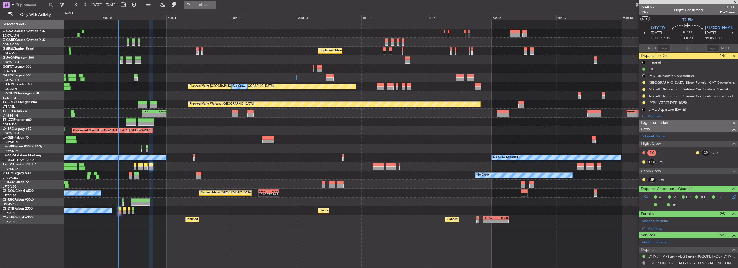
click at [208, 8] on button "Refresh" at bounding box center [200, 5] width 32 height 9
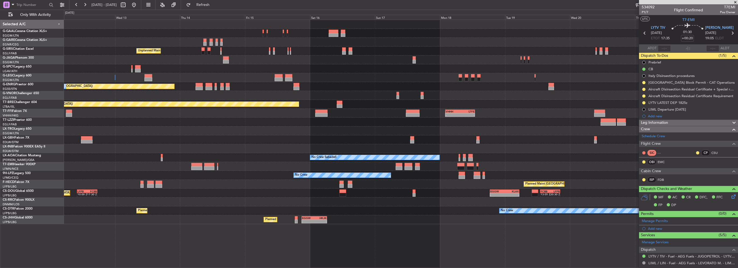
click at [71, 96] on div at bounding box center [401, 95] width 674 height 9
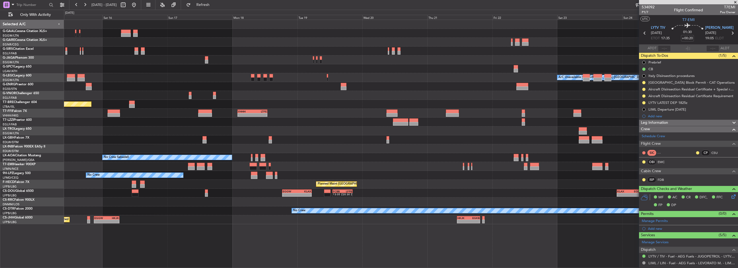
click at [0, 92] on html "[DATE] - [DATE] Refresh Quick Links Only With Activity Planned [GEOGRAPHIC_DATA…" at bounding box center [369, 134] width 738 height 268
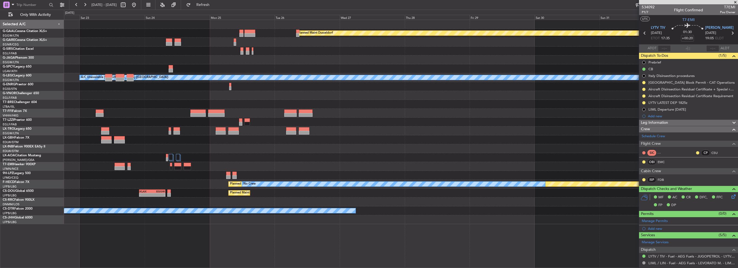
click at [0, 86] on html "[DATE] - [DATE] Refresh Quick Links Only With Activity Planned [GEOGRAPHIC_DATA…" at bounding box center [369, 134] width 738 height 268
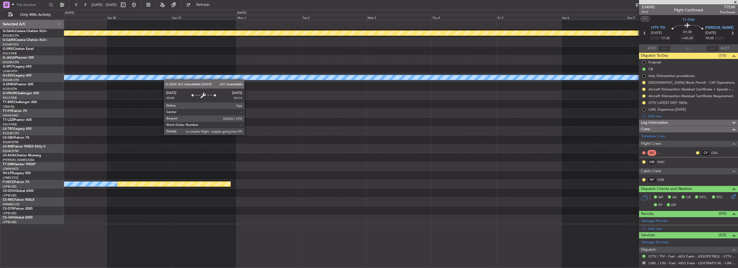
click at [67, 78] on div "A/C Unavailable [GEOGRAPHIC_DATA] ([GEOGRAPHIC_DATA])" at bounding box center [401, 77] width 674 height 9
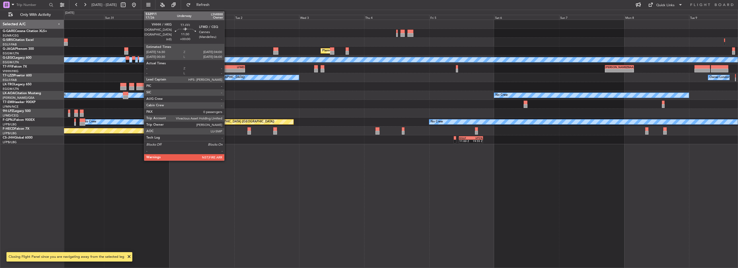
click at [227, 69] on div "-" at bounding box center [221, 70] width 15 height 3
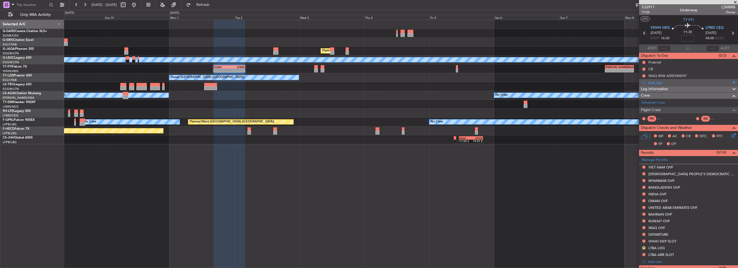
click at [647, 84] on div "Add new" at bounding box center [688, 82] width 99 height 7
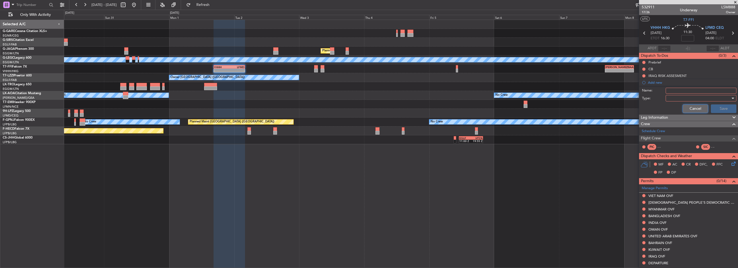
click at [683, 107] on button "Cancel" at bounding box center [696, 108] width 26 height 9
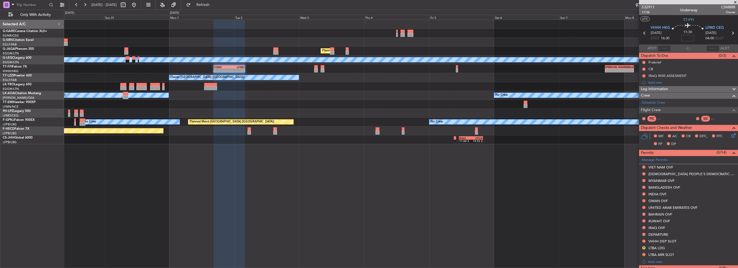
click at [661, 90] on span "Leg Information" at bounding box center [654, 89] width 27 height 6
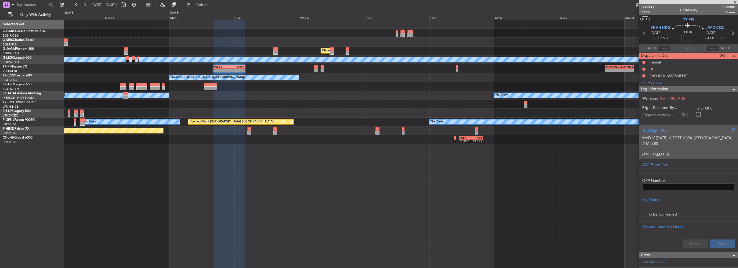
click at [671, 139] on p "MVD // [DATE] // FCST // VIA [GEOGRAPHIC_DATA] // M 0,80" at bounding box center [689, 140] width 93 height 11
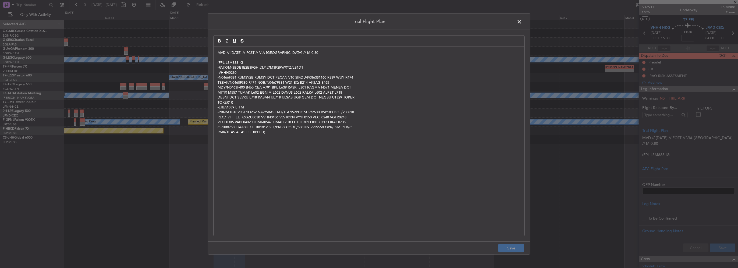
click at [231, 79] on p "-N0466F381 RUMSY2B RUMSY DCT PECAN V10 SIKOU/K0863S1160 R339 WUY R474" at bounding box center [369, 77] width 303 height 5
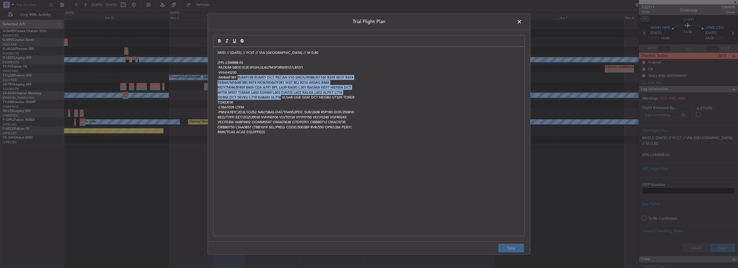
drag, startPoint x: 238, startPoint y: 76, endPoint x: 281, endPoint y: 98, distance: 48.6
click at [281, 98] on div "MVD // 10 AUG // FCST // VIA IRAQ // M 0,80 (FPL-LSM888-IG -FA7X/M-SBDE1E2E3FGH…" at bounding box center [369, 141] width 311 height 189
copy div "RUMSY2B RUMSY DCT PECAN V10 SIKOU/K0863S1160 R339 WUY R474 TEBAK/N0468F380 R474…"
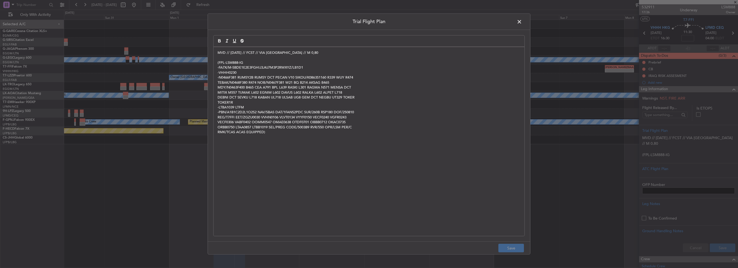
drag, startPoint x: 517, startPoint y: 24, endPoint x: 318, endPoint y: 28, distance: 199.2
click at [522, 24] on span at bounding box center [522, 23] width 0 height 11
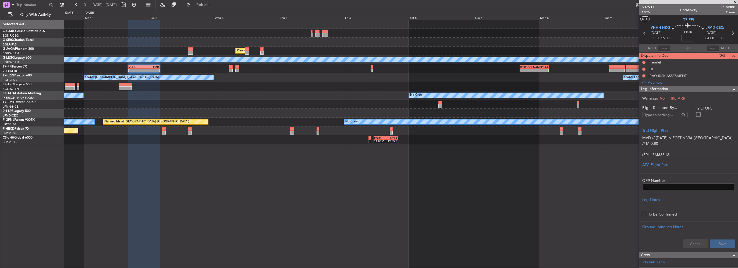
click at [326, 76] on div "Planned Maint London (Luton) A/C Unavailable London (Luton) - - VHHH 16:30 Z LF…" at bounding box center [401, 82] width 674 height 124
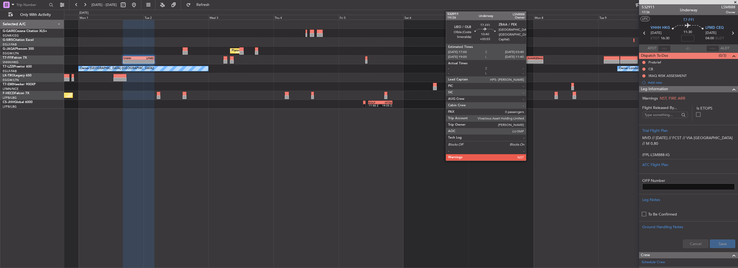
click at [529, 60] on div "-" at bounding box center [536, 61] width 14 height 3
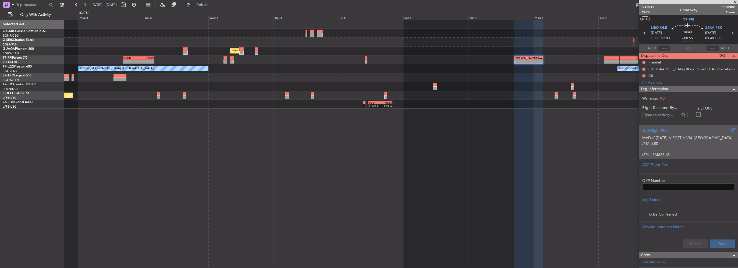
click at [684, 132] on div "Trial Flight Plan" at bounding box center [689, 131] width 93 height 6
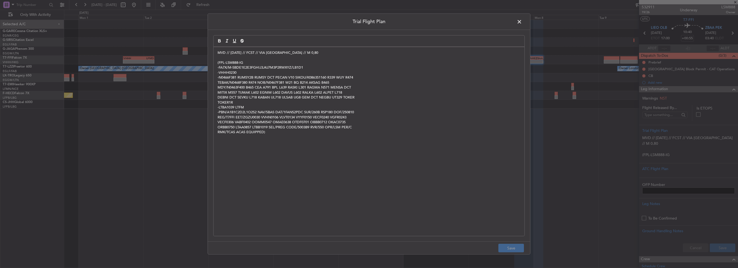
click at [522, 19] on span at bounding box center [522, 23] width 0 height 11
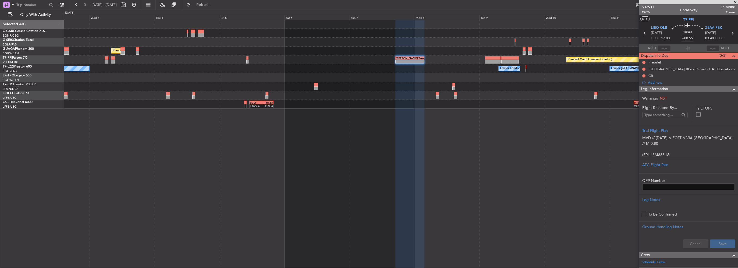
click at [430, 42] on div at bounding box center [401, 42] width 674 height 9
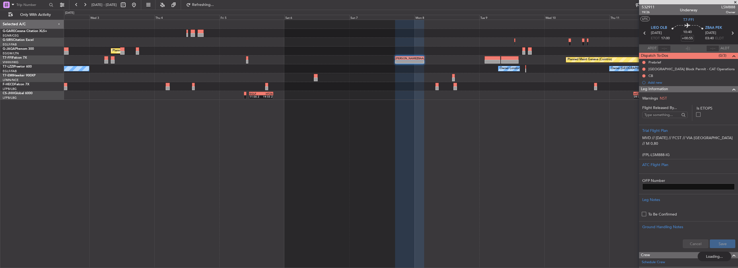
click at [491, 55] on div "Planned Maint [GEOGRAPHIC_DATA] ([GEOGRAPHIC_DATA])" at bounding box center [401, 51] width 674 height 9
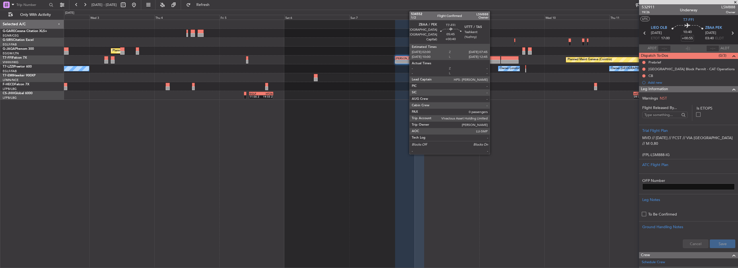
click at [492, 58] on div at bounding box center [493, 58] width 16 height 4
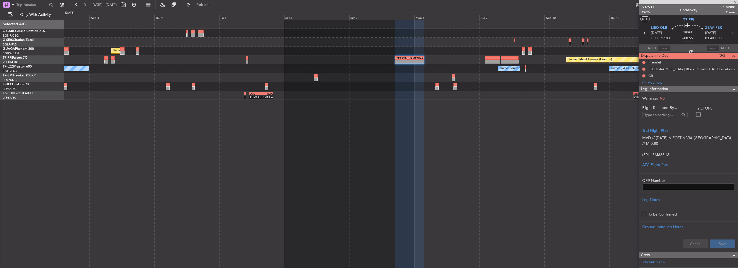
type input "+00:40"
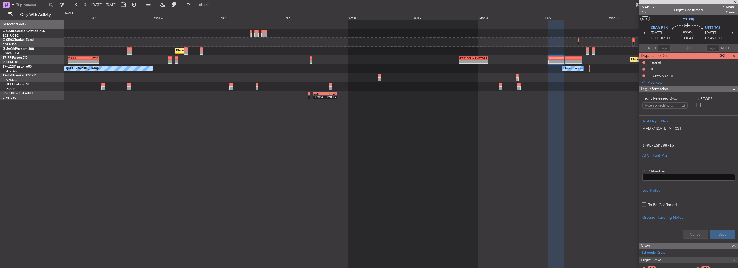
click at [486, 67] on div "Owner London (Luton) Owner London (Biggin Hill) Owner London (Luton)" at bounding box center [401, 68] width 674 height 9
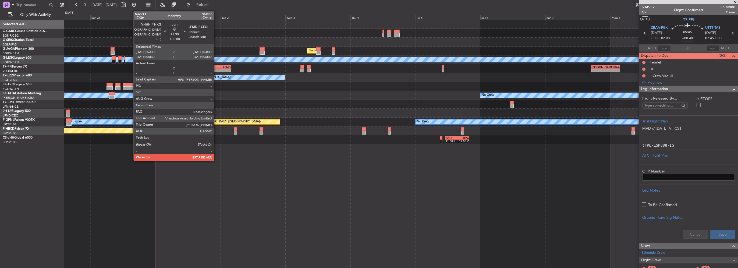
click at [216, 68] on div "LFMD" at bounding box center [223, 66] width 15 height 3
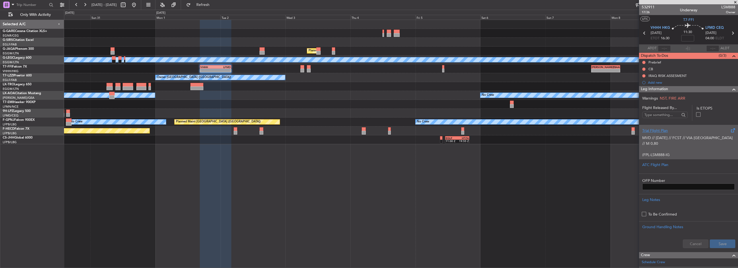
click at [686, 136] on p "MVD // [DATE] // FCST // VIA [GEOGRAPHIC_DATA] // M 0,80" at bounding box center [689, 140] width 93 height 11
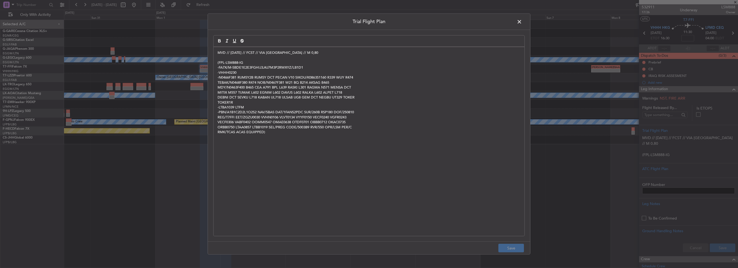
click at [218, 52] on p "MVD // [DATE] // FCST // VIA [GEOGRAPHIC_DATA] // M 0,80" at bounding box center [369, 52] width 303 height 5
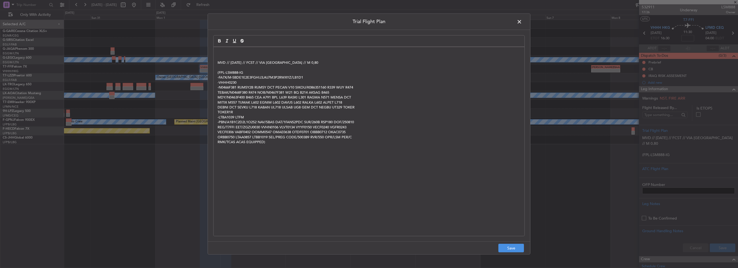
click at [219, 50] on p at bounding box center [369, 52] width 303 height 5
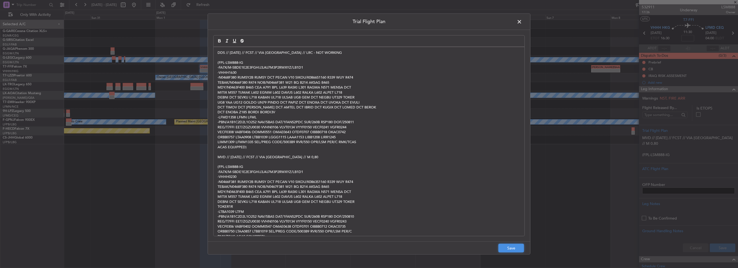
click at [519, 249] on button "Save" at bounding box center [512, 248] width 26 height 9
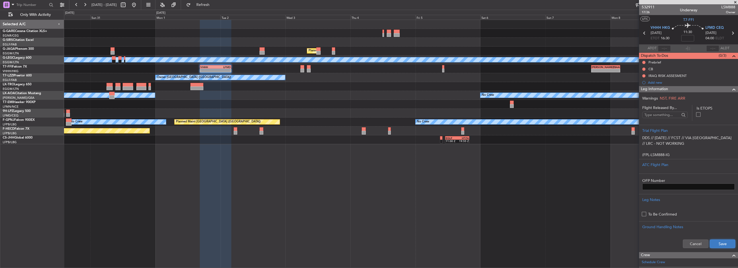
click at [721, 244] on button "Save" at bounding box center [723, 244] width 26 height 9
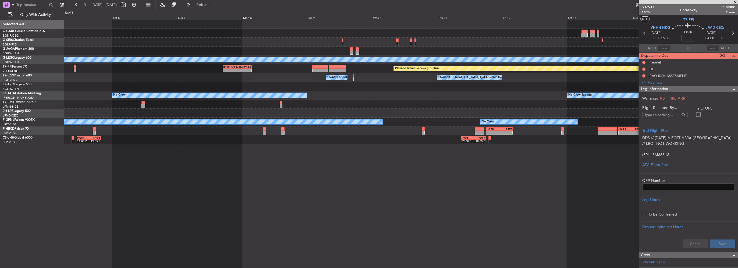
click at [108, 79] on div "Planned Maint London (Luton) A/C Unavailable London (Luton) - - LIEO 17:00 Z ZB…" at bounding box center [401, 82] width 674 height 124
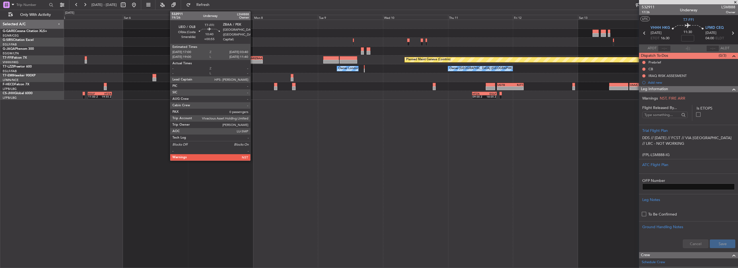
click at [253, 61] on div "-" at bounding box center [255, 61] width 14 height 3
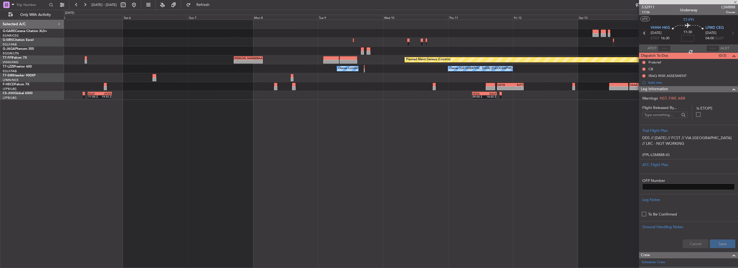
type input "+00:55"
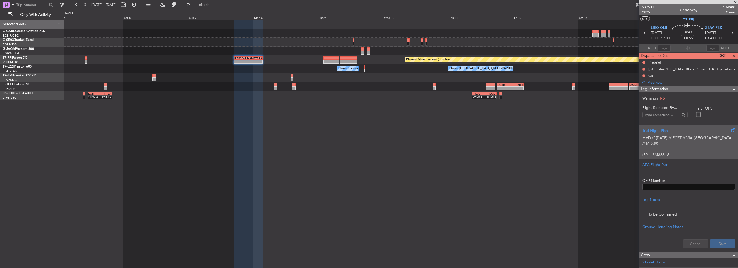
click at [675, 140] on p "MVD // 10 AUG // FCST // VIA IRAQ // M 0,80" at bounding box center [689, 140] width 93 height 11
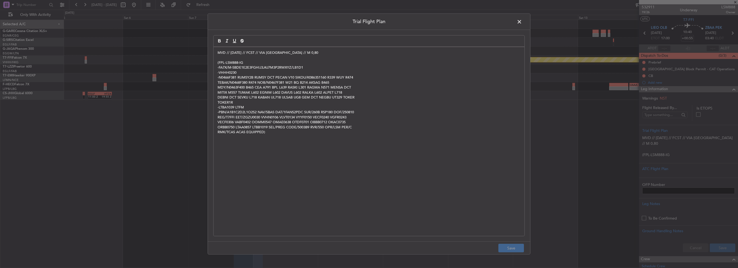
click at [522, 22] on span at bounding box center [522, 23] width 0 height 11
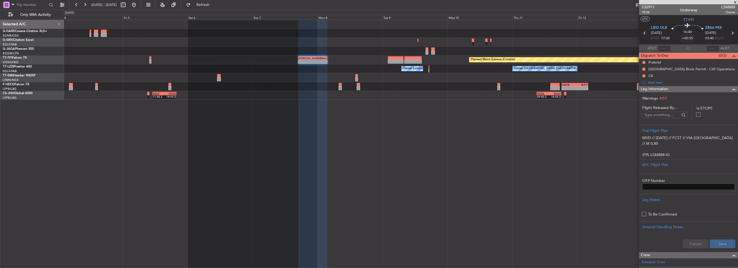
click at [470, 76] on div "Planned Maint London (Luton) Planned Maint Geneva (Cointrin) - - LIEO 17:00 Z Z…" at bounding box center [401, 60] width 674 height 80
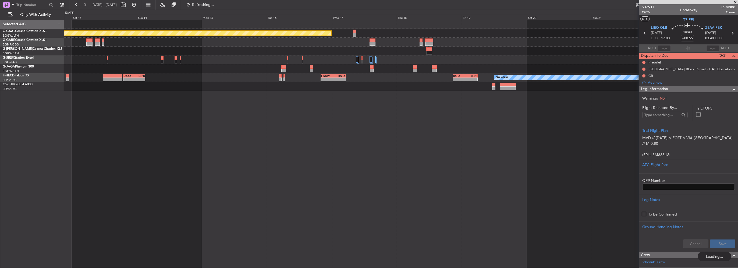
click at [514, 182] on div "Planned Maint Dusseldorf - - UAAA 19:05 Z LFPB 03:10 Z - - EGGW 20:00 Z KSEA 05…" at bounding box center [401, 144] width 674 height 248
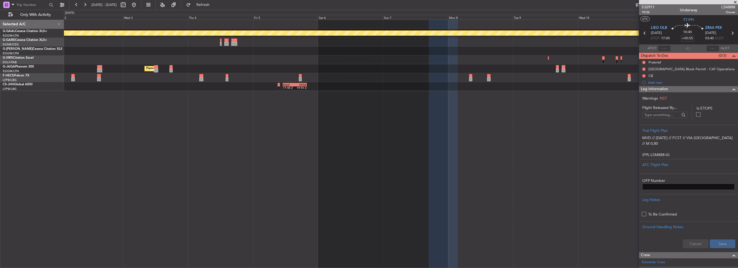
click at [491, 180] on div "Planned Maint Dusseldorf Planned Maint London (Luton) - - UGTB 18:15 Z RJTT 04:…" at bounding box center [401, 144] width 674 height 248
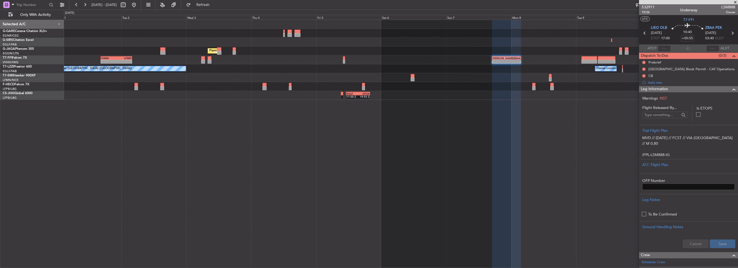
click at [515, 179] on div "Planned Maint London (Luton) Planned Maint Geneva (Cointrin) - - VHHH 16:30 Z L…" at bounding box center [401, 144] width 674 height 248
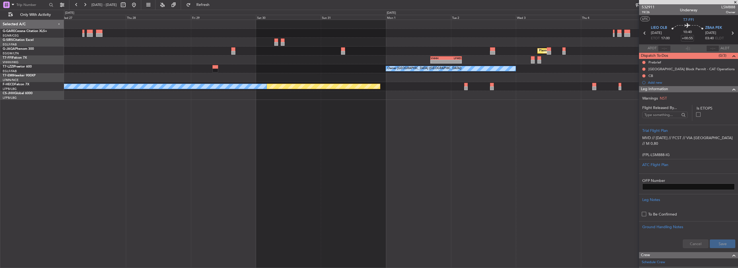
click at [428, 174] on div "Planned Maint London (Luton) - - VHHH 16:30 Z LFMD 04:00 Z - - LIEO 17:00 Z ZBA…" at bounding box center [401, 144] width 674 height 248
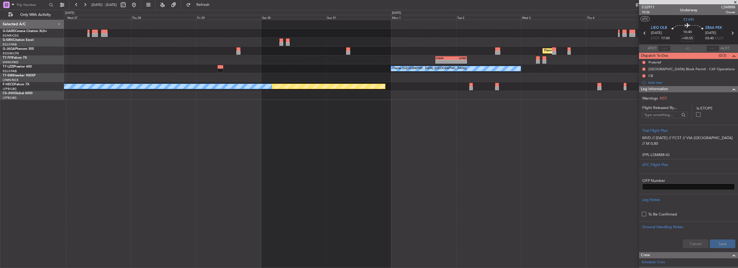
click at [517, 160] on div "Planned Maint London (Luton) - - VHHH 16:30 Z LFMD 04:00 Z - - LIEO 17:00 Z ZBA…" at bounding box center [401, 144] width 674 height 248
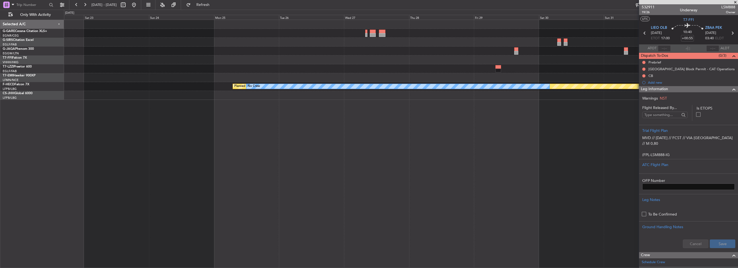
click at [497, 161] on div "Planned Maint London (Luton) - - VHHH 16:30 Z LFMD 04:00 Z Owner London (Luton)…" at bounding box center [401, 144] width 674 height 248
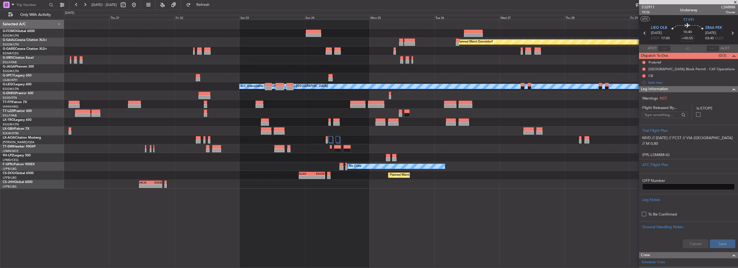
click at [22, 116] on div "Planned Maint Dusseldorf A/C Unavailable London (Luton) VHHH 02:00 Z LTFE 13:00…" at bounding box center [369, 139] width 738 height 258
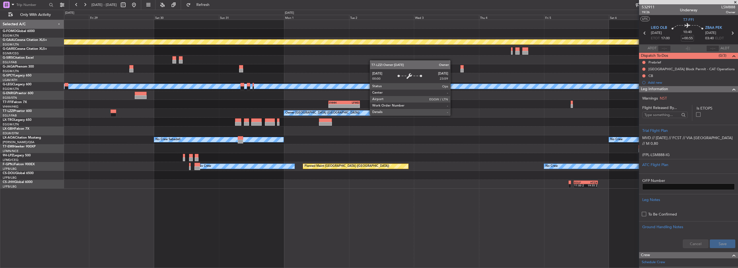
click at [105, 117] on div "Planned Maint Dusseldorf Planned Maint London (Luton) A/C Unavailable London (L…" at bounding box center [401, 104] width 674 height 169
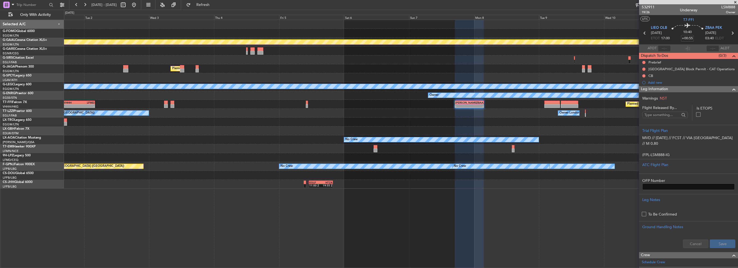
click at [74, 117] on div "Planned Maint Dusseldorf Planned Maint London (Luton) A/C Unavailable London (L…" at bounding box center [401, 104] width 674 height 169
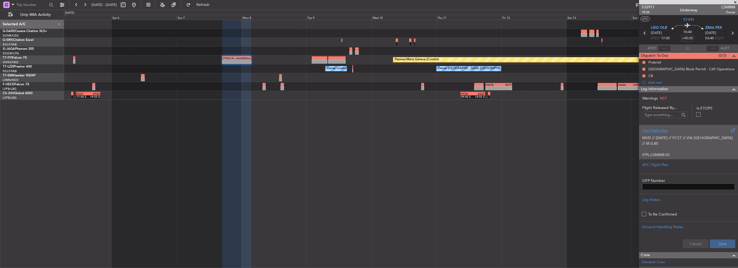
click at [693, 133] on div "MVD // 10 AUG // FCST // VIA IRAQ // M 0,80 (FPL-LSM888-IG -FA7X/M-SBDE1E2E3FGH…" at bounding box center [689, 144] width 93 height 23
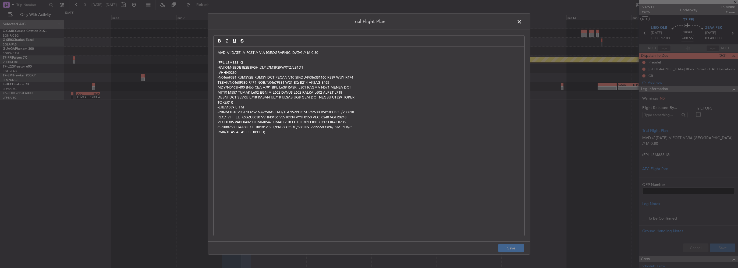
click at [214, 52] on div "MVD // 10 AUG // FCST // VIA IRAQ // M 0,80 (FPL-LSM888-IG -FA7X/M-SBDE1E2E3FGH…" at bounding box center [369, 141] width 311 height 189
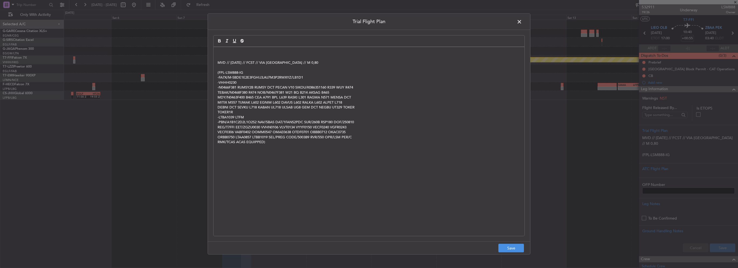
click at [229, 55] on p at bounding box center [369, 57] width 303 height 5
click at [228, 54] on p at bounding box center [369, 52] width 303 height 5
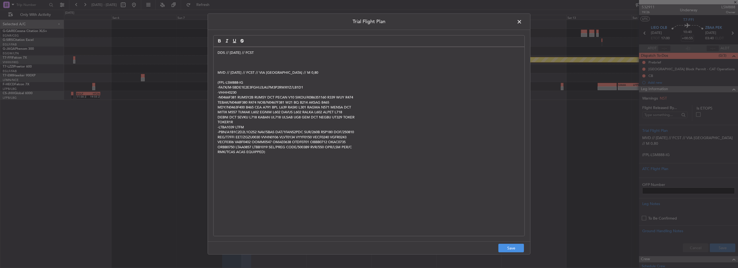
click at [220, 64] on p at bounding box center [369, 62] width 303 height 5
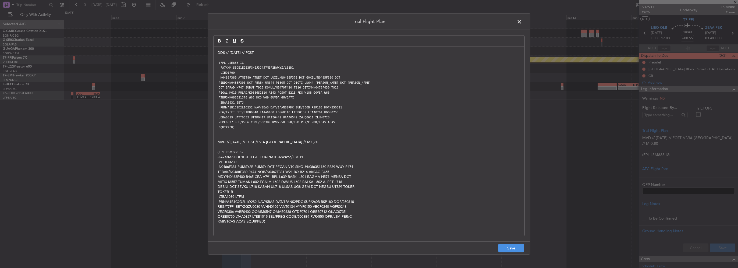
click at [265, 51] on p "DDS // [DATE] // FCST" at bounding box center [369, 52] width 303 height 5
drag, startPoint x: 513, startPoint y: 247, endPoint x: 697, endPoint y: 235, distance: 183.9
click at [513, 246] on button "Save" at bounding box center [512, 248] width 26 height 9
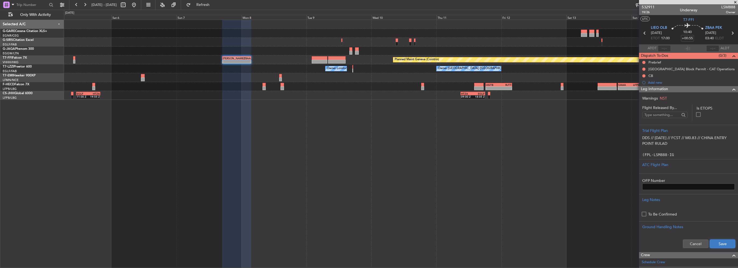
click at [714, 241] on button "Save" at bounding box center [723, 244] width 26 height 9
click at [689, 38] on input "+00:55" at bounding box center [687, 38] width 13 height 6
click at [731, 91] on span at bounding box center [734, 89] width 6 height 6
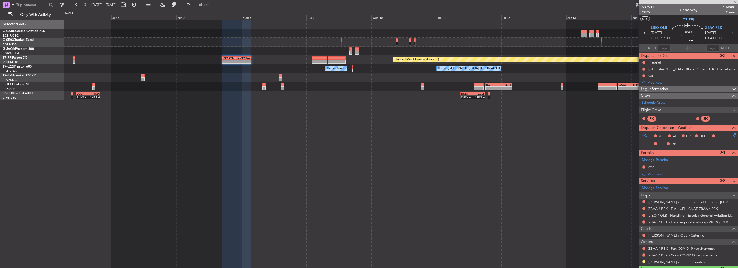
click at [731, 89] on span at bounding box center [734, 89] width 6 height 6
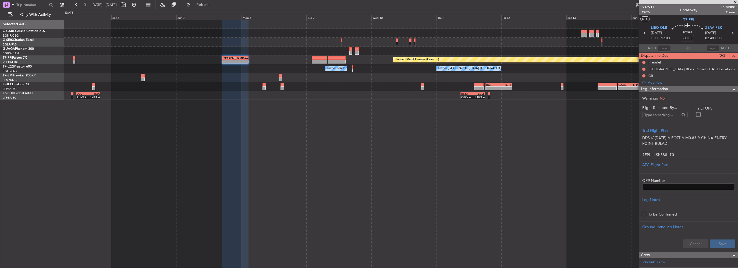
click at [692, 38] on input "-00:05" at bounding box center [687, 38] width 13 height 6
click at [690, 38] on input "-00:05" at bounding box center [687, 38] width 13 height 6
click at [692, 37] on input "-00:05" at bounding box center [687, 38] width 13 height 6
type input "-00:10"
click at [707, 88] on div "Leg Information" at bounding box center [688, 89] width 99 height 6
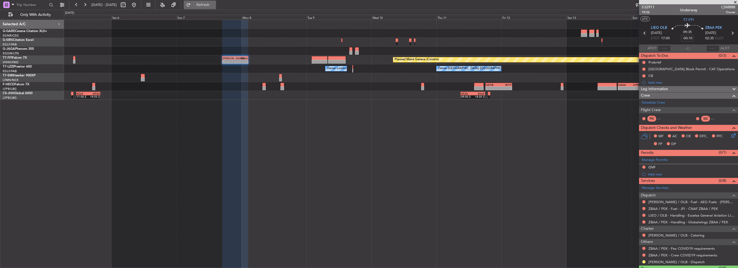
click at [216, 9] on button "Refresh" at bounding box center [200, 5] width 32 height 9
click at [654, 165] on div "OVF" at bounding box center [652, 167] width 7 height 5
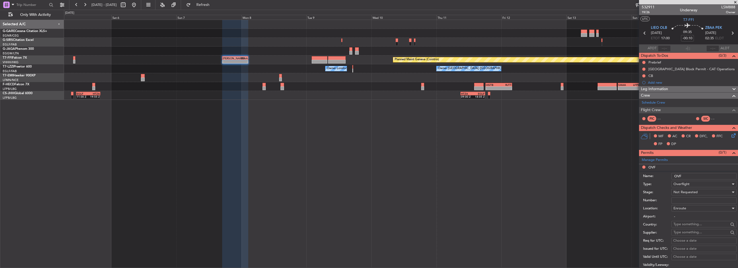
drag, startPoint x: 695, startPoint y: 175, endPoint x: 676, endPoint y: 174, distance: 18.3
click at [681, 174] on input "OVF" at bounding box center [704, 176] width 65 height 6
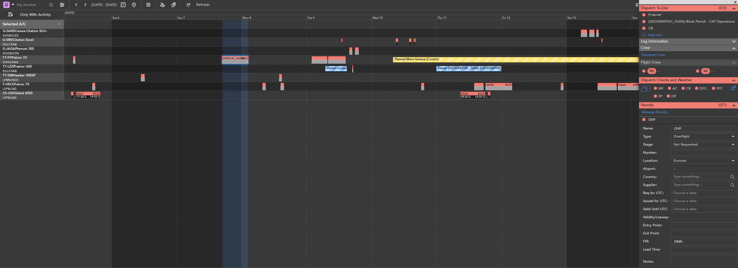
scroll to position [54, 0]
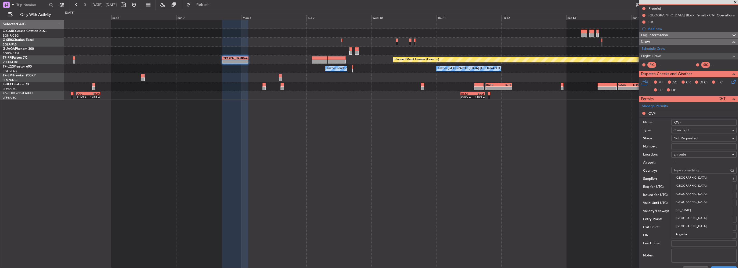
click at [686, 170] on input "text" at bounding box center [701, 170] width 55 height 8
click at [686, 176] on span "[GEOGRAPHIC_DATA]" at bounding box center [702, 178] width 53 height 8
type input "[GEOGRAPHIC_DATA]"
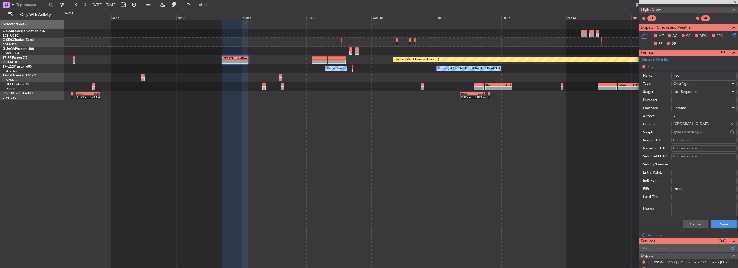
scroll to position [108, 0]
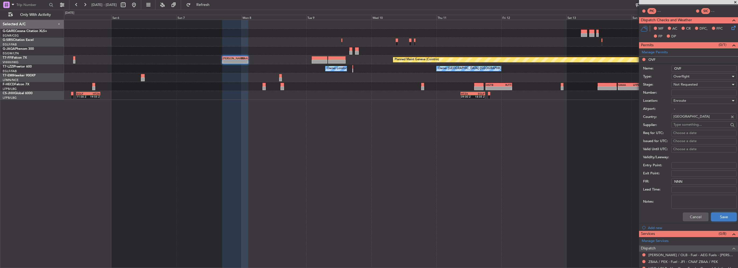
click at [724, 214] on button "Save" at bounding box center [725, 217] width 26 height 9
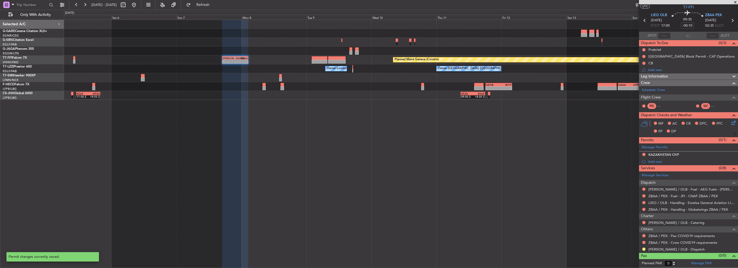
scroll to position [12, 0]
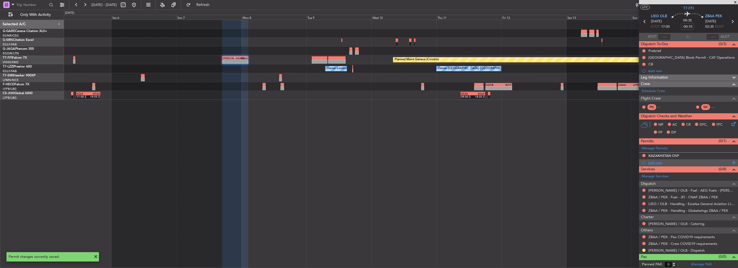
click at [658, 162] on div "Add new" at bounding box center [689, 162] width 83 height 5
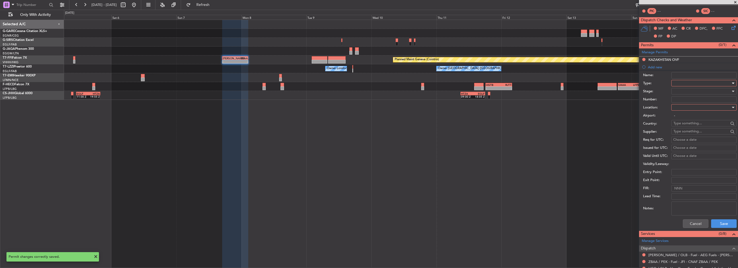
click at [680, 83] on div at bounding box center [702, 83] width 57 height 8
click at [682, 104] on span "Overflight" at bounding box center [702, 104] width 57 height 8
click at [687, 107] on div at bounding box center [702, 107] width 57 height 8
click at [686, 149] on span "Enroute" at bounding box center [702, 150] width 57 height 8
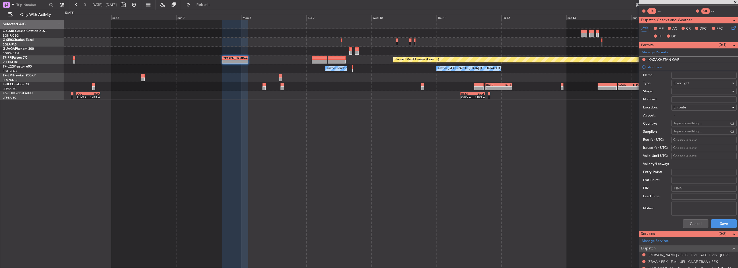
click at [679, 123] on input "text" at bounding box center [701, 123] width 55 height 8
click at [698, 130] on span "[GEOGRAPHIC_DATA]" at bounding box center [702, 131] width 53 height 8
type input "[GEOGRAPHIC_DATA]"
click at [720, 225] on button "Save" at bounding box center [725, 223] width 26 height 9
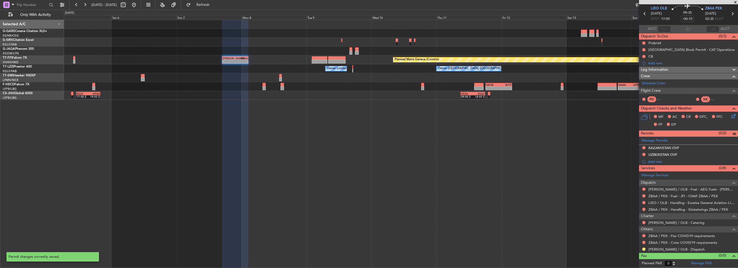
scroll to position [18, 0]
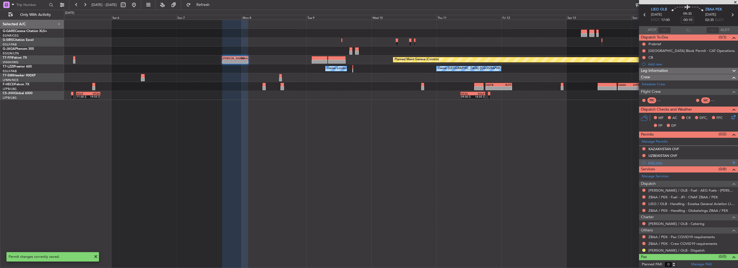
click at [657, 163] on div "Add new" at bounding box center [689, 162] width 83 height 5
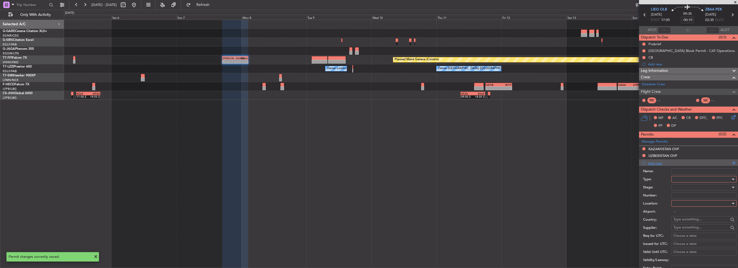
scroll to position [108, 0]
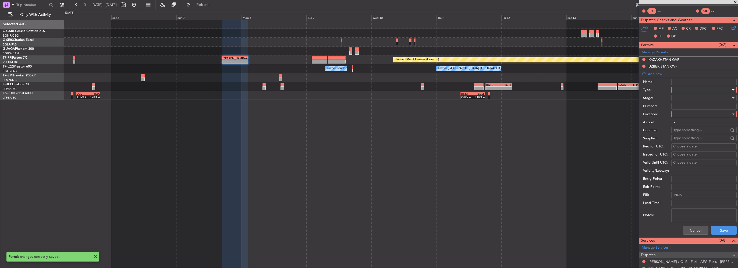
click at [692, 90] on div at bounding box center [702, 90] width 57 height 8
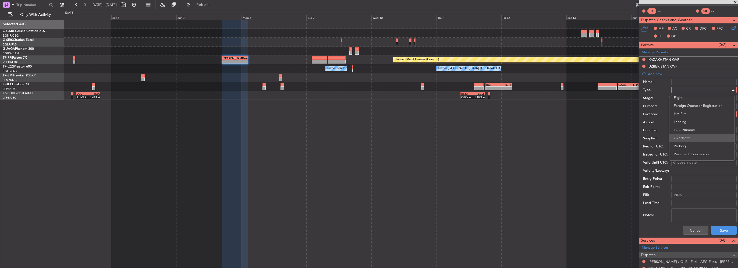
click at [684, 136] on span "Overflight" at bounding box center [702, 138] width 57 height 8
click at [686, 113] on div at bounding box center [702, 114] width 57 height 8
click at [687, 155] on span "Enroute" at bounding box center [702, 157] width 57 height 8
click at [688, 127] on input "text" at bounding box center [701, 130] width 55 height 8
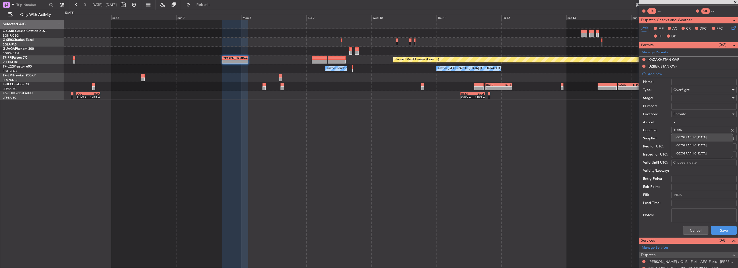
click at [687, 137] on span "Turkey" at bounding box center [702, 137] width 53 height 8
type input "Turkey"
click at [686, 102] on div "Number:" at bounding box center [690, 106] width 94 height 8
click at [686, 100] on div at bounding box center [702, 98] width 57 height 8
click at [694, 138] on span "Received OK" at bounding box center [702, 141] width 57 height 8
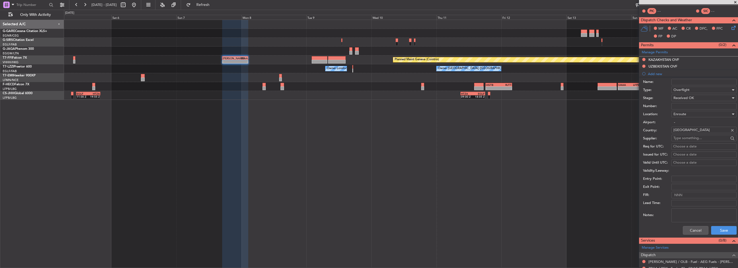
click at [686, 108] on input "Number:" at bounding box center [704, 106] width 65 height 6
type input "ECAC BUSINESS FLIGHT"
click at [721, 228] on button "Save" at bounding box center [725, 230] width 26 height 9
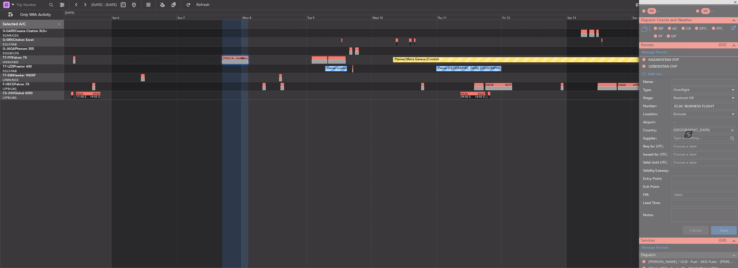
scroll to position [25, 0]
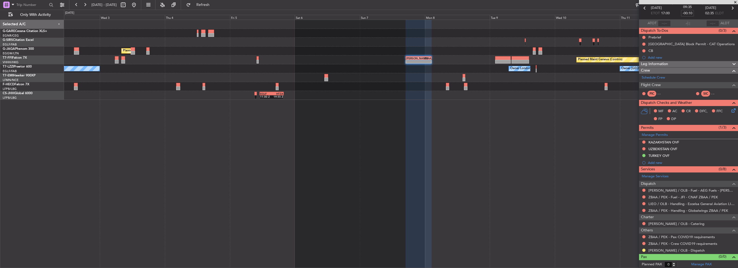
click at [337, 138] on div "Planned Maint London (Luton) Planned Maint Geneva (Cointrin) - - LIEO 17:00 Z Z…" at bounding box center [401, 144] width 674 height 248
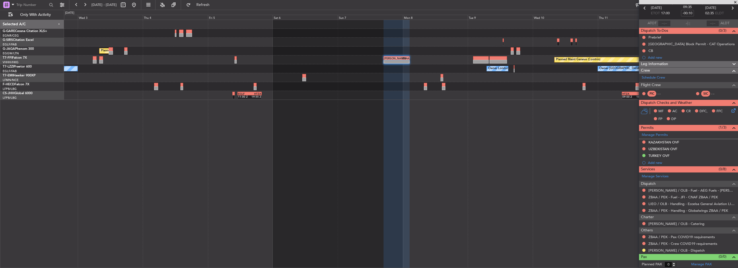
scroll to position [0, 0]
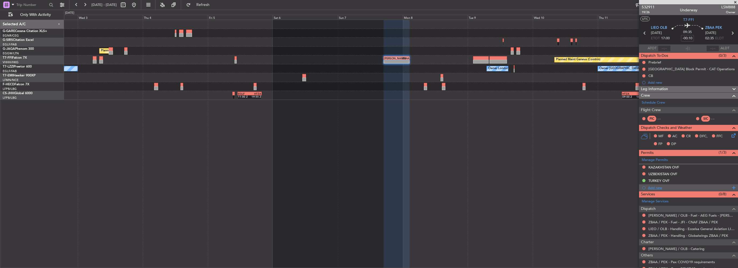
click at [658, 186] on div "Add new" at bounding box center [689, 187] width 83 height 5
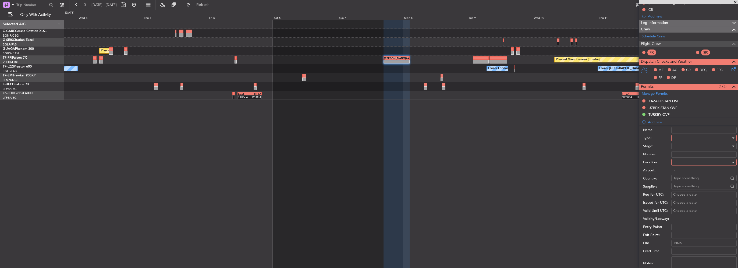
scroll to position [81, 0]
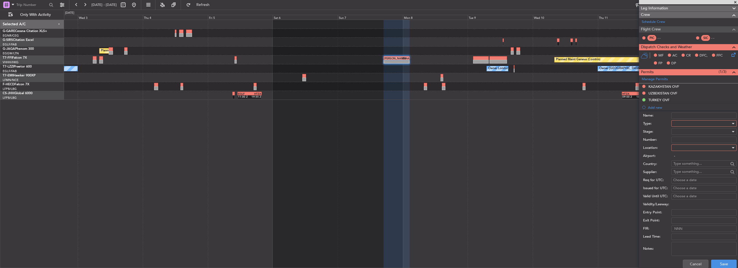
click at [688, 123] on div at bounding box center [702, 123] width 57 height 8
click at [662, 136] on div at bounding box center [369, 134] width 738 height 268
drag, startPoint x: 149, startPoint y: 5, endPoint x: 730, endPoint y: 121, distance: 592.7
click at [138, 5] on button at bounding box center [134, 5] width 9 height 9
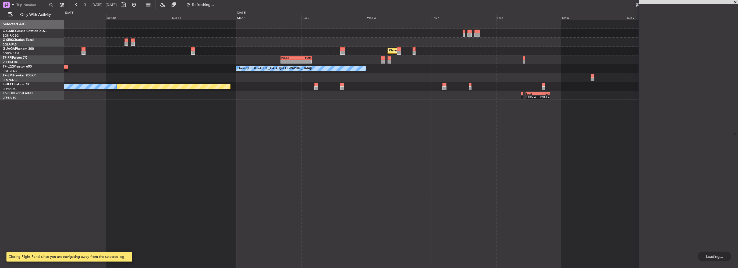
scroll to position [0, 0]
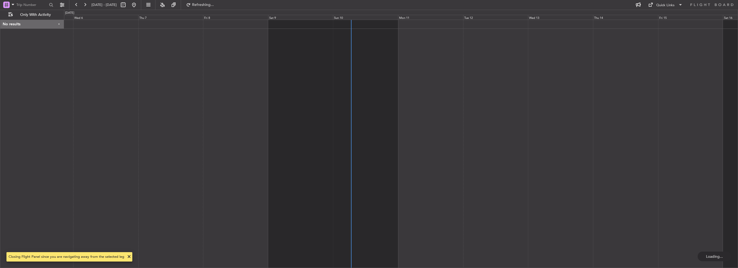
click at [393, 99] on div at bounding box center [401, 144] width 674 height 248
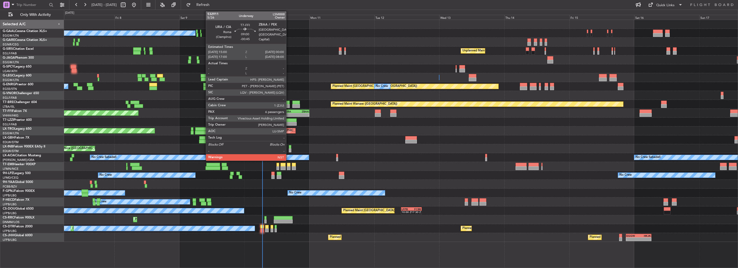
click at [289, 111] on div "LIRA" at bounding box center [292, 111] width 12 height 3
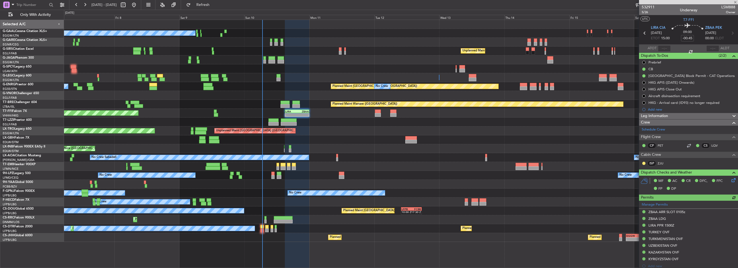
click at [663, 63] on div "Prebrief" at bounding box center [688, 62] width 99 height 7
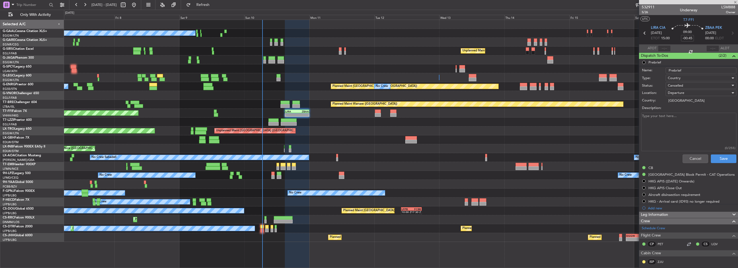
click at [686, 136] on textarea "Description:" at bounding box center [689, 132] width 95 height 38
type textarea "MAX FUEL"
click at [691, 86] on div "Cancelled" at bounding box center [699, 86] width 63 height 8
click at [692, 112] on span "Completed" at bounding box center [698, 112] width 63 height 8
click at [723, 161] on button "Save" at bounding box center [724, 158] width 26 height 9
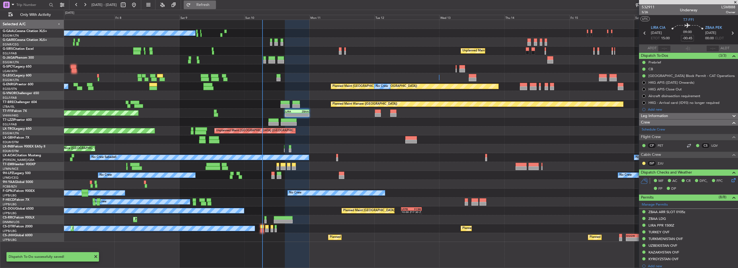
click at [216, 7] on button "Refresh" at bounding box center [200, 5] width 32 height 9
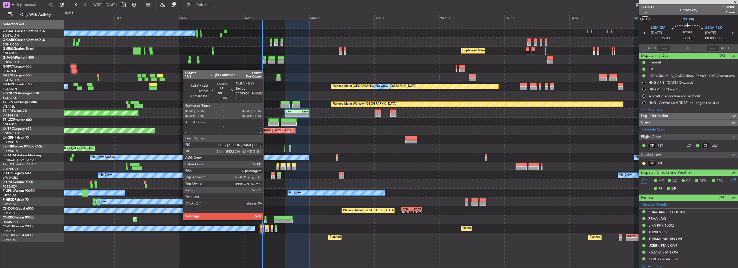
click at [266, 219] on div at bounding box center [266, 218] width 2 height 4
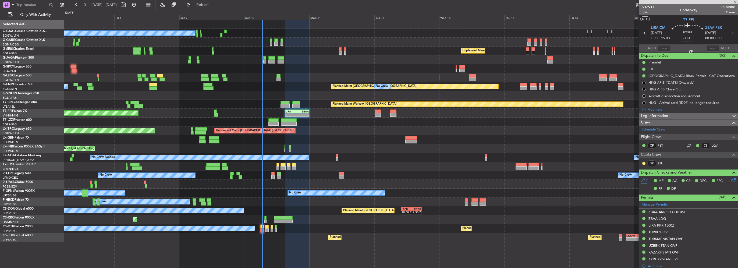
type input "-00:05"
type input "0"
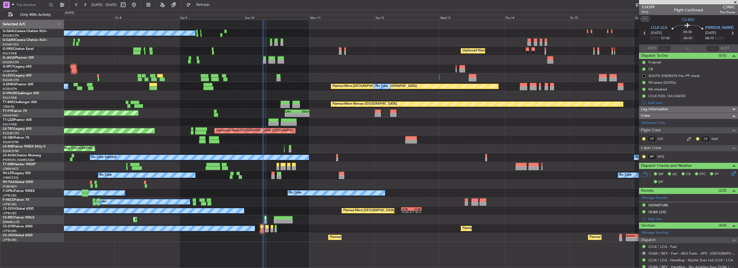
click at [203, 114] on div "Planned Maint Geneva (Cointrin) - - LIRA 15:00 Z ZBAA 00:00 Z - - VHHH 02:00 Z …" at bounding box center [401, 113] width 674 height 9
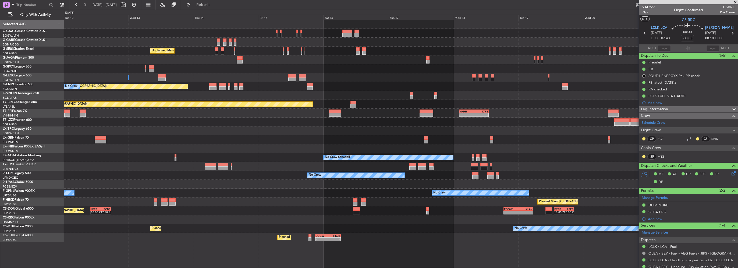
click at [216, 114] on div "Unplanned Maint London (Farnborough) A/C Unavailable London (Luton) A/C Unavail…" at bounding box center [401, 131] width 674 height 222
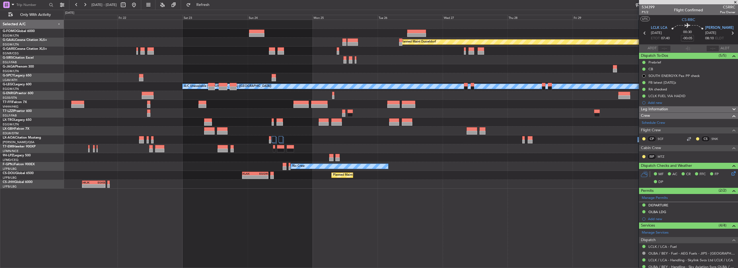
click at [81, 102] on div "- - VHHH 16:30 Z LFMD 04:00 Z" at bounding box center [401, 104] width 674 height 9
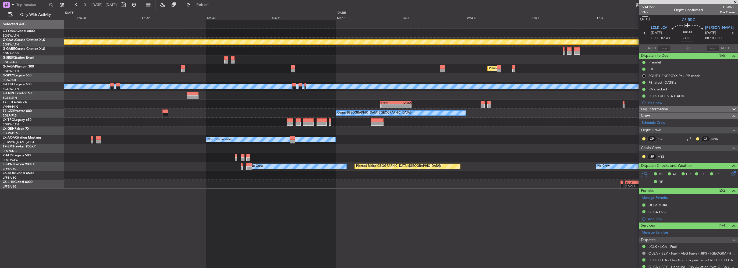
click at [134, 104] on div "- - VHHH 16:30 Z LFMD 04:00 Z" at bounding box center [401, 104] width 674 height 9
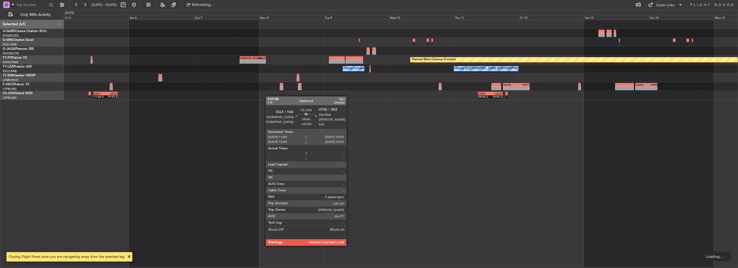
click at [192, 96] on div "EGLF 11:00 Z HTZA 19:55 Z HTZA 09:00 Z EGLF 18:05 Z" at bounding box center [401, 95] width 674 height 9
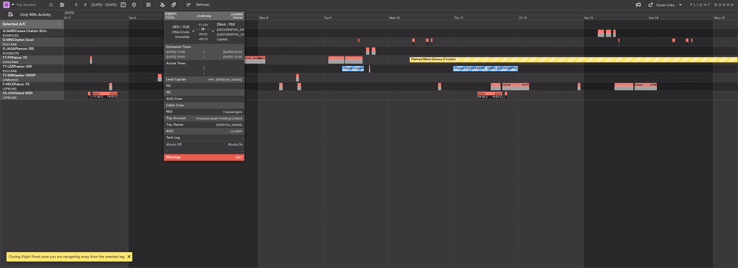
click at [247, 60] on div "-" at bounding box center [246, 61] width 12 height 3
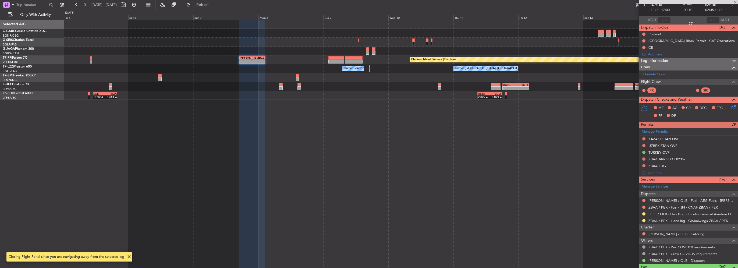
scroll to position [38, 0]
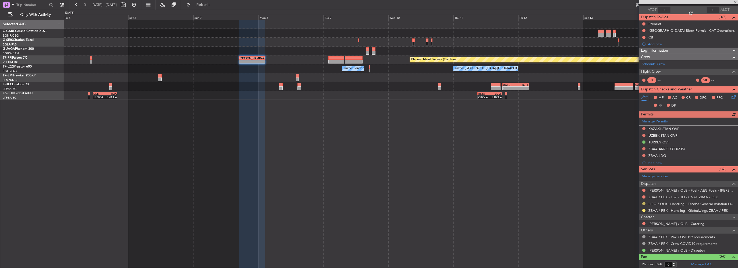
click at [644, 202] on button at bounding box center [644, 203] width 3 height 3
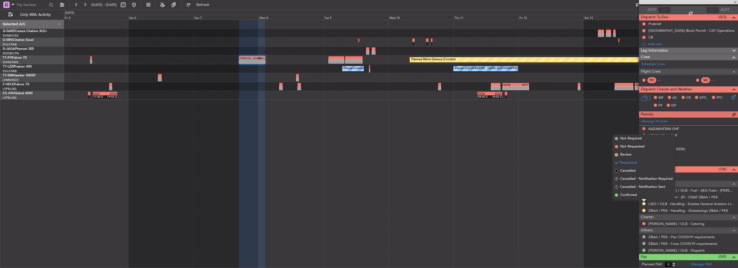
click at [627, 195] on span "Confirmed" at bounding box center [629, 194] width 17 height 5
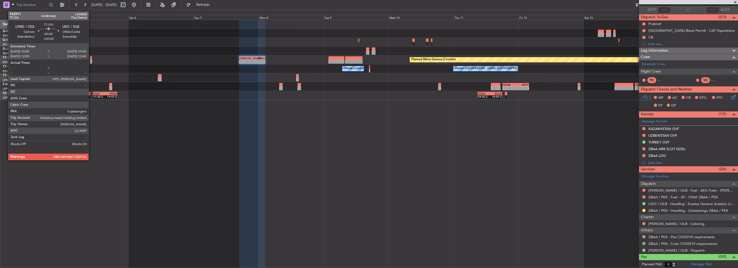
click at [91, 61] on div at bounding box center [91, 62] width 2 height 4
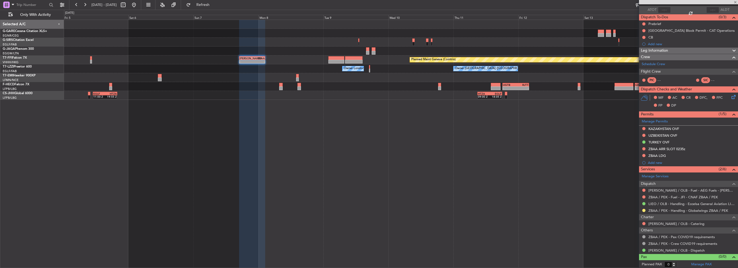
scroll to position [0, 0]
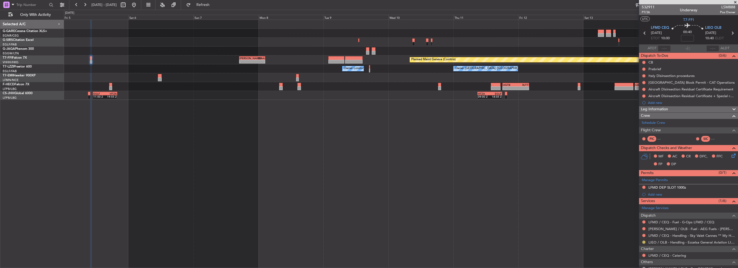
click at [646, 241] on button at bounding box center [644, 242] width 3 height 3
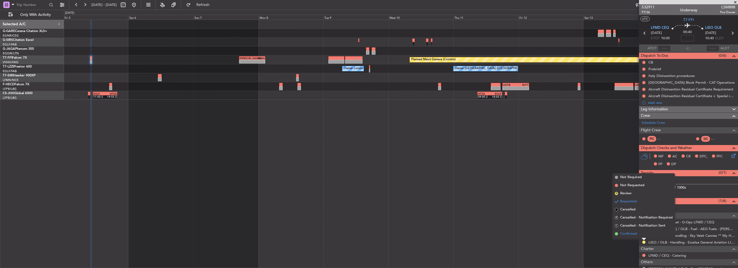
click at [622, 233] on span "Confirmed" at bounding box center [629, 233] width 17 height 5
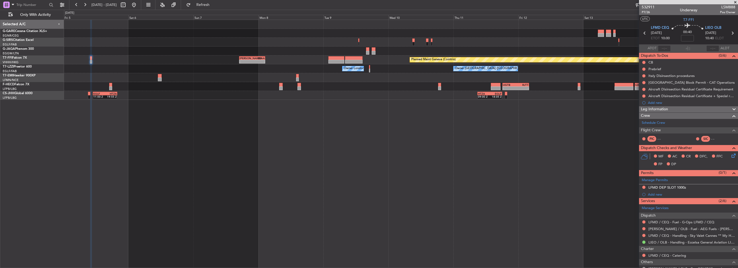
click at [390, 123] on div "Planned Maint London (Luton) Planned Maint Geneva (Cointrin) - - LIEO 17:00 Z Z…" at bounding box center [401, 144] width 674 height 248
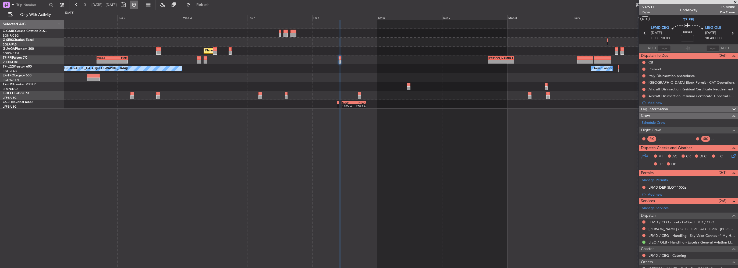
click at [138, 5] on button at bounding box center [134, 5] width 9 height 9
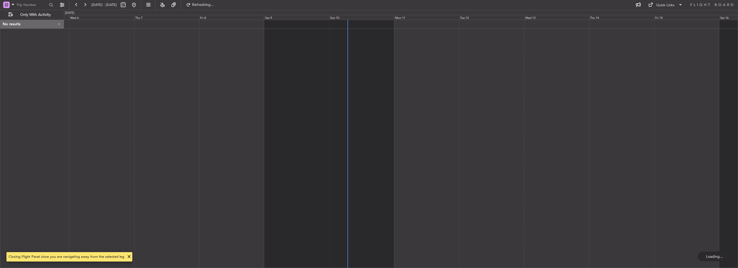
click at [280, 162] on div at bounding box center [401, 144] width 674 height 248
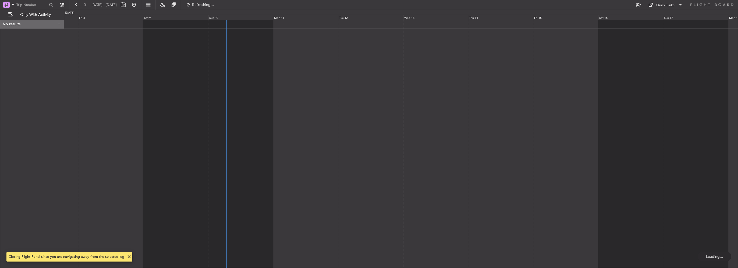
click at [104, 150] on div at bounding box center [401, 144] width 674 height 248
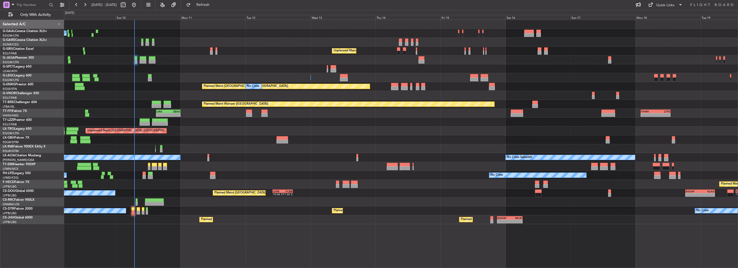
click at [551, 150] on div "No Crew Unplanned Maint London (Farnborough) A/C Unavailable London (Luton) Pla…" at bounding box center [401, 122] width 674 height 204
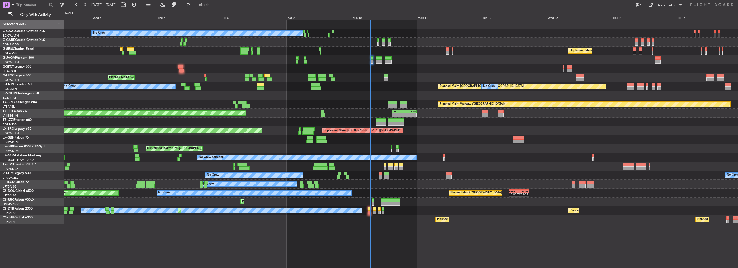
click at [215, 150] on div "Unplanned Maint Nice ([GEOGRAPHIC_DATA])" at bounding box center [401, 148] width 674 height 9
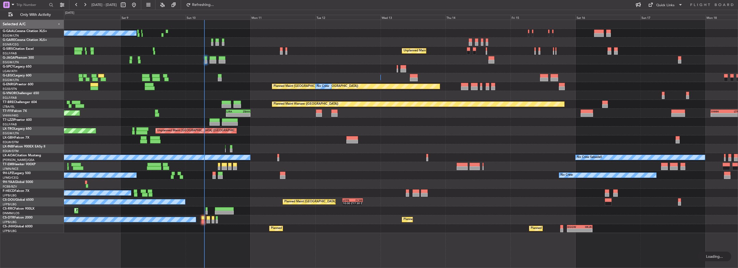
click at [364, 104] on div "Planned Maint Warsaw ([GEOGRAPHIC_DATA])" at bounding box center [401, 104] width 674 height 9
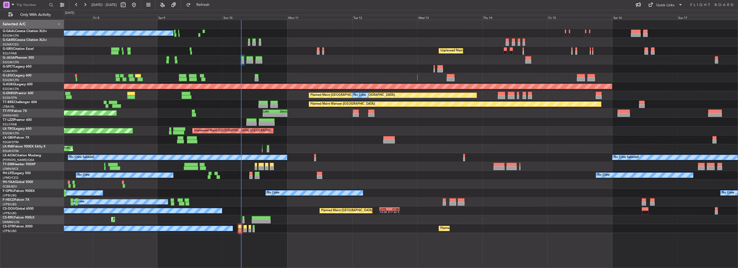
click at [201, 105] on div "Planned Maint Warsaw (Modlin) A/C Unavailable" at bounding box center [401, 104] width 674 height 9
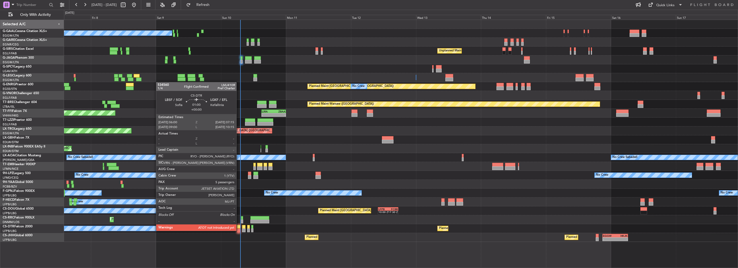
click at [239, 230] on div at bounding box center [238, 230] width 3 height 4
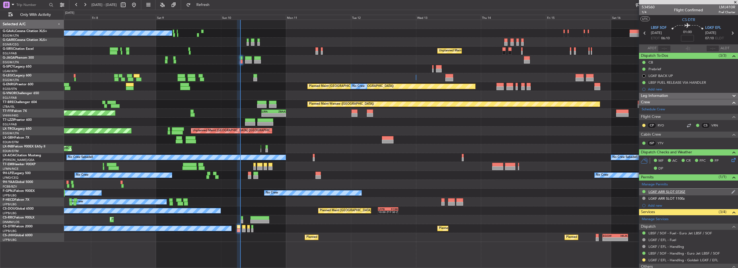
click at [689, 192] on div "LGKF ARR SLOT 0720Z" at bounding box center [688, 192] width 99 height 7
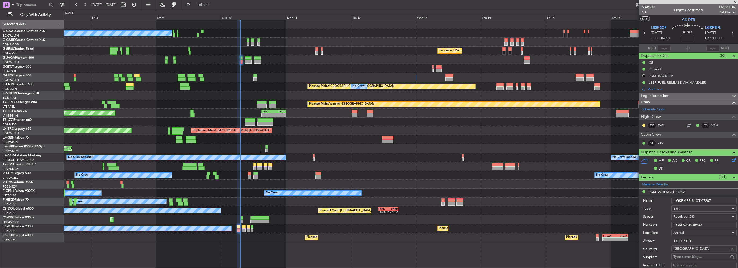
drag, startPoint x: 710, startPoint y: 200, endPoint x: 705, endPoint y: 200, distance: 5.1
click at [705, 200] on input "LGKF ARR SLOT 0720Z" at bounding box center [704, 201] width 65 height 6
click at [711, 201] on input "LGKF ARR SLOT 0720Z" at bounding box center [704, 201] width 65 height 6
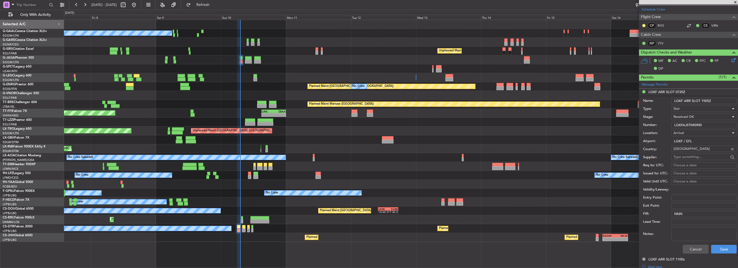
scroll to position [108, 0]
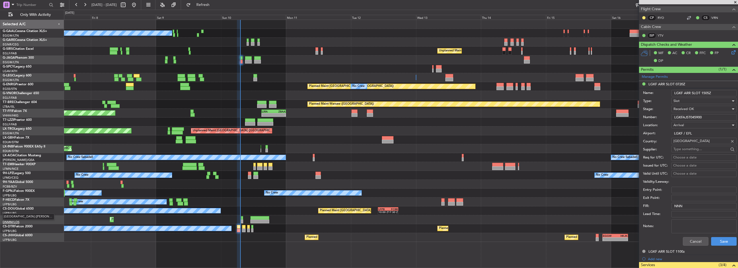
type input "LGKF ARR SLOT 1505Z"
click at [708, 116] on input "LGKFAJST045900" at bounding box center [704, 117] width 65 height 6
paste input "text"
type input "LGKFAJST045900"
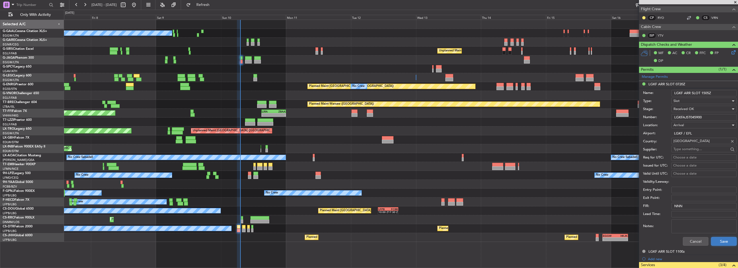
click at [720, 241] on button "Save" at bounding box center [725, 241] width 26 height 9
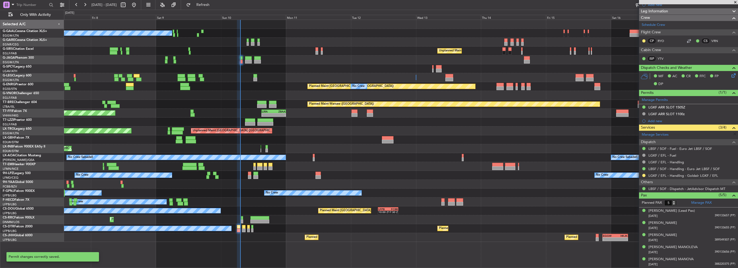
scroll to position [83, 0]
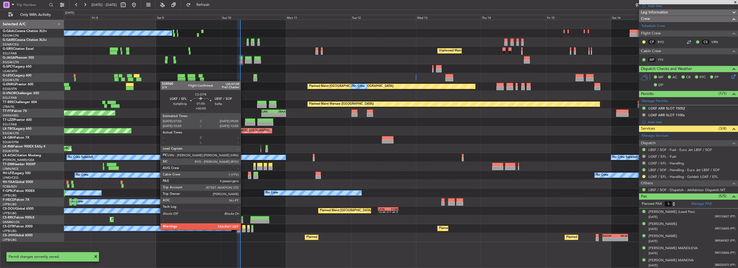
click at [243, 229] on div at bounding box center [243, 230] width 3 height 4
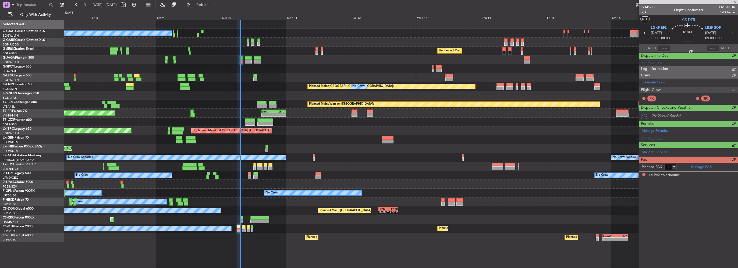
type input "4"
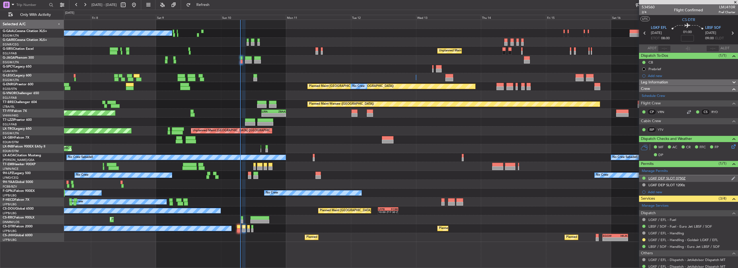
click at [682, 177] on div "LGKF DEP SLOT 0750Z" at bounding box center [667, 178] width 37 height 5
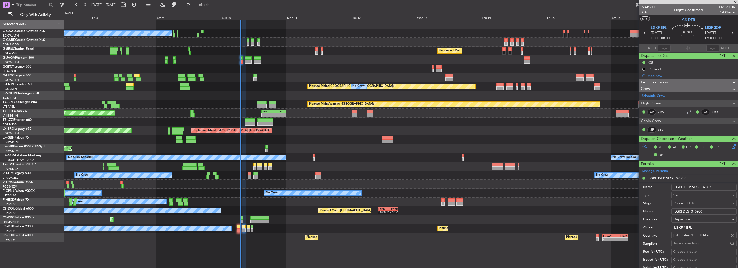
click at [689, 210] on input "LGKFDJST045900" at bounding box center [704, 211] width 65 height 6
paste input "text"
type input "LGKFDJST045900"
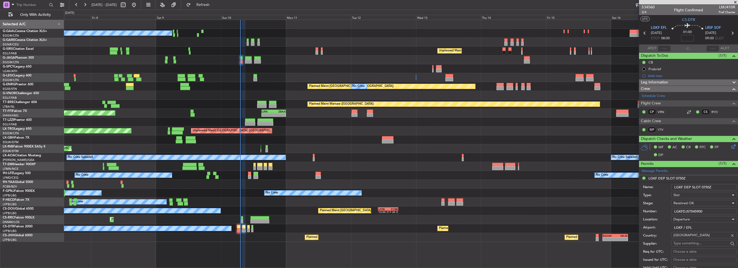
drag, startPoint x: 689, startPoint y: 210, endPoint x: 710, endPoint y: 185, distance: 33.2
click at [710, 185] on input "LGKF DEP SLOT 0750Z" at bounding box center [704, 187] width 65 height 6
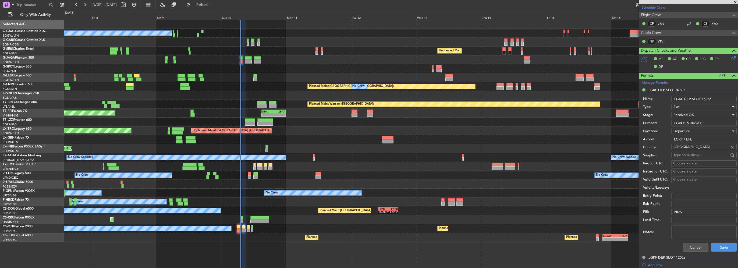
scroll to position [108, 0]
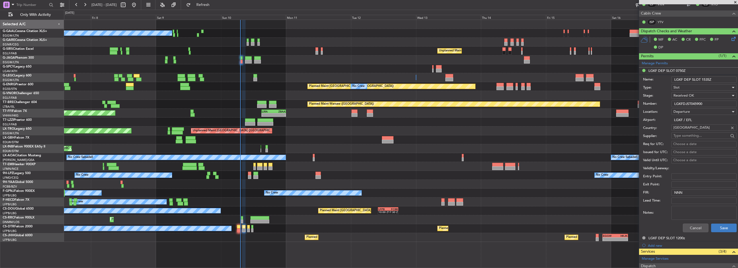
type input "LGKF DEP SLOT 1535Z"
click at [717, 228] on button "Save" at bounding box center [725, 228] width 26 height 9
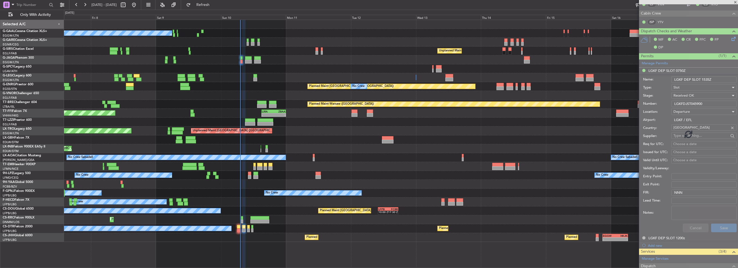
scroll to position [65, 0]
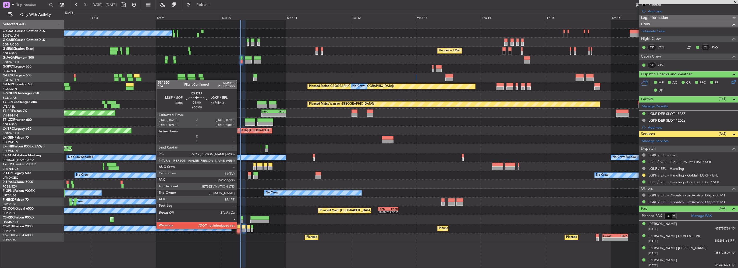
click at [239, 228] on div at bounding box center [238, 230] width 3 height 4
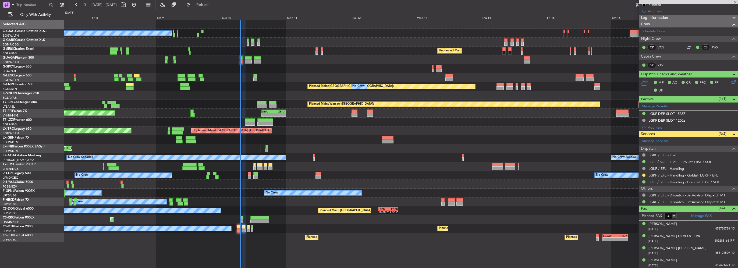
type input "5"
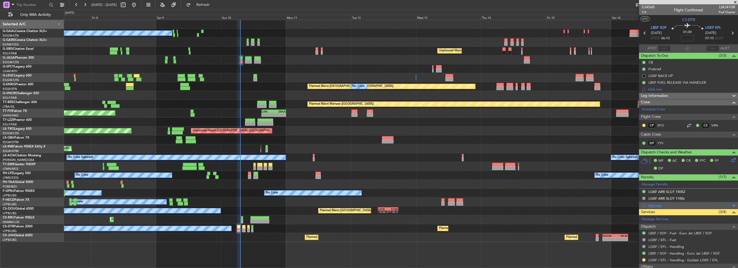
click at [652, 206] on div "Add new" at bounding box center [689, 205] width 83 height 5
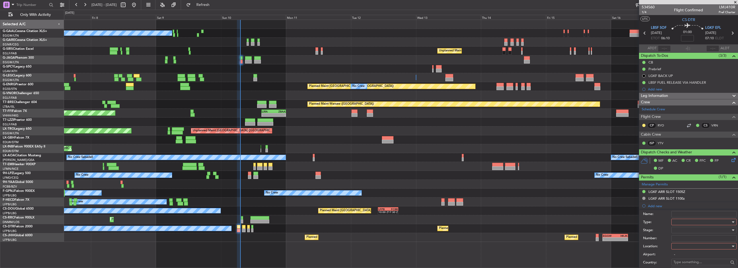
scroll to position [81, 0]
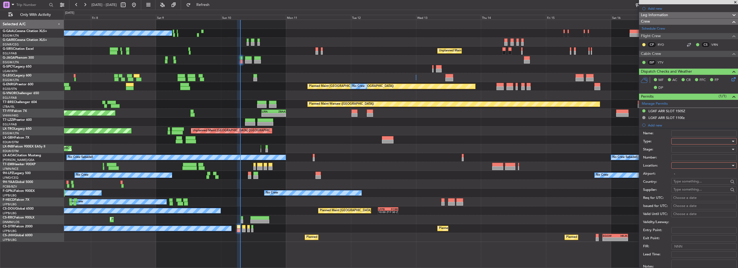
click at [685, 141] on div at bounding box center [702, 141] width 57 height 8
click at [684, 195] on span "PPR" at bounding box center [702, 195] width 57 height 8
click at [688, 165] on div at bounding box center [702, 165] width 57 height 8
click at [683, 192] on span "Arrival" at bounding box center [702, 192] width 57 height 8
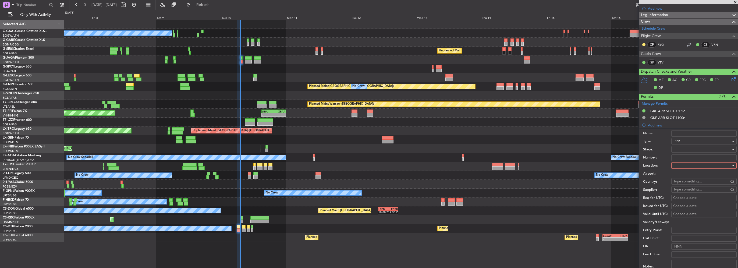
type input "LGKF / EFL"
drag, startPoint x: 682, startPoint y: 145, endPoint x: 683, endPoint y: 149, distance: 3.4
click at [683, 149] on div at bounding box center [702, 149] width 57 height 8
click at [686, 188] on span "Received OK" at bounding box center [702, 192] width 57 height 8
click at [684, 161] on div "Arrival" at bounding box center [702, 165] width 57 height 8
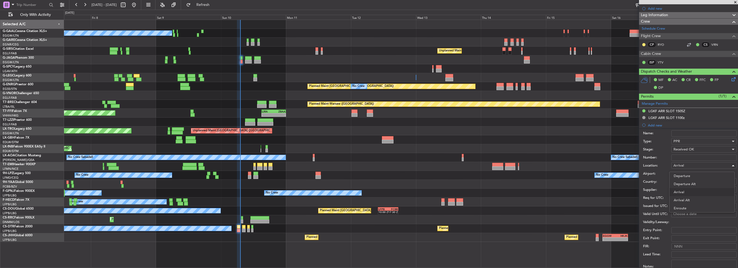
click at [687, 157] on div at bounding box center [369, 134] width 738 height 268
click at [687, 157] on input "Number:" at bounding box center [704, 157] width 65 height 6
paste input "LGKF05327100825/1008251505/1008251535"
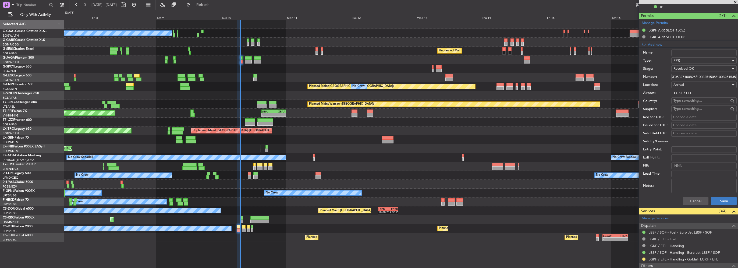
type input "LGKF05327100825/1008251505/1008251535"
click at [725, 200] on button "Save" at bounding box center [725, 201] width 26 height 9
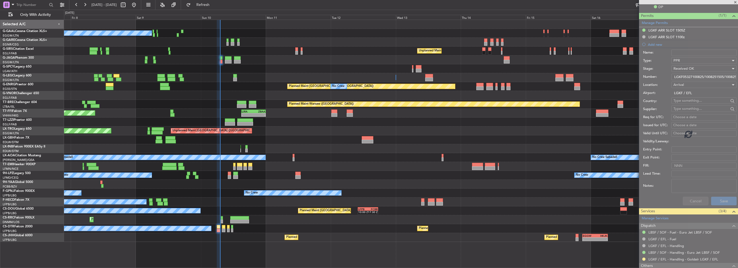
click at [267, 211] on div "No Crew Unplanned Maint London (Farnborough) A/C Unavailable London (Luton) Pla…" at bounding box center [401, 131] width 674 height 222
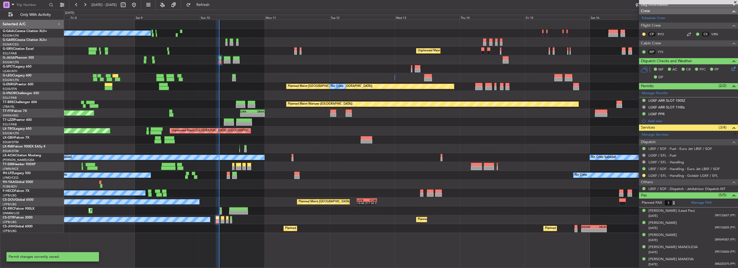
scroll to position [90, 0]
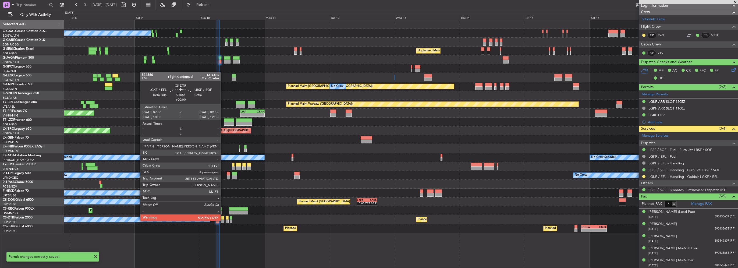
click at [223, 220] on div at bounding box center [222, 222] width 3 height 4
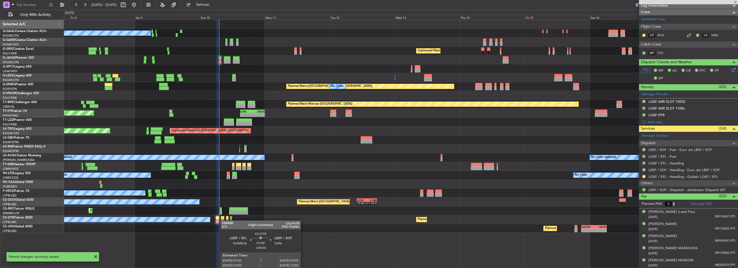
type input "4"
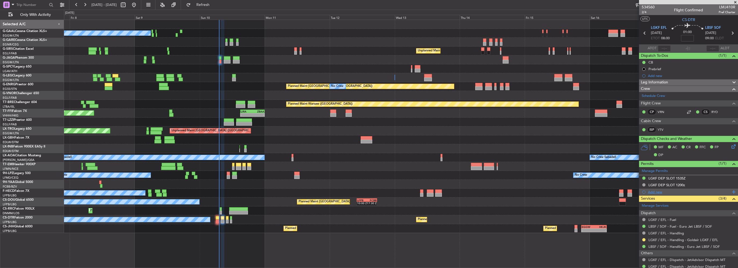
click at [654, 192] on div "Add new" at bounding box center [689, 192] width 83 height 5
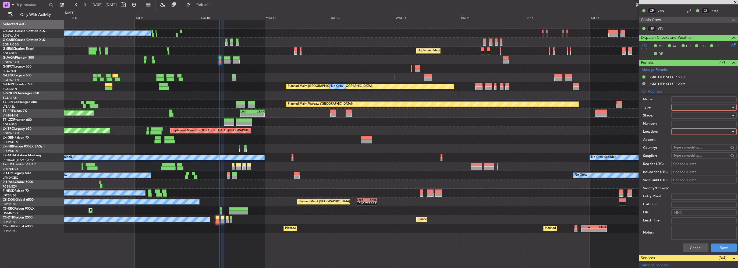
scroll to position [108, 0]
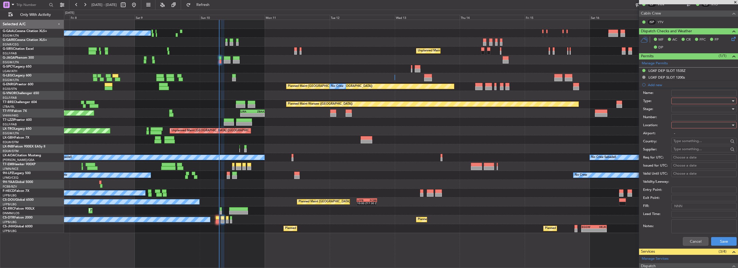
click at [690, 101] on div at bounding box center [702, 101] width 57 height 8
click at [682, 153] on span "PPR" at bounding box center [702, 154] width 57 height 8
drag, startPoint x: 686, startPoint y: 131, endPoint x: 686, endPoint y: 126, distance: 5.1
click at [686, 127] on form "Name: Type: PPR Stage: Number: Location: Airport: - Country: Supplier: Req for …" at bounding box center [688, 168] width 99 height 161
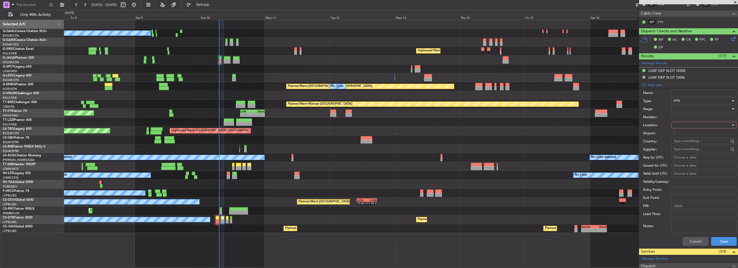
click at [686, 126] on div at bounding box center [702, 125] width 57 height 8
click at [684, 136] on span "Departure" at bounding box center [702, 136] width 57 height 8
type input "LGKF / EFL"
click at [679, 110] on div at bounding box center [702, 109] width 57 height 8
drag, startPoint x: 686, startPoint y: 152, endPoint x: 691, endPoint y: 125, distance: 27.3
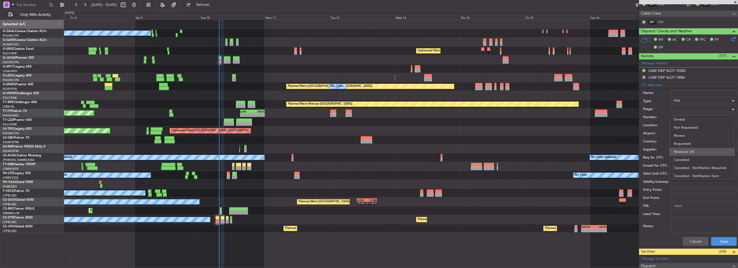
click at [686, 152] on span "Received OK" at bounding box center [702, 152] width 57 height 8
click at [690, 118] on input "Number:" at bounding box center [704, 117] width 65 height 6
paste input "LGKF05327100825/1008251505/1008251535"
type input "LGKF05327100825/1008251505/1008251535"
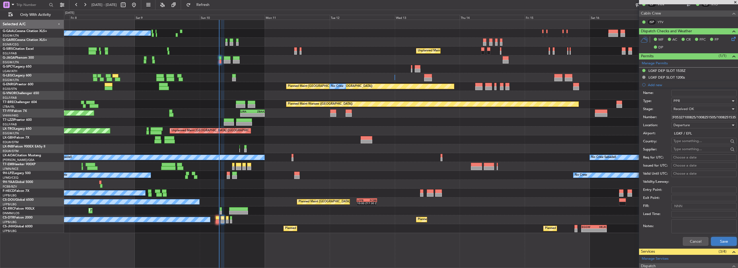
click at [720, 243] on button "Save" at bounding box center [725, 241] width 26 height 9
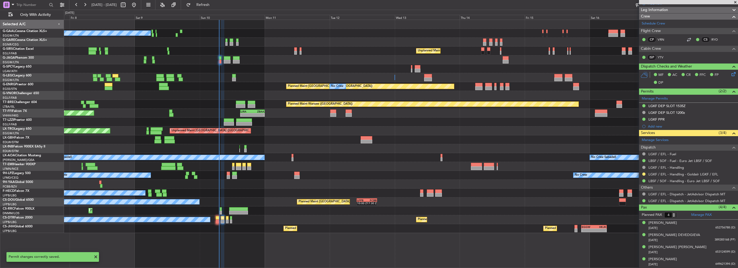
scroll to position [71, 0]
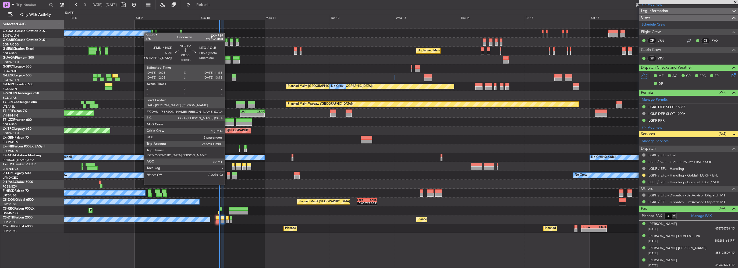
click at [227, 174] on div at bounding box center [228, 174] width 3 height 4
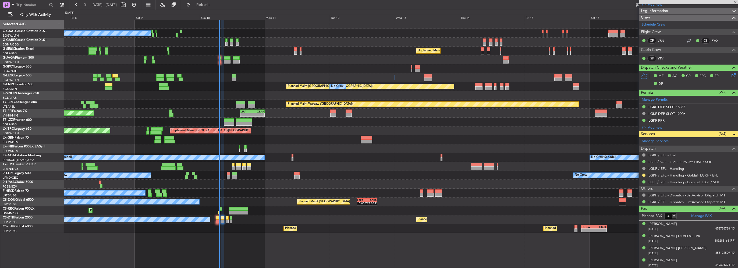
type input "+00:05"
type input "2"
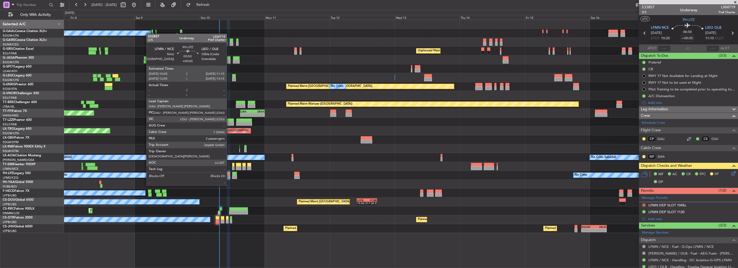
click at [229, 175] on div at bounding box center [228, 177] width 3 height 4
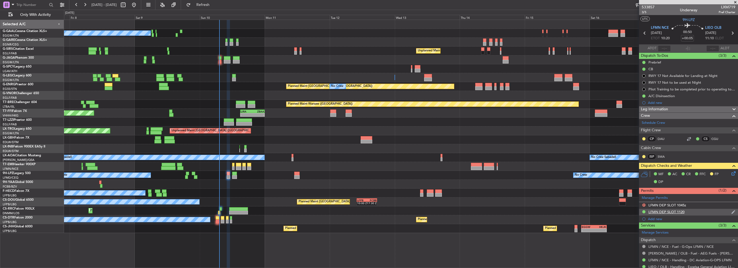
click at [683, 212] on div "LFMN DEP SLOT 1120" at bounding box center [667, 212] width 36 height 5
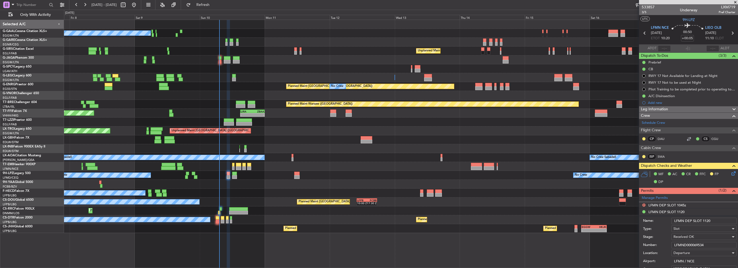
click at [716, 221] on input "LFMN DEP SLOT 1120" at bounding box center [704, 221] width 65 height 6
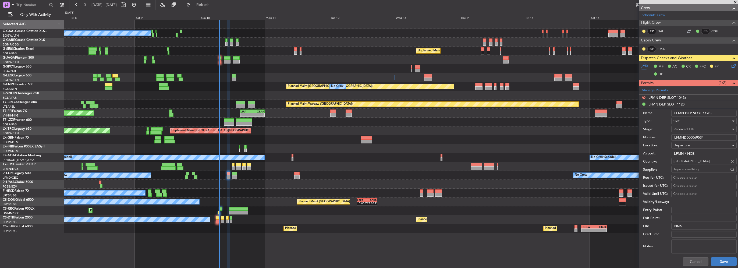
type input "LFMN DEP SLOT 1120z"
click at [726, 263] on button "Save" at bounding box center [725, 261] width 26 height 9
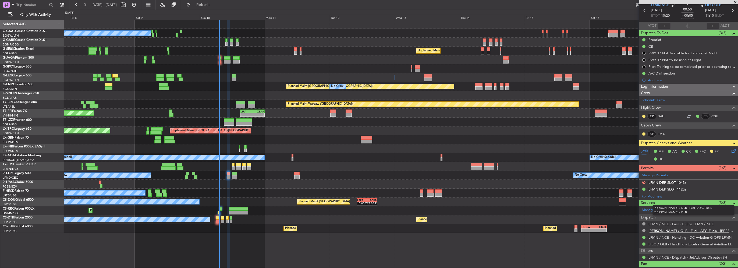
scroll to position [0, 0]
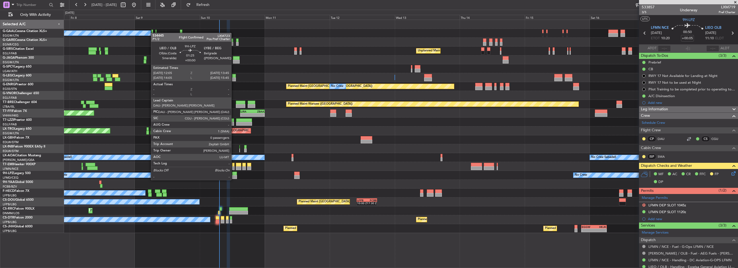
click at [234, 175] on div at bounding box center [234, 174] width 5 height 4
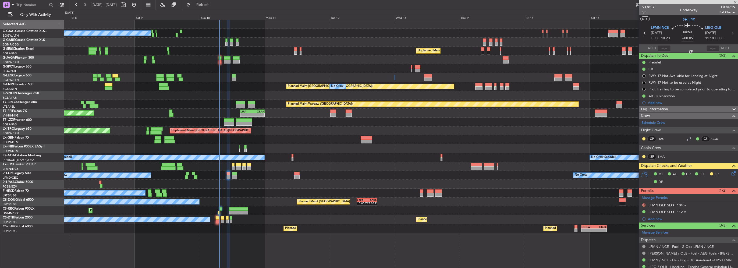
type input "0"
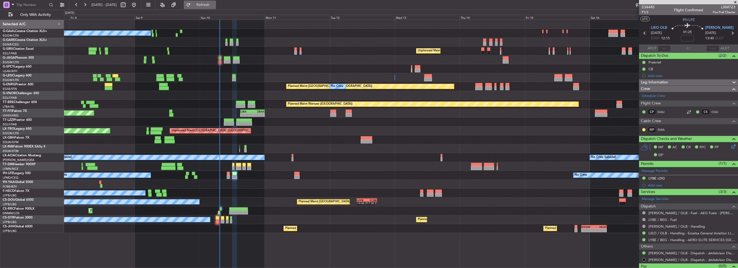
click at [214, 5] on span "Refresh" at bounding box center [203, 5] width 23 height 4
click at [216, 8] on button "Refresh" at bounding box center [200, 5] width 32 height 9
click at [214, 5] on span "Refresh" at bounding box center [203, 5] width 23 height 4
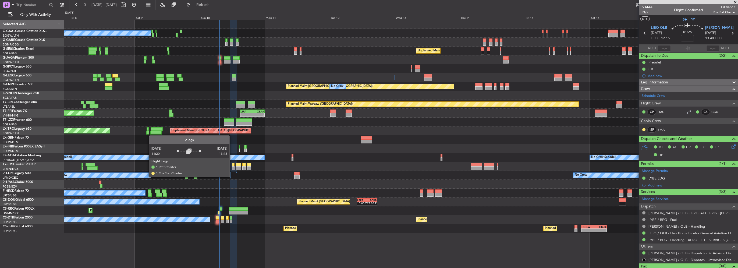
click at [232, 177] on div at bounding box center [233, 175] width 6 height 6
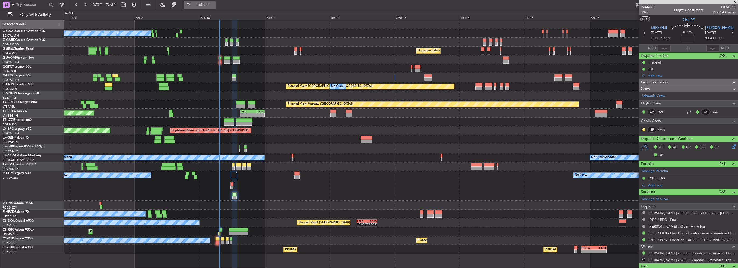
drag, startPoint x: 217, startPoint y: 2, endPoint x: 213, endPoint y: 5, distance: 5.2
click at [214, 3] on span "Refresh" at bounding box center [203, 5] width 23 height 4
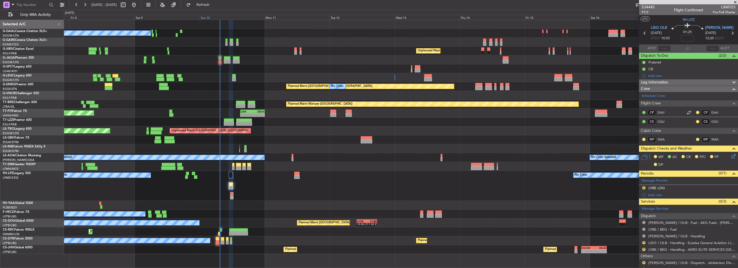
drag, startPoint x: 223, startPoint y: 7, endPoint x: 222, endPoint y: 17, distance: 10.2
click at [216, 8] on button "Refresh" at bounding box center [200, 5] width 32 height 9
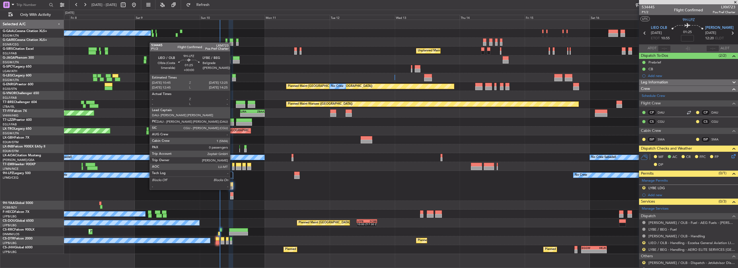
click at [233, 184] on div at bounding box center [231, 184] width 4 height 4
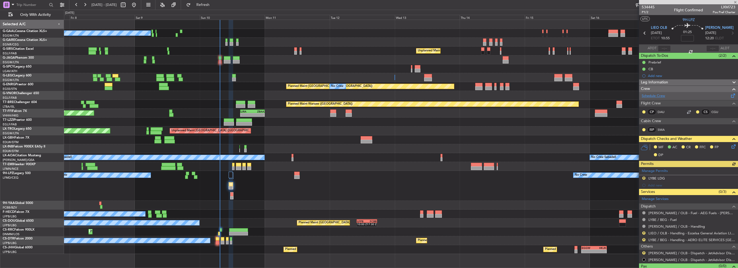
click at [659, 94] on link "Schedule Crew" at bounding box center [653, 95] width 23 height 5
click at [211, 3] on span "Refresh" at bounding box center [203, 5] width 23 height 4
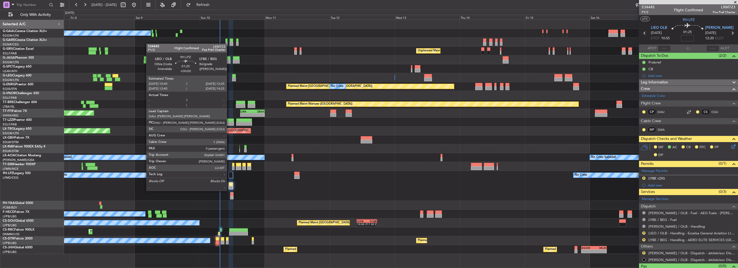
click at [229, 185] on div at bounding box center [231, 184] width 4 height 4
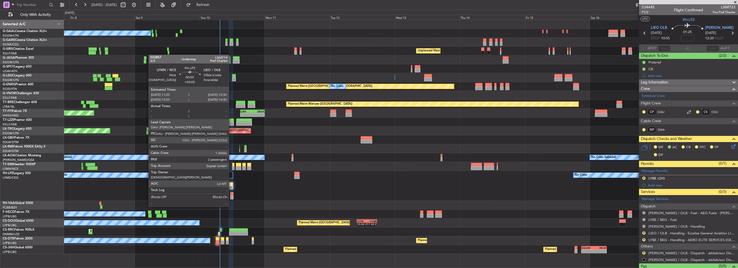
click at [231, 196] on div at bounding box center [232, 198] width 3 height 4
click at [233, 195] on div at bounding box center [232, 194] width 3 height 4
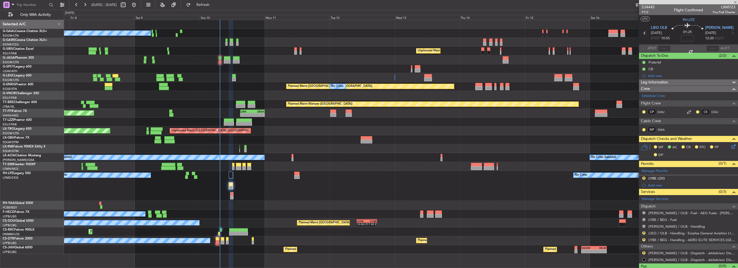
type input "+00:05"
type input "2"
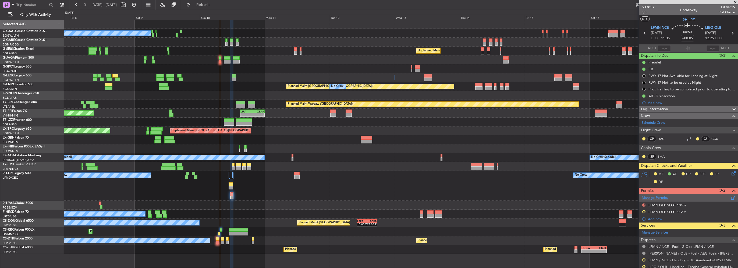
click at [730, 197] on span at bounding box center [733, 197] width 6 height 4
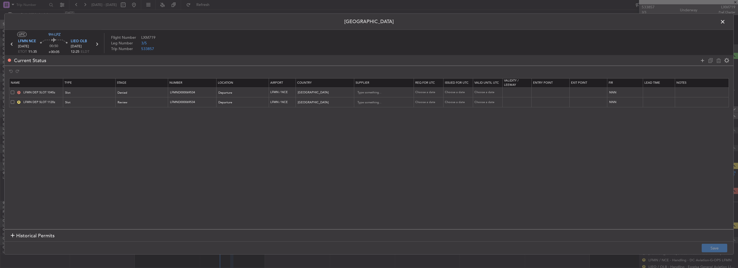
click at [12, 91] on span at bounding box center [12, 91] width 3 height 3
click at [15, 90] on input "checkbox" at bounding box center [15, 90] width 0 height 0
click at [718, 60] on icon at bounding box center [719, 60] width 6 height 6
type input "LFMN DEP SLOT 1120z"
click at [720, 249] on button "Save" at bounding box center [715, 248] width 26 height 9
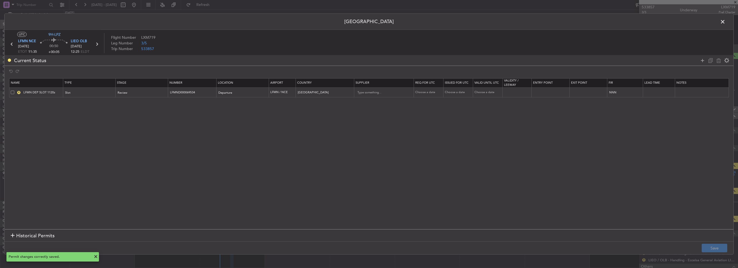
click at [726, 22] on span at bounding box center [726, 23] width 0 height 11
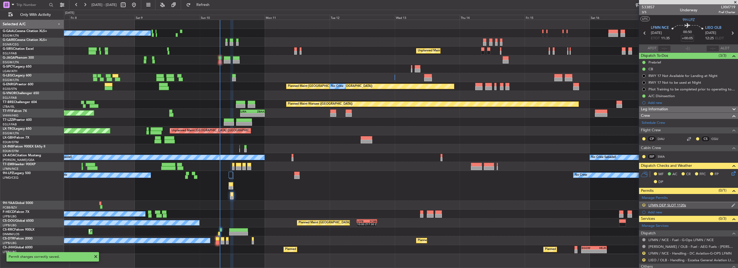
click at [644, 204] on button "R" at bounding box center [644, 204] width 3 height 3
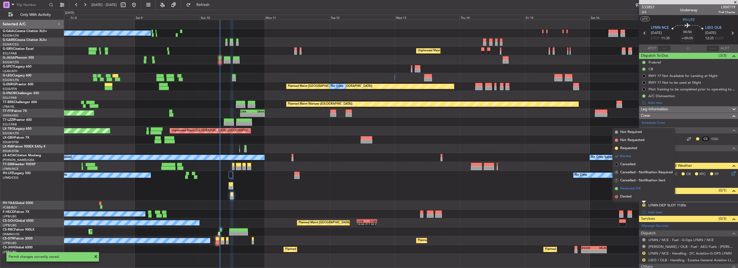
click at [632, 188] on span "Received OK" at bounding box center [631, 188] width 20 height 5
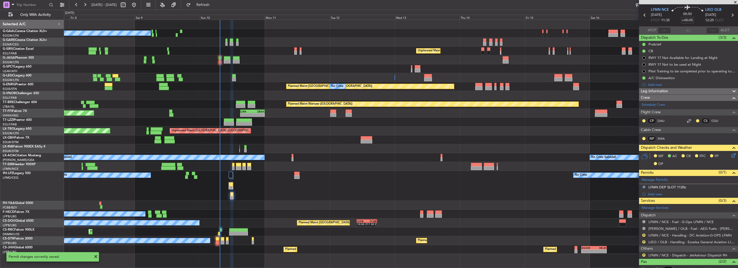
scroll to position [27, 0]
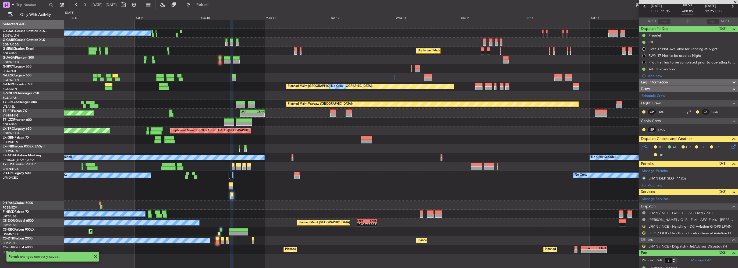
click at [644, 226] on button "R" at bounding box center [644, 226] width 3 height 3
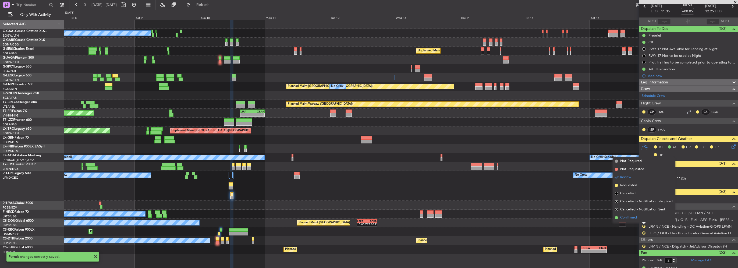
click at [632, 217] on span "Confirmed" at bounding box center [629, 217] width 17 height 5
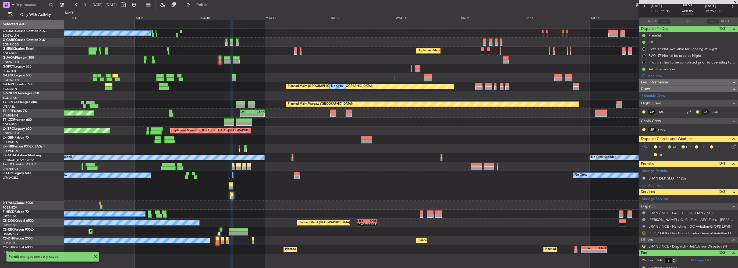
click at [644, 233] on button "R" at bounding box center [644, 232] width 3 height 3
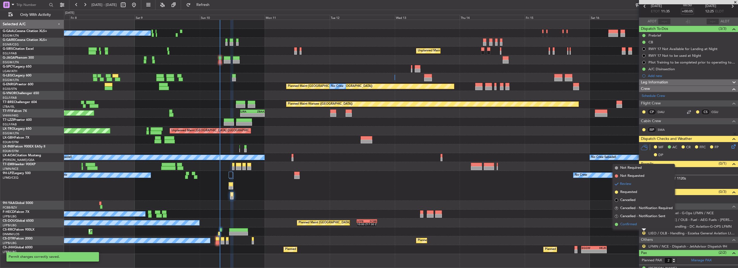
click at [635, 222] on span "Confirmed" at bounding box center [629, 224] width 17 height 5
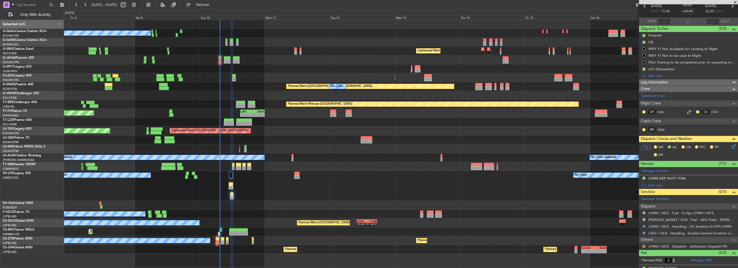
click at [644, 245] on button "R" at bounding box center [644, 246] width 3 height 3
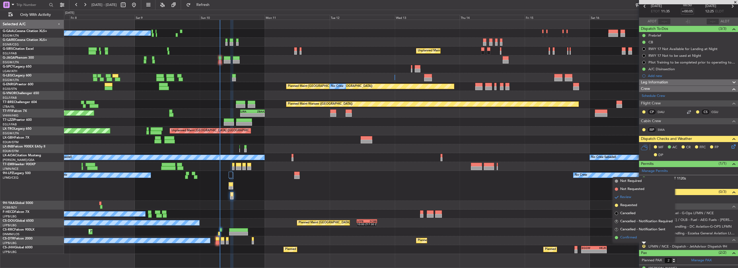
click at [636, 237] on span "Confirmed" at bounding box center [629, 237] width 17 height 5
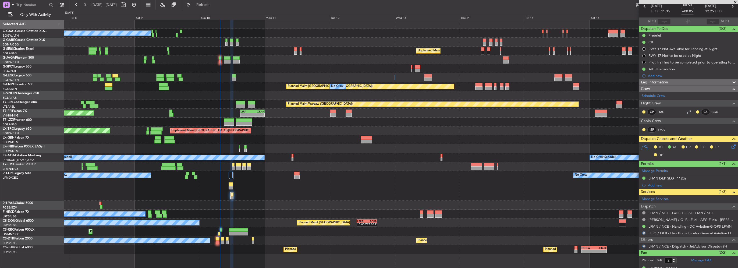
click at [726, 148] on div "MF AC CR FFC FP DP" at bounding box center [691, 151] width 79 height 16
click at [726, 147] on div "MF AC CR FFC FP DP" at bounding box center [691, 151] width 79 height 16
click at [731, 147] on icon at bounding box center [733, 145] width 4 height 4
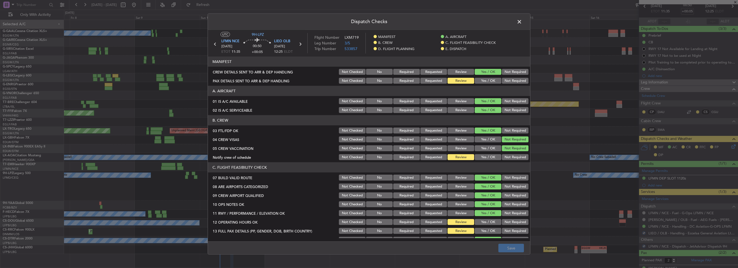
click at [485, 82] on button "Yes / OK" at bounding box center [488, 81] width 27 height 6
click at [492, 157] on button "Yes / OK" at bounding box center [488, 157] width 27 height 6
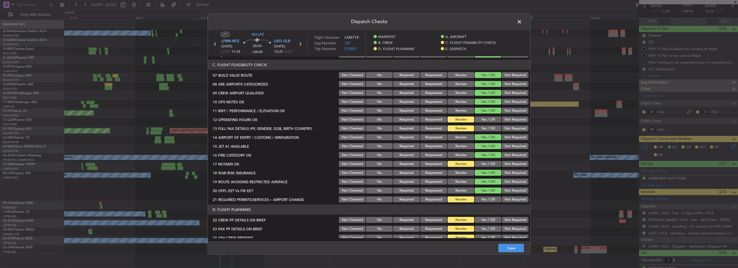
scroll to position [108, 0]
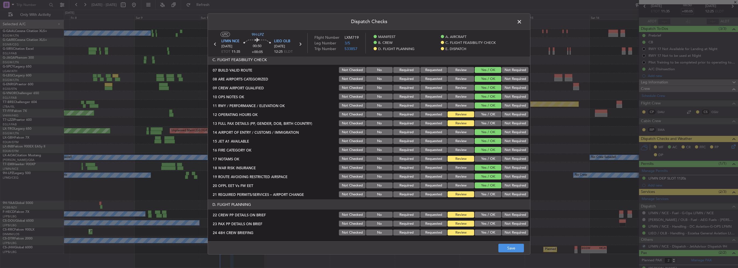
click at [489, 111] on div "Yes / OK" at bounding box center [487, 115] width 27 height 8
click at [489, 115] on button "Yes / OK" at bounding box center [488, 114] width 27 height 6
click at [488, 124] on button "Yes / OK" at bounding box center [488, 123] width 27 height 6
drag, startPoint x: 486, startPoint y: 159, endPoint x: 487, endPoint y: 184, distance: 25.3
click at [486, 159] on button "Yes / OK" at bounding box center [488, 159] width 27 height 6
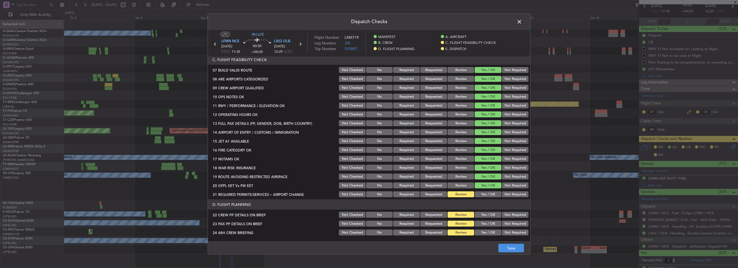
click at [488, 194] on button "Yes / OK" at bounding box center [488, 194] width 27 height 6
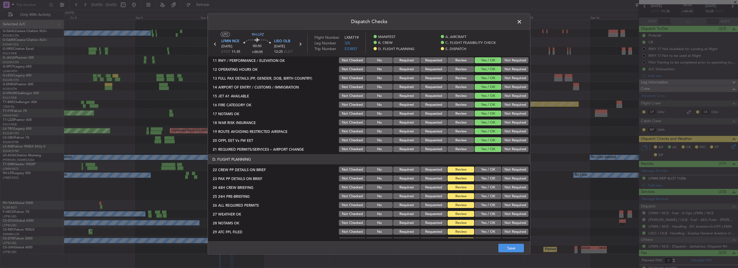
scroll to position [161, 0]
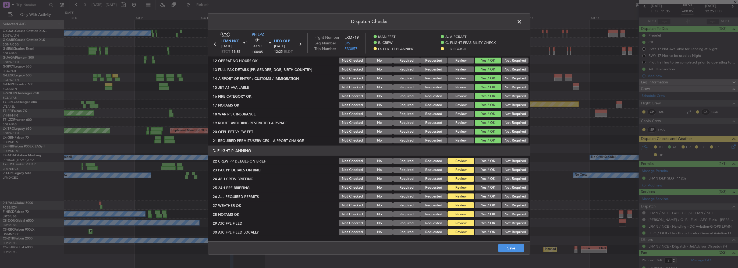
click at [491, 163] on button "Yes / OK" at bounding box center [488, 161] width 27 height 6
click at [491, 170] on button "Yes / OK" at bounding box center [488, 170] width 27 height 6
click at [508, 180] on button "Not Required" at bounding box center [515, 179] width 27 height 6
click at [486, 178] on button "Yes / OK" at bounding box center [488, 179] width 27 height 6
click at [513, 186] on button "Not Required" at bounding box center [515, 188] width 27 height 6
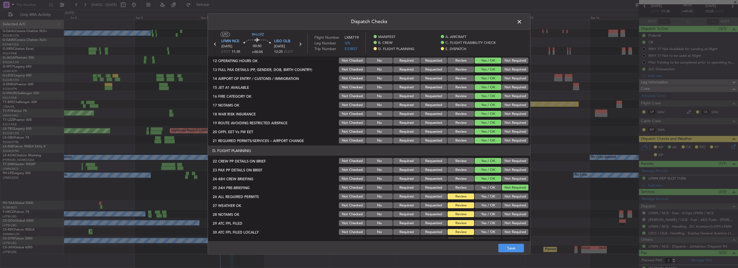
click at [491, 197] on button "Yes / OK" at bounding box center [488, 196] width 27 height 6
click at [491, 205] on button "Yes / OK" at bounding box center [488, 205] width 27 height 6
drag, startPoint x: 491, startPoint y: 209, endPoint x: 492, endPoint y: 219, distance: 9.2
click at [491, 212] on section "D. FLIGHT PLANNING 22 CREW PP DETAILS ON BRIEF Not Checked No Required Requeste…" at bounding box center [369, 200] width 322 height 108
click at [492, 219] on div "Yes / OK" at bounding box center [487, 223] width 27 height 8
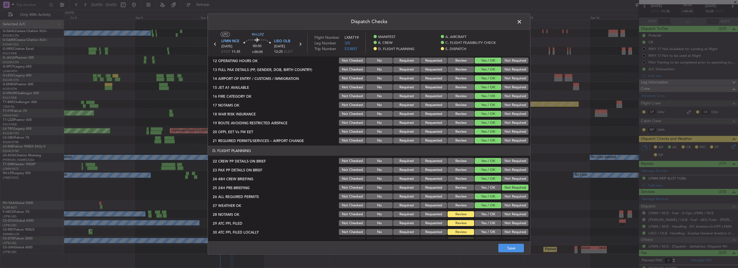
click at [490, 215] on button "Yes / OK" at bounding box center [488, 214] width 27 height 6
drag, startPoint x: 489, startPoint y: 223, endPoint x: 489, endPoint y: 228, distance: 4.6
click at [489, 223] on button "Yes / OK" at bounding box center [488, 223] width 27 height 6
click at [490, 234] on button "Yes / OK" at bounding box center [488, 232] width 27 height 6
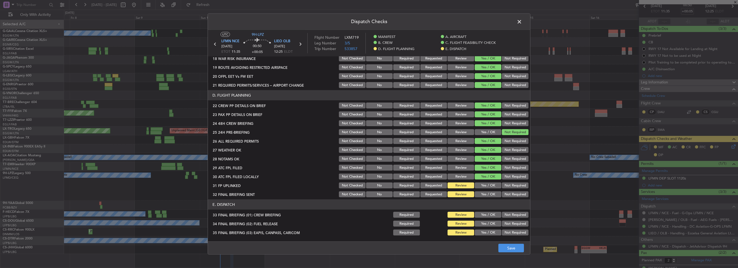
scroll to position [242, 0]
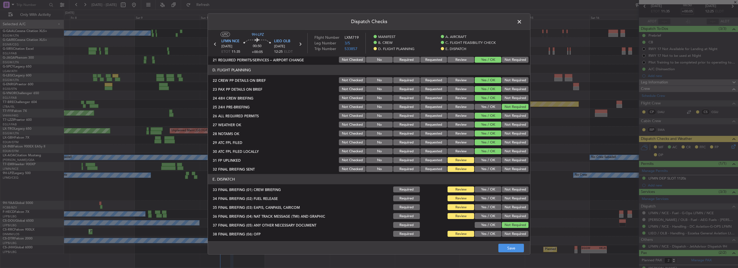
click at [483, 157] on button "Yes / OK" at bounding box center [488, 160] width 27 height 6
click at [487, 168] on button "Yes / OK" at bounding box center [488, 169] width 27 height 6
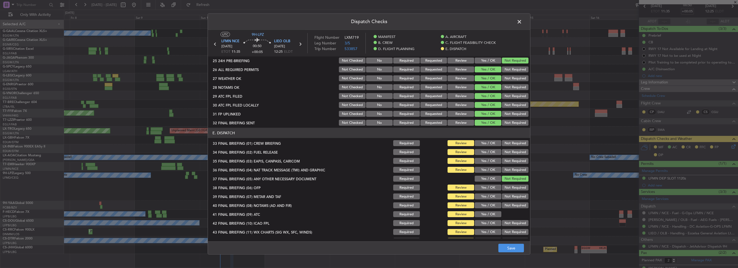
scroll to position [296, 0]
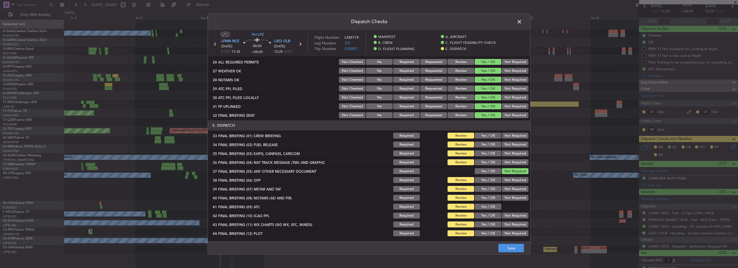
click at [512, 97] on button "Not Required" at bounding box center [515, 97] width 27 height 6
click at [485, 138] on button "Yes / OK" at bounding box center [488, 136] width 27 height 6
click at [487, 144] on button "Yes / OK" at bounding box center [488, 145] width 27 height 6
drag, startPoint x: 505, startPoint y: 115, endPoint x: 503, endPoint y: 138, distance: 23.5
click at [505, 115] on button "Not Required" at bounding box center [515, 115] width 27 height 6
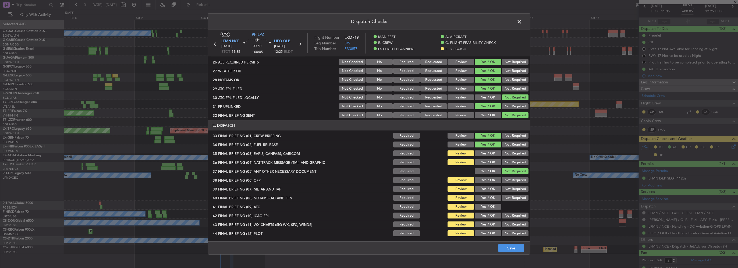
click at [496, 155] on button "Yes / OK" at bounding box center [488, 153] width 27 height 6
click at [505, 155] on button "Not Required" at bounding box center [515, 153] width 27 height 6
click at [505, 159] on div "Not Required" at bounding box center [514, 163] width 27 height 8
drag, startPoint x: 505, startPoint y: 163, endPoint x: 502, endPoint y: 166, distance: 4.8
click at [505, 163] on button "Not Required" at bounding box center [515, 162] width 27 height 6
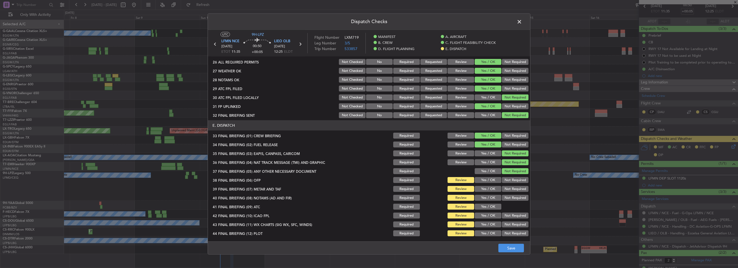
click at [489, 179] on button "Yes / OK" at bounding box center [488, 180] width 27 height 6
drag, startPoint x: 488, startPoint y: 191, endPoint x: 490, endPoint y: 199, distance: 8.3
click at [488, 191] on button "Yes / OK" at bounding box center [488, 189] width 27 height 6
click at [490, 199] on button "Yes / OK" at bounding box center [488, 198] width 27 height 6
click at [491, 207] on button "Yes / OK" at bounding box center [488, 207] width 27 height 6
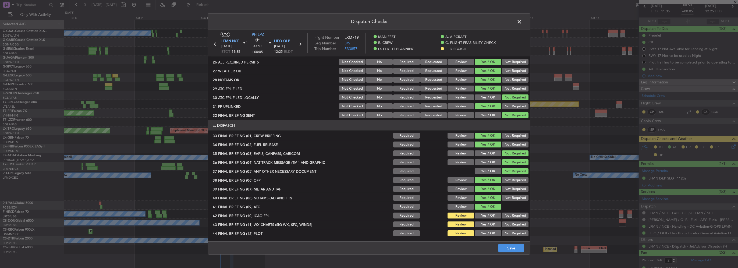
click at [490, 218] on button "Yes / OK" at bounding box center [488, 216] width 27 height 6
click at [491, 225] on button "Yes / OK" at bounding box center [488, 224] width 27 height 6
click at [491, 231] on button "Yes / OK" at bounding box center [488, 233] width 27 height 6
click at [512, 249] on button "Save" at bounding box center [512, 248] width 26 height 9
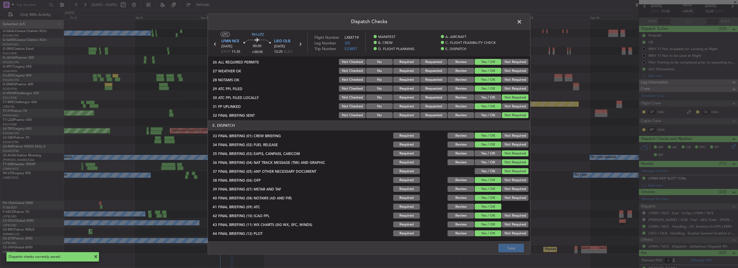
click at [522, 22] on span at bounding box center [522, 23] width 0 height 11
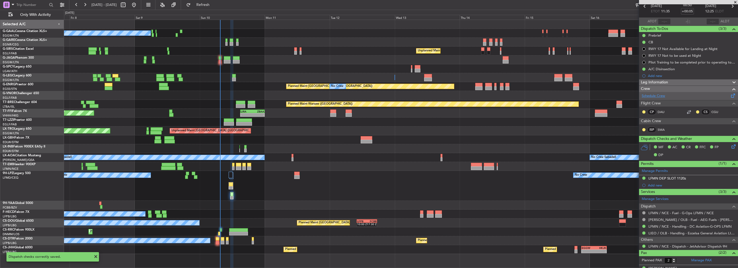
click at [661, 96] on link "Schedule Crew" at bounding box center [653, 95] width 23 height 5
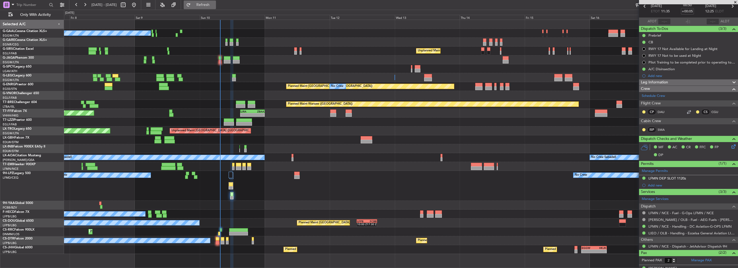
click at [216, 2] on button "Refresh" at bounding box center [200, 5] width 32 height 9
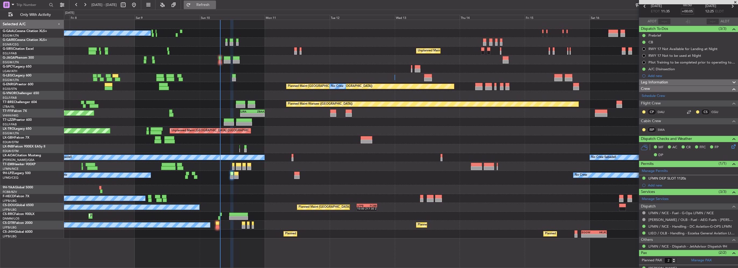
click at [216, 8] on button "Refresh" at bounding box center [200, 5] width 32 height 9
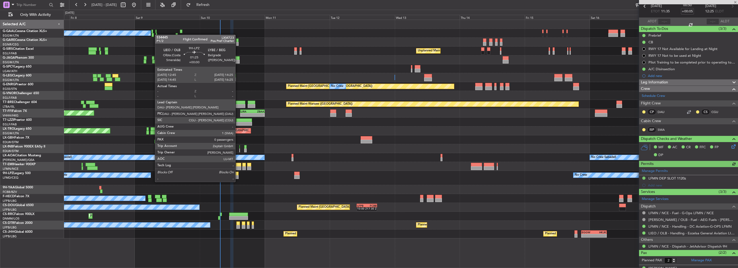
click at [238, 177] on div at bounding box center [236, 177] width 5 height 4
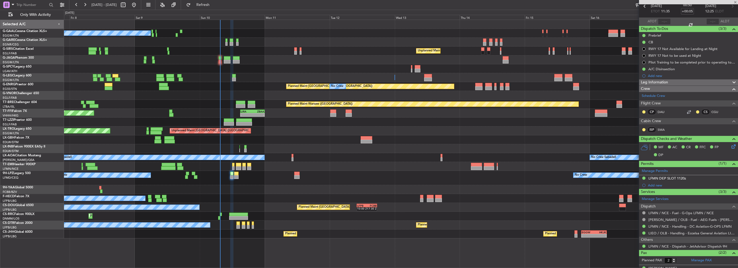
type input "0"
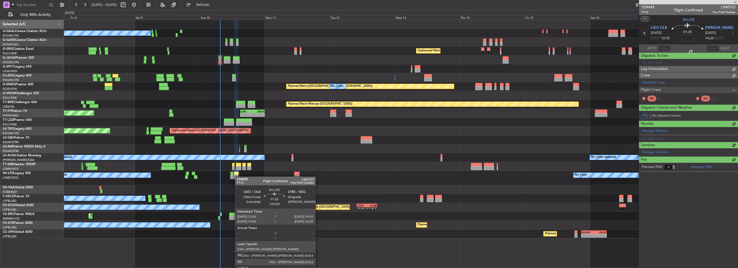
scroll to position [0, 0]
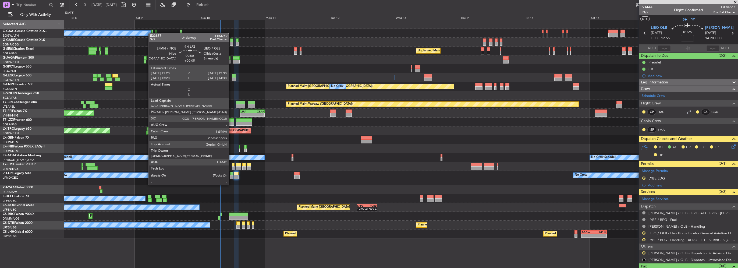
click at [231, 175] on div at bounding box center [231, 177] width 3 height 4
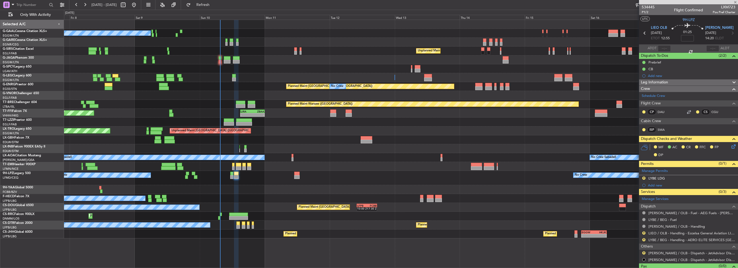
type input "+00:05"
type input "2"
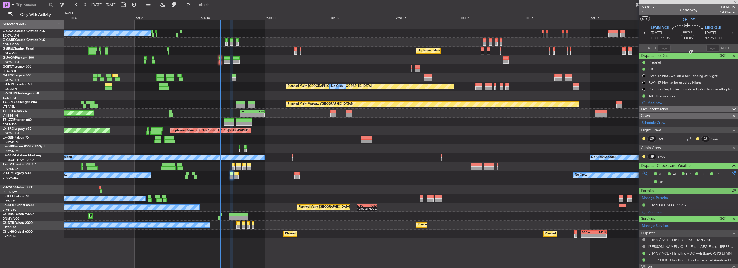
drag, startPoint x: 686, startPoint y: 205, endPoint x: 684, endPoint y: 205, distance: 2.7
click at [686, 205] on div "Manage Permits LFMN DEP SLOT 1120z Add new" at bounding box center [688, 205] width 99 height 22
click at [679, 203] on div "LFMN DEP SLOT 1120z" at bounding box center [668, 205] width 38 height 5
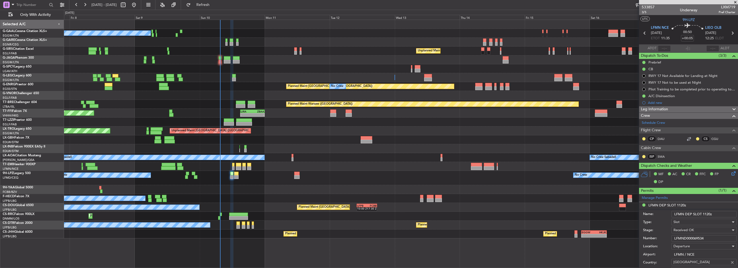
click at [708, 215] on input "LFMN DEP SLOT 1120z" at bounding box center [704, 214] width 65 height 6
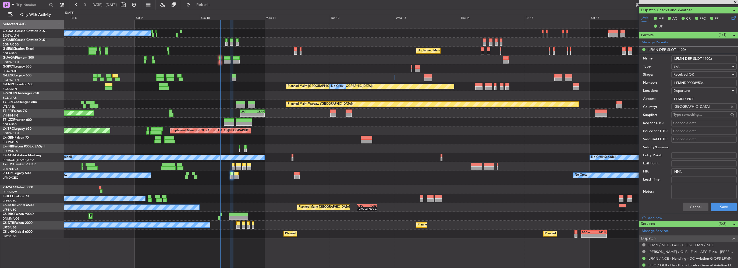
scroll to position [161, 0]
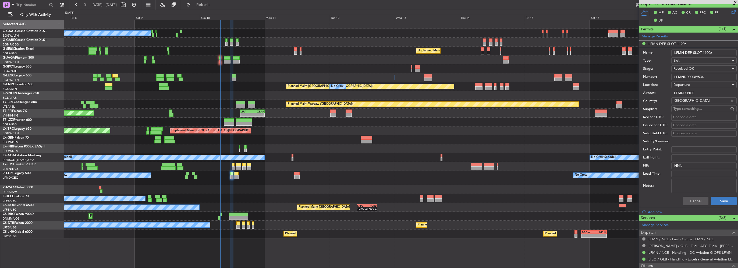
type input "LFMN DEP SLOT 1100z"
click at [726, 200] on button "Save" at bounding box center [725, 201] width 26 height 9
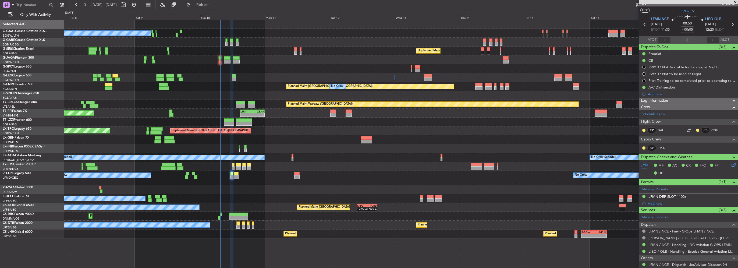
scroll to position [0, 0]
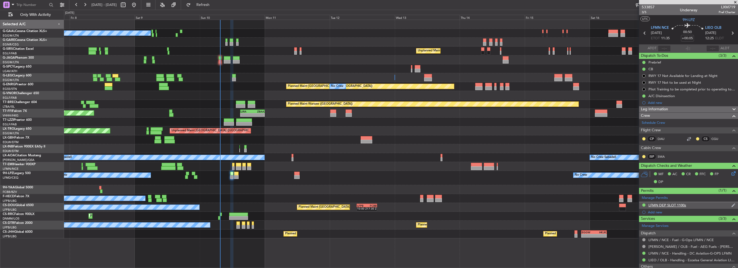
click at [673, 203] on div "LFMN DEP SLOT 1100z" at bounding box center [668, 205] width 38 height 5
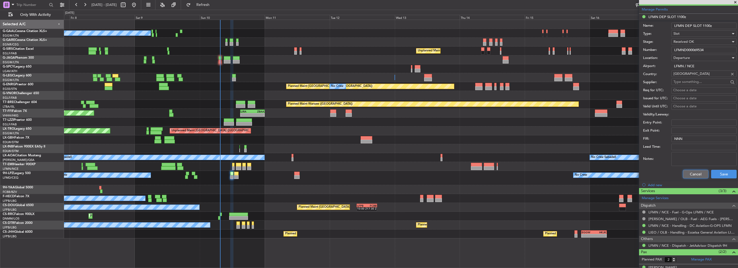
click at [698, 174] on button "Cancel" at bounding box center [696, 174] width 26 height 9
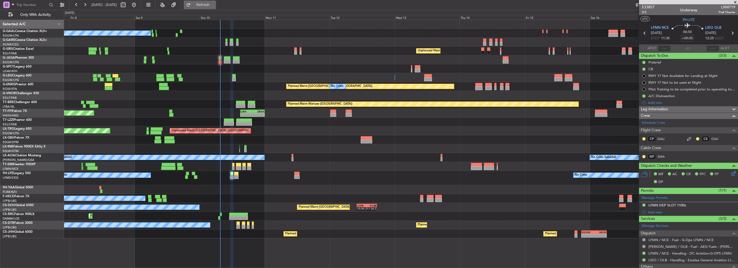
click at [214, 3] on span "Refresh" at bounding box center [203, 5] width 23 height 4
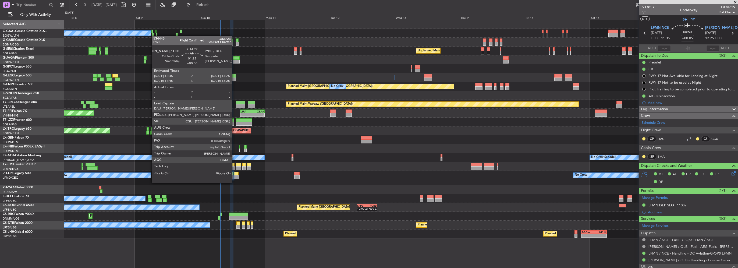
click at [235, 178] on div at bounding box center [236, 177] width 5 height 4
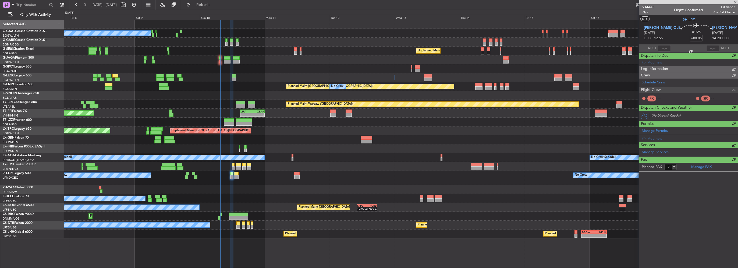
type input "0"
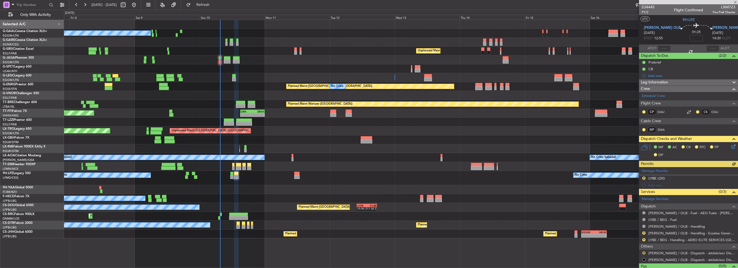
click at [643, 253] on button "R" at bounding box center [644, 252] width 3 height 3
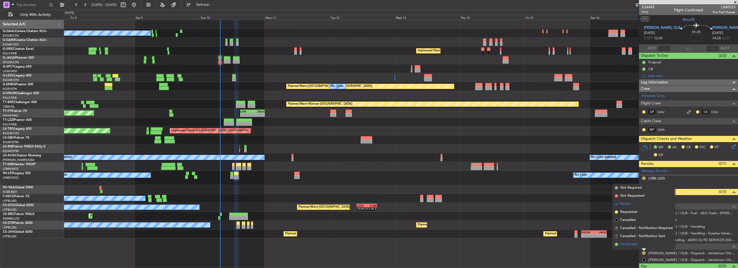
click at [636, 246] on span "Confirmed" at bounding box center [629, 244] width 17 height 5
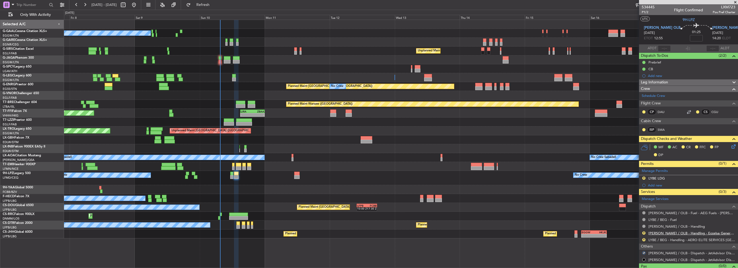
click at [684, 233] on link "LIEO / OLB - Handling - Eccelsa General Aviation LIEO / OLB" at bounding box center [692, 233] width 87 height 5
click at [216, 1] on button "Refresh" at bounding box center [200, 5] width 32 height 9
click at [694, 246] on div "LIEO / OLB - Dispatch - JetAdvisor Dispatch 9H" at bounding box center [694, 246] width 0 height 0
click at [715, 239] on mat-tooltip-component "LIEO / OLB - Dispatch - JetAdvisor Dispatch 9H" at bounding box center [694, 240] width 89 height 19
click at [726, 241] on link "LYBE / BEG - Handling - AERO ELITE SERVICES BELGRADE" at bounding box center [692, 240] width 87 height 5
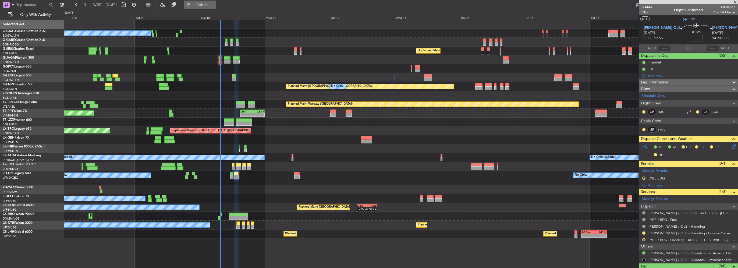
click at [214, 3] on span "Refresh" at bounding box center [203, 5] width 23 height 4
click at [644, 178] on button "R" at bounding box center [644, 178] width 3 height 3
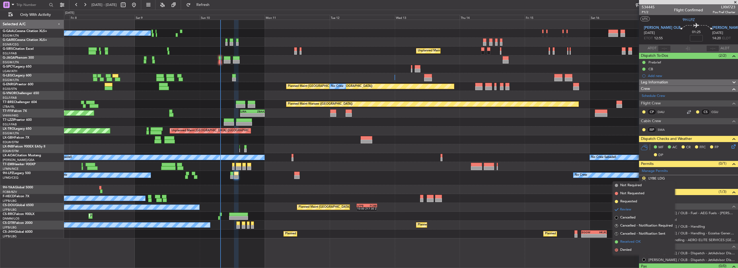
click at [632, 241] on span "Received OK" at bounding box center [631, 241] width 20 height 5
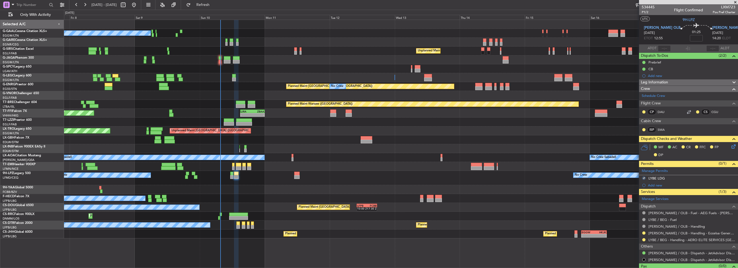
click at [731, 145] on icon at bounding box center [733, 145] width 4 height 4
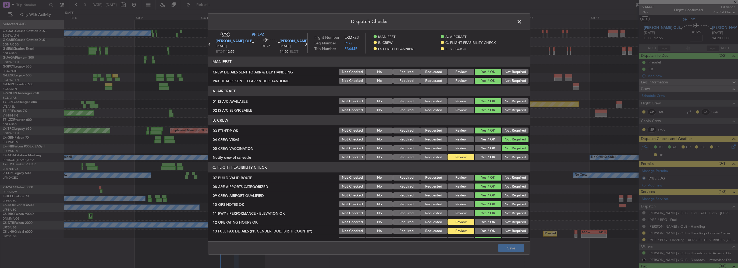
click at [494, 157] on button "Yes / OK" at bounding box center [488, 157] width 27 height 6
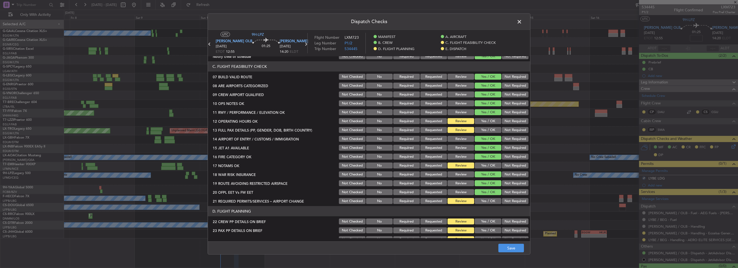
scroll to position [108, 0]
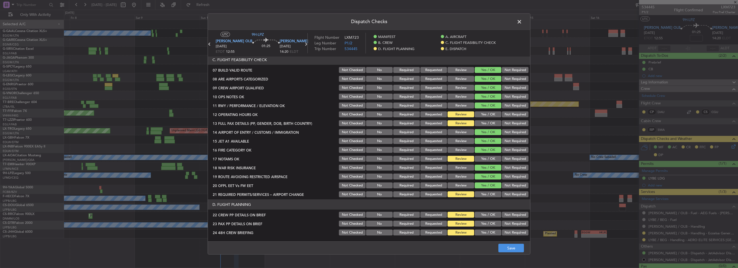
click at [485, 118] on section "C. FLIGHT FEASIBILITY CHECK 07 BUILD VALID ROUTE Not Checked No Required Reques…" at bounding box center [369, 126] width 322 height 143
click at [485, 126] on div "Yes / OK" at bounding box center [487, 123] width 27 height 8
click at [484, 115] on button "Yes / OK" at bounding box center [488, 114] width 27 height 6
click at [485, 122] on button "Yes / OK" at bounding box center [488, 123] width 27 height 6
click at [487, 157] on button "Yes / OK" at bounding box center [488, 159] width 27 height 6
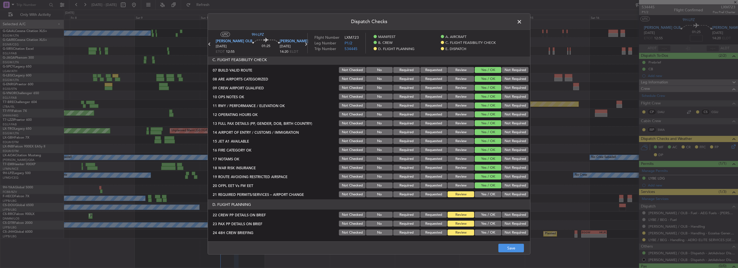
click at [486, 193] on button "Yes / OK" at bounding box center [488, 194] width 27 height 6
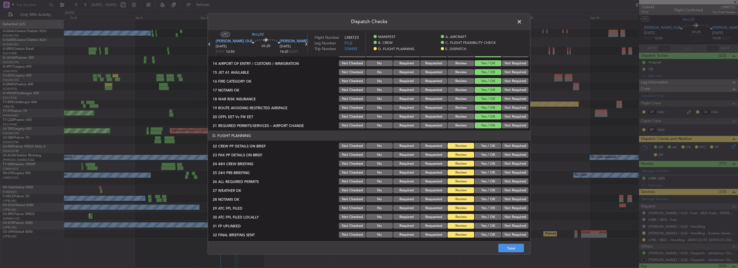
scroll to position [188, 0]
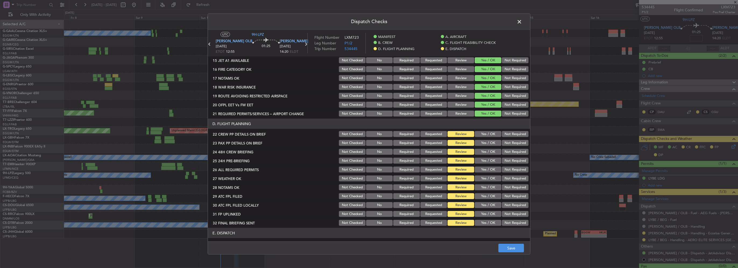
click at [486, 136] on button "Yes / OK" at bounding box center [488, 134] width 27 height 6
click at [486, 142] on button "Yes / OK" at bounding box center [488, 143] width 27 height 6
click at [488, 149] on button "Yes / OK" at bounding box center [488, 152] width 27 height 6
click at [502, 159] on button "Not Required" at bounding box center [515, 161] width 27 height 6
click at [487, 172] on button "Yes / OK" at bounding box center [488, 170] width 27 height 6
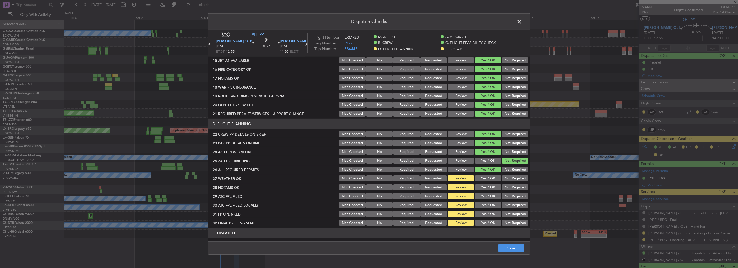
click at [489, 179] on button "Yes / OK" at bounding box center [488, 178] width 27 height 6
click at [490, 188] on button "Yes / OK" at bounding box center [488, 187] width 27 height 6
click at [490, 193] on div "Yes / OK" at bounding box center [487, 196] width 27 height 8
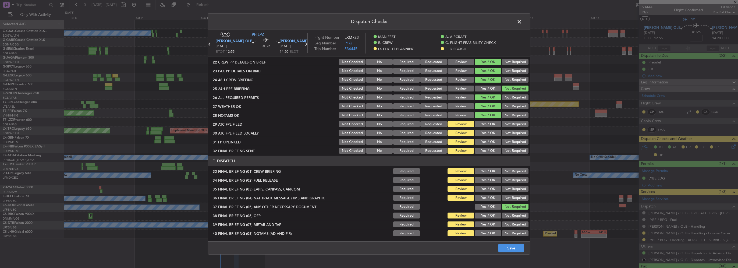
scroll to position [269, 0]
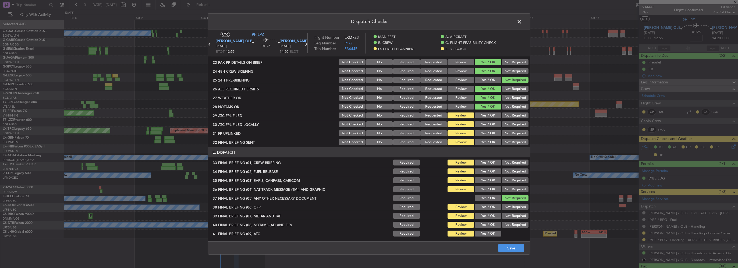
click at [509, 116] on button "Not Required" at bounding box center [515, 115] width 27 height 6
click at [490, 113] on button "Yes / OK" at bounding box center [488, 115] width 27 height 6
click at [506, 125] on button "Not Required" at bounding box center [515, 124] width 27 height 6
click at [492, 136] on button "Yes / OK" at bounding box center [488, 133] width 27 height 6
click at [505, 143] on button "Not Required" at bounding box center [515, 142] width 27 height 6
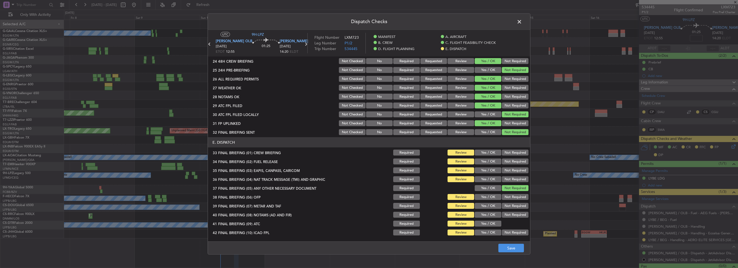
scroll to position [296, 0]
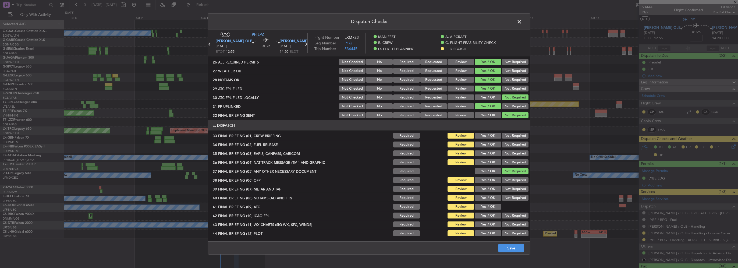
click at [487, 136] on button "Yes / OK" at bounding box center [488, 136] width 27 height 6
click at [489, 143] on button "Yes / OK" at bounding box center [488, 145] width 27 height 6
click at [490, 151] on button "Yes / OK" at bounding box center [488, 153] width 27 height 6
drag, startPoint x: 507, startPoint y: 156, endPoint x: 507, endPoint y: 161, distance: 5.1
click at [507, 156] on button "Not Required" at bounding box center [515, 153] width 27 height 6
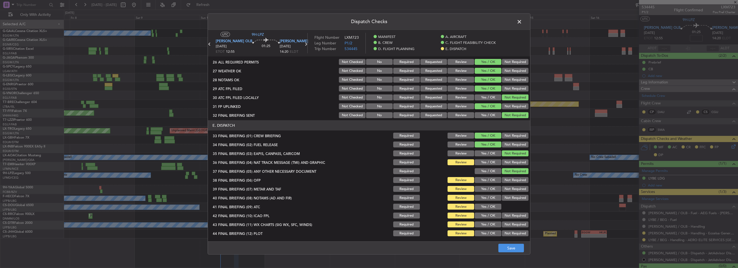
click at [507, 161] on button "Not Required" at bounding box center [515, 162] width 27 height 6
click at [488, 177] on button "Yes / OK" at bounding box center [488, 180] width 27 height 6
click at [491, 189] on button "Yes / OK" at bounding box center [488, 189] width 27 height 6
click at [494, 201] on div "Yes / OK" at bounding box center [487, 198] width 27 height 8
click at [489, 200] on button "Yes / OK" at bounding box center [488, 198] width 27 height 6
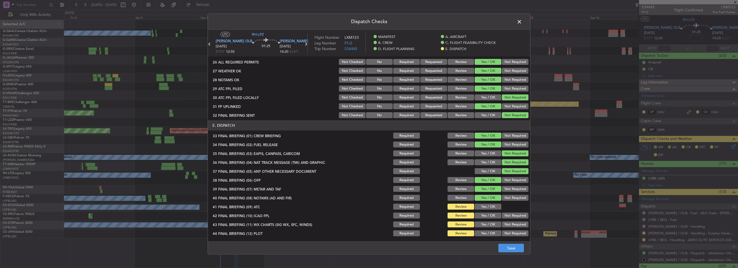
click at [490, 207] on button "Yes / OK" at bounding box center [488, 207] width 27 height 6
drag, startPoint x: 490, startPoint y: 216, endPoint x: 490, endPoint y: 221, distance: 5.1
click at [490, 216] on button "Yes / OK" at bounding box center [488, 216] width 27 height 6
click at [489, 226] on button "Yes / OK" at bounding box center [488, 224] width 27 height 6
click at [489, 236] on div "Yes / OK" at bounding box center [487, 234] width 27 height 8
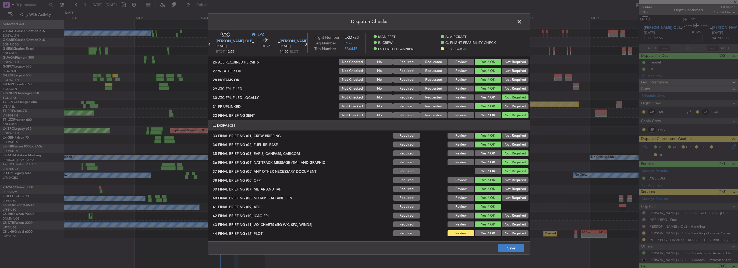
drag, startPoint x: 492, startPoint y: 232, endPoint x: 512, endPoint y: 246, distance: 24.9
click at [492, 232] on button "Yes / OK" at bounding box center [488, 233] width 27 height 6
click at [512, 248] on button "Save" at bounding box center [512, 248] width 26 height 9
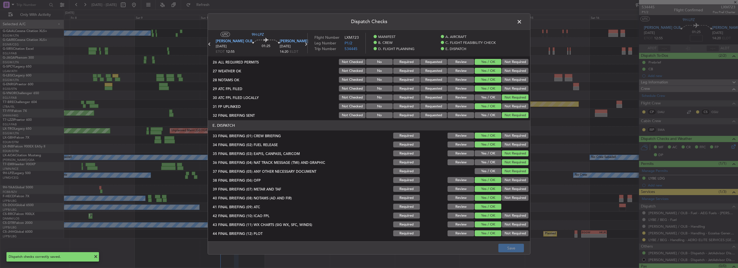
click at [522, 21] on span at bounding box center [522, 23] width 0 height 11
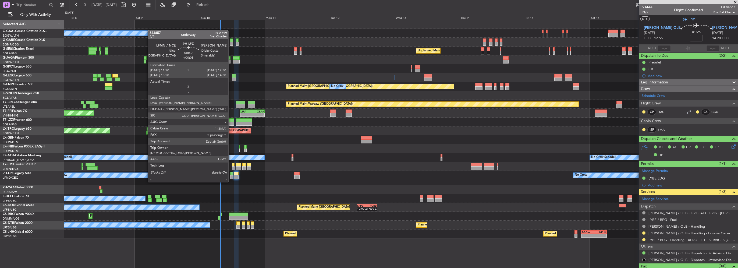
click at [231, 173] on div at bounding box center [231, 174] width 3 height 4
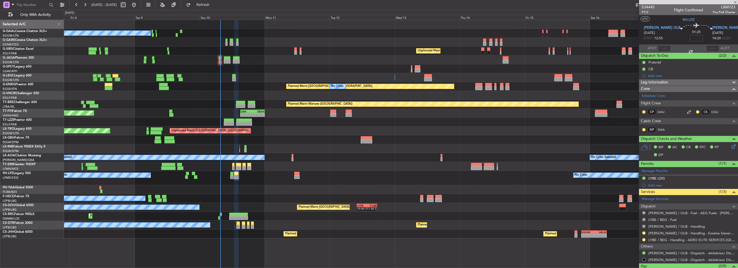
type input "+00:05"
type input "2"
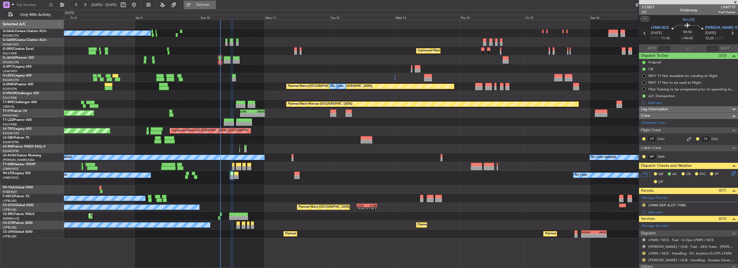
click at [214, 6] on span "Refresh" at bounding box center [203, 5] width 23 height 4
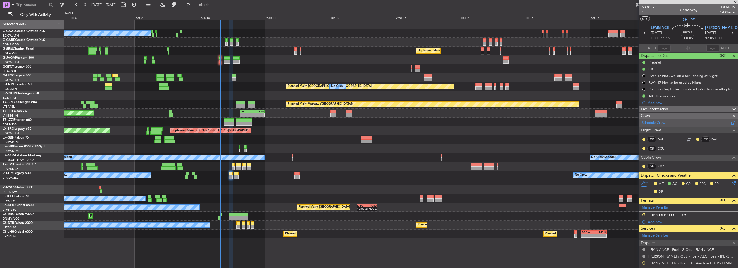
click at [659, 122] on link "Schedule Crew" at bounding box center [653, 122] width 23 height 5
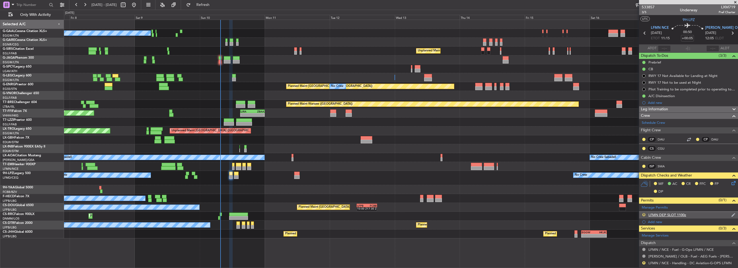
click at [645, 213] on button "R" at bounding box center [644, 214] width 3 height 3
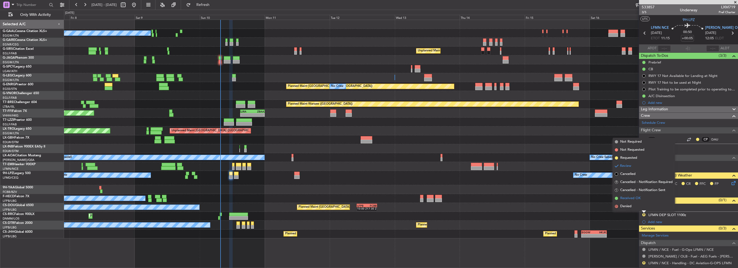
click at [632, 199] on span "Received OK" at bounding box center [631, 198] width 20 height 5
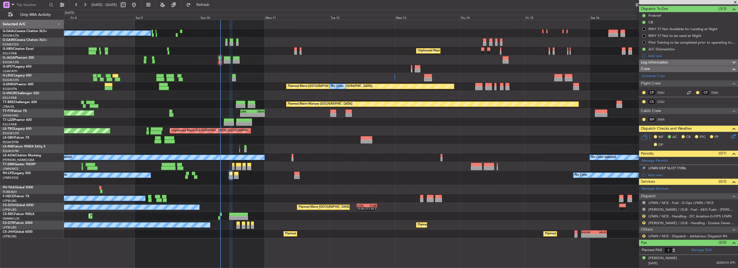
scroll to position [54, 0]
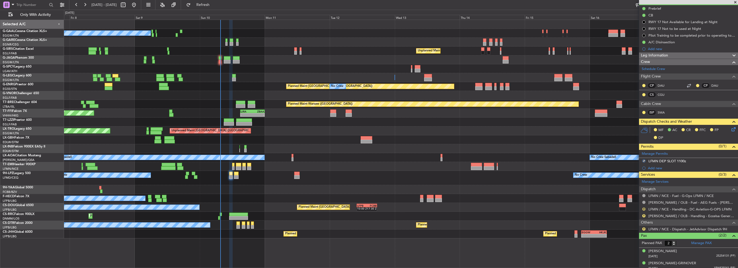
click at [644, 209] on button "R" at bounding box center [644, 208] width 3 height 3
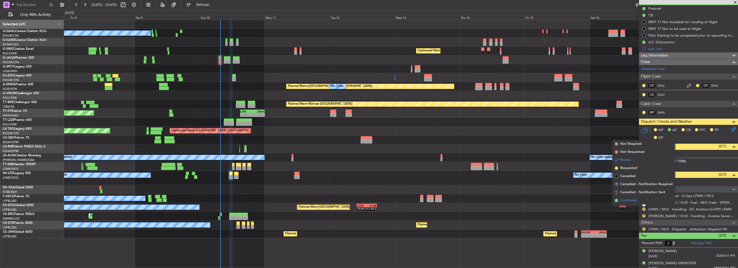
click at [634, 202] on span "Confirmed" at bounding box center [629, 200] width 17 height 5
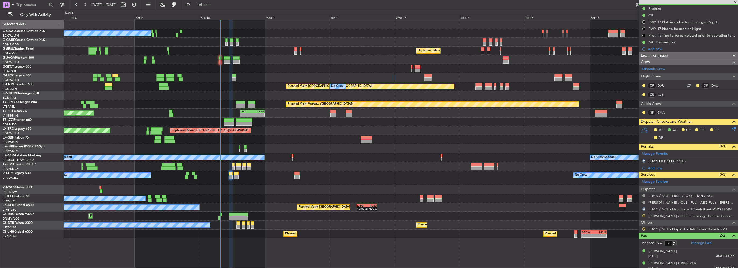
click at [643, 214] on button "R" at bounding box center [644, 215] width 3 height 3
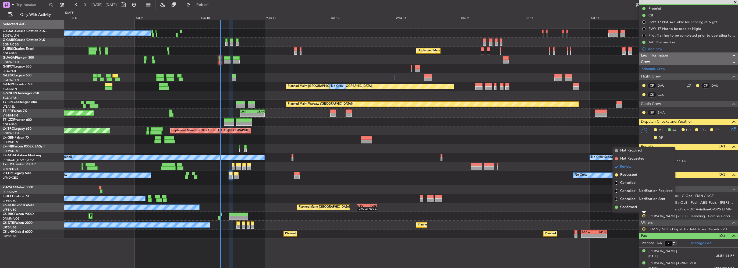
click at [634, 209] on span "Confirmed" at bounding box center [629, 207] width 17 height 5
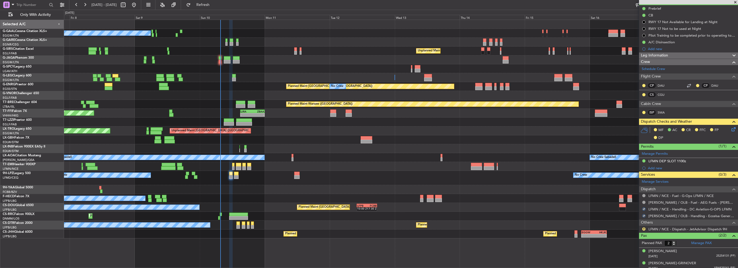
click at [645, 230] on div "R" at bounding box center [644, 229] width 4 height 4
click at [645, 229] on button "R" at bounding box center [644, 228] width 3 height 3
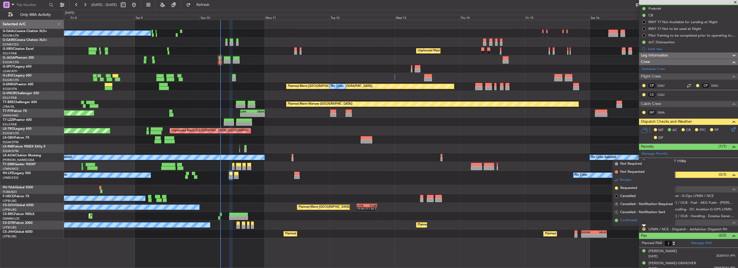
click at [633, 221] on span "Confirmed" at bounding box center [629, 220] width 17 height 5
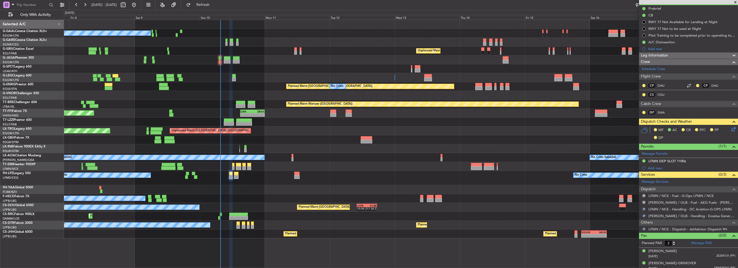
click at [731, 129] on icon at bounding box center [733, 128] width 4 height 4
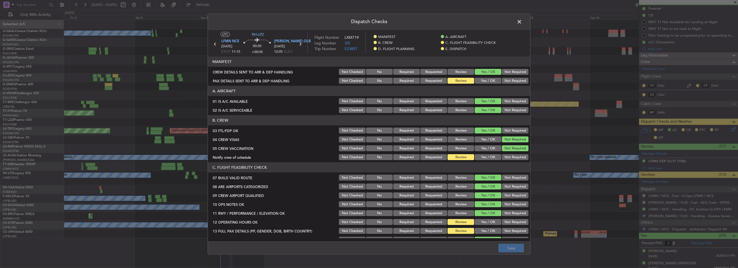
click at [484, 81] on button "Yes / OK" at bounding box center [488, 81] width 27 height 6
click at [490, 155] on button "Yes / OK" at bounding box center [488, 157] width 27 height 6
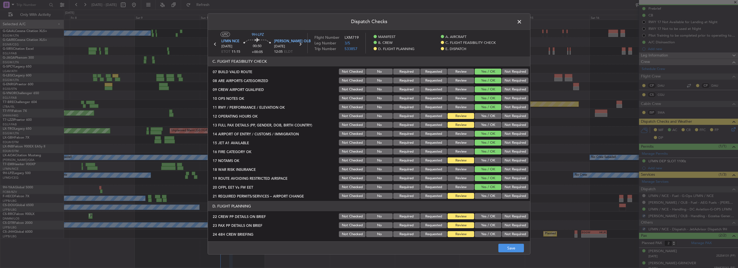
scroll to position [108, 0]
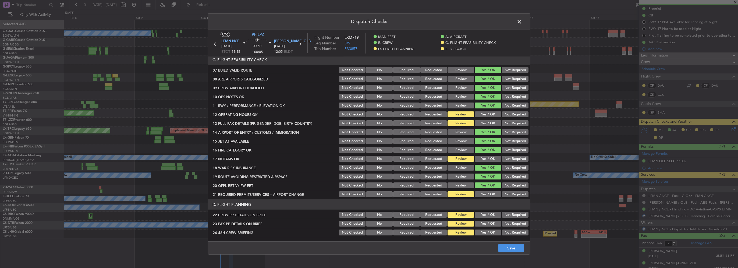
drag, startPoint x: 487, startPoint y: 112, endPoint x: 487, endPoint y: 117, distance: 5.7
click at [486, 112] on button "Yes / OK" at bounding box center [488, 114] width 27 height 6
click at [487, 123] on button "Yes / OK" at bounding box center [488, 123] width 27 height 6
click at [490, 159] on button "Yes / OK" at bounding box center [488, 159] width 27 height 6
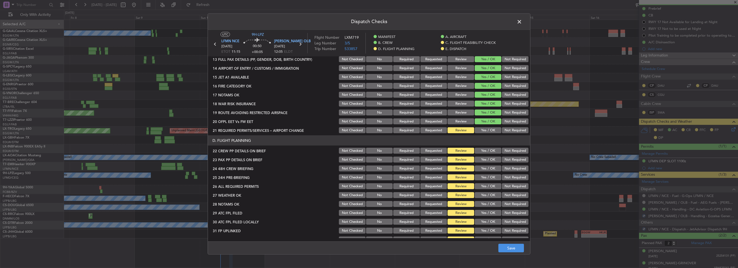
scroll to position [188, 0]
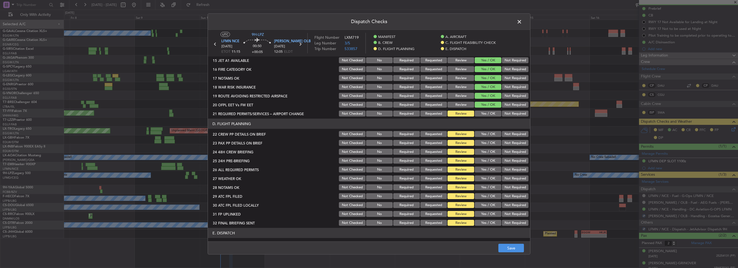
click at [488, 113] on button "Yes / OK" at bounding box center [488, 114] width 27 height 6
click at [488, 133] on button "Yes / OK" at bounding box center [488, 134] width 27 height 6
drag, startPoint x: 489, startPoint y: 144, endPoint x: 491, endPoint y: 149, distance: 4.8
click at [490, 144] on button "Yes / OK" at bounding box center [488, 143] width 27 height 6
drag, startPoint x: 491, startPoint y: 152, endPoint x: 501, endPoint y: 155, distance: 11.0
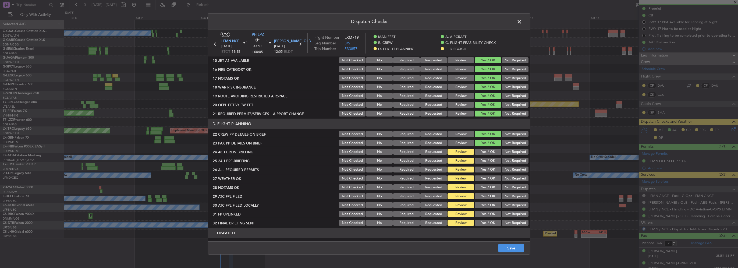
click at [491, 152] on button "Yes / OK" at bounding box center [488, 152] width 27 height 6
click at [508, 161] on button "Not Required" at bounding box center [515, 161] width 27 height 6
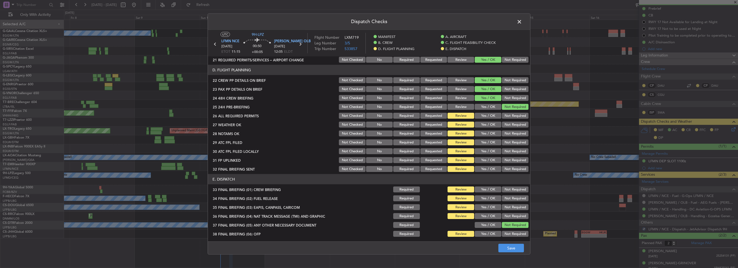
click at [488, 118] on button "Yes / OK" at bounding box center [488, 116] width 27 height 6
drag, startPoint x: 488, startPoint y: 125, endPoint x: 489, endPoint y: 129, distance: 4.6
click at [488, 126] on button "Yes / OK" at bounding box center [488, 125] width 27 height 6
click at [490, 134] on button "Yes / OK" at bounding box center [488, 134] width 27 height 6
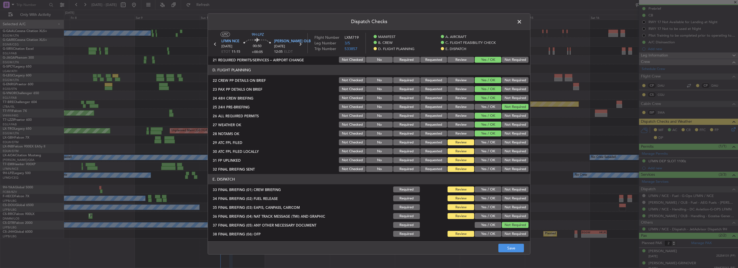
click at [490, 145] on button "Yes / OK" at bounding box center [488, 142] width 27 height 6
drag, startPoint x: 511, startPoint y: 150, endPoint x: 499, endPoint y: 154, distance: 12.3
click at [510, 150] on button "Not Required" at bounding box center [515, 151] width 27 height 6
drag, startPoint x: 483, startPoint y: 161, endPoint x: 497, endPoint y: 161, distance: 14.0
click at [485, 161] on button "Yes / OK" at bounding box center [488, 160] width 27 height 6
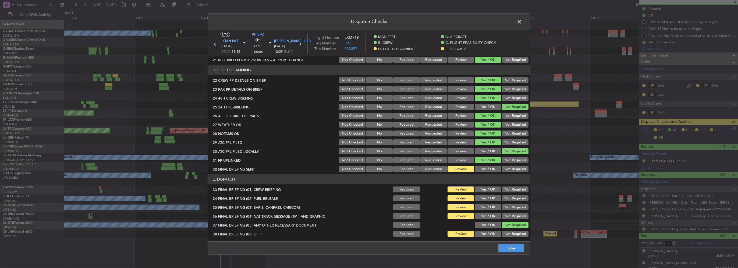
click at [505, 168] on button "Not Required" at bounding box center [515, 169] width 27 height 6
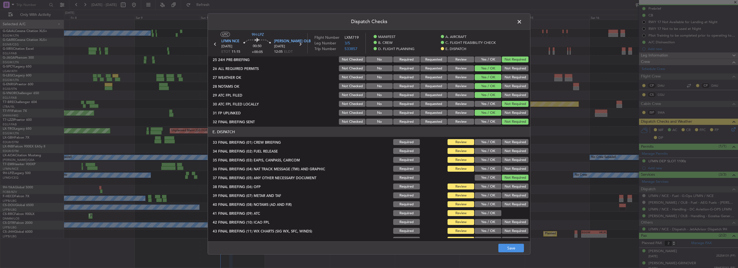
scroll to position [296, 0]
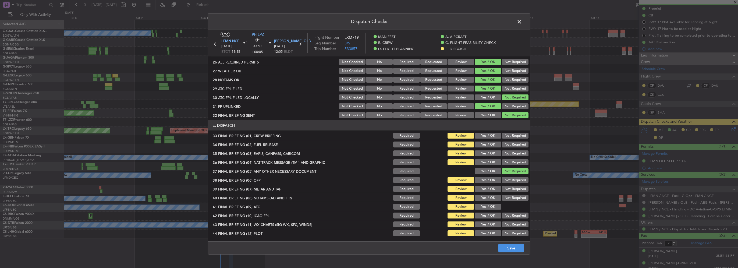
click at [492, 137] on button "Yes / OK" at bounding box center [488, 136] width 27 height 6
click at [492, 144] on button "Yes / OK" at bounding box center [488, 145] width 27 height 6
click at [506, 151] on button "Not Required" at bounding box center [515, 153] width 27 height 6
click at [508, 164] on button "Not Required" at bounding box center [515, 162] width 27 height 6
click at [486, 178] on button "Yes / OK" at bounding box center [488, 180] width 27 height 6
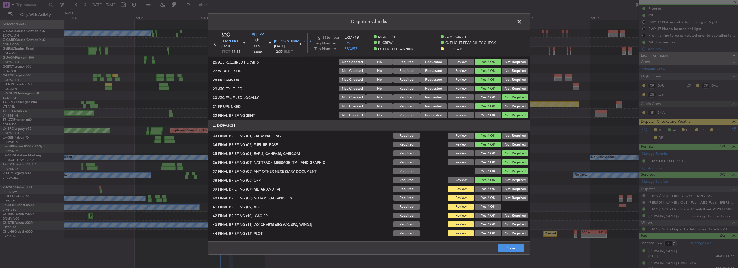
click at [493, 190] on button "Yes / OK" at bounding box center [488, 189] width 27 height 6
drag, startPoint x: 492, startPoint y: 196, endPoint x: 491, endPoint y: 204, distance: 7.8
click at [492, 197] on button "Yes / OK" at bounding box center [488, 198] width 27 height 6
click at [491, 206] on button "Yes / OK" at bounding box center [488, 207] width 27 height 6
click at [490, 215] on button "Yes / OK" at bounding box center [488, 216] width 27 height 6
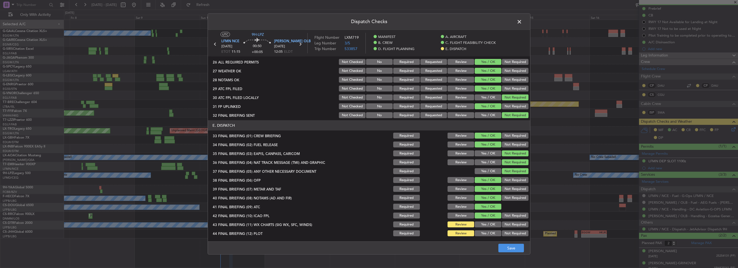
click at [490, 224] on button "Yes / OK" at bounding box center [488, 224] width 27 height 6
click at [492, 231] on button "Yes / OK" at bounding box center [488, 233] width 27 height 6
click at [510, 250] on button "Save" at bounding box center [512, 248] width 26 height 9
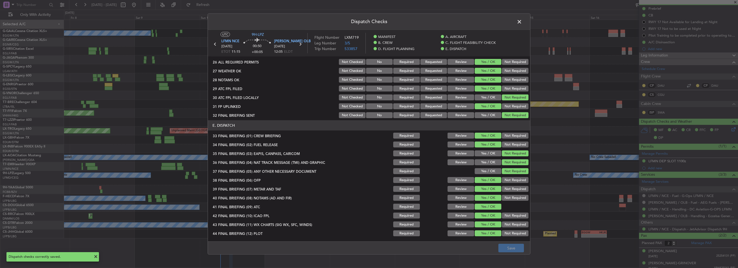
click at [522, 22] on span at bounding box center [522, 23] width 0 height 11
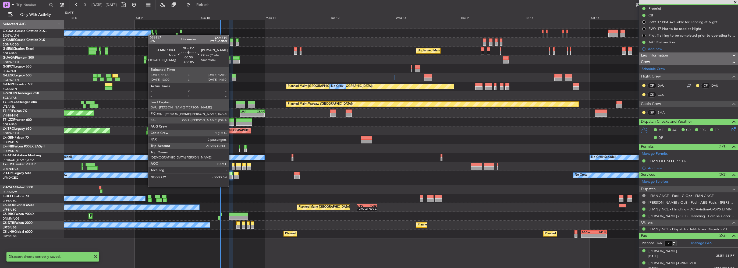
click at [231, 177] on div at bounding box center [230, 177] width 3 height 4
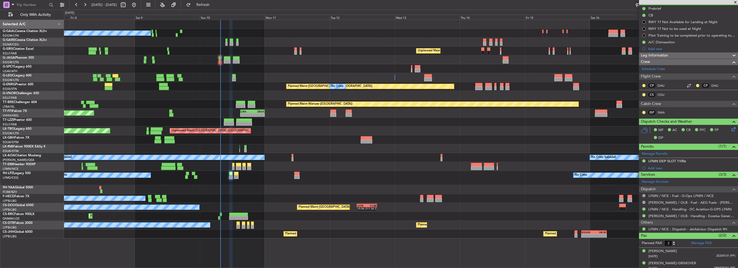
click at [234, 178] on div "No Crew No Crew" at bounding box center [401, 178] width 674 height 14
click at [241, 177] on div "No Crew No Crew" at bounding box center [401, 178] width 674 height 14
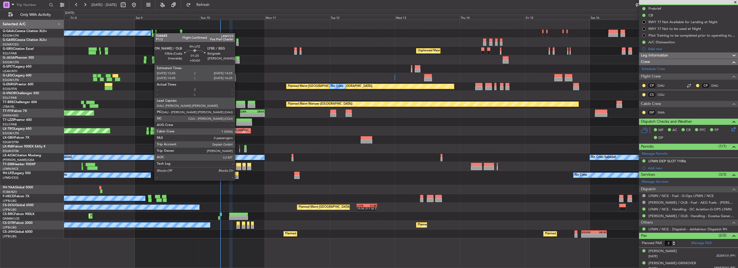
click at [237, 175] on div at bounding box center [236, 174] width 5 height 4
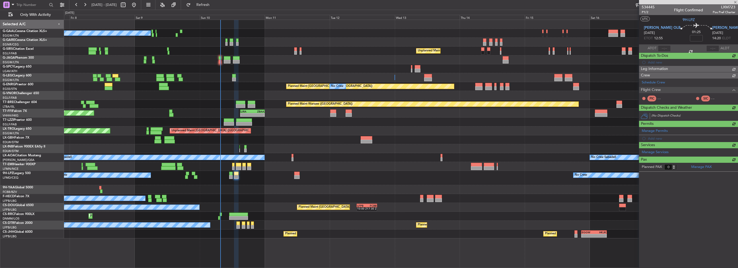
scroll to position [0, 0]
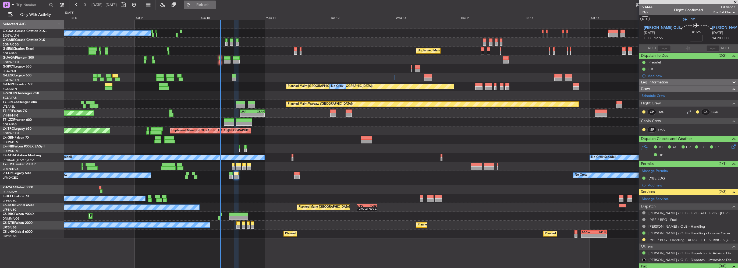
click at [208, 2] on button "Refresh" at bounding box center [200, 5] width 32 height 9
click at [216, 8] on button "Refresh" at bounding box center [200, 5] width 32 height 9
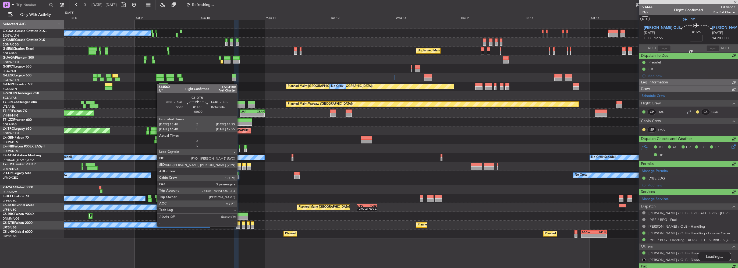
click at [240, 226] on div at bounding box center [238, 227] width 3 height 4
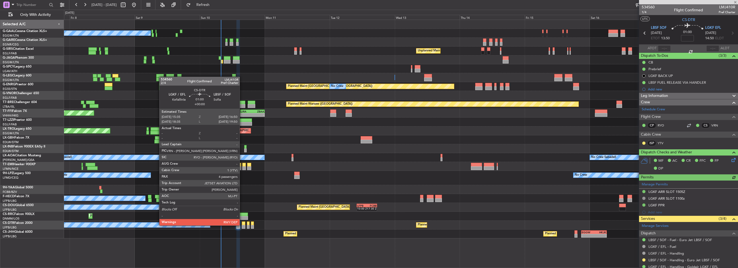
click at [242, 225] on div at bounding box center [243, 227] width 3 height 4
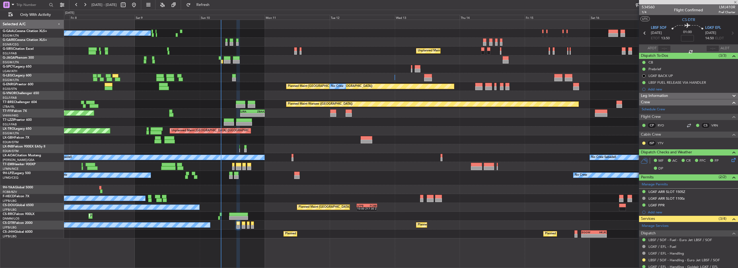
type input "4"
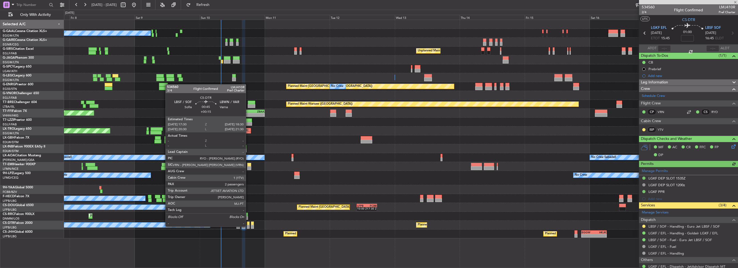
click at [248, 226] on div at bounding box center [248, 227] width 3 height 4
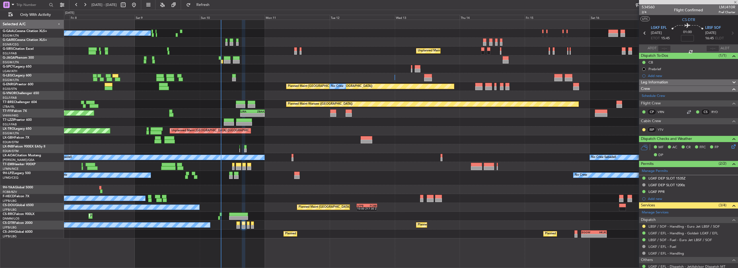
type input "+00:15"
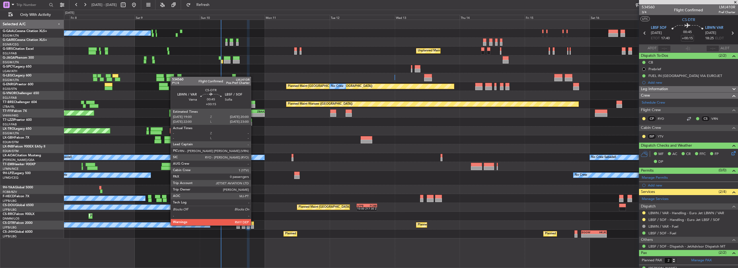
click at [253, 225] on div at bounding box center [252, 227] width 3 height 4
type input "0"
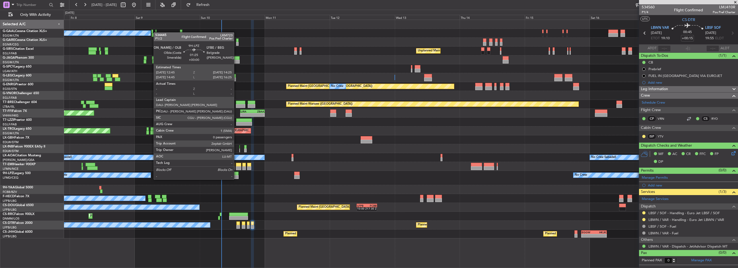
click at [237, 174] on div at bounding box center [236, 174] width 5 height 4
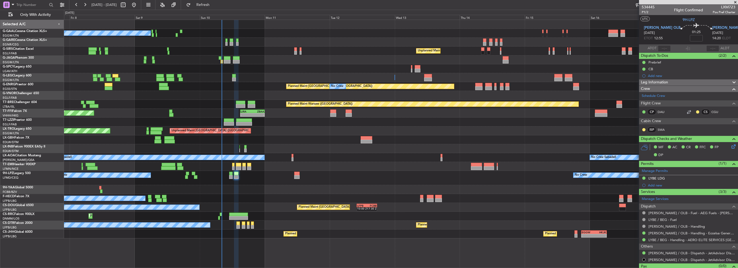
click at [0, 69] on html "07 Aug 2025 - 18 Aug 2025 Refresh Quick Links Only With Activity No Crew Unplan…" at bounding box center [369, 134] width 738 height 268
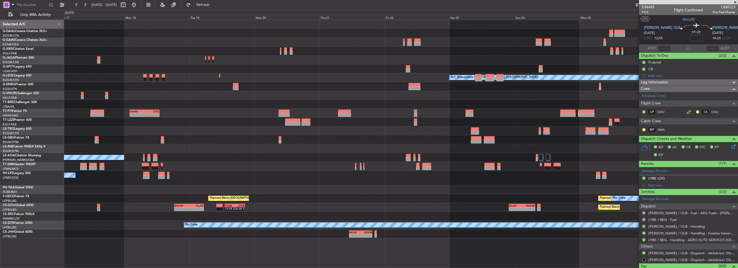
click at [220, 68] on div "Planned Maint Dusseldorf A/C Unavailable London (Luton) Planned Maint Warsaw (M…" at bounding box center [401, 129] width 674 height 219
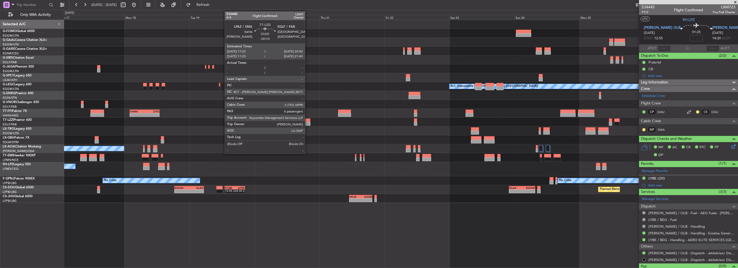
click at [308, 124] on div at bounding box center [306, 124] width 9 height 4
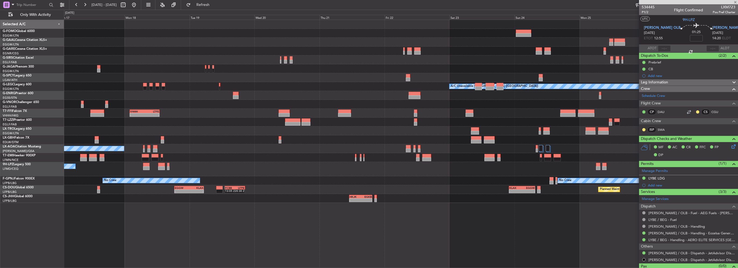
type input "-00:10"
type input "6"
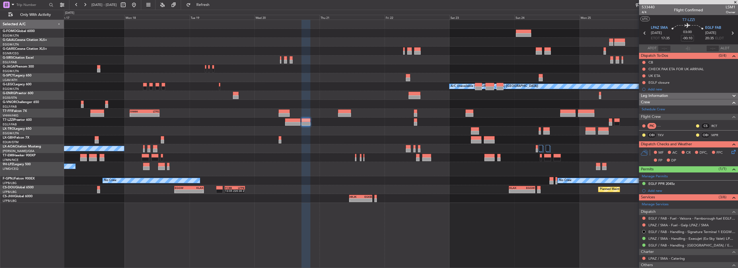
click at [441, 72] on div "Planned Maint Windsor Locks (Bradley Intl) Planned Maint Dusseldorf A/C Unavail…" at bounding box center [401, 111] width 674 height 183
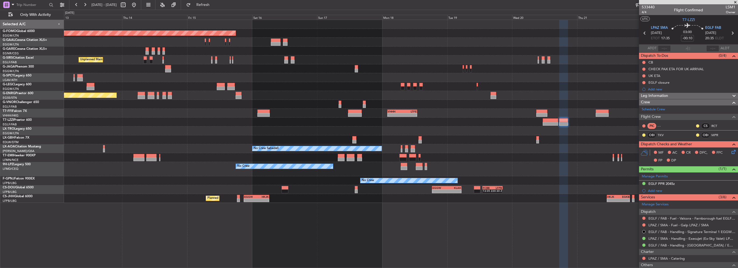
click at [476, 60] on div "Planned Maint Windsor Locks (Bradley Intl) Unplanned Maint London (Farnborough)…" at bounding box center [401, 111] width 674 height 183
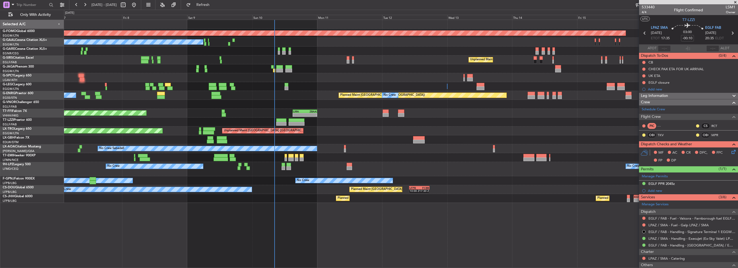
click at [291, 81] on div "Planned Maint Windsor Locks (Bradley Intl) No Crew Unplanned Maint London (Farn…" at bounding box center [401, 111] width 674 height 183
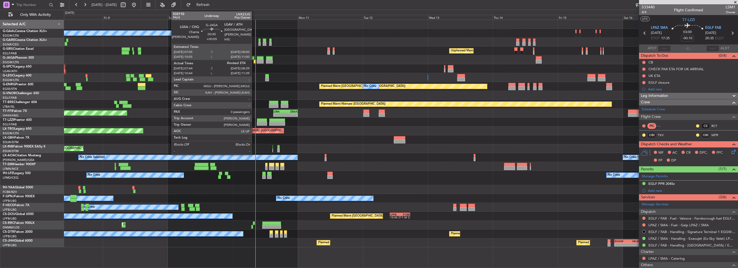
click at [254, 62] on div at bounding box center [255, 62] width 3 height 4
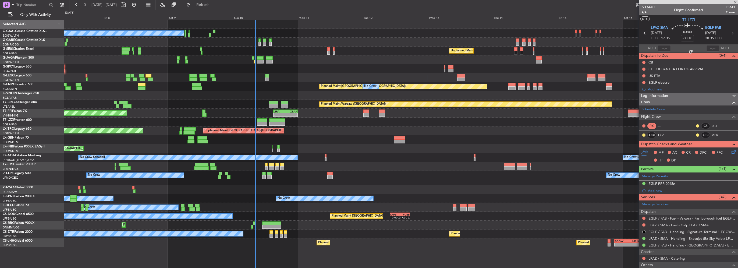
type input "+00:05"
type input "07:44"
type input "0"
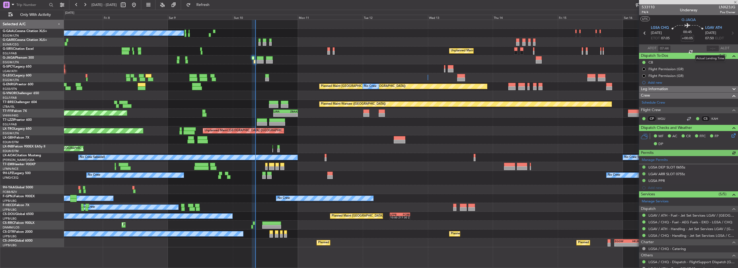
click at [710, 46] on div at bounding box center [713, 48] width 13 height 6
click at [709, 47] on input "text" at bounding box center [713, 48] width 13 height 6
type input "08:20"
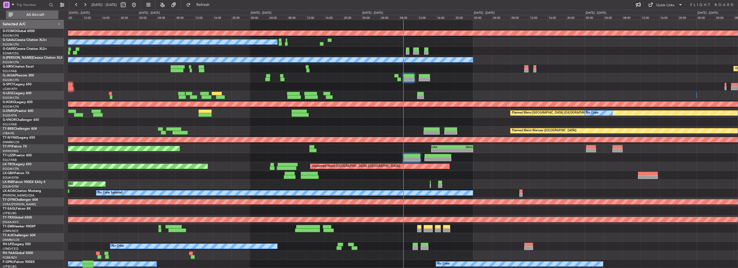
click at [41, 15] on span "All Aircraft" at bounding box center [35, 15] width 43 height 4
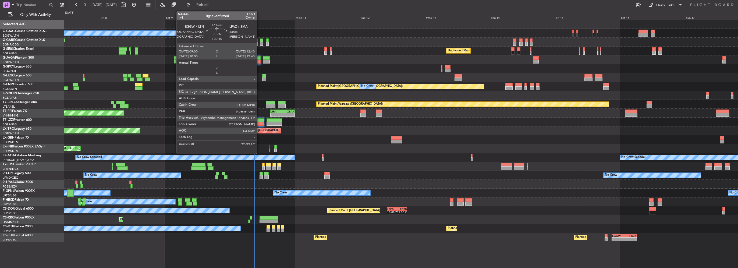
click at [259, 120] on div at bounding box center [259, 120] width 10 height 4
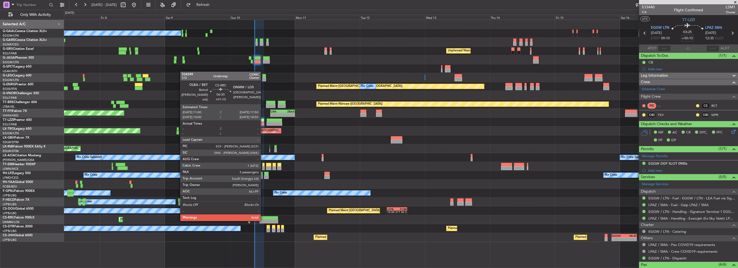
click at [263, 220] on div at bounding box center [269, 222] width 19 height 4
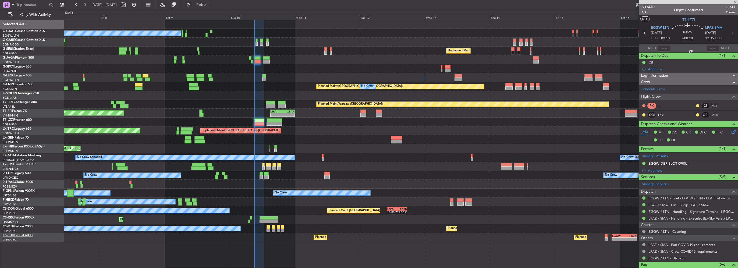
type input "+01:10"
type input "5"
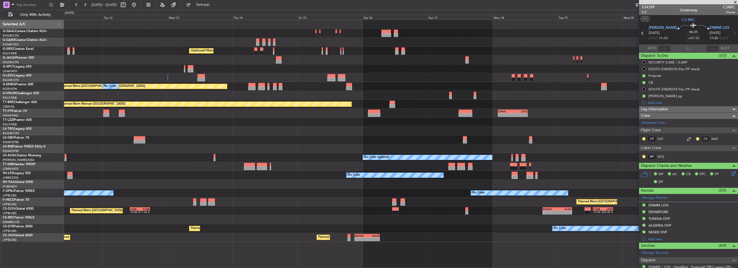
click at [80, 62] on div "No Crew Unplanned Maint [GEOGRAPHIC_DATA] ([GEOGRAPHIC_DATA]) A/C Unavailable […" at bounding box center [401, 131] width 674 height 222
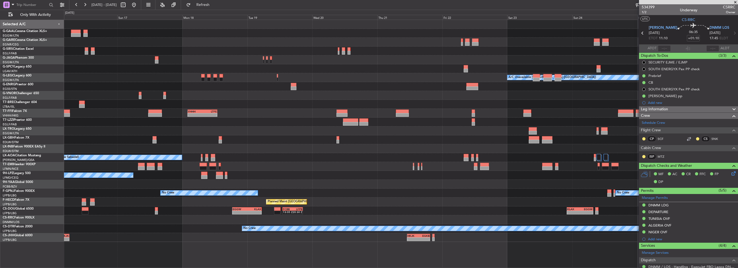
click at [35, 40] on div "Planned Maint Dusseldorf Unplanned Maint [GEOGRAPHIC_DATA] ([GEOGRAPHIC_DATA]) …" at bounding box center [369, 139] width 738 height 258
click at [0, 51] on html "[DATE] - [DATE] Refresh Quick Links Only With Activity Planned [GEOGRAPHIC_DATA…" at bounding box center [369, 134] width 738 height 268
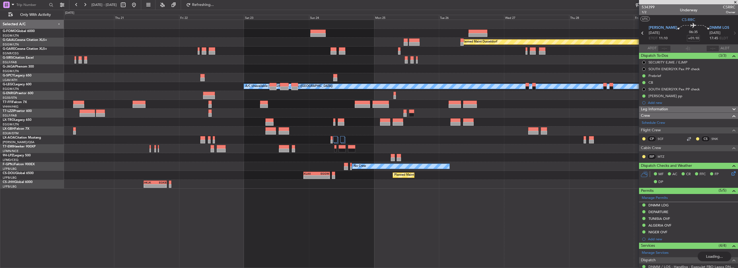
click at [0, 68] on html "[DATE] - [DATE] Refreshing... Quick Links Only With Activity Planned [GEOGRAPHI…" at bounding box center [369, 134] width 738 height 268
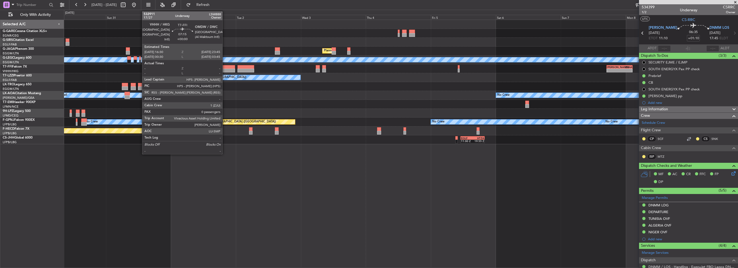
click at [225, 66] on div at bounding box center [225, 67] width 20 height 4
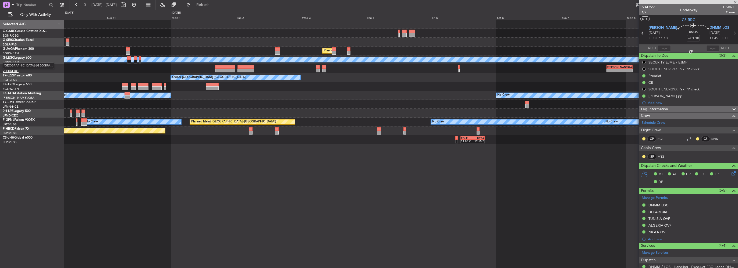
type input "0"
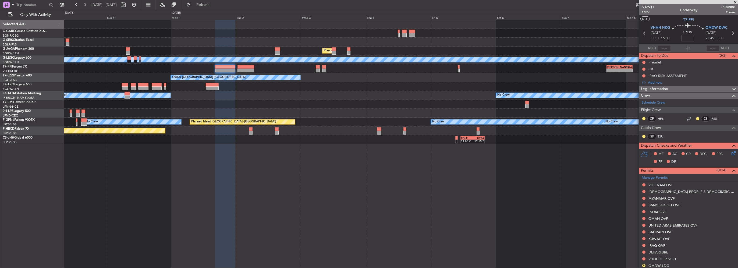
click at [676, 87] on div "Leg Information" at bounding box center [688, 89] width 99 height 6
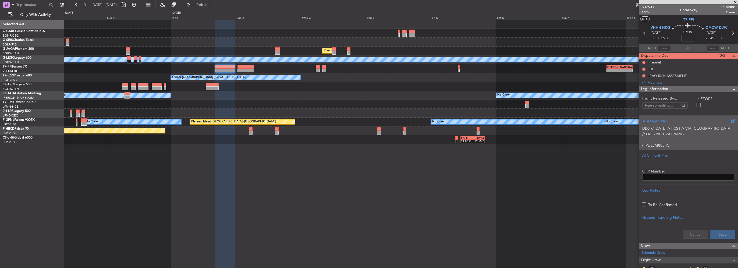
click at [662, 132] on p "DDS // [DATE] // FCST // VIA [GEOGRAPHIC_DATA] // LRC - NOT WORKING" at bounding box center [689, 131] width 93 height 11
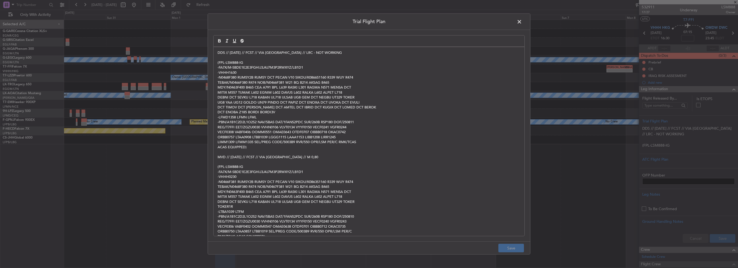
click at [217, 56] on div "DDS // [DATE] // FCST // VIA [GEOGRAPHIC_DATA] // LRC - NOT WORKING (FPL-LSM888…" at bounding box center [369, 141] width 311 height 189
click at [217, 54] on div "DDS // [DATE] // FCST // VIA [GEOGRAPHIC_DATA] // LRC - NOT WORKING (FPL-LSM888…" at bounding box center [369, 141] width 311 height 189
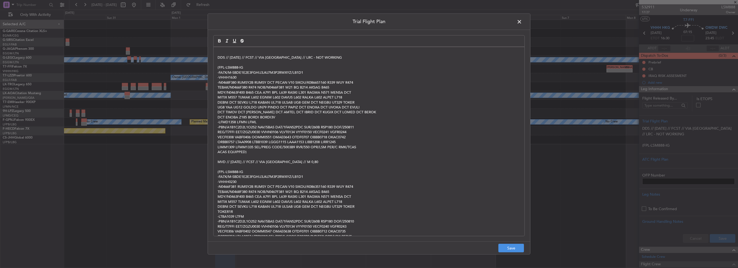
click at [288, 43] on div at bounding box center [369, 41] width 312 height 12
click at [269, 46] on quill-editor "DDS // [DATE] // FCST // VIA [GEOGRAPHIC_DATA] // LRC - NOT WORKING (FPL-LSM888…" at bounding box center [369, 129] width 312 height 189
click at [267, 50] on div "DDS // [DATE] // FCST // VIA [GEOGRAPHIC_DATA] // LRC - NOT WORKING (FPL-LSM888…" at bounding box center [369, 141] width 311 height 189
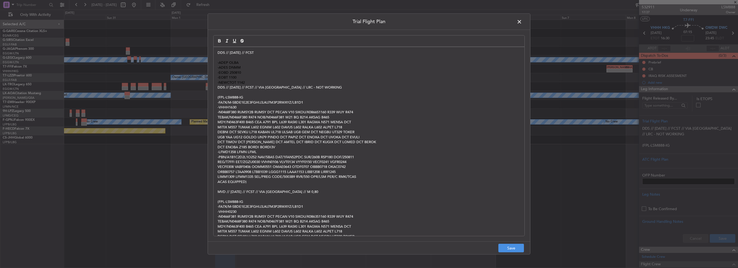
drag, startPoint x: 249, startPoint y: 79, endPoint x: 218, endPoint y: 60, distance: 36.1
click at [218, 60] on div "DDS // [DATE] // FCST -ADEP OLBA -ADES DNMM -EOBD 250810 -EOBT 1100 -NEWCTOT 11…" at bounding box center [369, 141] width 311 height 189
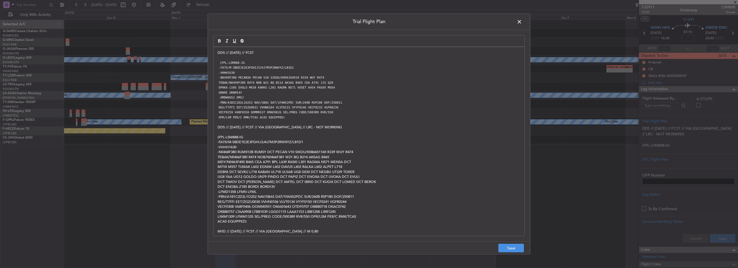
click at [219, 62] on code "(FPL-LSM888-IG" at bounding box center [232, 63] width 27 height 5
click at [512, 245] on button "Save" at bounding box center [512, 248] width 26 height 9
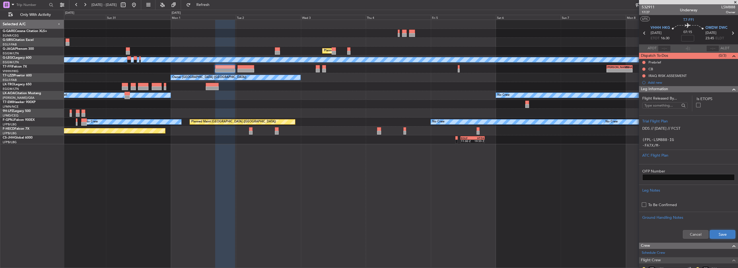
click at [713, 235] on button "Save" at bounding box center [723, 234] width 26 height 9
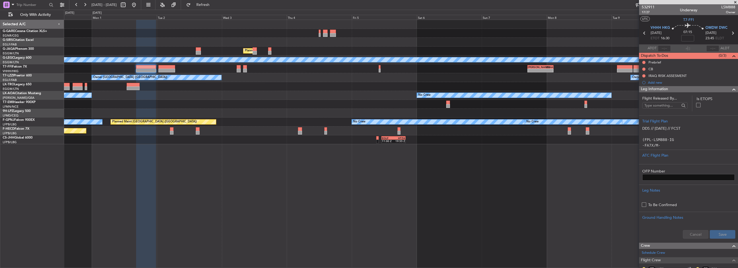
click at [597, 142] on div "Planned Maint [GEOGRAPHIC_DATA] ([GEOGRAPHIC_DATA]) A/C Unavailable [GEOGRAPHIC…" at bounding box center [401, 82] width 674 height 124
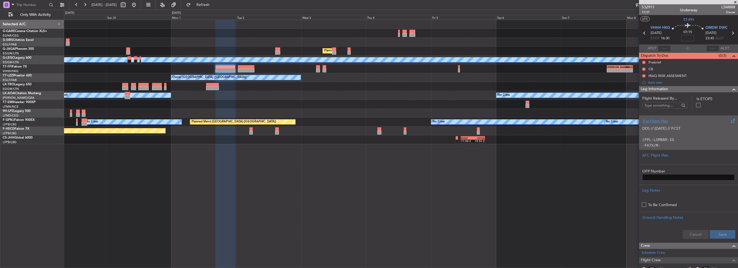
click at [664, 135] on p at bounding box center [689, 134] width 93 height 6
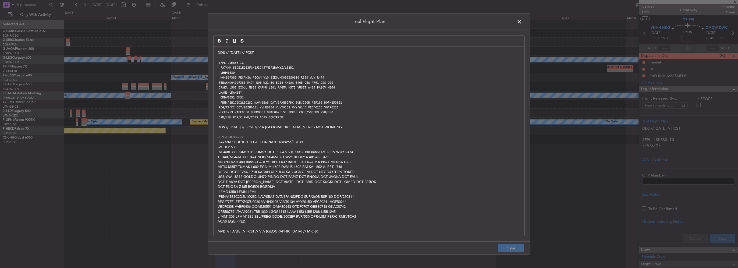
click at [522, 21] on span at bounding box center [522, 23] width 0 height 11
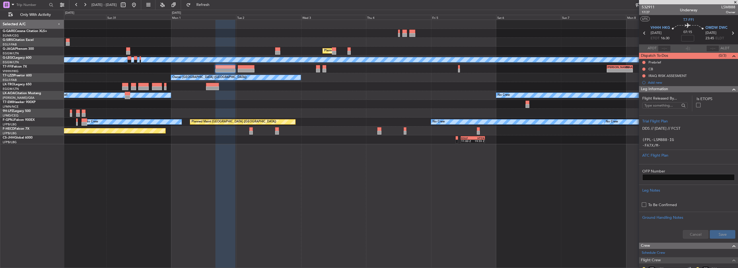
click at [731, 90] on span at bounding box center [734, 89] width 6 height 6
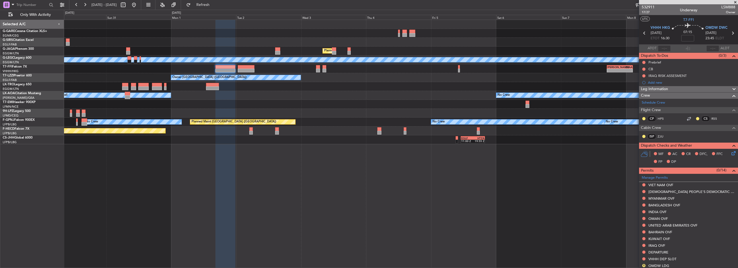
click at [689, 41] on nimbus-time-variation at bounding box center [688, 39] width 13 height 8
click at [689, 41] on input at bounding box center [688, 38] width 13 height 6
click at [684, 32] on span "07:15" at bounding box center [688, 32] width 9 height 5
click at [684, 37] on mat-tooltip-component "Flight Time" at bounding box center [686, 42] width 25 height 14
click at [690, 37] on mat-tooltip-component "Flight Time" at bounding box center [686, 42] width 25 height 14
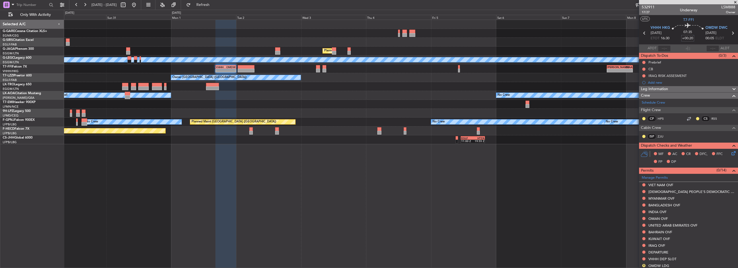
click at [691, 35] on input "+00:20" at bounding box center [688, 38] width 13 height 6
click at [690, 37] on input "+00:20" at bounding box center [688, 38] width 13 height 6
type input "-00:20"
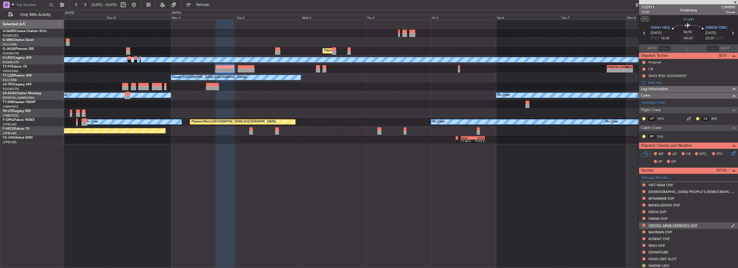
scroll to position [27, 0]
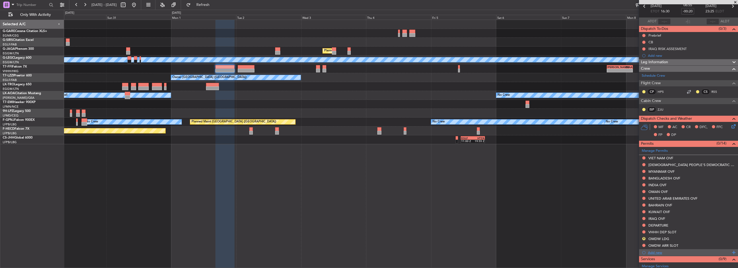
click at [658, 253] on div "Add new" at bounding box center [689, 252] width 83 height 5
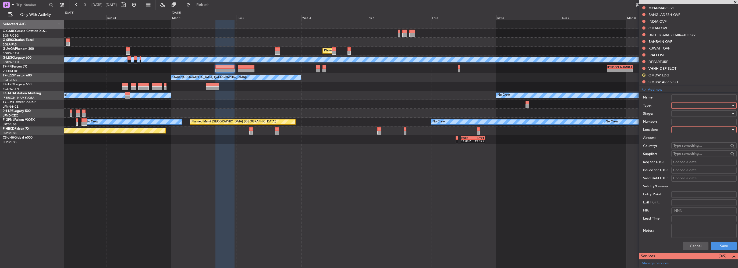
scroll to position [215, 0]
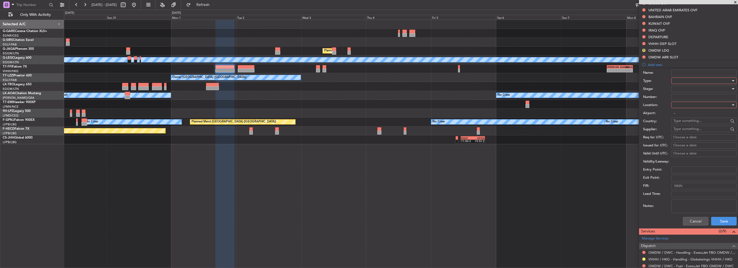
click at [679, 79] on div at bounding box center [702, 81] width 57 height 8
click at [704, 127] on span "Overflight" at bounding box center [702, 129] width 57 height 8
click at [696, 107] on div at bounding box center [702, 105] width 57 height 8
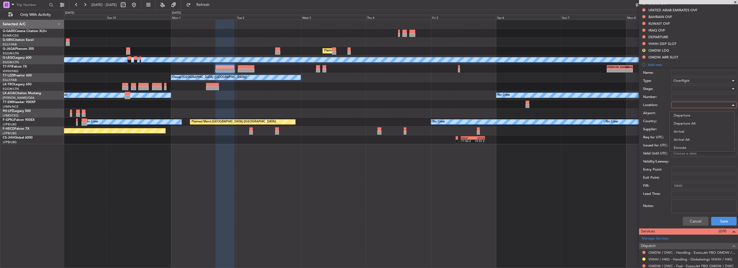
click at [687, 148] on span "Enroute" at bounding box center [702, 148] width 57 height 8
click at [689, 120] on input "text" at bounding box center [701, 121] width 55 height 8
click at [688, 123] on input "[GEOGRAPHIC_DATA]" at bounding box center [701, 121] width 55 height 8
click at [692, 126] on span "[GEOGRAPHIC_DATA]" at bounding box center [702, 128] width 53 height 8
type input "[GEOGRAPHIC_DATA]"
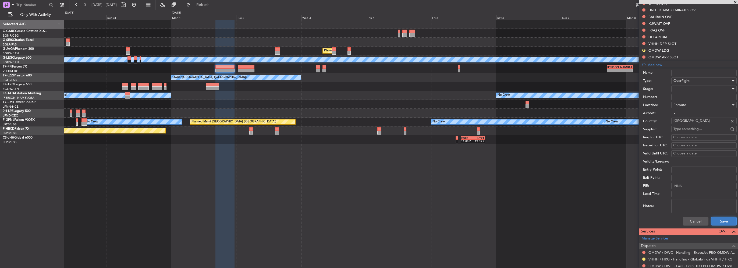
click at [723, 224] on button "Save" at bounding box center [725, 221] width 26 height 9
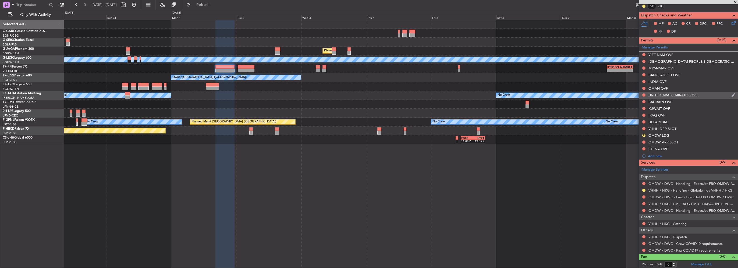
click at [732, 94] on img at bounding box center [734, 95] width 4 height 5
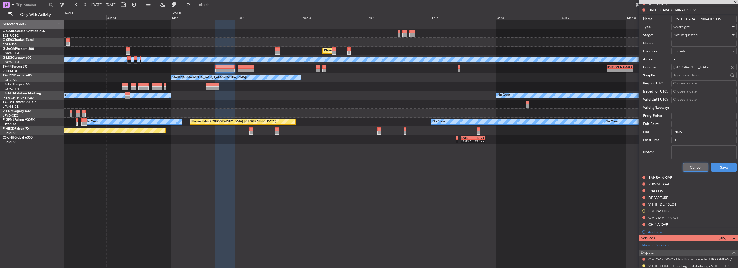
click at [695, 164] on button "Cancel" at bounding box center [696, 167] width 26 height 9
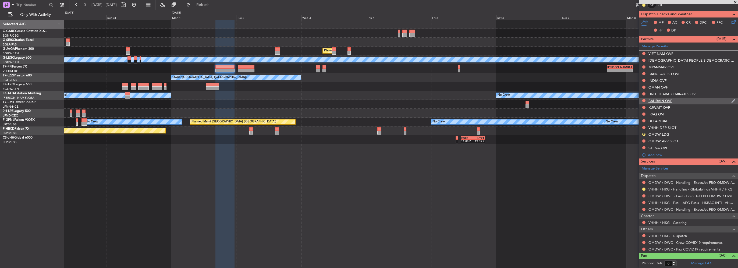
scroll to position [130, 0]
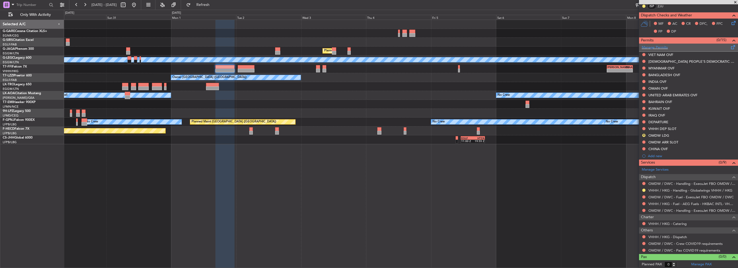
click at [730, 48] on span at bounding box center [733, 46] width 6 height 4
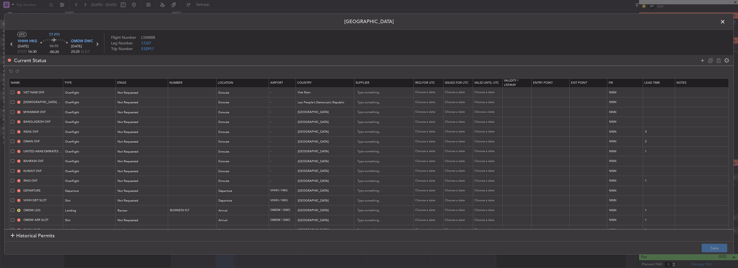
click at [12, 153] on td "UNITED ARAB EMIRATES OVF" at bounding box center [36, 151] width 54 height 10
click at [12, 163] on td "BAHRAIN OVF" at bounding box center [36, 161] width 54 height 10
click at [12, 151] on span at bounding box center [12, 150] width 3 height 3
click at [15, 149] on input "checkbox" at bounding box center [15, 149] width 0 height 0
click at [12, 162] on span at bounding box center [12, 160] width 3 height 3
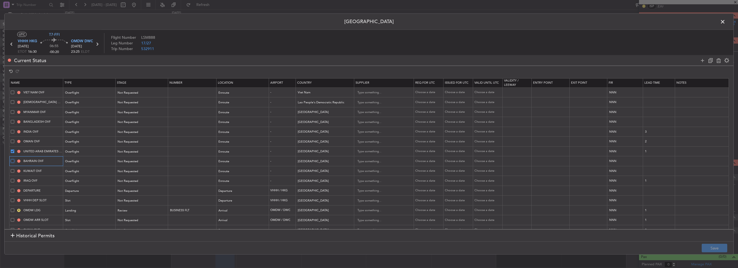
click at [15, 159] on input "checkbox" at bounding box center [15, 159] width 0 height 0
click at [12, 170] on span at bounding box center [12, 170] width 3 height 3
click at [15, 169] on input "checkbox" at bounding box center [15, 169] width 0 height 0
click at [12, 182] on div "IRAQ OVF" at bounding box center [37, 180] width 52 height 5
click at [11, 179] on span at bounding box center [12, 180] width 3 height 3
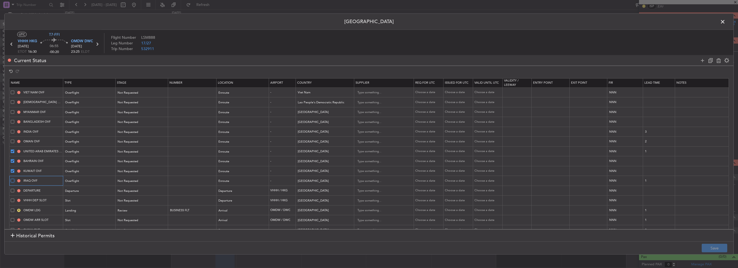
click at [15, 179] on input "checkbox" at bounding box center [15, 179] width 0 height 0
click at [717, 59] on icon at bounding box center [719, 60] width 6 height 6
type input "DEPARTURE"
type input "Hong Kong"
type input "VHHH DEP SLOT"
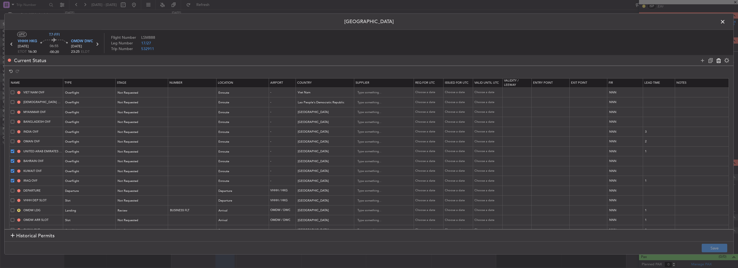
type input "Hong Kong"
type input "OMDW LDG"
type input "BUSINESS FLT"
type input "United Arab Emirates"
type input "1"
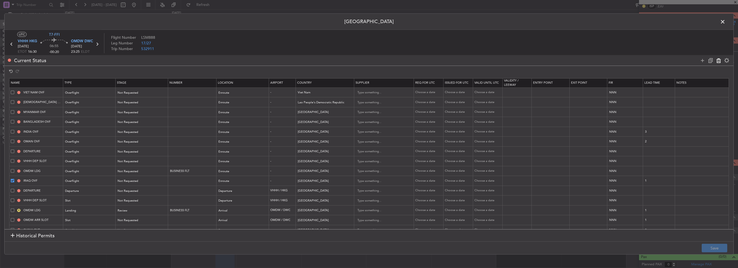
type input "OMDW ARR SLOT"
type input "United Arab Emirates"
type input "CHINA OVF"
type input "China"
type input "3"
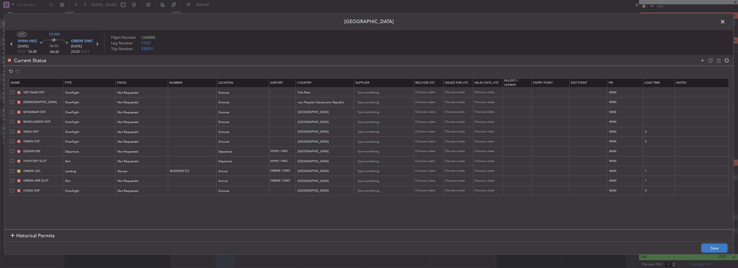
click at [716, 246] on button "Save" at bounding box center [715, 248] width 26 height 9
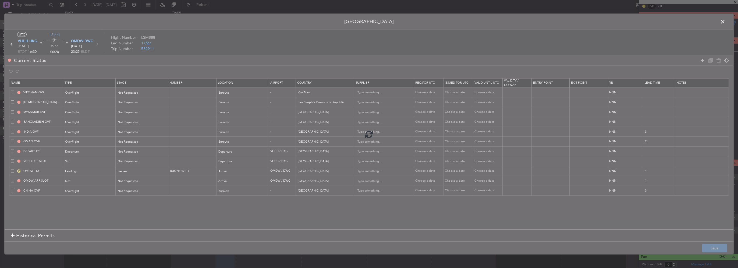
scroll to position [103, 0]
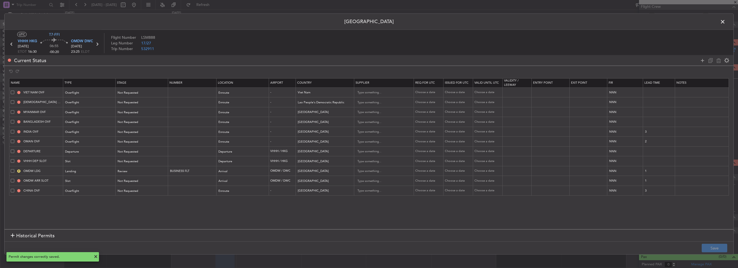
click at [726, 20] on span at bounding box center [726, 23] width 0 height 11
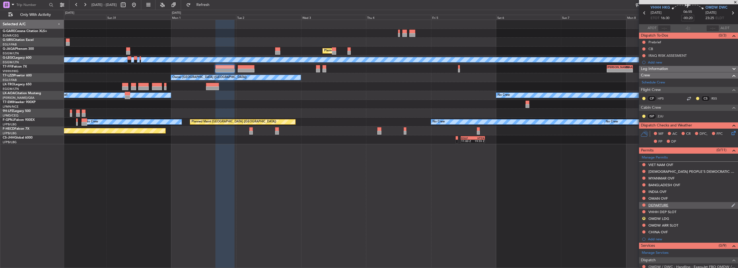
scroll to position [54, 0]
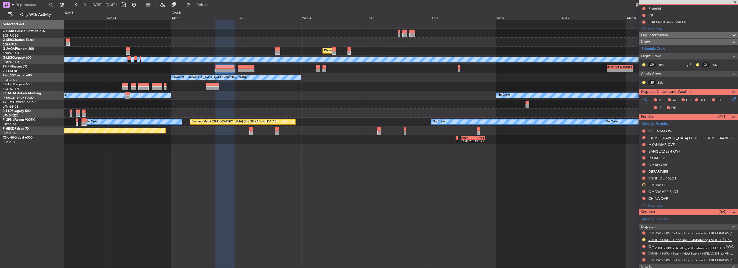
click at [698, 238] on link "VHHH / HKG - Handling - Globalwings VHHH / HKG" at bounding box center [691, 240] width 84 height 5
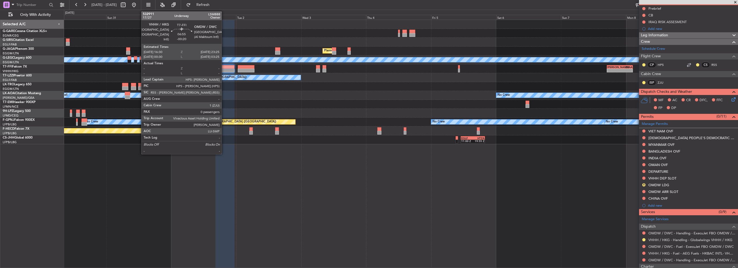
click at [224, 71] on div at bounding box center [225, 71] width 19 height 4
click at [223, 71] on div at bounding box center [225, 71] width 19 height 4
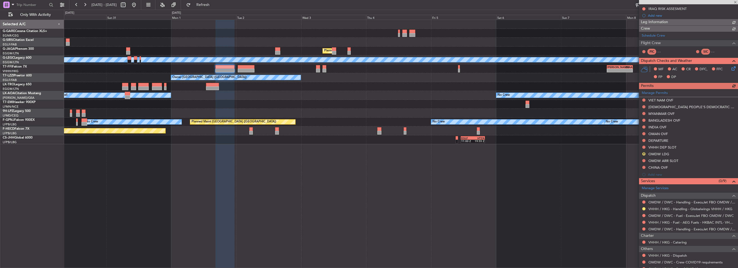
scroll to position [81, 0]
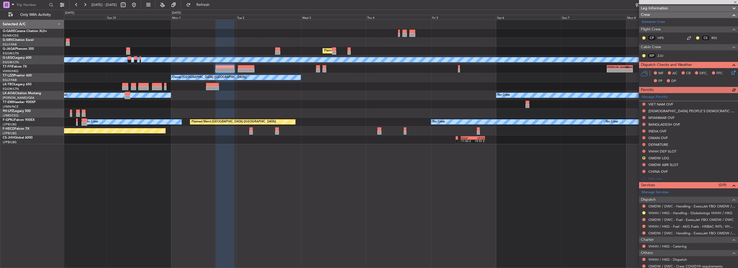
click at [701, 235] on mat-tooltip-component "OMDW / DWC - Handling - ExecuJet FBO OMDW / DWC" at bounding box center [690, 242] width 87 height 14
click at [643, 205] on button at bounding box center [644, 206] width 3 height 3
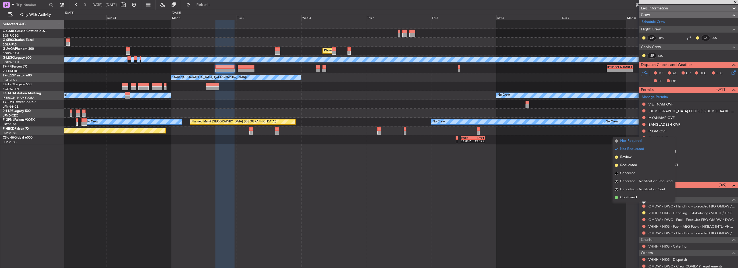
click at [623, 141] on span "Not Required" at bounding box center [632, 140] width 22 height 5
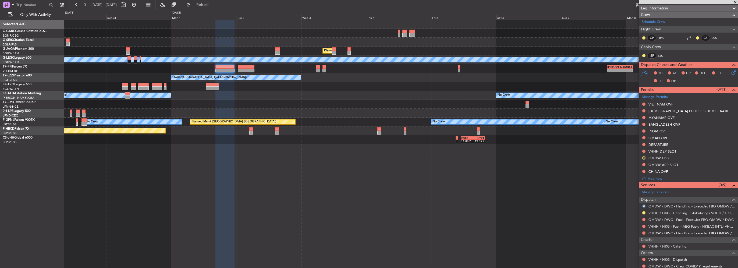
click at [708, 234] on link "OMDW / DWC - Handling - ExecuJet FBO OMDW / DWC" at bounding box center [692, 233] width 87 height 5
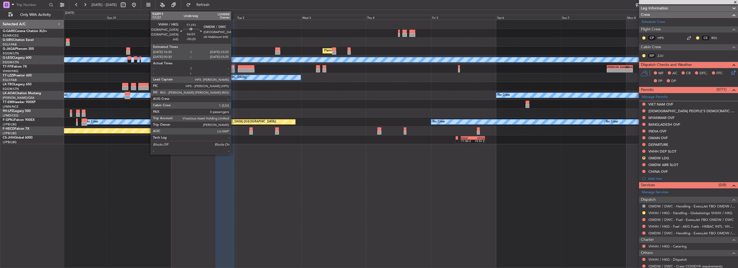
click at [246, 63] on div "A/C Unavailable [GEOGRAPHIC_DATA] ([GEOGRAPHIC_DATA])" at bounding box center [401, 59] width 674 height 9
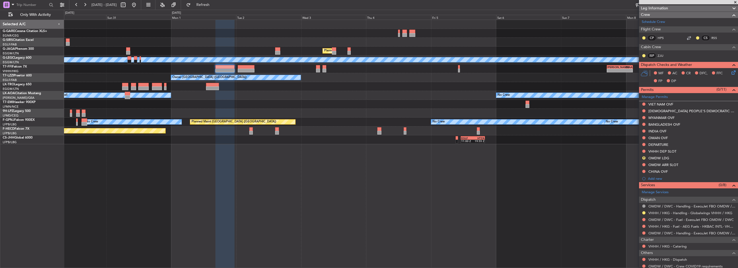
click at [246, 66] on div at bounding box center [246, 67] width 17 height 4
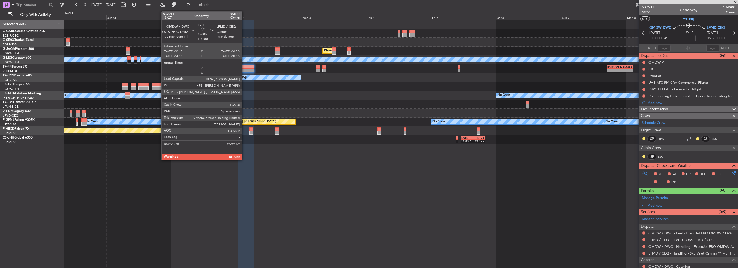
click at [244, 70] on div at bounding box center [246, 71] width 17 height 4
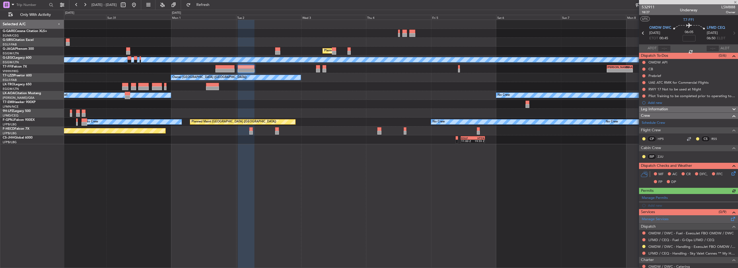
scroll to position [50, 0]
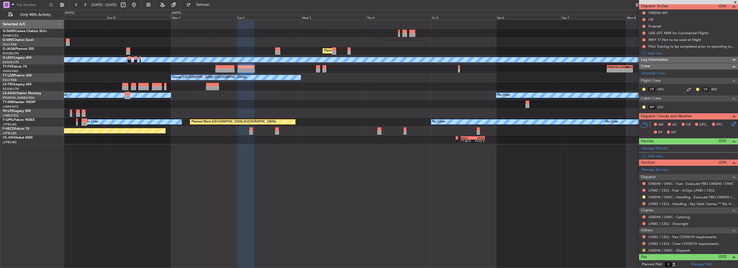
click at [643, 250] on button at bounding box center [644, 250] width 3 height 3
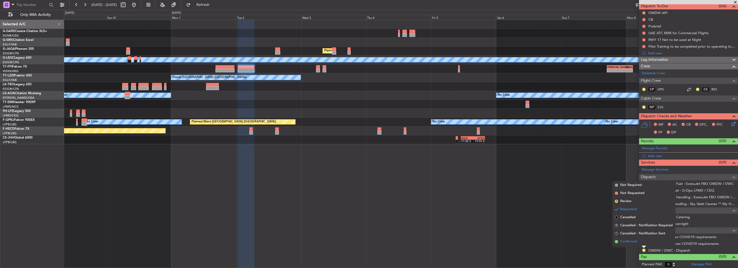
click at [636, 243] on span "Confirmed" at bounding box center [629, 241] width 17 height 5
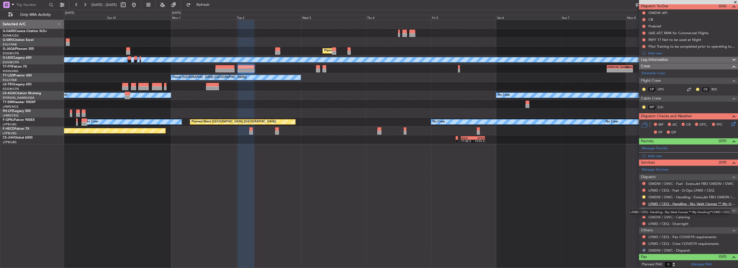
click at [679, 203] on link "LFMD / CEQ - Handling - Sky Valet Cannes ** My Handling**LFMD / CEQ" at bounding box center [692, 204] width 87 height 5
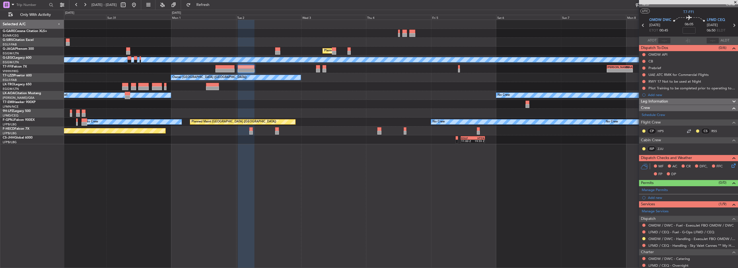
scroll to position [0, 0]
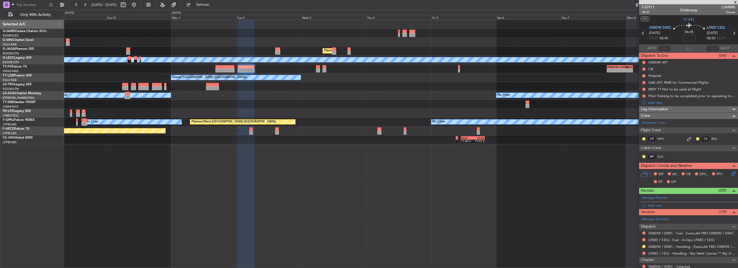
click at [667, 107] on span "Leg Information" at bounding box center [654, 109] width 27 height 6
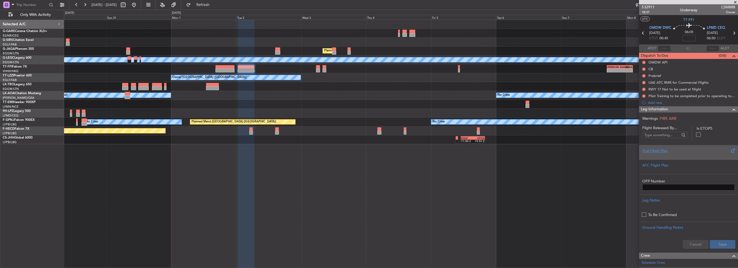
click at [654, 153] on div "Trial Flight Plan" at bounding box center [689, 151] width 93 height 6
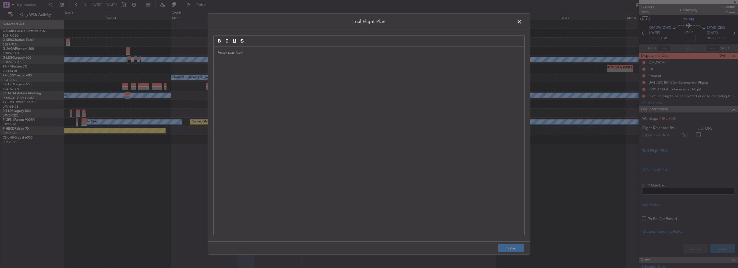
click at [294, 90] on div at bounding box center [369, 141] width 311 height 189
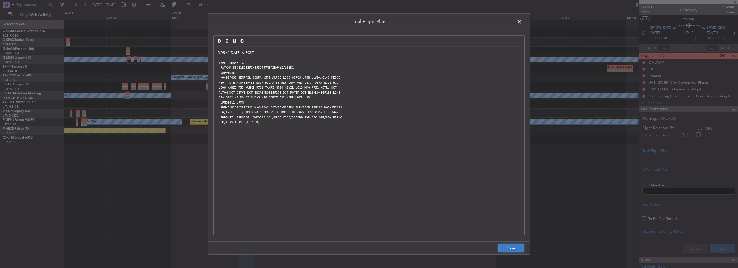
click at [502, 247] on button "Save" at bounding box center [512, 248] width 26 height 9
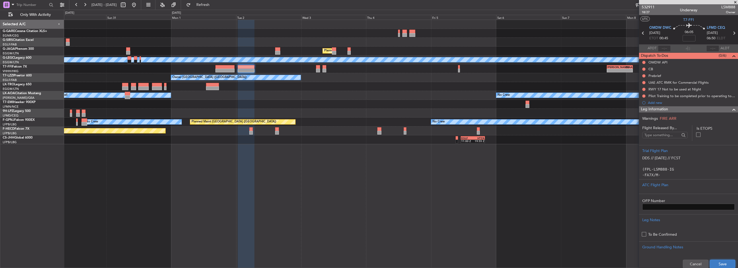
click at [724, 262] on button "Save" at bounding box center [723, 264] width 26 height 9
click at [689, 39] on input at bounding box center [689, 38] width 13 height 6
type input "+00:05"
click at [727, 110] on div at bounding box center [732, 109] width 11 height 6
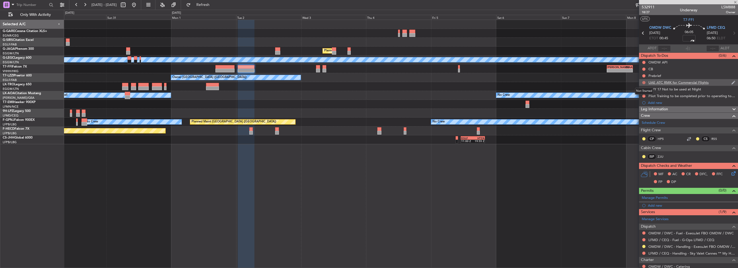
click at [643, 83] on button at bounding box center [644, 82] width 3 height 3
click at [640, 117] on span "Cancelled" at bounding box center [645, 114] width 15 height 5
click at [643, 89] on button at bounding box center [644, 89] width 3 height 3
click at [637, 121] on li "Cancelled" at bounding box center [644, 121] width 29 height 8
click at [645, 93] on div "Pilot Training to be completed prior to operating to LFMD" at bounding box center [688, 96] width 99 height 7
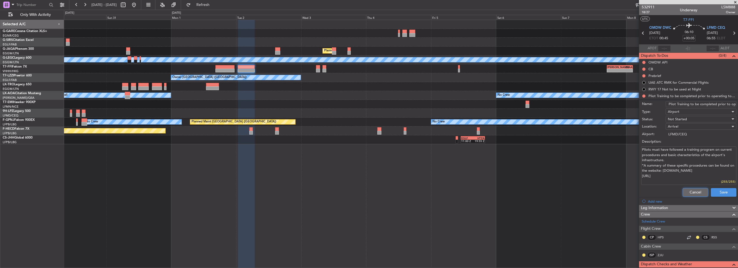
drag, startPoint x: 696, startPoint y: 192, endPoint x: 694, endPoint y: 183, distance: 9.5
click at [696, 192] on button "Cancel" at bounding box center [696, 192] width 26 height 9
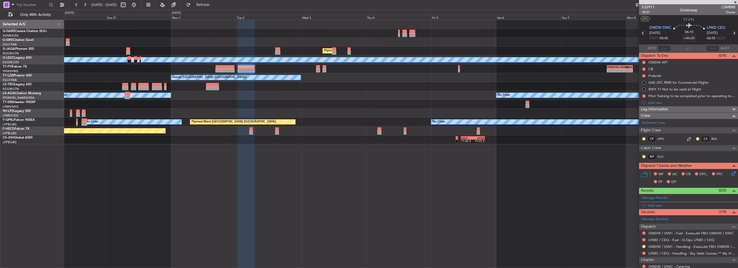
drag, startPoint x: 644, startPoint y: 96, endPoint x: 645, endPoint y: 105, distance: 9.3
click at [644, 96] on button at bounding box center [644, 95] width 3 height 3
click at [644, 127] on span "Cancelled" at bounding box center [645, 127] width 15 height 5
click at [719, 109] on div "Leg Information" at bounding box center [688, 109] width 99 height 6
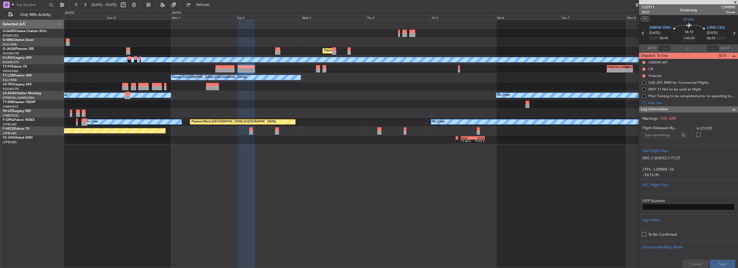
click at [719, 109] on div "Leg Information" at bounding box center [688, 109] width 99 height 6
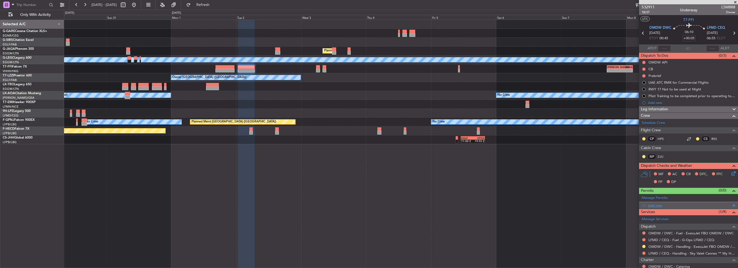
click at [657, 203] on div "Add new" at bounding box center [689, 205] width 83 height 5
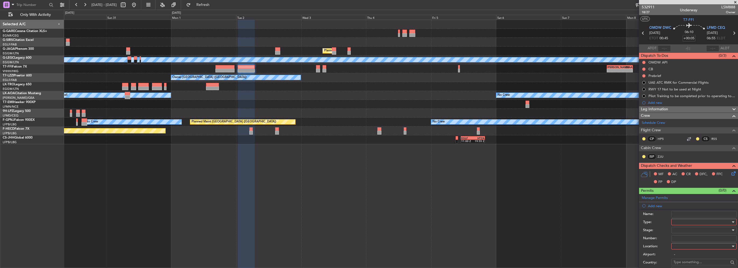
scroll to position [54, 0]
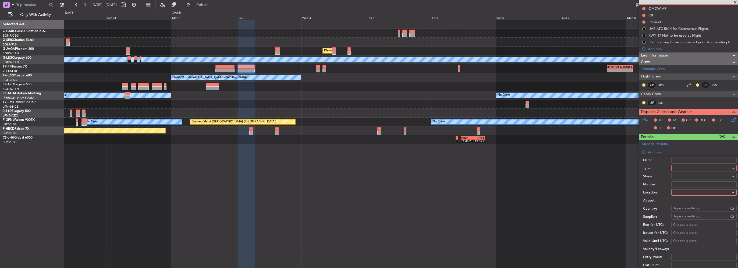
click at [690, 167] on div at bounding box center [702, 168] width 57 height 8
click at [687, 220] on span "Slot" at bounding box center [702, 219] width 57 height 8
click at [689, 192] on div at bounding box center [702, 192] width 57 height 8
click at [687, 203] on span "Departure" at bounding box center [702, 203] width 57 height 8
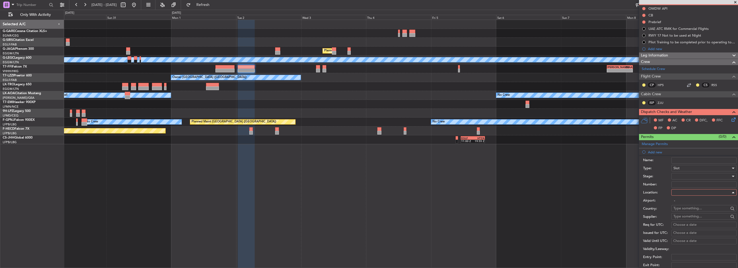
type input "OMDW / DWC"
click at [683, 177] on div at bounding box center [702, 176] width 57 height 8
click at [686, 212] on span "Requested" at bounding box center [702, 211] width 57 height 8
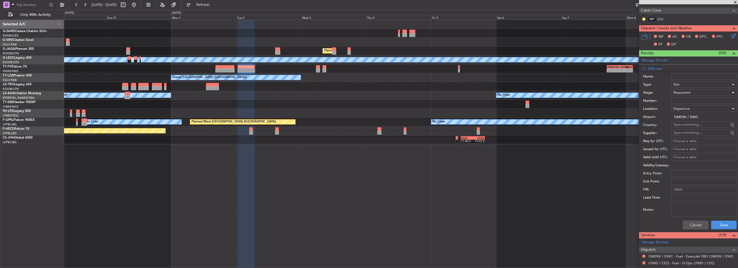
scroll to position [161, 0]
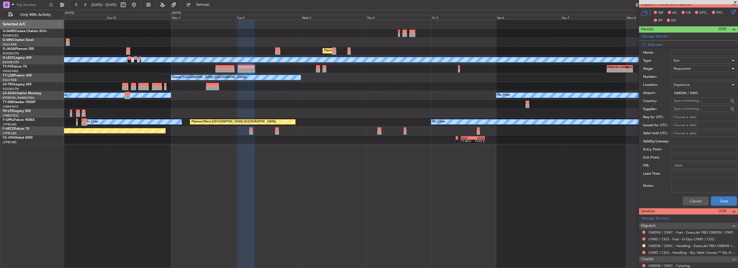
click at [719, 197] on button "Save" at bounding box center [725, 201] width 26 height 9
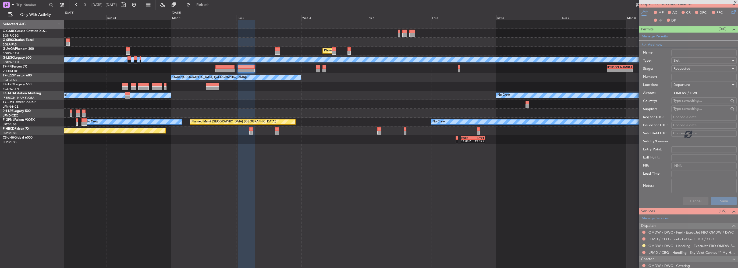
scroll to position [56, 0]
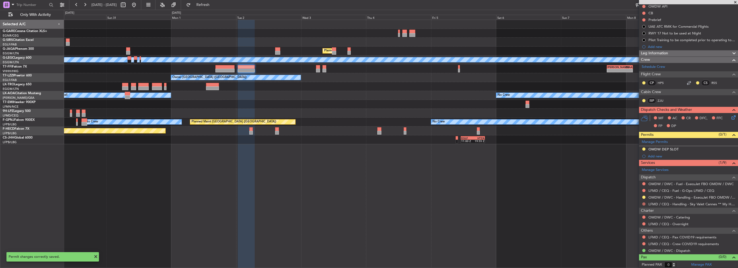
click at [643, 202] on button at bounding box center [644, 203] width 3 height 3
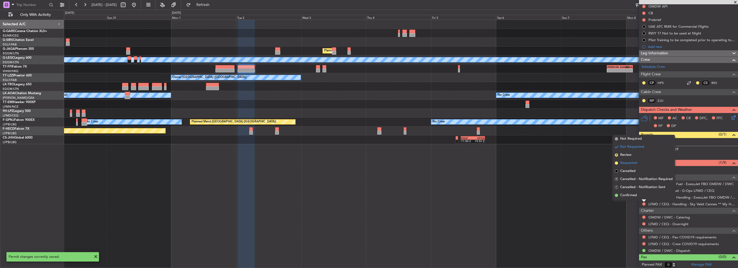
click at [631, 162] on span "Requested" at bounding box center [629, 162] width 17 height 5
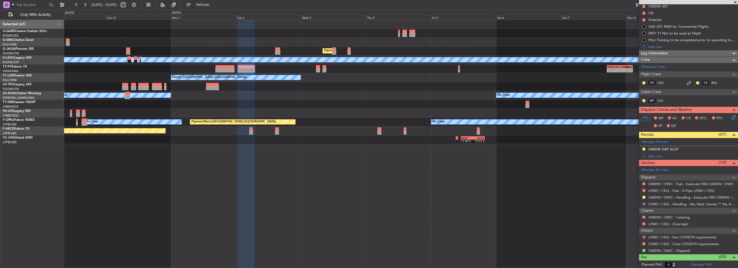
click at [644, 235] on button at bounding box center [644, 236] width 3 height 3
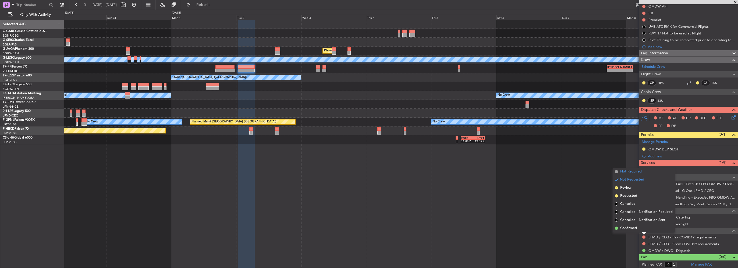
click at [634, 173] on span "Not Required" at bounding box center [632, 171] width 22 height 5
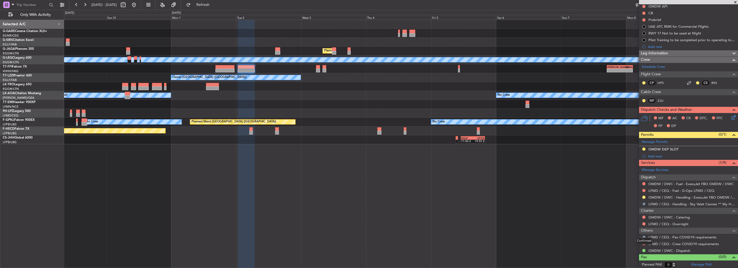
click at [644, 242] on div "Confirmed" at bounding box center [644, 241] width 17 height 7
click at [643, 243] on button at bounding box center [644, 243] width 3 height 3
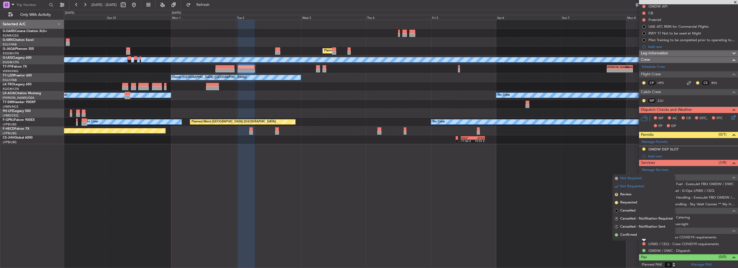
click at [629, 179] on span "Not Required" at bounding box center [632, 178] width 22 height 5
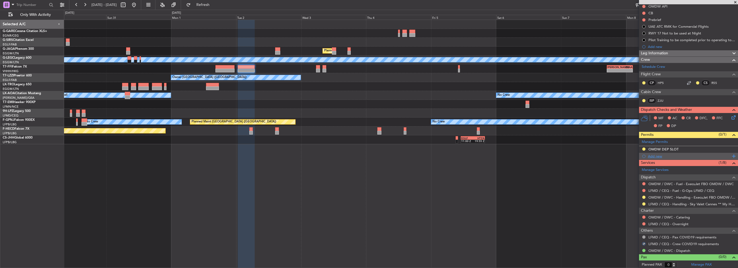
click at [684, 153] on div "Add new" at bounding box center [688, 156] width 99 height 7
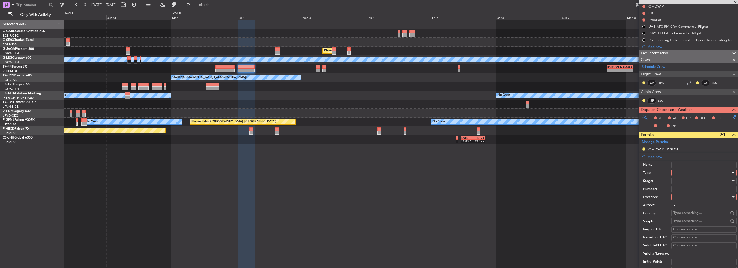
click at [694, 169] on div at bounding box center [702, 173] width 57 height 8
click at [684, 225] on span "Slot" at bounding box center [702, 223] width 57 height 8
click at [684, 194] on div at bounding box center [702, 197] width 57 height 8
click at [686, 225] on span "Arrival" at bounding box center [702, 223] width 57 height 8
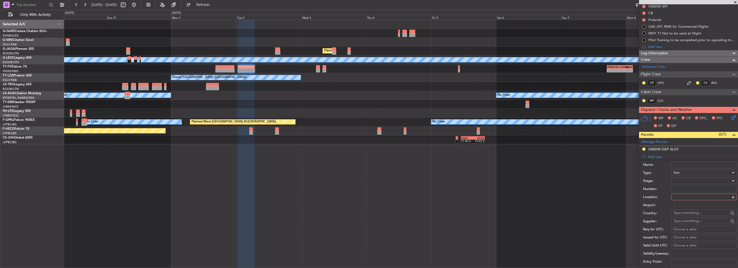
type input "LFMD / CEQ"
click at [689, 182] on div at bounding box center [702, 181] width 57 height 8
click at [691, 217] on span "Requested" at bounding box center [702, 215] width 57 height 8
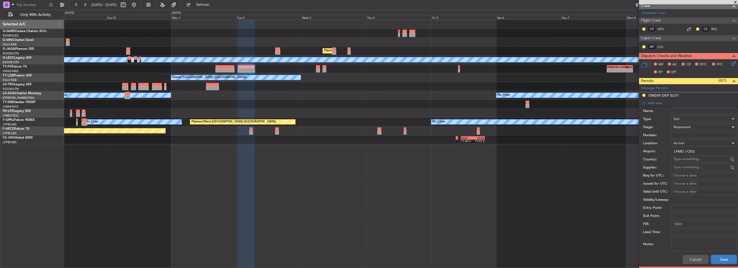
click at [712, 257] on button "Save" at bounding box center [725, 259] width 26 height 9
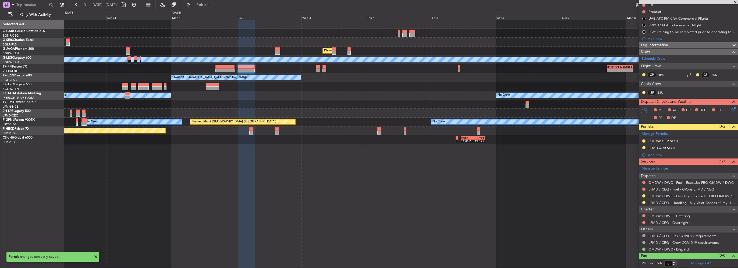
scroll to position [63, 0]
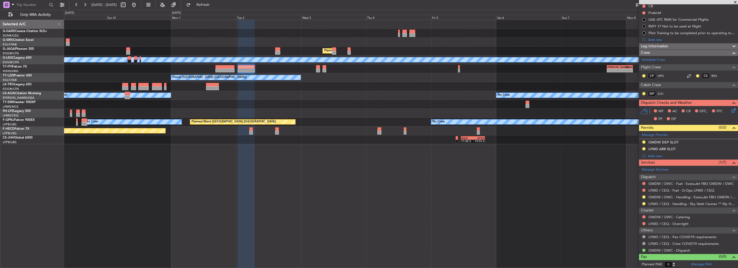
click at [315, 71] on div "- - LIEO 17:00 Z ZBAA 02:35 Z Planned Maint Geneva (Cointrin)" at bounding box center [401, 68] width 674 height 9
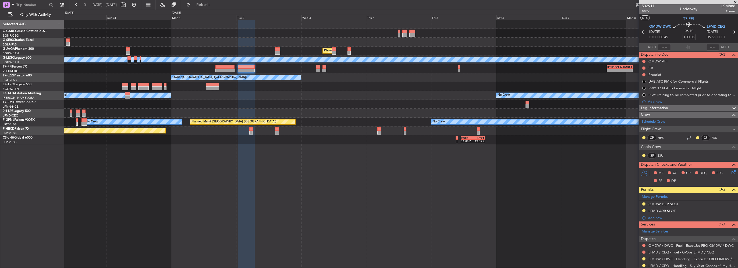
scroll to position [0, 0]
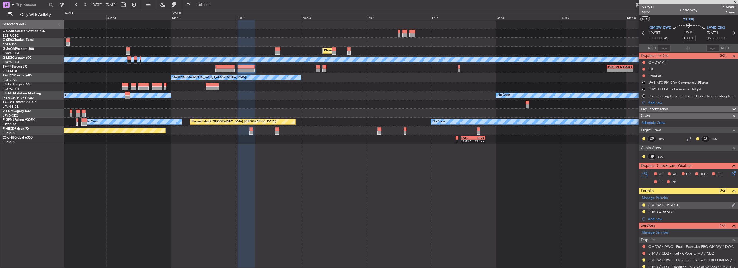
click at [686, 204] on div "OMDW DEP SLOT" at bounding box center [688, 205] width 99 height 7
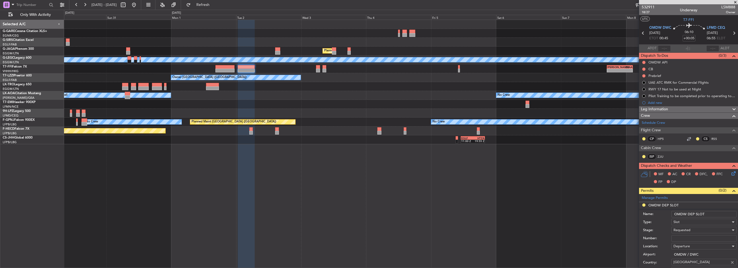
click at [710, 216] on input "OMDW DEP SLOT" at bounding box center [704, 214] width 65 height 6
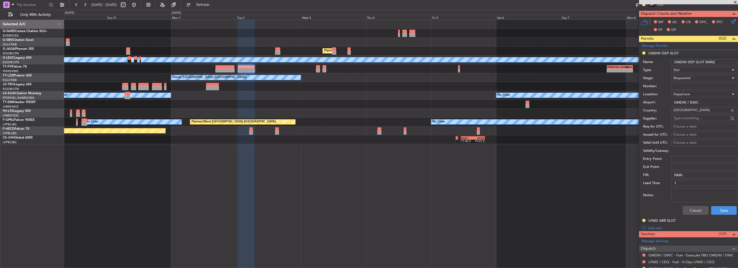
scroll to position [215, 0]
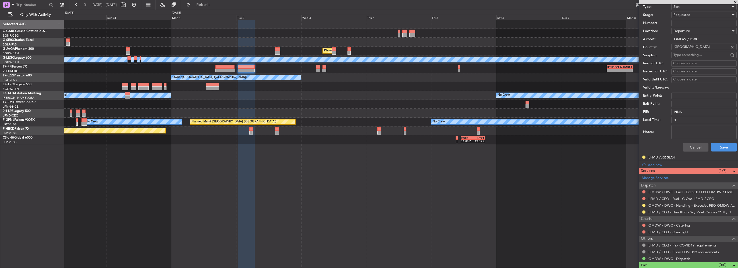
type input "OMDW DEP SLOT 0045Z"
click at [721, 151] on div "Cancel Save" at bounding box center [690, 147] width 94 height 14
click at [722, 147] on button "Save" at bounding box center [725, 147] width 26 height 9
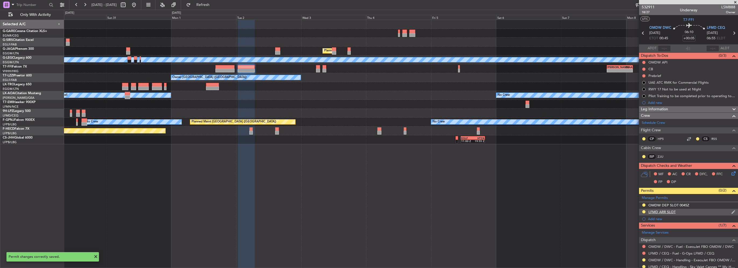
scroll to position [63, 0]
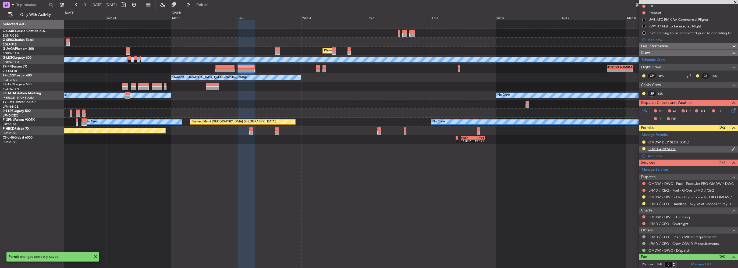
click at [685, 150] on div "LFMD ARR SLOT" at bounding box center [688, 149] width 99 height 7
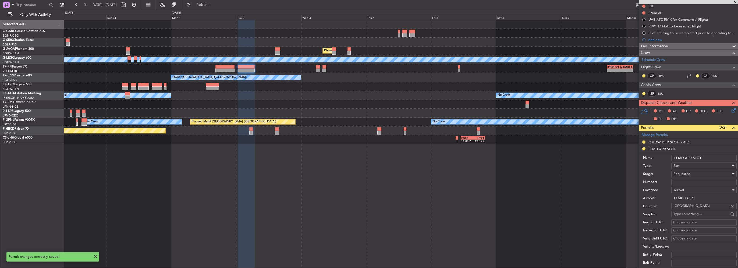
click at [709, 158] on input "LFMD ARR SLOT" at bounding box center [704, 158] width 65 height 6
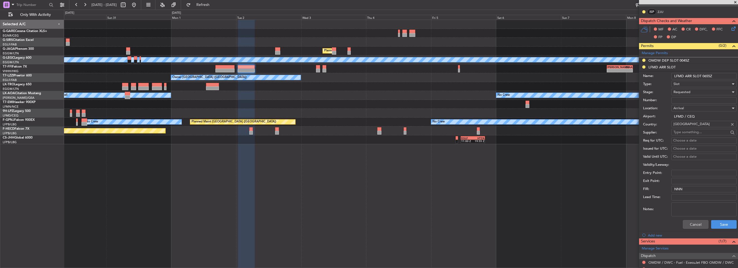
scroll to position [224, 0]
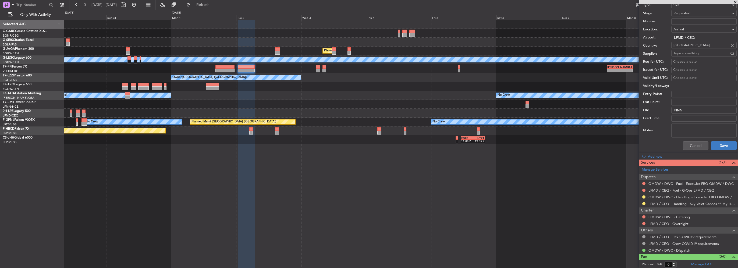
type input "LFMD ARR SLOT 0655Z"
click at [718, 143] on button "Save" at bounding box center [725, 145] width 26 height 9
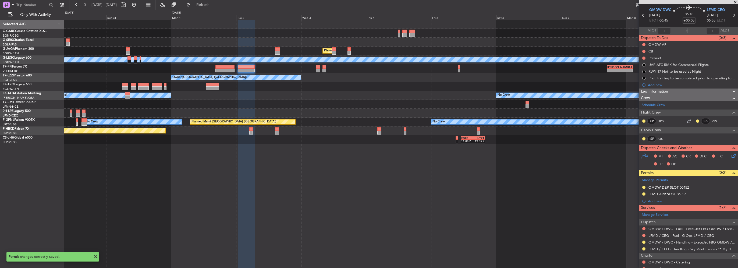
scroll to position [9, 0]
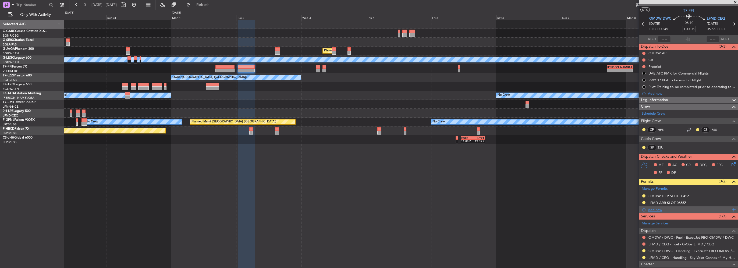
click at [661, 206] on div "Add new" at bounding box center [688, 209] width 99 height 7
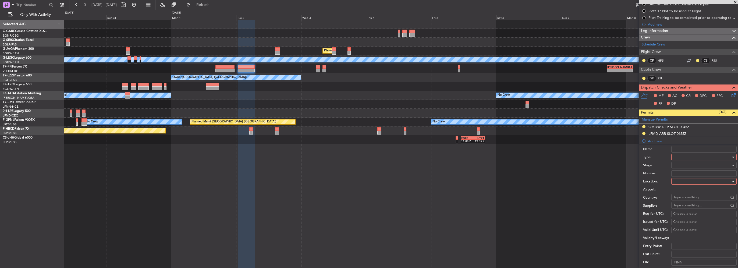
scroll to position [90, 0]
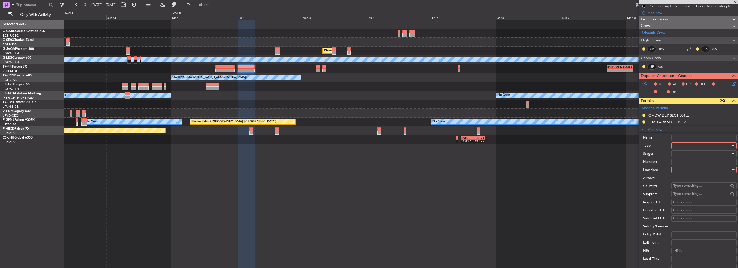
click at [681, 147] on div at bounding box center [702, 146] width 57 height 8
click at [687, 192] on span "Overflight" at bounding box center [702, 193] width 57 height 8
click at [686, 169] on div at bounding box center [702, 170] width 57 height 8
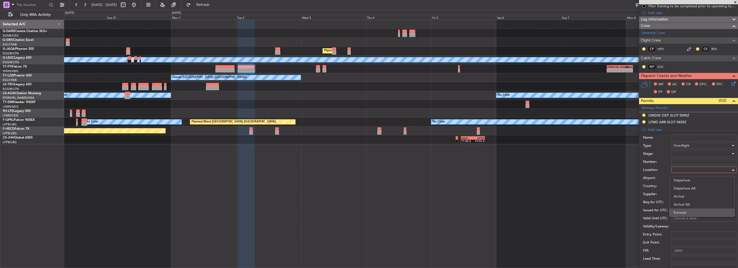
click at [686, 213] on span "Enroute" at bounding box center [702, 213] width 57 height 8
click at [686, 186] on input "text" at bounding box center [701, 186] width 55 height 8
click at [686, 194] on span "Bahrain" at bounding box center [702, 193] width 53 height 8
type input "Bahrain"
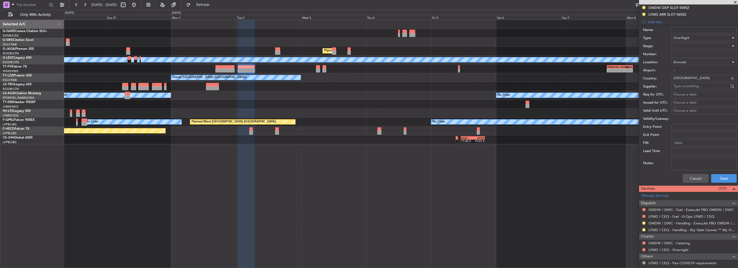
click at [713, 183] on div "Cancel Save" at bounding box center [690, 178] width 94 height 14
click at [715, 178] on button "Save" at bounding box center [725, 178] width 26 height 9
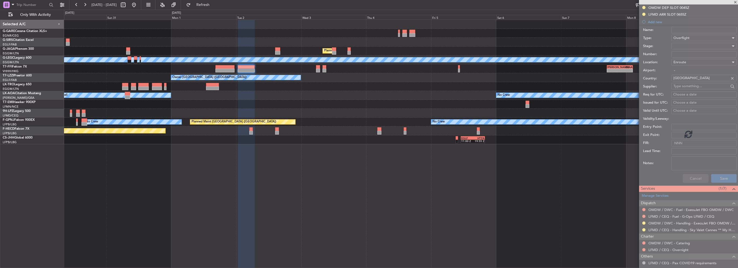
scroll to position [70, 0]
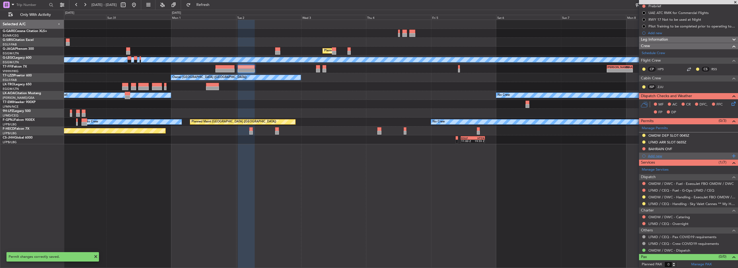
click at [657, 155] on div "Add new" at bounding box center [689, 156] width 83 height 5
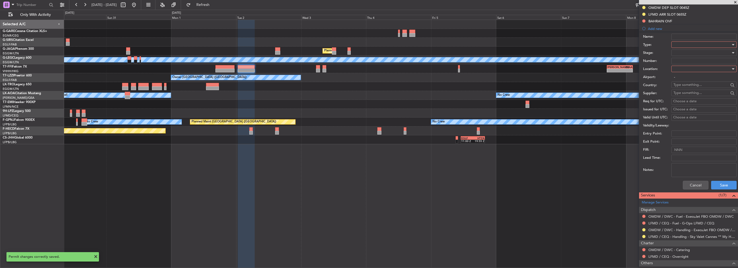
click at [686, 42] on div at bounding box center [702, 45] width 57 height 8
click at [694, 97] on div "ADC ADNC API CANPASS CARICOM CID COBT CUSTOMS Departure DOT Approval EAPIS Ferr…" at bounding box center [703, 83] width 66 height 65
drag, startPoint x: 694, startPoint y: 97, endPoint x: 681, endPoint y: 90, distance: 14.9
click at [681, 90] on span "Overflight" at bounding box center [702, 93] width 57 height 8
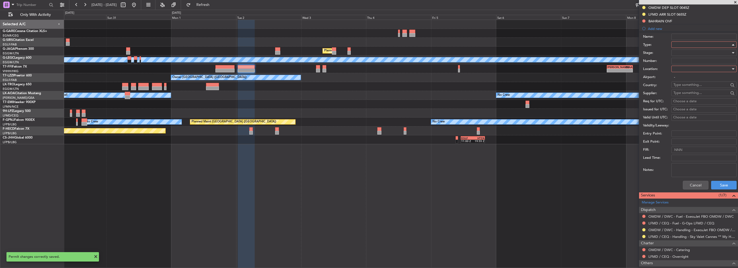
scroll to position [130, 0]
click at [685, 69] on div at bounding box center [702, 69] width 57 height 8
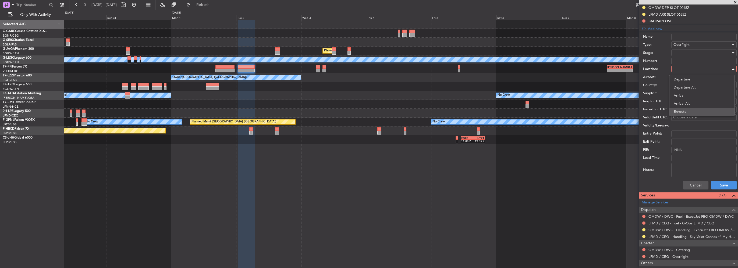
click at [686, 113] on span "Enroute" at bounding box center [702, 112] width 57 height 8
click at [681, 84] on input "text" at bounding box center [701, 85] width 55 height 8
click at [686, 92] on span "Saudi Arabia" at bounding box center [702, 92] width 53 height 8
type input "Saudi Arabia"
click at [722, 179] on div "Cancel Save" at bounding box center [690, 185] width 94 height 14
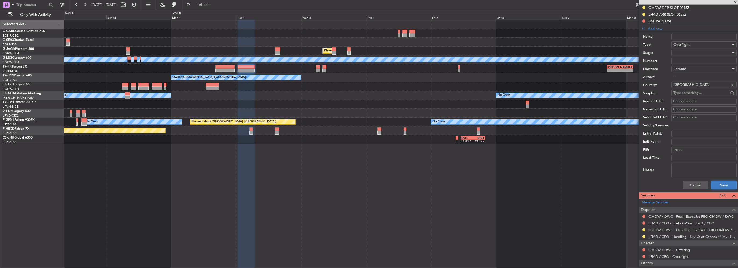
click at [723, 182] on button "Save" at bounding box center [725, 185] width 26 height 9
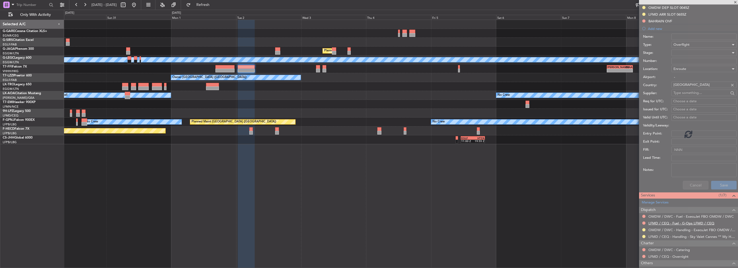
scroll to position [76, 0]
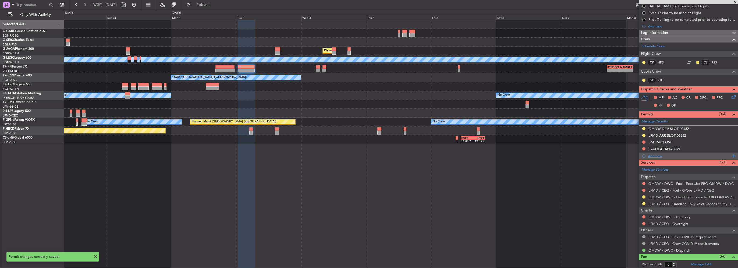
click at [660, 157] on div "Add new" at bounding box center [689, 156] width 83 height 5
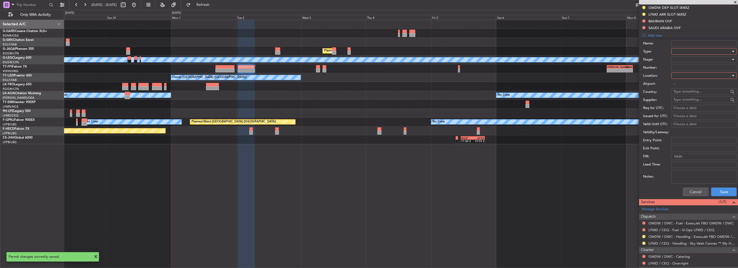
click at [684, 50] on div at bounding box center [702, 51] width 57 height 8
click at [684, 98] on span "Overflight" at bounding box center [702, 100] width 57 height 8
drag, startPoint x: 684, startPoint y: 98, endPoint x: 684, endPoint y: 73, distance: 25.8
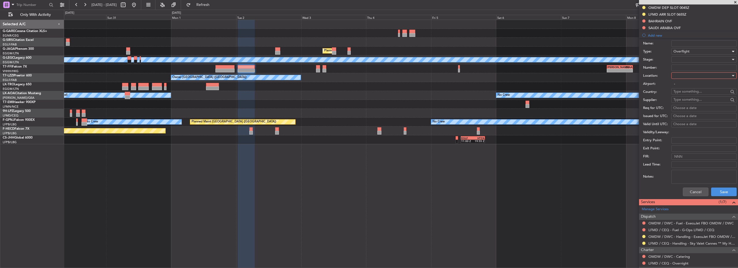
click at [685, 72] on div at bounding box center [702, 76] width 57 height 8
click at [686, 118] on span "Enroute" at bounding box center [702, 118] width 57 height 8
click at [685, 90] on input "text" at bounding box center [701, 91] width 55 height 8
click at [683, 97] on span "Egypt" at bounding box center [702, 99] width 53 height 8
type input "Egypt"
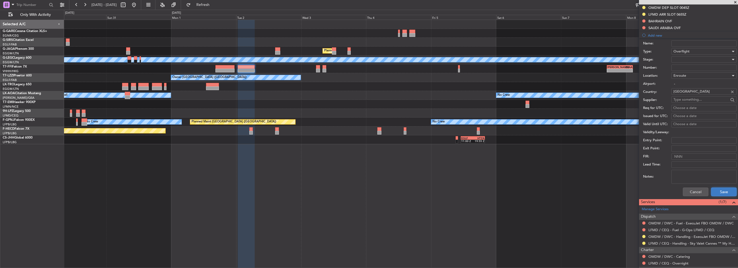
click at [723, 192] on button "Save" at bounding box center [725, 192] width 26 height 9
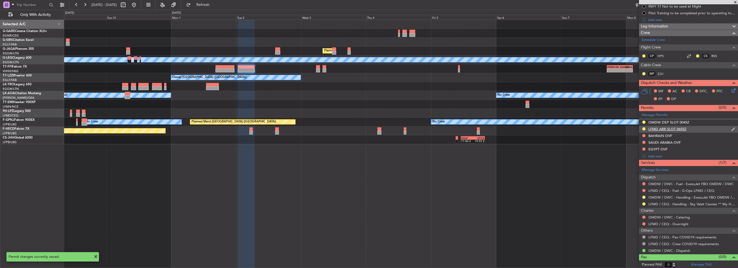
scroll to position [29, 0]
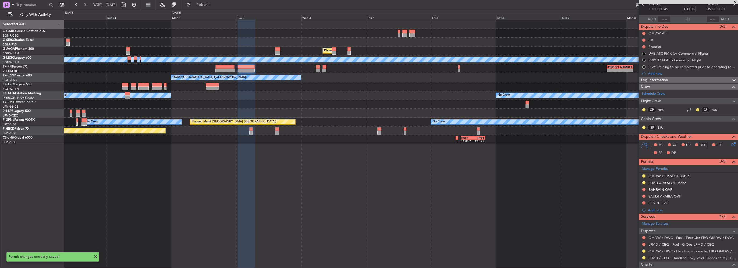
click at [229, 68] on div at bounding box center [225, 67] width 19 height 4
type input "-00:20"
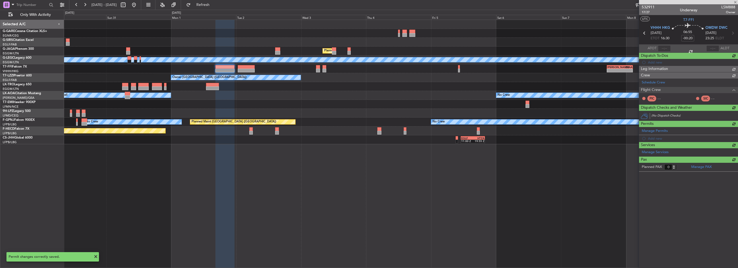
scroll to position [0, 0]
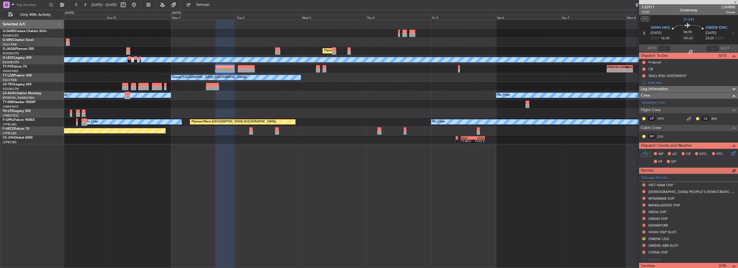
click at [643, 237] on div "Manage Permits VIET NAM OVF LAO PEOPLE'S DEMOCRATIC REPUBLIC OVF MYANMAR OVF BA…" at bounding box center [688, 218] width 99 height 89
click at [643, 237] on button "R" at bounding box center [644, 238] width 3 height 3
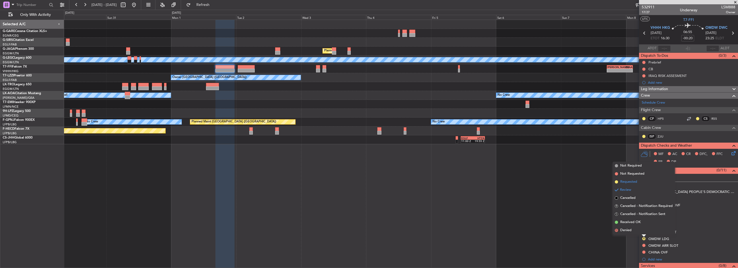
click at [632, 181] on span "Requested" at bounding box center [629, 181] width 17 height 5
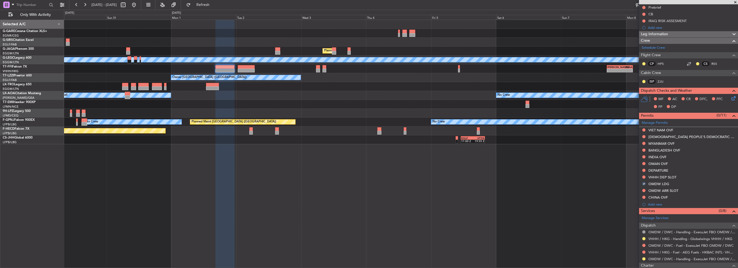
scroll to position [81, 0]
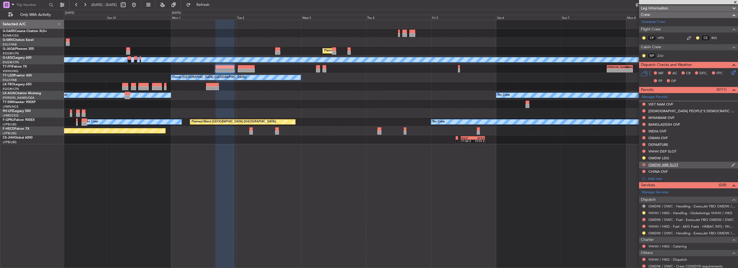
click at [644, 163] on button at bounding box center [644, 164] width 3 height 3
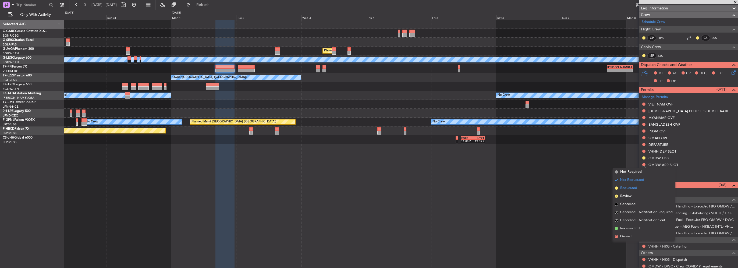
click at [632, 190] on span "Requested" at bounding box center [629, 187] width 17 height 5
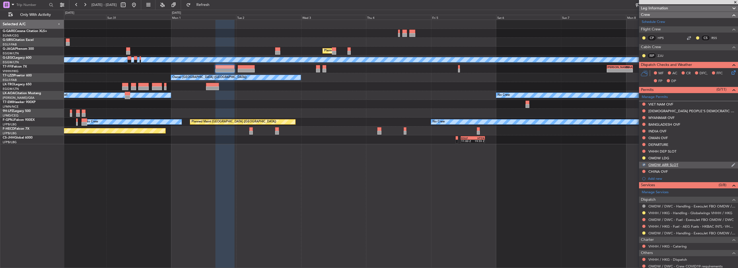
click at [702, 166] on div "OMDW ARR SLOT" at bounding box center [688, 165] width 99 height 7
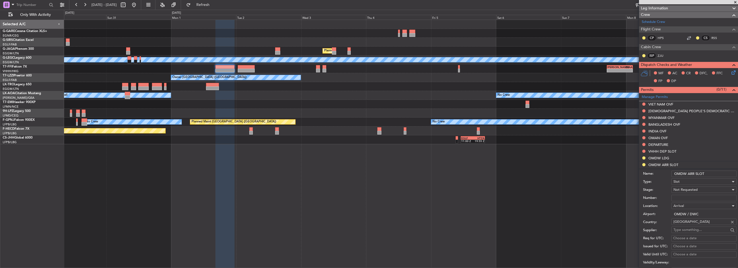
click at [717, 174] on input "OMDW ARR SLOT" at bounding box center [704, 174] width 65 height 6
click at [705, 173] on input "OMDW ARR SLOT2325Z" at bounding box center [704, 174] width 65 height 6
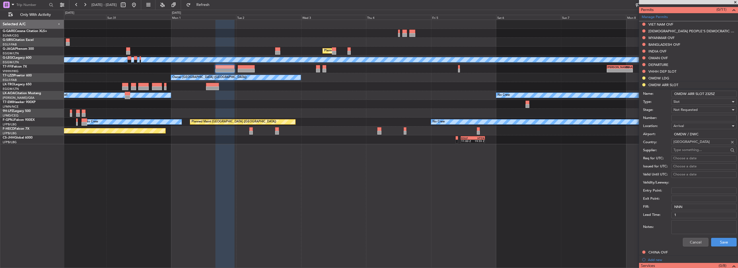
scroll to position [161, 0]
type input "OMDW ARR SLOT 2325Z"
click at [723, 232] on textarea "Notes:" at bounding box center [704, 226] width 65 height 14
click at [691, 107] on span "Not Requested" at bounding box center [686, 109] width 24 height 5
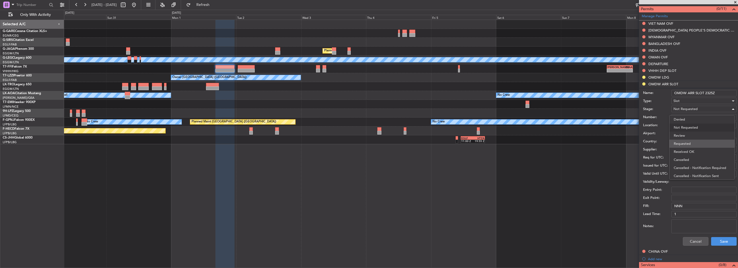
click at [694, 140] on span "Requested" at bounding box center [702, 144] width 57 height 8
click at [719, 237] on button "Save" at bounding box center [725, 241] width 26 height 9
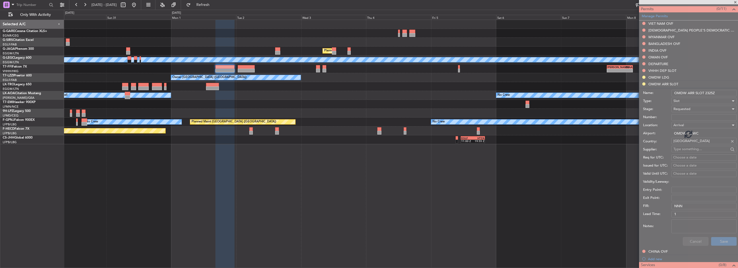
click at [720, 240] on div at bounding box center [688, 134] width 99 height 268
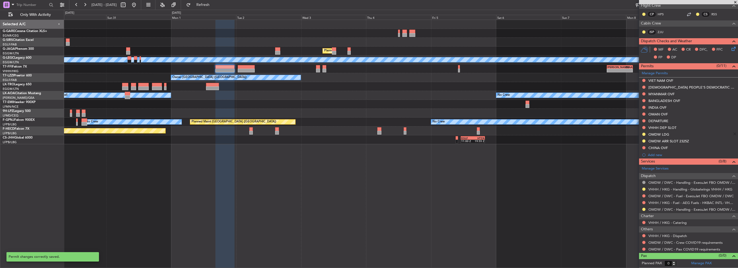
scroll to position [103, 0]
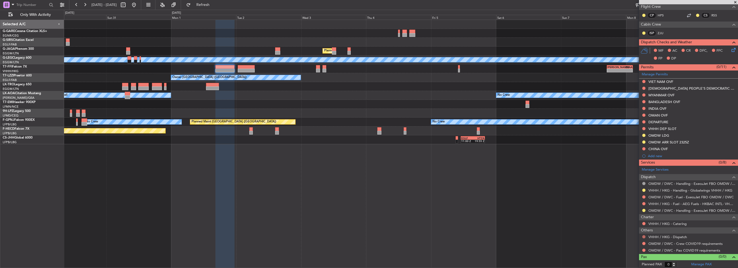
click at [645, 235] on button at bounding box center [644, 236] width 3 height 3
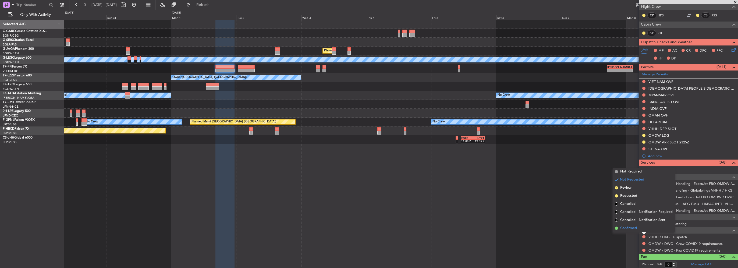
click at [636, 226] on span "Confirmed" at bounding box center [629, 228] width 17 height 5
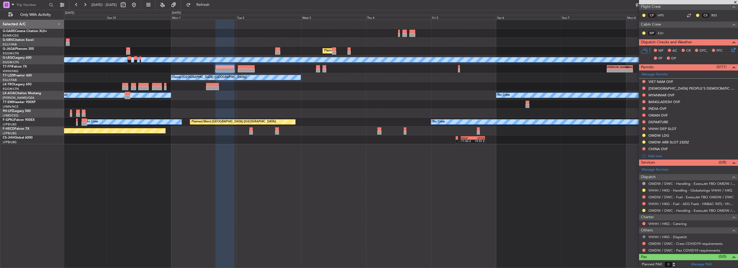
click at [646, 245] on div "OMDW / DWC - Crew COVID19 requirements" at bounding box center [688, 243] width 99 height 7
click at [643, 242] on button at bounding box center [644, 243] width 3 height 3
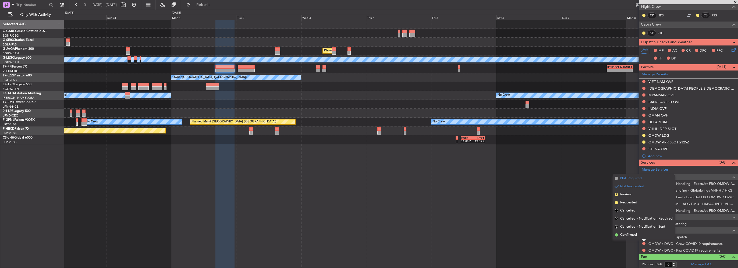
click at [641, 178] on span "Not Required" at bounding box center [632, 178] width 22 height 5
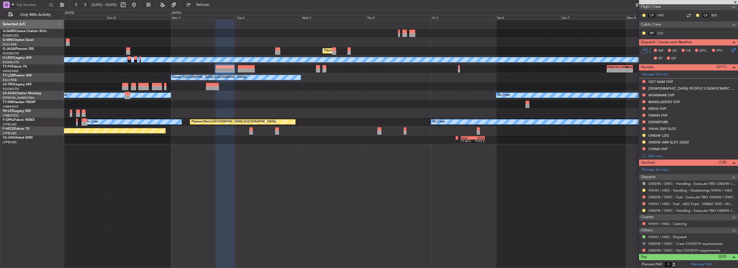
click at [643, 251] on nimbus-traffic-light at bounding box center [644, 250] width 4 height 4
click at [643, 250] on button at bounding box center [644, 250] width 3 height 3
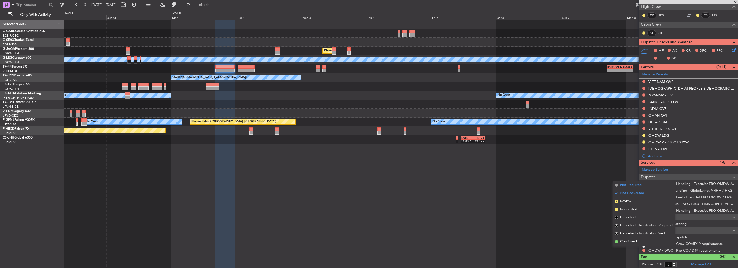
click at [631, 185] on span "Not Required" at bounding box center [632, 184] width 22 height 5
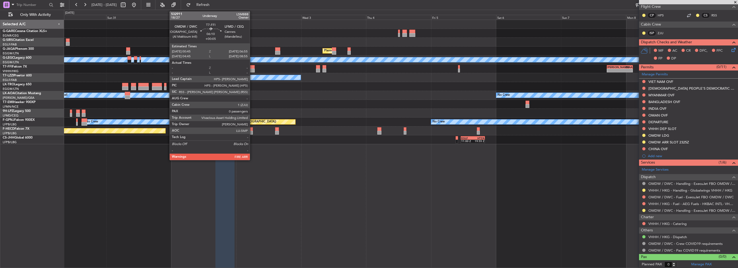
click at [252, 69] on div at bounding box center [246, 71] width 17 height 4
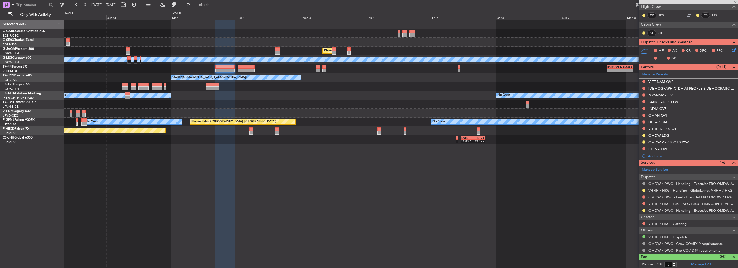
type input "+00:05"
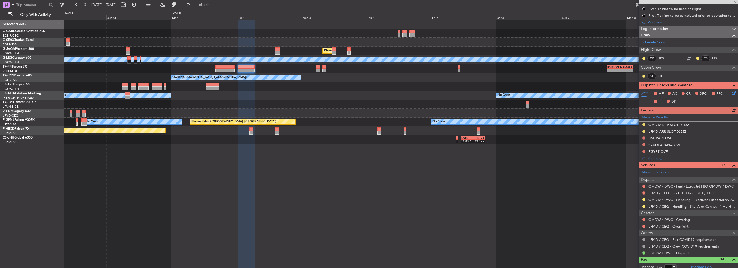
scroll to position [81, 0]
click at [660, 204] on link "LFMD / CEQ - Handling - Sky Valet Cannes ** My Handling**LFMD / CEQ" at bounding box center [692, 206] width 87 height 5
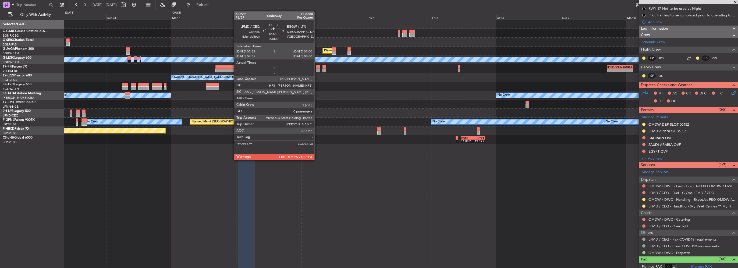
click at [317, 69] on div at bounding box center [318, 71] width 4 height 4
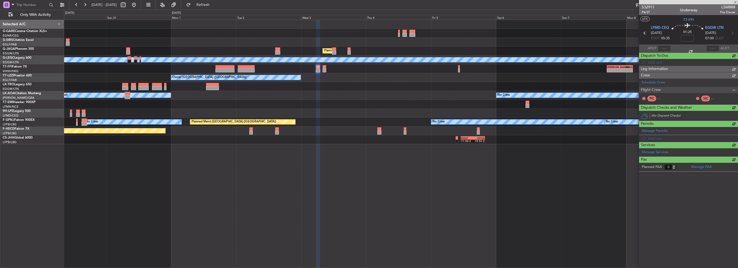
scroll to position [0, 0]
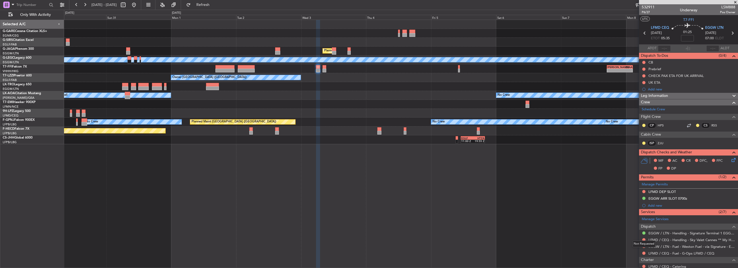
click at [642, 240] on mat-tooltip-component "Not Requested" at bounding box center [644, 244] width 30 height 14
click at [645, 239] on button at bounding box center [644, 239] width 3 height 3
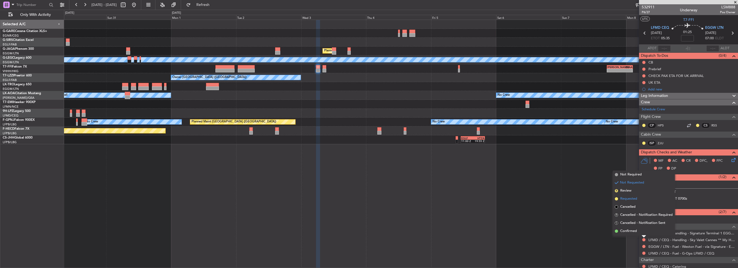
click at [631, 199] on span "Requested" at bounding box center [629, 198] width 17 height 5
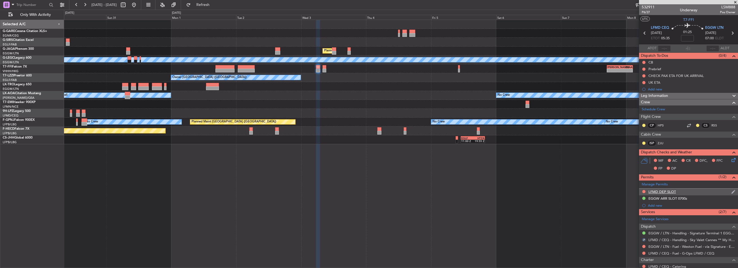
click at [688, 192] on div "LFMD DEP SLOT" at bounding box center [688, 192] width 99 height 7
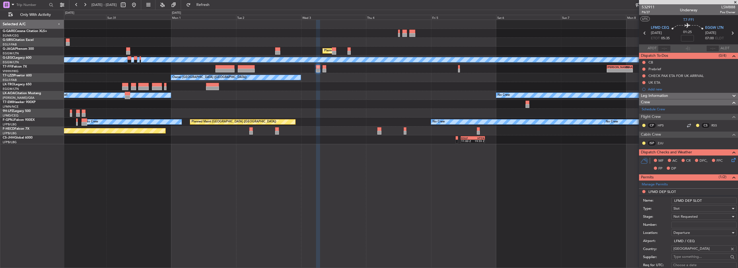
click at [711, 199] on input "LFMD DEP SLOT" at bounding box center [704, 201] width 65 height 6
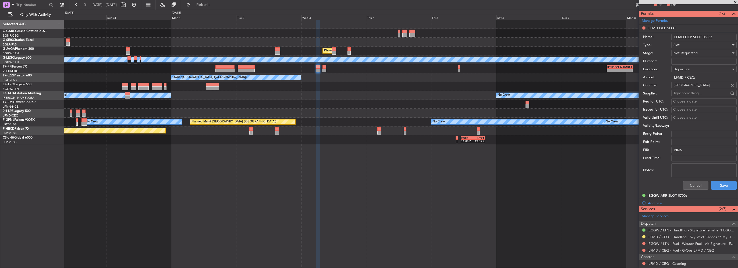
scroll to position [188, 0]
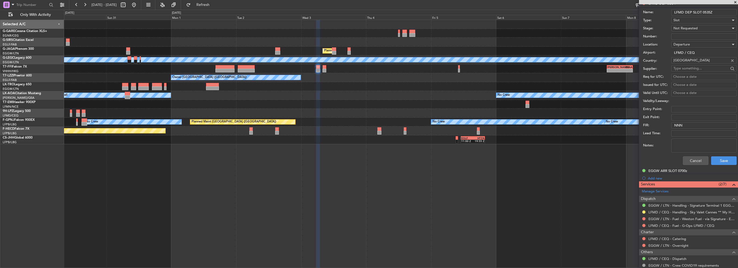
type input "LFMD DEP SLOT 0535Z"
click at [687, 28] on span "Not Requested" at bounding box center [686, 28] width 24 height 5
click at [691, 66] on span "Requested" at bounding box center [702, 63] width 57 height 8
click at [722, 159] on button "Save" at bounding box center [725, 160] width 26 height 9
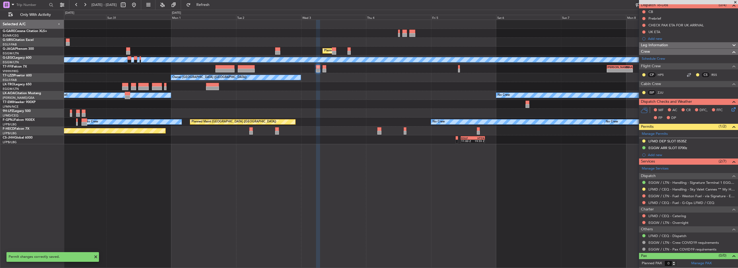
scroll to position [28, 0]
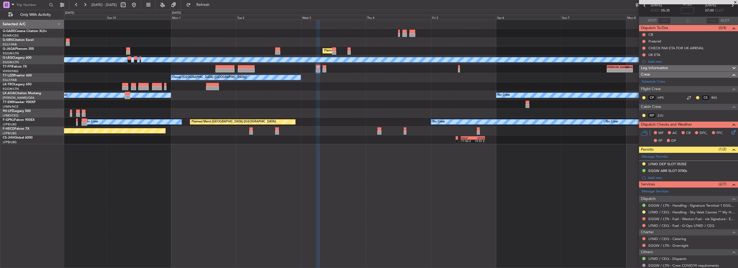
click at [560, 143] on div "EGLF 11:00 Z HTZA 19:55 Z HTZA 09:00 Z EGLF 18:05 Z" at bounding box center [401, 139] width 674 height 9
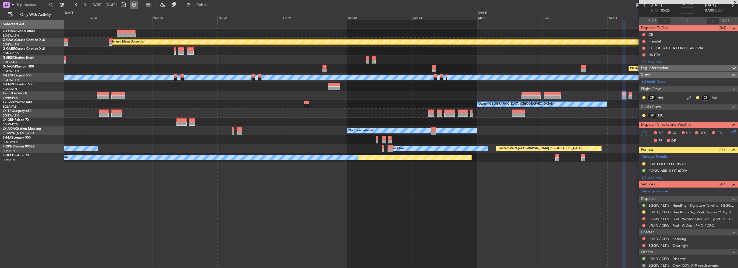
click at [138, 6] on button at bounding box center [134, 5] width 9 height 9
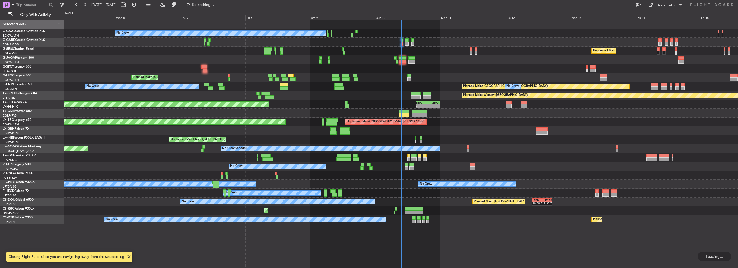
click at [402, 89] on div "No Crew Unplanned Maint London (Farnborough) Planned Maint Oxford (Kidlington) …" at bounding box center [401, 122] width 674 height 204
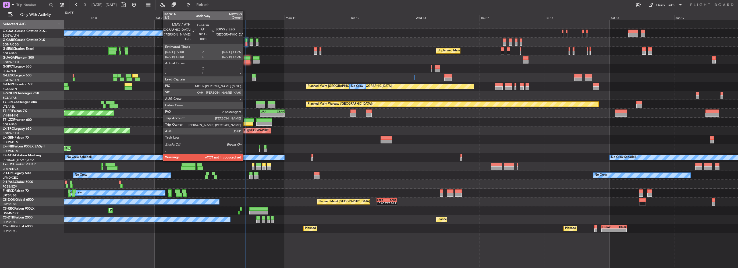
click at [246, 60] on div at bounding box center [247, 62] width 7 height 4
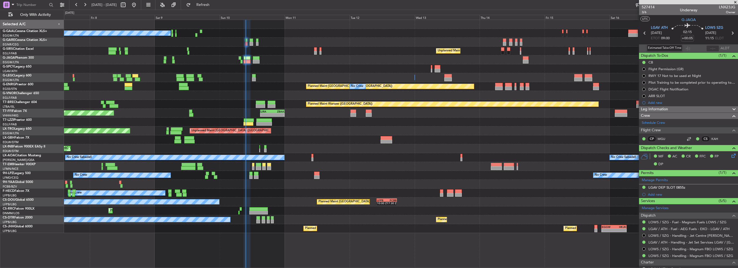
click at [663, 49] on mat-tooltip-component "Estimated Take-Off Time" at bounding box center [664, 48] width 43 height 14
click at [661, 47] on div "Estimated Take-Off Time" at bounding box center [665, 48] width 36 height 7
click at [661, 48] on input "text" at bounding box center [664, 48] width 13 height 6
type input "09:37"
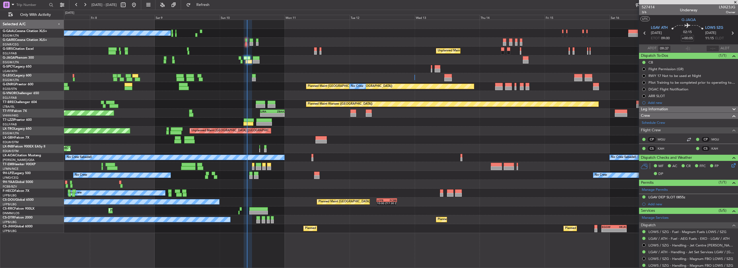
click at [0, 128] on html "07 Aug 2025 - 17 Aug 2025 Refresh Quick Links Only With Activity No Crew Unplan…" at bounding box center [369, 134] width 738 height 268
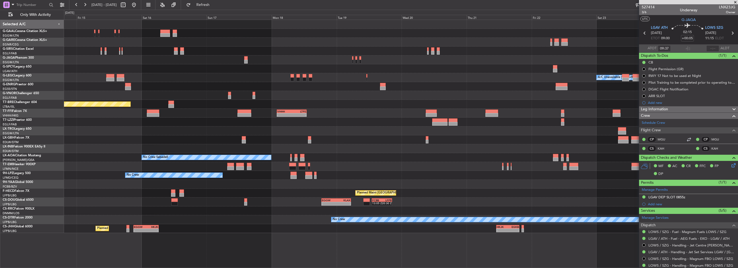
click at [0, 117] on html "07 Aug 2025 - 17 Aug 2025 Refresh Quick Links Only With Activity Planned Maint …" at bounding box center [369, 134] width 738 height 268
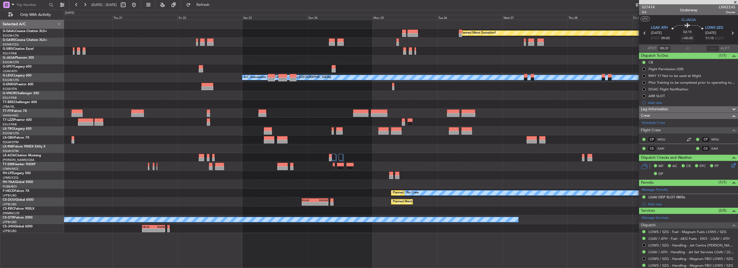
click at [0, 106] on html "07 Aug 2025 - 17 Aug 2025 Refresh Quick Links Only With Activity Planned Maint …" at bounding box center [369, 134] width 738 height 268
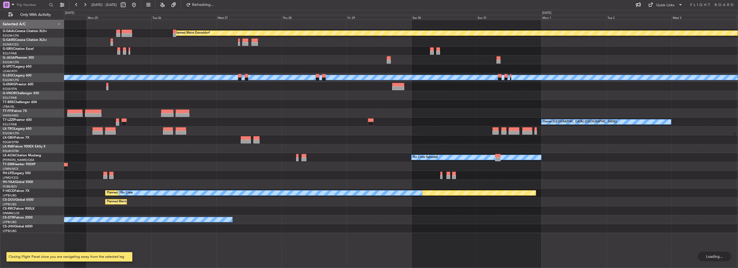
click at [0, 101] on html "24 Aug 2025 - 04 Sep 2025 Refreshing... Quick Links Only With Activity Planned …" at bounding box center [369, 134] width 738 height 268
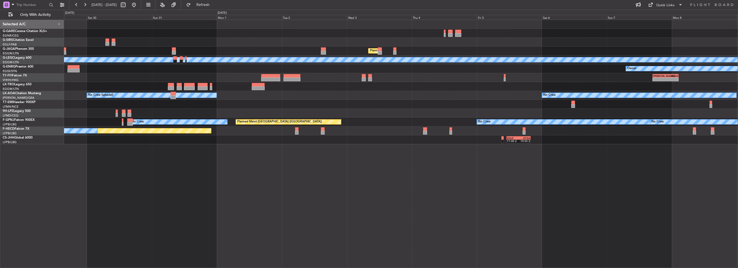
click at [444, 120] on div "Planned Maint London (Luton) A/C Unavailable London (Luton) Owner - - LIEO 17:0…" at bounding box center [401, 82] width 674 height 124
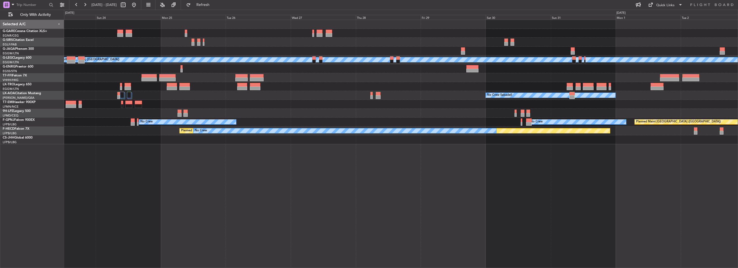
click at [368, 129] on div "Planned Maint London (Luton) A/C Unavailable London (Luton) No Crew Sabadell Pl…" at bounding box center [401, 82] width 674 height 124
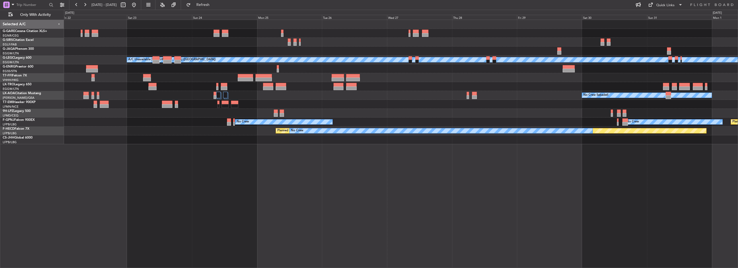
click at [308, 135] on div "Planned Maint London (Luton) A/C Unavailable London (Luton) No Crew Sabadell Pl…" at bounding box center [401, 82] width 674 height 124
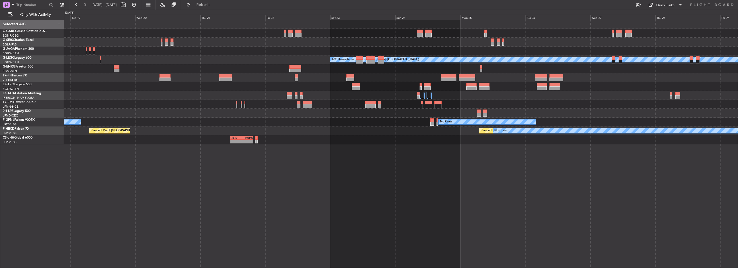
click at [363, 100] on div at bounding box center [401, 104] width 674 height 9
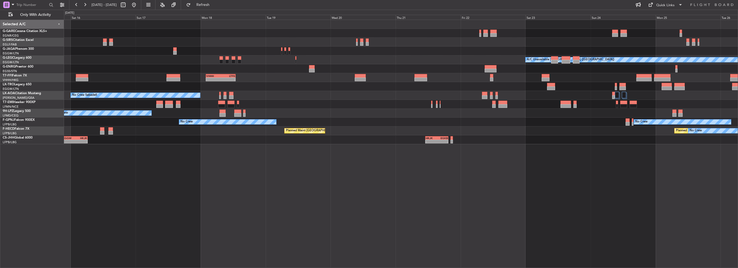
click at [445, 116] on div "Unplanned Maint London (Farnborough) A/C Unavailable London (Luton) Planned Mai…" at bounding box center [401, 82] width 674 height 124
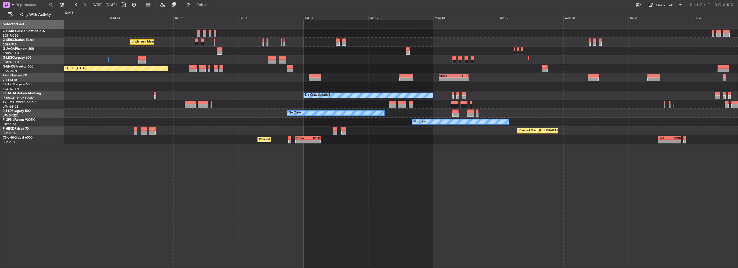
click at [379, 134] on div "Unplanned Maint London (Farnborough) A/C Unavailable London (Luton) A/C Unavail…" at bounding box center [401, 82] width 674 height 124
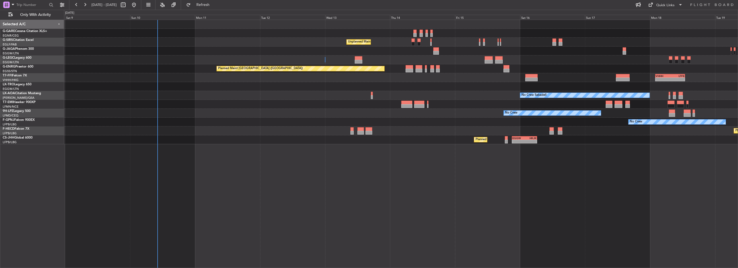
click at [459, 128] on div "Planned Maint [GEOGRAPHIC_DATA] ([GEOGRAPHIC_DATA])" at bounding box center [401, 130] width 674 height 9
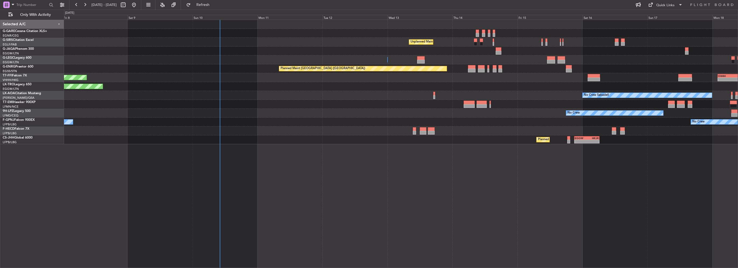
click at [440, 131] on div "Unplanned Maint London (Farnborough) A/C Unavailable London (Luton) Planned Mai…" at bounding box center [401, 82] width 674 height 124
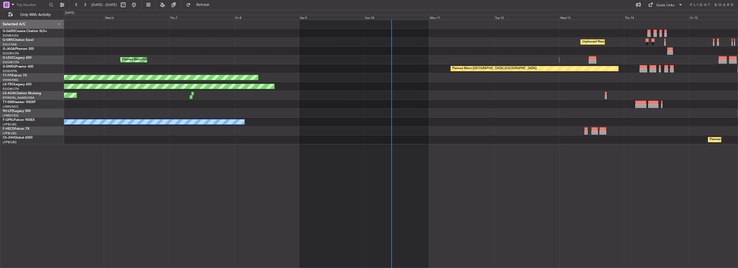
click at [244, 117] on div "Unplanned Maint London (Farnborough) Planned Maint Oxford (Kidlington) A/C Unav…" at bounding box center [401, 82] width 674 height 124
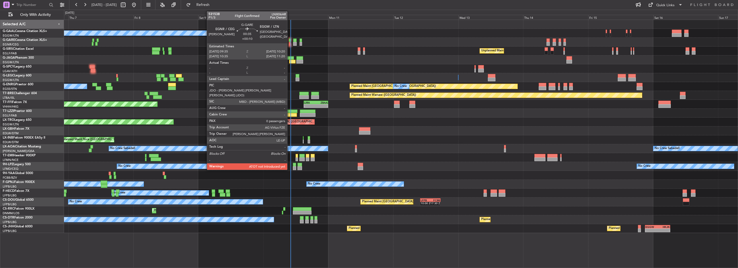
click at [290, 45] on div at bounding box center [290, 44] width 2 height 4
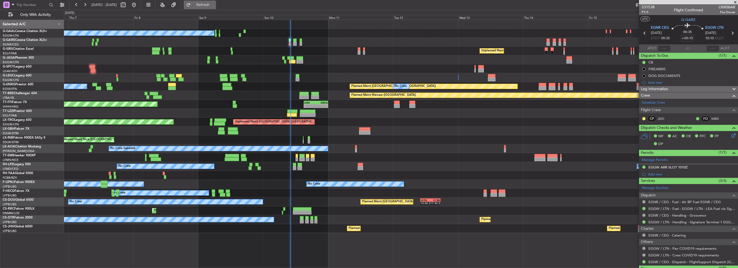
click at [216, 8] on button "Refresh" at bounding box center [200, 5] width 32 height 9
click at [664, 48] on input "text" at bounding box center [664, 48] width 13 height 6
type input "09:34"
click at [710, 48] on mat-tooltip-component "Estimated Landing Time" at bounding box center [708, 48] width 43 height 14
click at [713, 48] on div "Estimated Landing Time" at bounding box center [708, 48] width 35 height 7
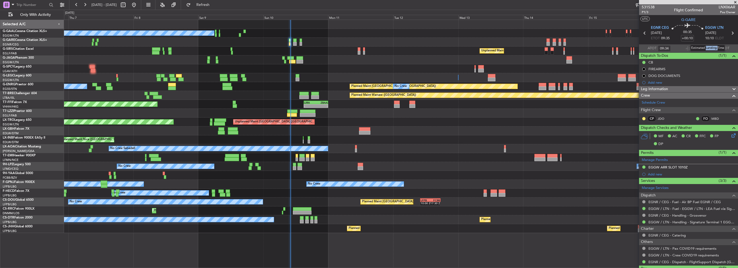
click at [712, 48] on div "Estimated Landing Time" at bounding box center [708, 48] width 35 height 7
drag, startPoint x: 712, startPoint y: 48, endPoint x: 701, endPoint y: 49, distance: 11.6
click at [701, 49] on div "Estimated Landing Time" at bounding box center [708, 48] width 35 height 7
click at [704, 48] on div "Estimated Landing Time" at bounding box center [708, 48] width 35 height 7
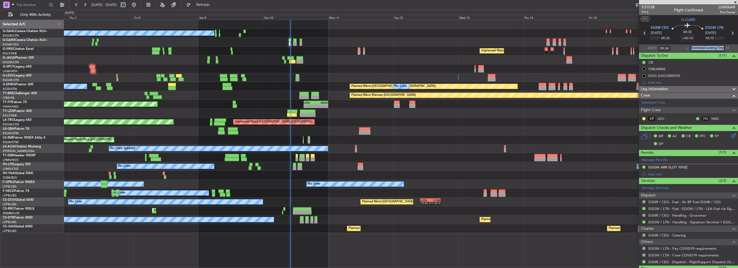
click at [704, 48] on div "Estimated Landing Time" at bounding box center [708, 48] width 35 height 7
click at [696, 55] on body "06 Aug 2025 - 17 Aug 2025 Refresh Quick Links Only With Activity No Crew Unplan…" at bounding box center [369, 134] width 738 height 268
click at [709, 49] on input "text" at bounding box center [713, 48] width 13 height 6
type input "10:04"
click at [96, 180] on div "No Crew Unplanned Maint London (Farnborough) A/C Unavailable Planned Maint Oxfo…" at bounding box center [401, 126] width 674 height 213
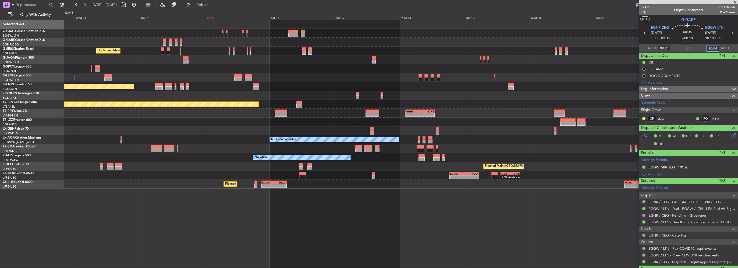
click at [199, 145] on div "Unplanned Maint London (Farnborough) A/C Unavailable London (Luton) A/C Unavail…" at bounding box center [401, 104] width 674 height 169
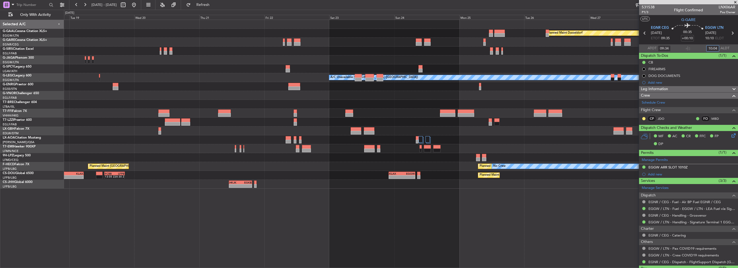
click at [58, 137] on div "Planned Maint Dusseldorf A/C Unavailable London (Luton) VHHH 02:00 Z LTFE 13:00…" at bounding box center [369, 139] width 738 height 258
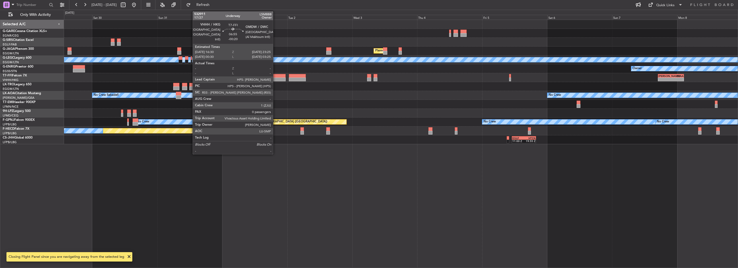
click at [276, 79] on div at bounding box center [276, 80] width 19 height 4
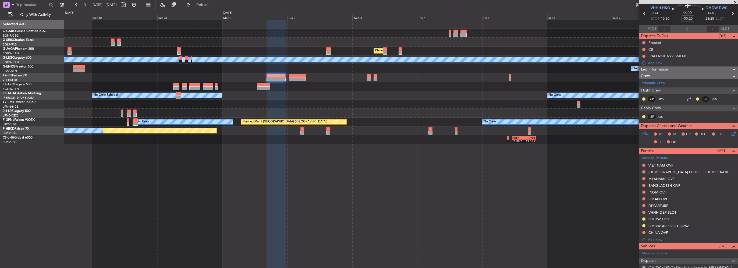
scroll to position [27, 0]
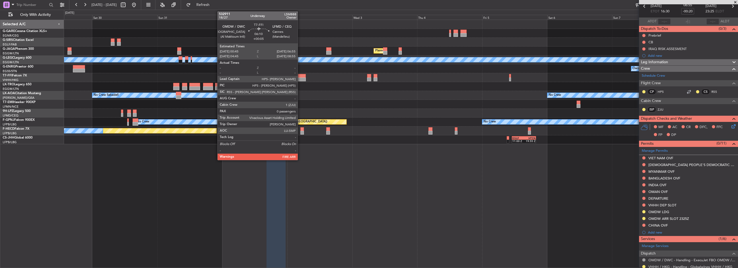
click at [300, 77] on div at bounding box center [297, 76] width 17 height 4
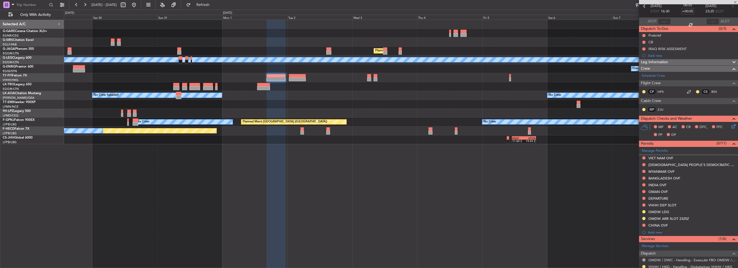
scroll to position [0, 0]
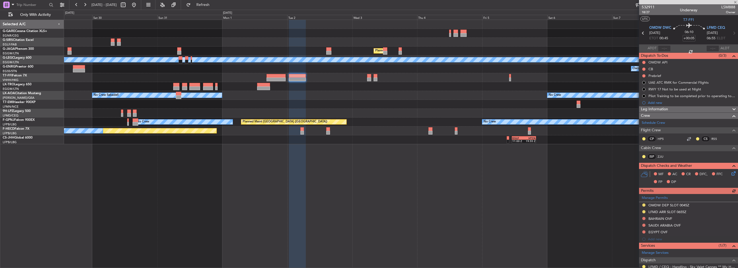
click at [643, 205] on div "Manage Permits OMDW DEP SLOT 0045Z LFMD ARR SLOT 0655Z BAHRAIN OVF SAUDI ARABIA…" at bounding box center [688, 218] width 99 height 49
click at [644, 205] on button at bounding box center [644, 204] width 3 height 3
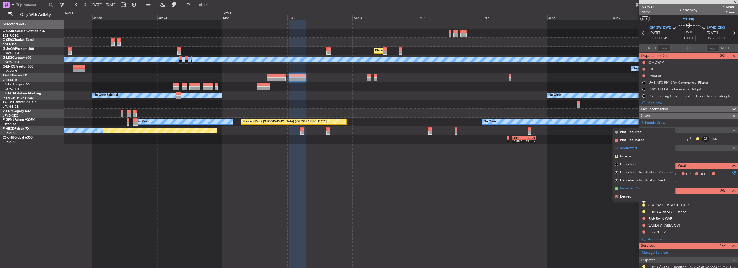
click at [638, 188] on span "Received OK" at bounding box center [631, 188] width 20 height 5
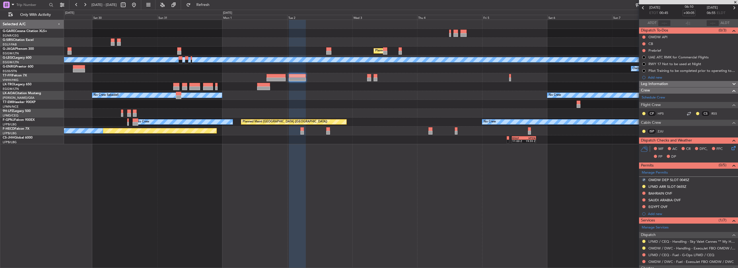
scroll to position [54, 0]
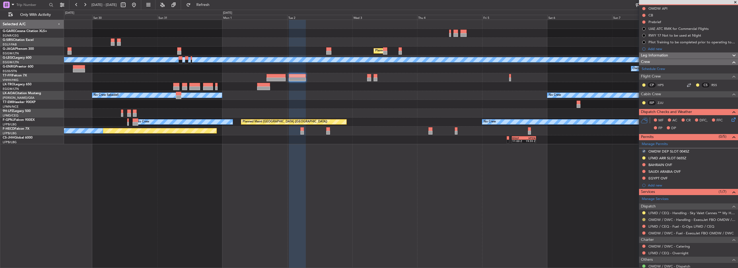
click at [643, 218] on button at bounding box center [644, 219] width 3 height 3
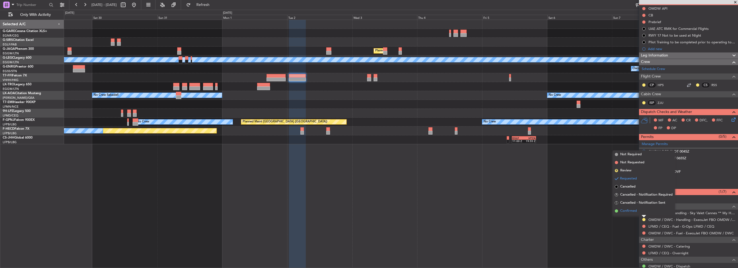
click at [638, 210] on li "Confirmed" at bounding box center [644, 211] width 62 height 8
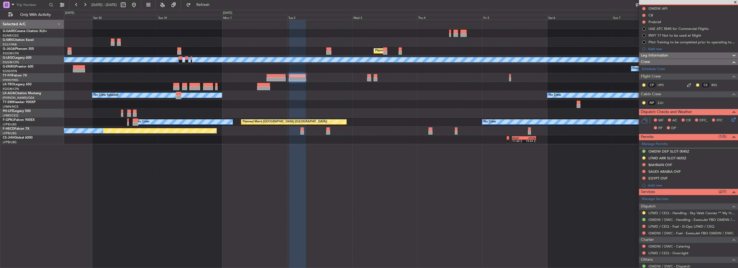
click at [282, 77] on div at bounding box center [276, 76] width 19 height 4
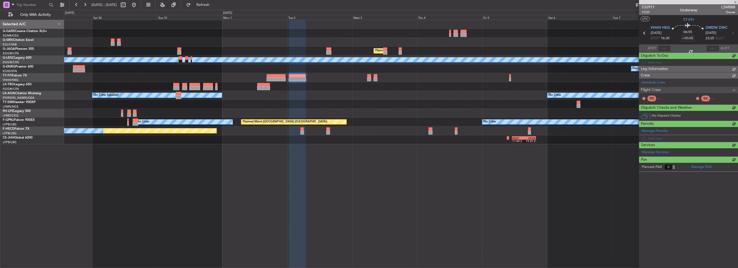
type input "-00:20"
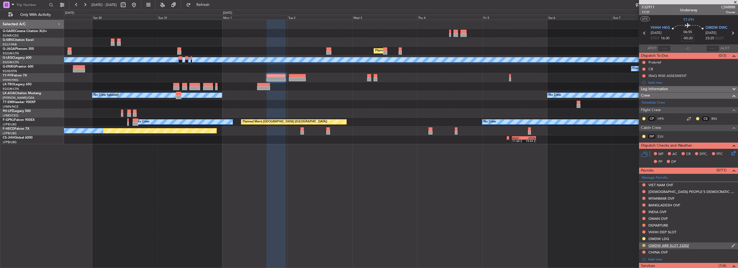
click at [643, 244] on button at bounding box center [644, 245] width 3 height 3
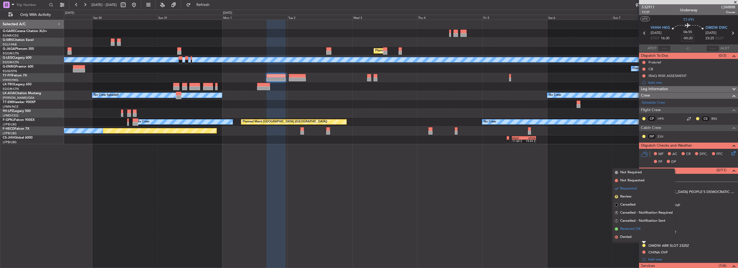
click at [634, 231] on span "Received OK" at bounding box center [631, 228] width 20 height 5
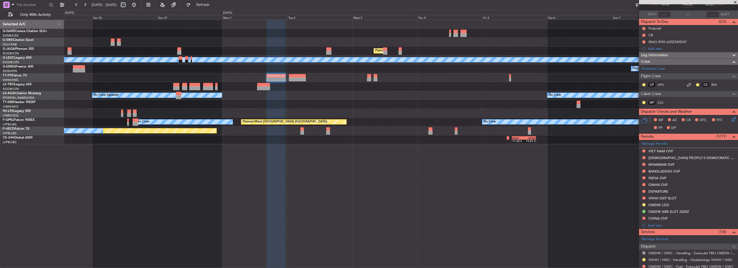
scroll to position [103, 0]
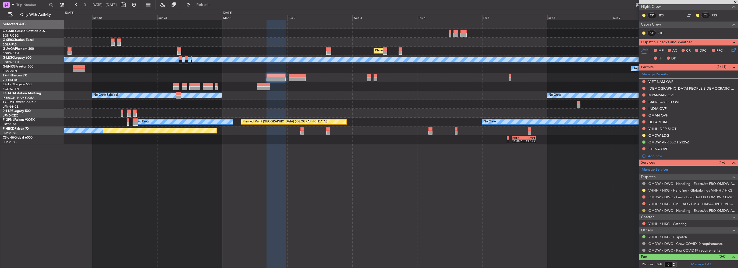
click at [644, 209] on button at bounding box center [644, 210] width 3 height 3
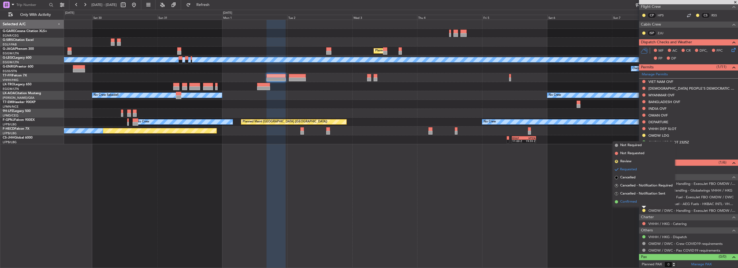
click at [635, 203] on span "Confirmed" at bounding box center [629, 201] width 17 height 5
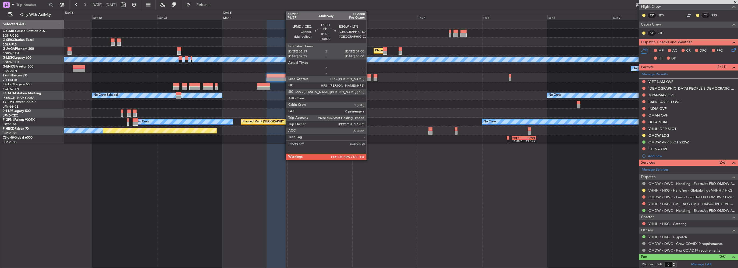
click at [369, 79] on div at bounding box center [369, 80] width 4 height 4
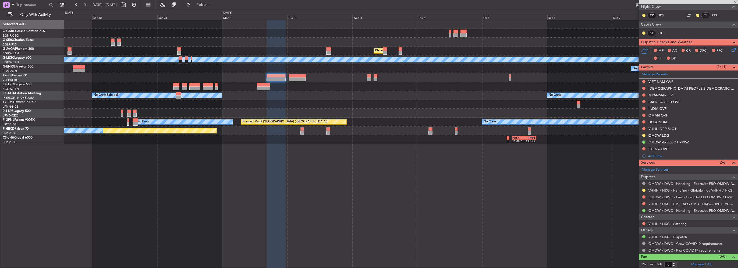
scroll to position [0, 0]
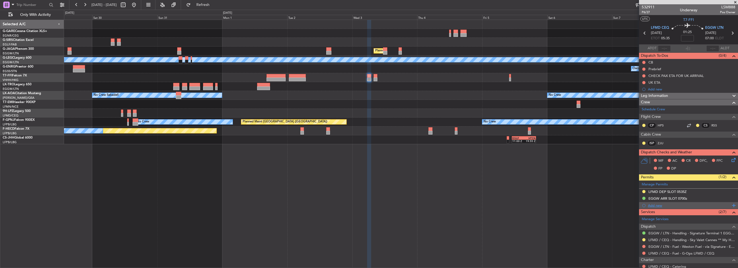
click at [656, 204] on div "Add new" at bounding box center [689, 205] width 83 height 5
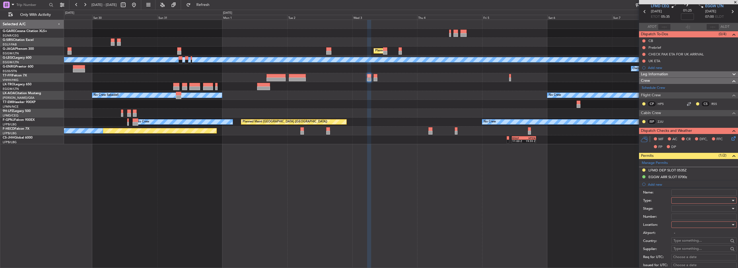
scroll to position [81, 0]
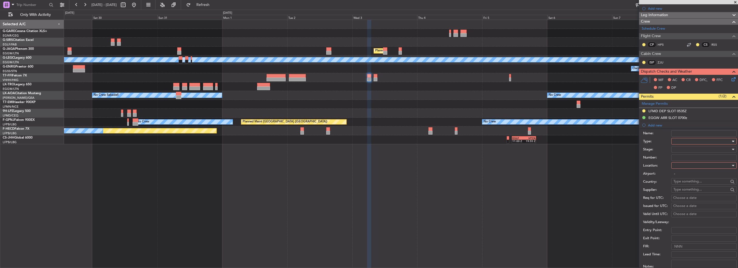
click at [691, 142] on div at bounding box center [702, 141] width 57 height 8
click at [686, 193] on span "Slot" at bounding box center [702, 192] width 57 height 8
click at [688, 163] on div at bounding box center [702, 165] width 57 height 8
click at [682, 193] on span "Arrival" at bounding box center [702, 192] width 57 height 8
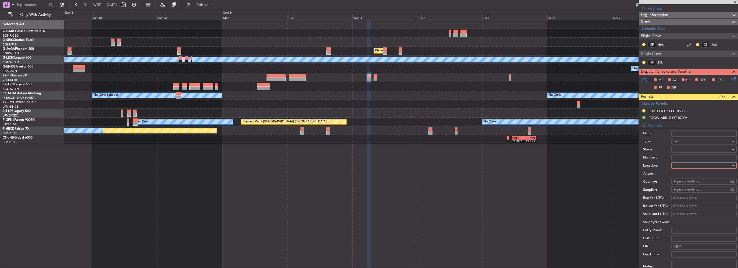
type input "EGGW / LTN"
click at [684, 148] on div at bounding box center [702, 149] width 57 height 8
click at [691, 192] on span "Received OK" at bounding box center [702, 192] width 57 height 8
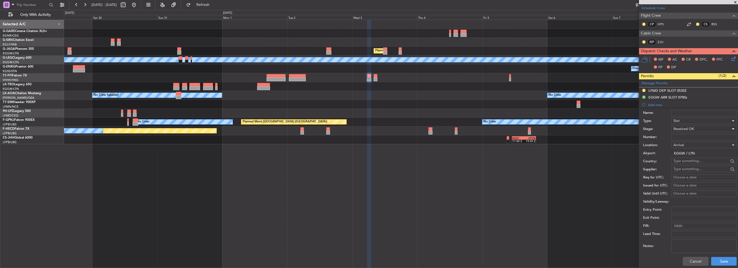
scroll to position [135, 0]
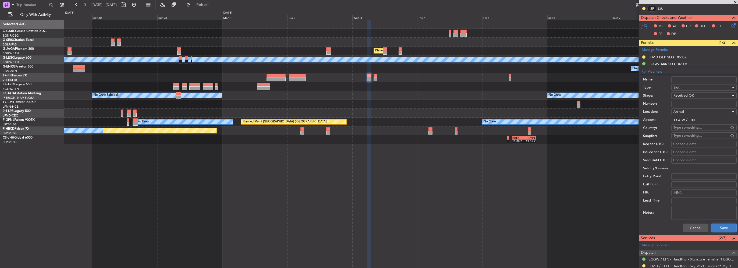
click at [720, 229] on button "Save" at bounding box center [725, 228] width 26 height 9
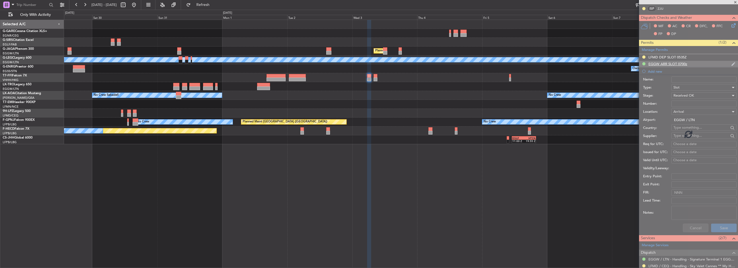
scroll to position [56, 0]
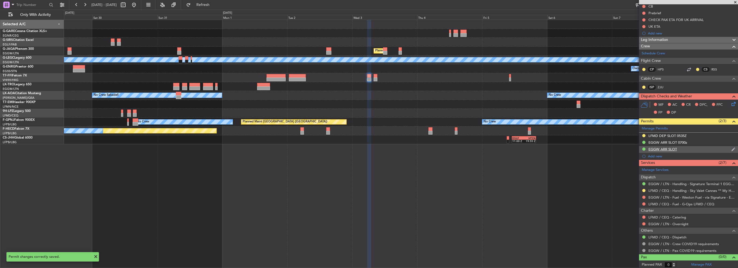
click at [688, 150] on div "EGGW ARR SLOT" at bounding box center [688, 149] width 99 height 7
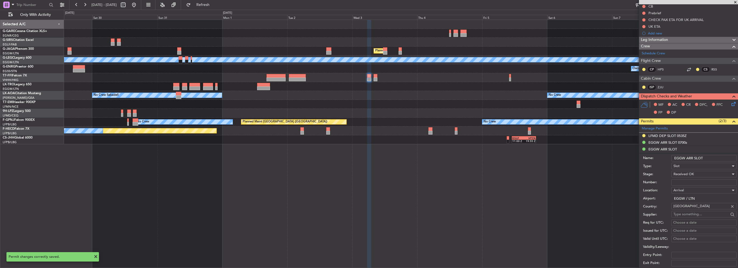
scroll to position [135, 0]
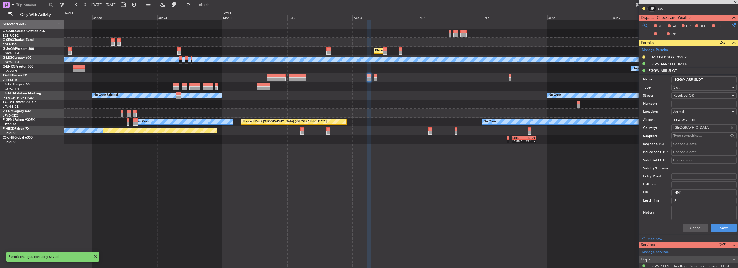
click at [715, 78] on input "EGGW ARR SLOT" at bounding box center [704, 79] width 65 height 6
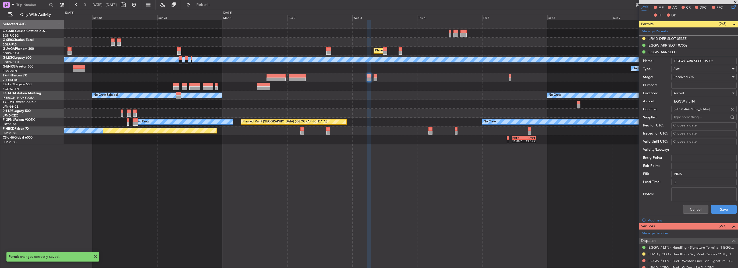
scroll to position [161, 0]
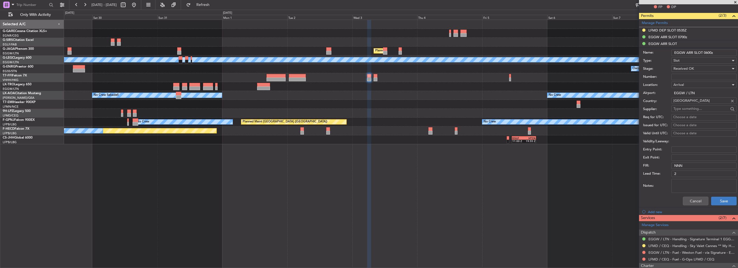
type input "EGGW ARR SLOT 0600z"
click at [718, 197] on button "Save" at bounding box center [725, 201] width 26 height 9
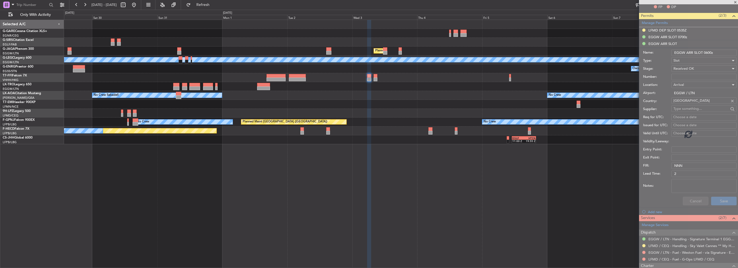
scroll to position [56, 0]
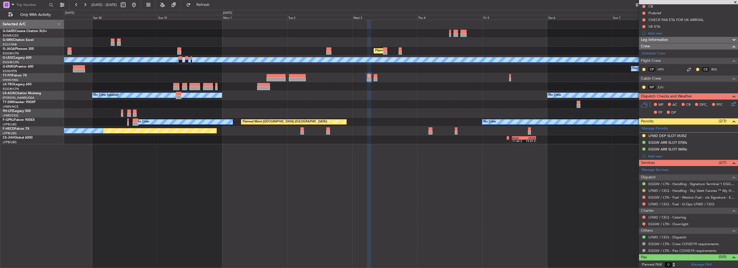
click at [645, 189] on button at bounding box center [644, 190] width 3 height 3
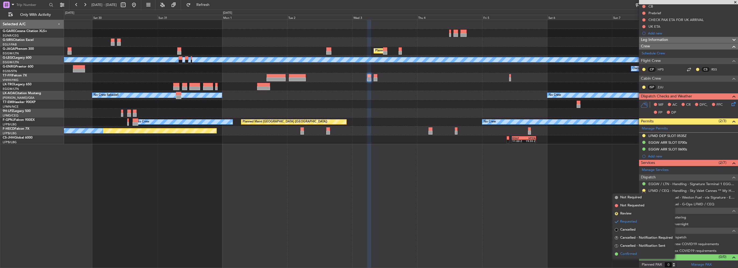
click at [631, 253] on span "Confirmed" at bounding box center [629, 253] width 17 height 5
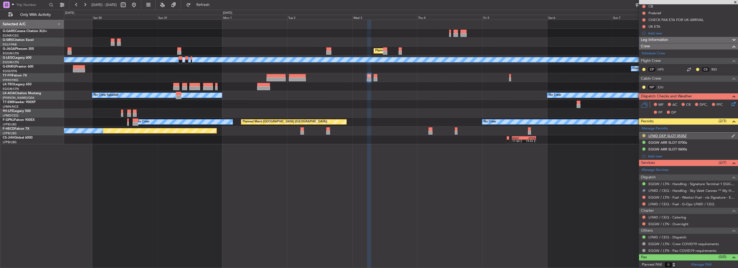
click at [644, 135] on button at bounding box center [644, 135] width 3 height 3
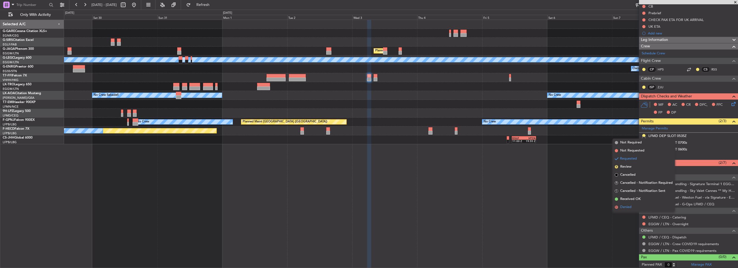
click at [632, 207] on li "D Denied" at bounding box center [644, 207] width 62 height 8
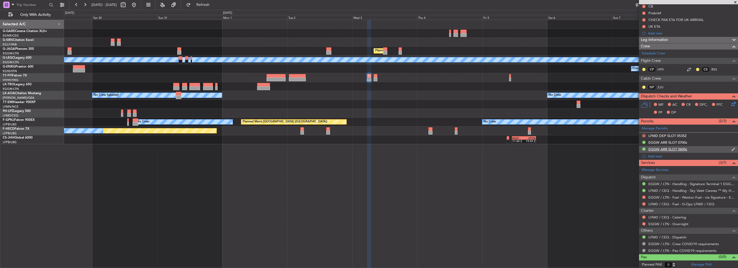
click at [672, 149] on div "EGGW ARR SLOT 0600z" at bounding box center [668, 149] width 39 height 5
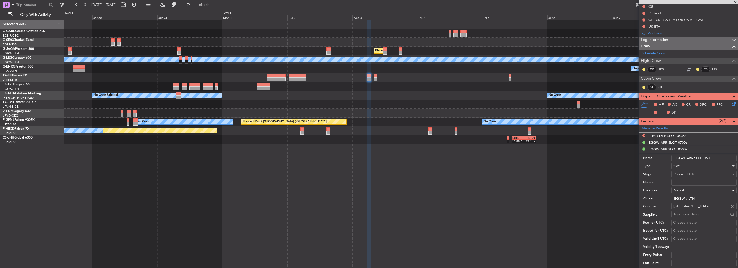
click at [683, 188] on span "Arrival" at bounding box center [679, 190] width 10 height 5
click at [687, 200] on span "Departure" at bounding box center [702, 200] width 57 height 8
type input "LFMD / CEQ"
drag, startPoint x: 685, startPoint y: 158, endPoint x: 637, endPoint y: 156, distance: 47.7
click at [639, 156] on form "Name: EGGW ARR SLOT 0600z Type: Slot Stage: Received OK Number: Location: Depar…" at bounding box center [688, 233] width 99 height 161
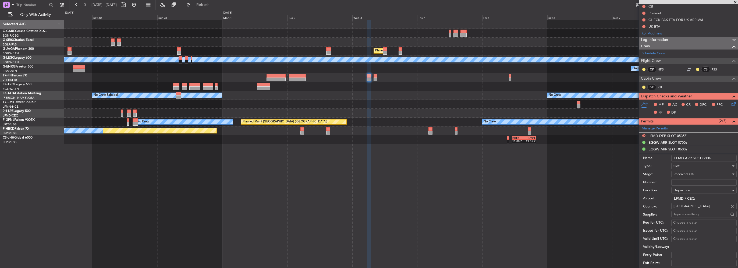
type input "LFMD ARR SLOT 0600z"
click at [680, 183] on input "Number:" at bounding box center [704, 182] width 65 height 6
paste input "LFMDD000012172"
type input "LFMDD000012172"
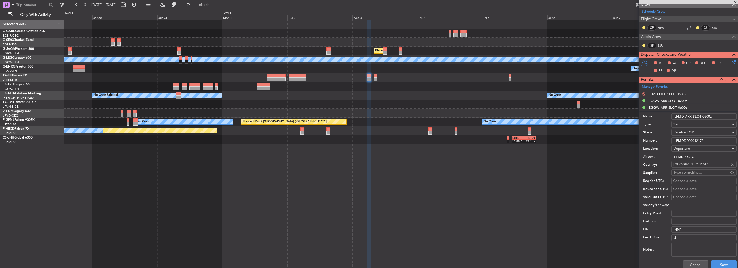
scroll to position [110, 0]
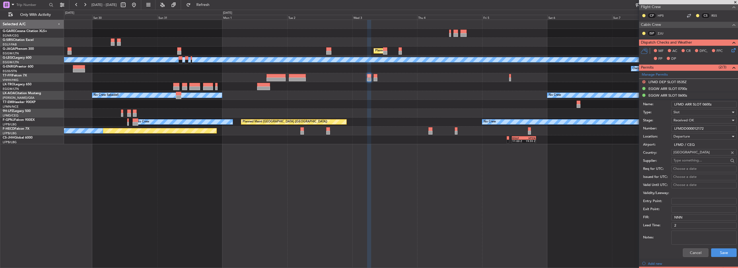
drag, startPoint x: 722, startPoint y: 252, endPoint x: 520, endPoint y: 251, distance: 201.6
click at [722, 252] on button "Save" at bounding box center [725, 252] width 26 height 9
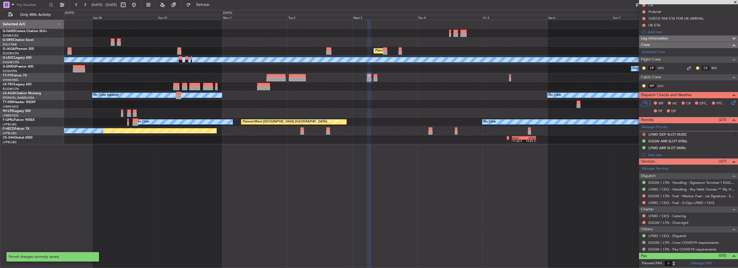
scroll to position [56, 0]
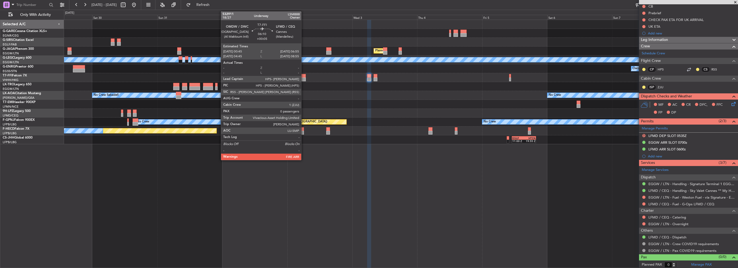
click at [304, 80] on div at bounding box center [297, 80] width 17 height 4
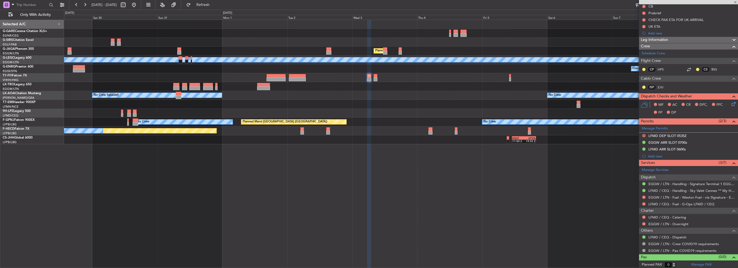
type input "+00:05"
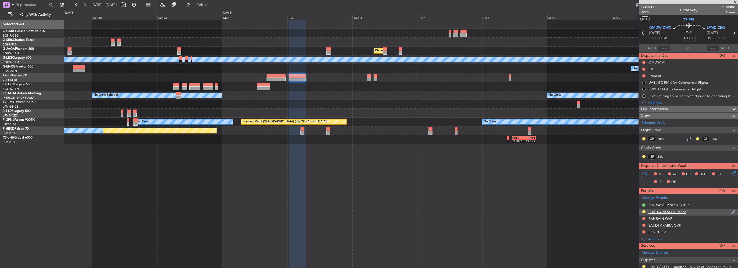
click at [682, 211] on div "LFMD ARR SLOT 0655Z" at bounding box center [668, 212] width 38 height 5
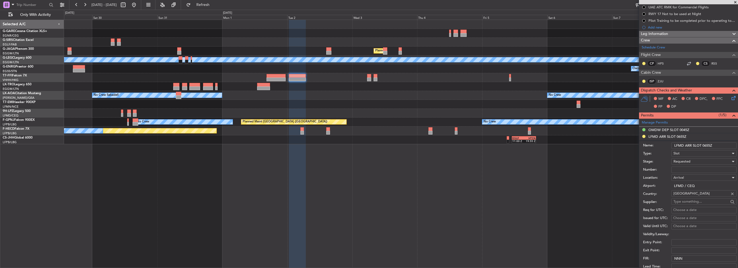
scroll to position [81, 0]
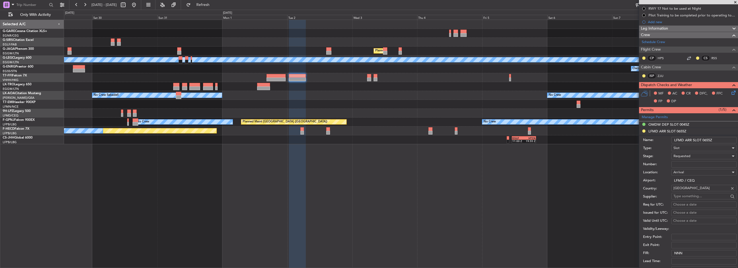
click at [687, 164] on input "Number:" at bounding box center [704, 164] width 65 height 6
paste input "LFMDA000012171"
type input "LFMDA000012171"
click at [685, 156] on span "Requested" at bounding box center [682, 156] width 17 height 5
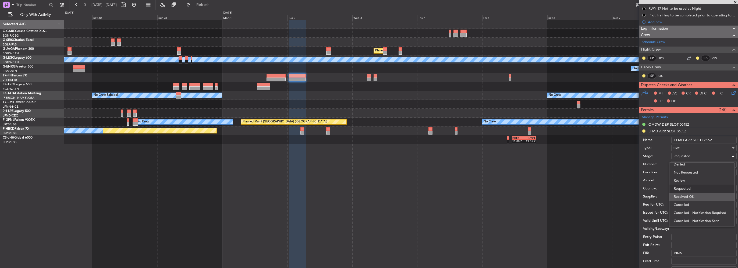
click at [686, 194] on span "Received OK" at bounding box center [702, 197] width 57 height 8
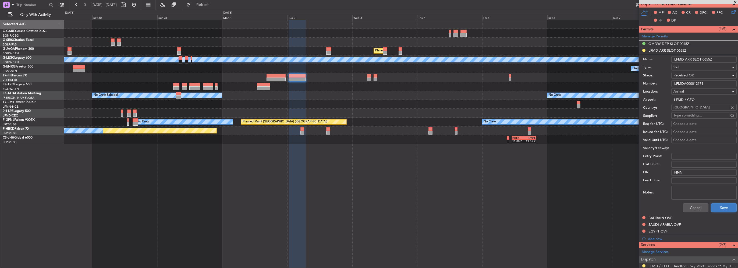
click at [720, 208] on button "Save" at bounding box center [725, 207] width 26 height 9
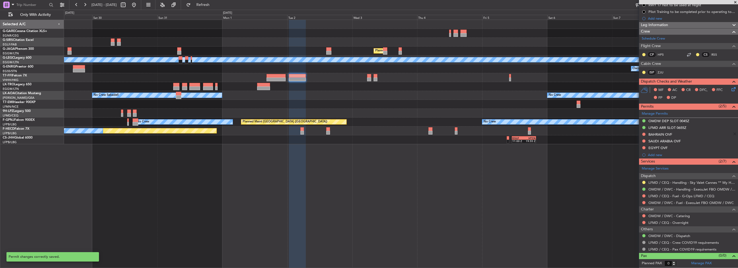
scroll to position [83, 0]
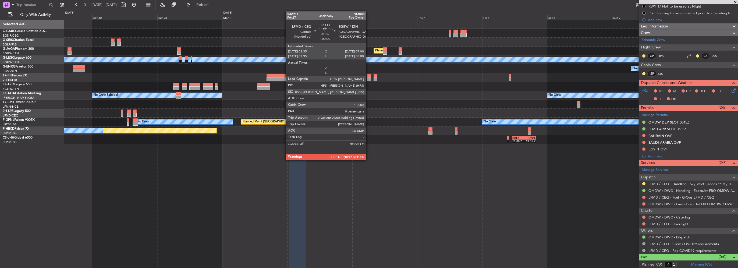
click at [369, 78] on div at bounding box center [369, 80] width 4 height 4
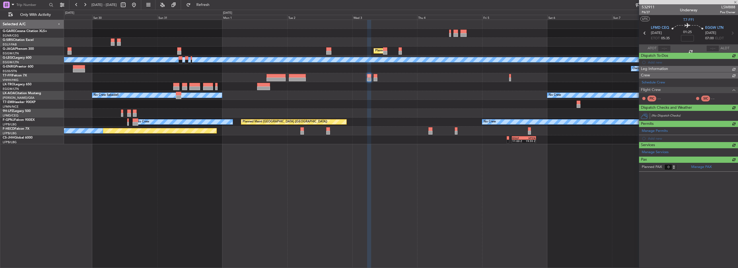
scroll to position [0, 0]
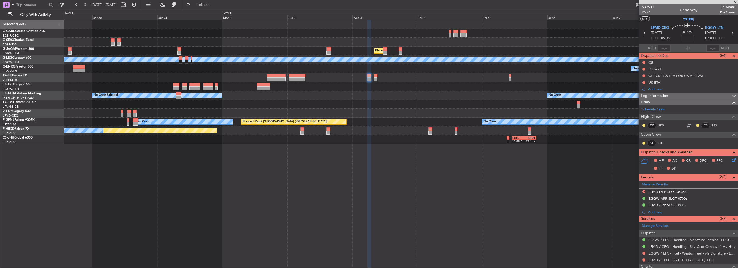
drag, startPoint x: 152, startPoint y: 6, endPoint x: 0, endPoint y: 125, distance: 193.2
click at [138, 6] on button at bounding box center [134, 5] width 9 height 9
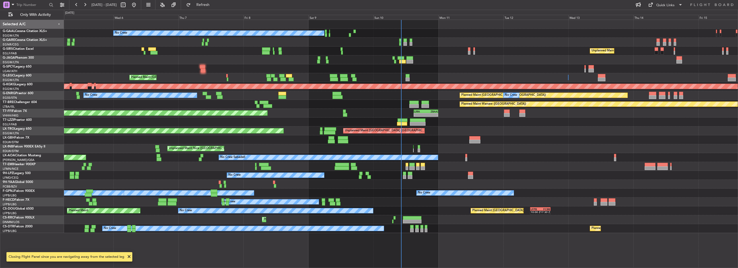
click at [350, 205] on div "No Crew Unplanned Maint London (Farnborough) A/C Unavailable Planned Maint Oxfo…" at bounding box center [401, 126] width 674 height 213
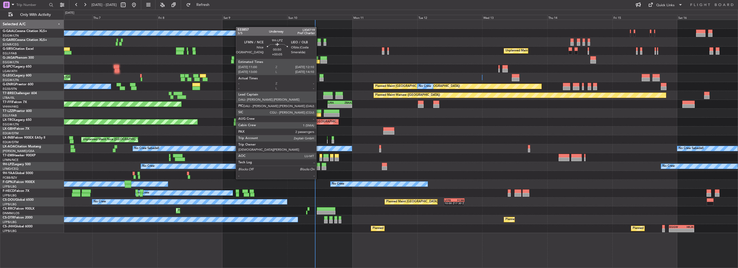
click at [319, 169] on div at bounding box center [318, 168] width 3 height 4
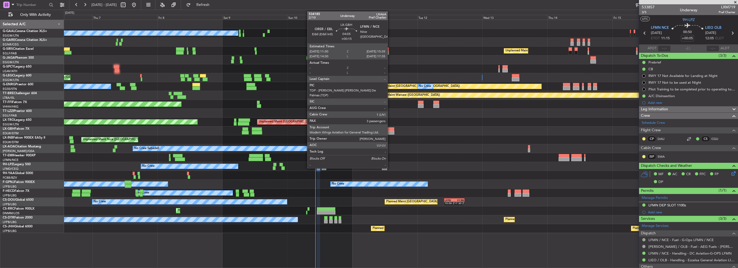
click at [390, 129] on div at bounding box center [388, 129] width 11 height 4
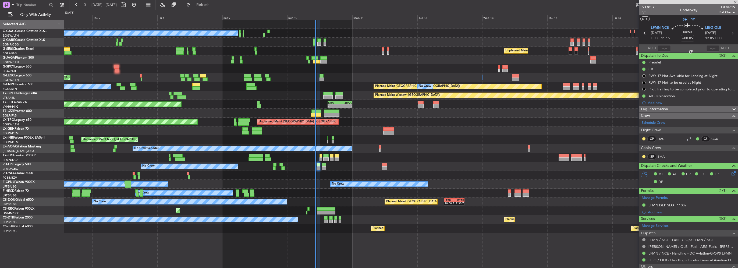
click at [153, 122] on div "Planned Maint Unplanned Maint London (Luton)" at bounding box center [401, 122] width 674 height 9
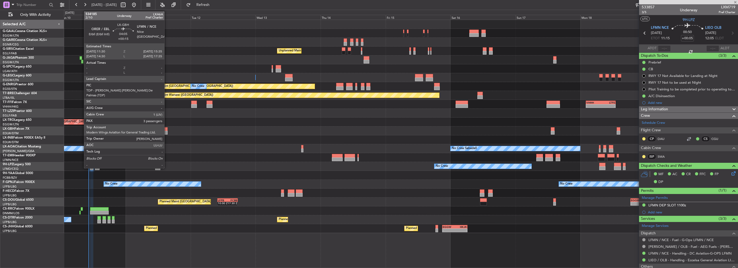
type input "+00:15"
type input "3"
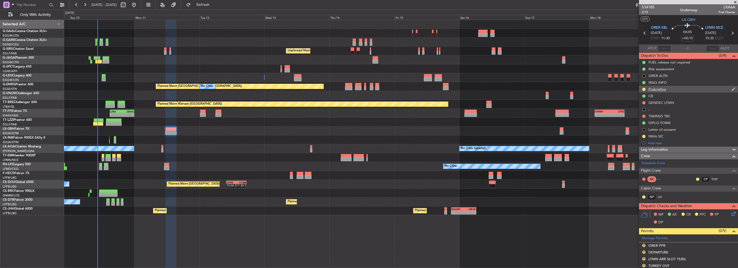
click at [665, 90] on div "Prebriefing" at bounding box center [657, 89] width 17 height 5
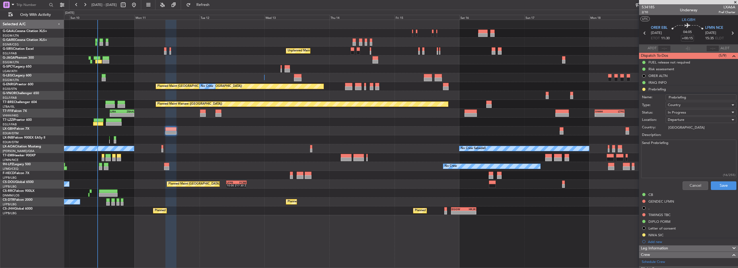
click at [684, 159] on textarea "Send Prebriefing" at bounding box center [689, 159] width 95 height 38
click at [661, 154] on textarea "Send Prebriefing" at bounding box center [689, 159] width 95 height 38
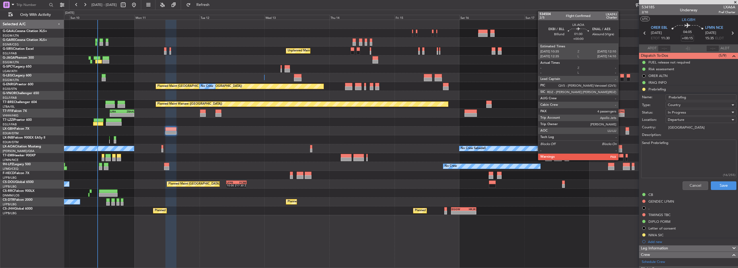
drag, startPoint x: 702, startPoint y: 148, endPoint x: 600, endPoint y: 148, distance: 102.0
click at [607, 148] on fb-app "09 Aug 2025 - 20 Aug 2025 Refresh Quick Links Only With Activity No Crew Unplan…" at bounding box center [369, 136] width 738 height 264
paste textarea "FOB of 17.000Lbs and PLD of 600Lbs."
type textarea "FOB of 17.000Lbs and PLD of 600Lbs."
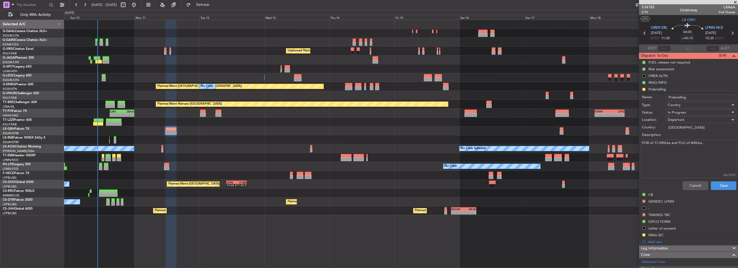
click at [689, 113] on div "In Progress" at bounding box center [699, 112] width 63 height 8
click at [683, 140] on span "Completed" at bounding box center [698, 139] width 63 height 8
click at [721, 185] on button "Save" at bounding box center [724, 185] width 26 height 9
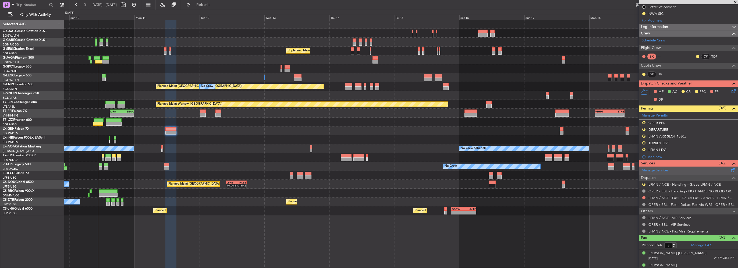
scroll to position [140, 0]
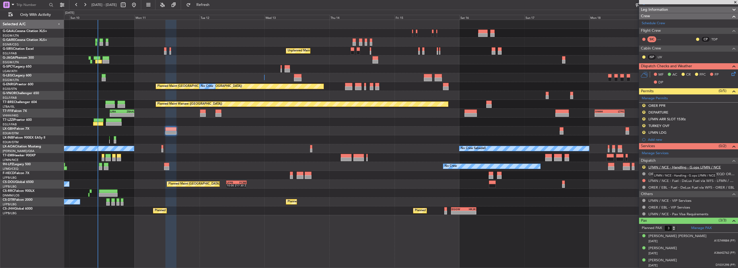
click at [685, 167] on link "LFMN / NCE - Handling - G.ops LFMN / NCE" at bounding box center [685, 167] width 72 height 5
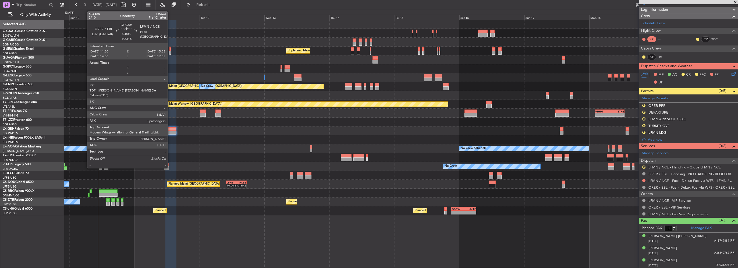
click at [170, 130] on div at bounding box center [170, 129] width 11 height 4
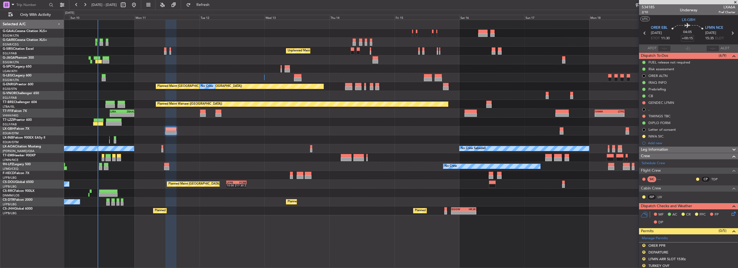
scroll to position [108, 0]
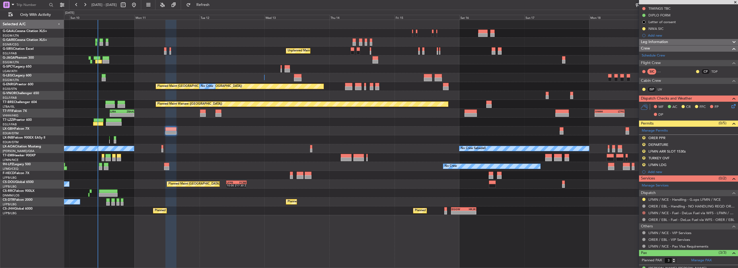
click at [645, 212] on button at bounding box center [644, 212] width 3 height 3
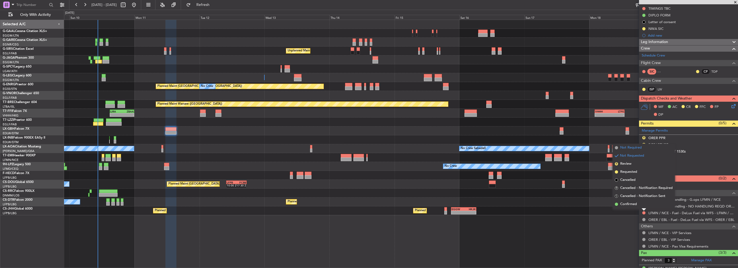
click at [631, 146] on span "Not Required" at bounding box center [632, 147] width 22 height 5
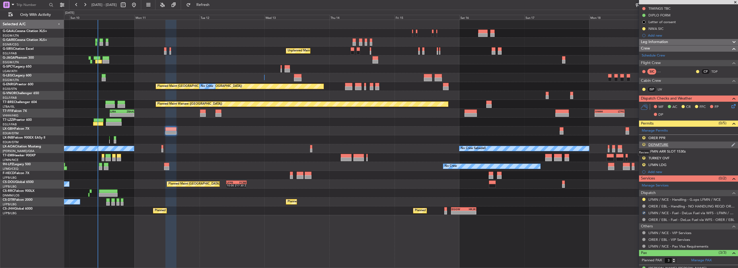
click at [643, 143] on button "R" at bounding box center [644, 144] width 3 height 3
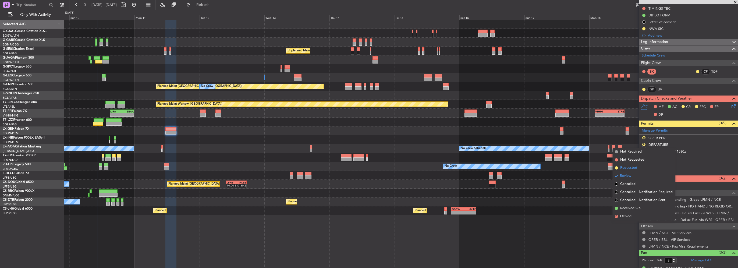
click at [629, 167] on span "Requested" at bounding box center [629, 167] width 17 height 5
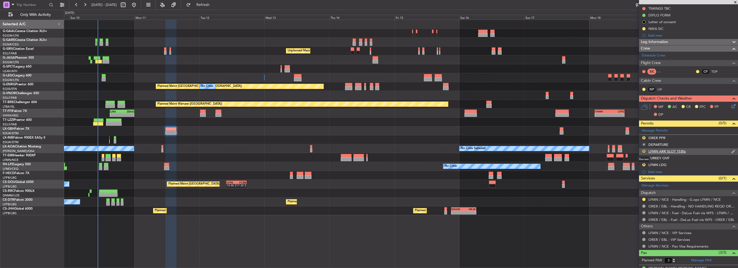
click at [643, 151] on button "R" at bounding box center [644, 151] width 3 height 3
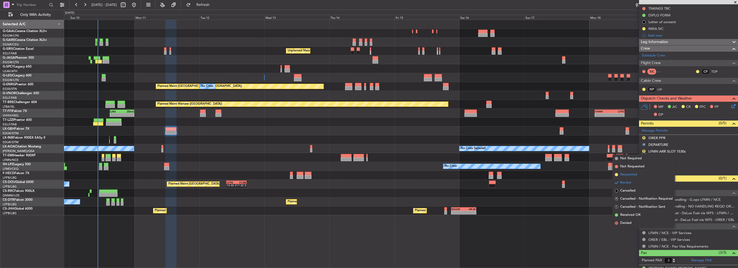
click at [634, 175] on span "Requested" at bounding box center [629, 174] width 17 height 5
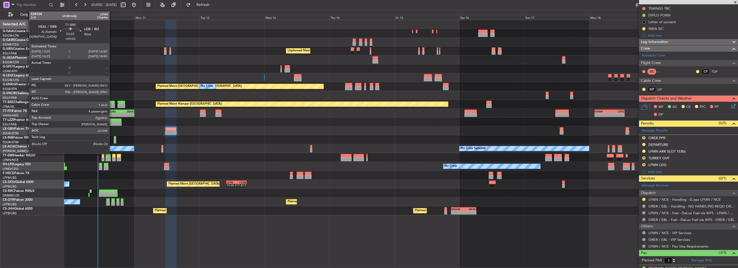
click at [112, 104] on div at bounding box center [109, 106] width 9 height 4
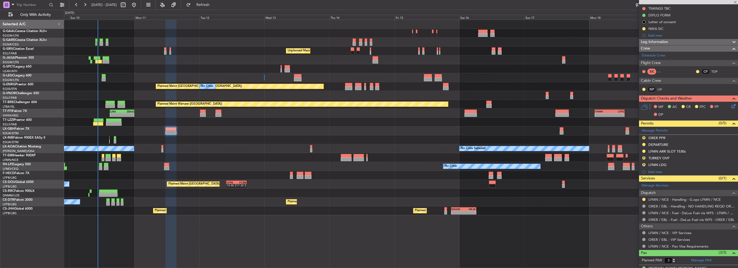
type input "4"
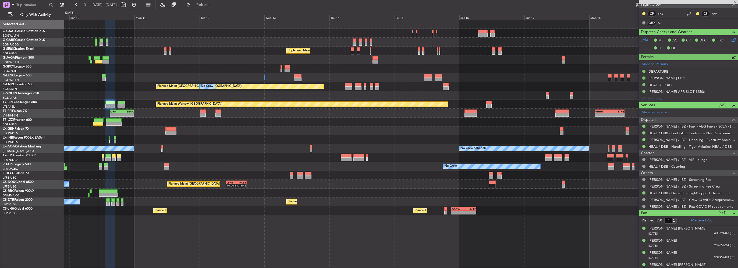
scroll to position [103, 0]
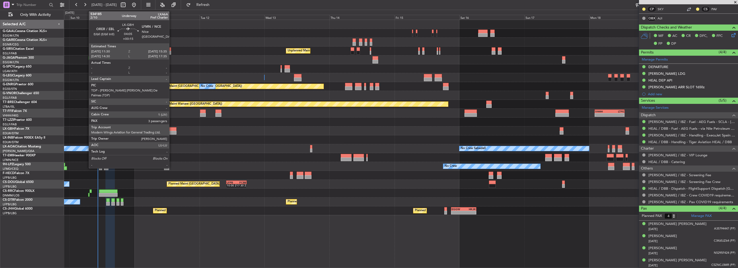
click at [172, 129] on div at bounding box center [170, 129] width 11 height 4
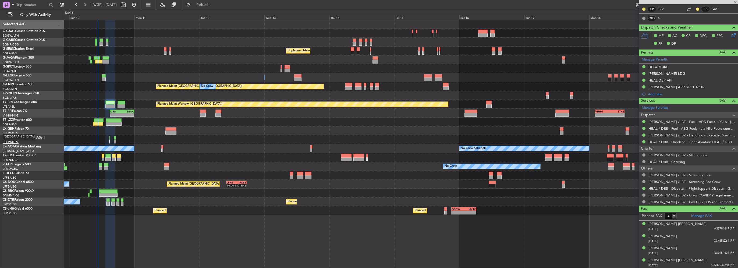
type input "+00:15"
type input "3"
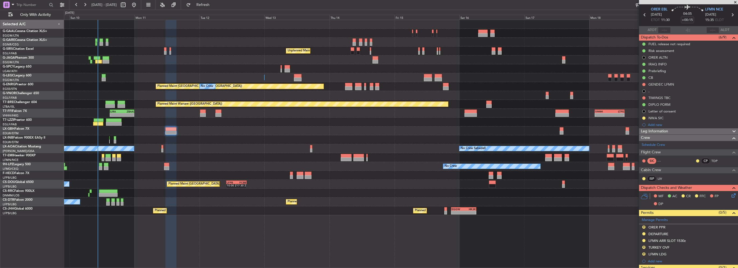
scroll to position [27, 0]
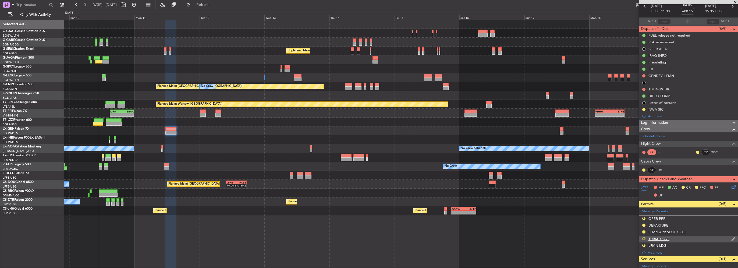
click at [643, 238] on button "R" at bounding box center [644, 238] width 3 height 3
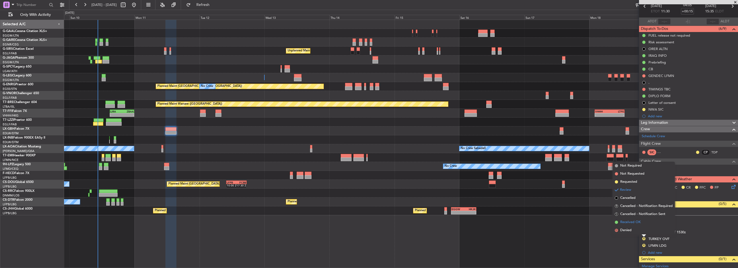
click at [635, 222] on span "Received OK" at bounding box center [631, 222] width 20 height 5
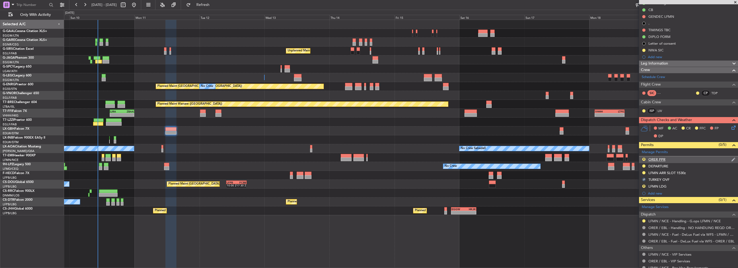
scroll to position [54, 0]
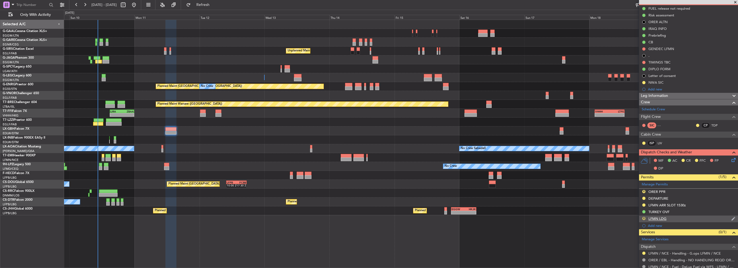
click at [643, 218] on button "R" at bounding box center [644, 218] width 3 height 3
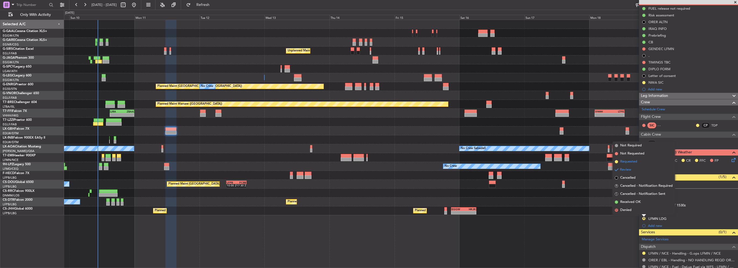
click at [630, 164] on span "Requested" at bounding box center [629, 161] width 17 height 5
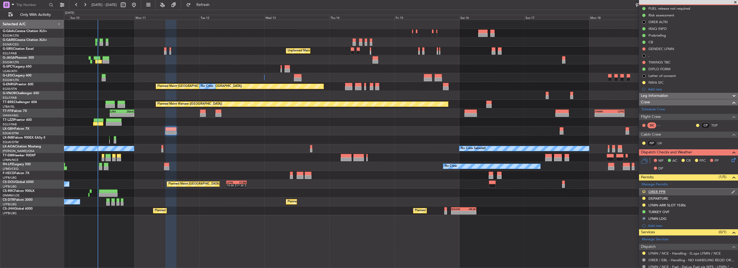
click at [643, 191] on button "R" at bounding box center [644, 191] width 3 height 3
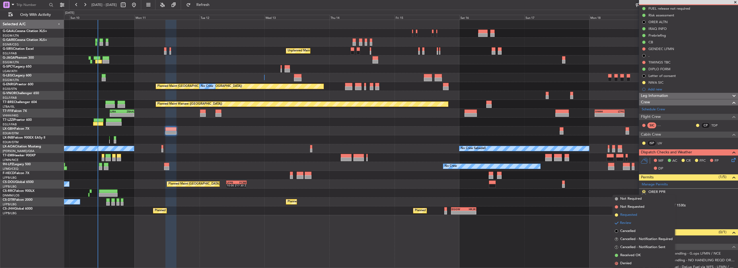
click at [631, 215] on span "Requested" at bounding box center [629, 214] width 17 height 5
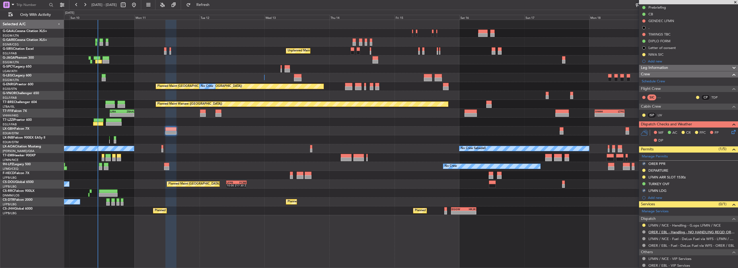
scroll to position [108, 0]
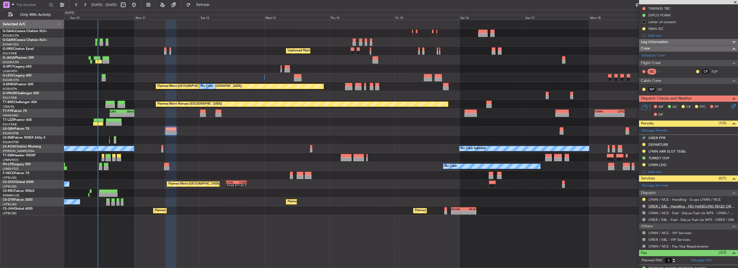
click at [690, 205] on link "ORER / EBL - Handling - NO HANDLING REQD ORER/EBL" at bounding box center [692, 206] width 87 height 5
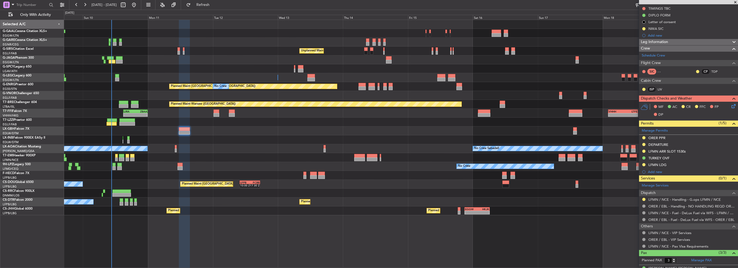
click at [428, 161] on div at bounding box center [401, 157] width 674 height 9
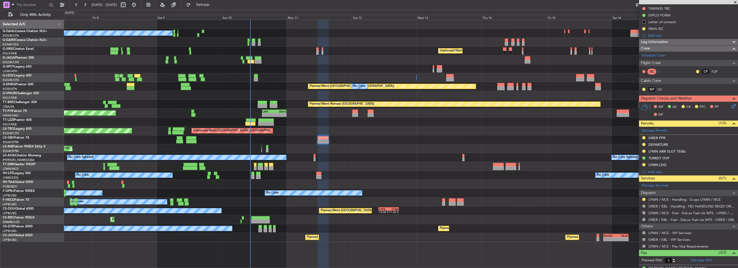
click at [326, 131] on div "Unplanned Maint London (Luton) Planned Maint" at bounding box center [401, 130] width 674 height 9
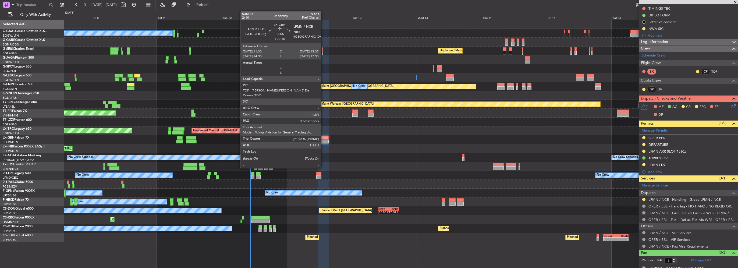
click at [323, 138] on div at bounding box center [323, 138] width 11 height 4
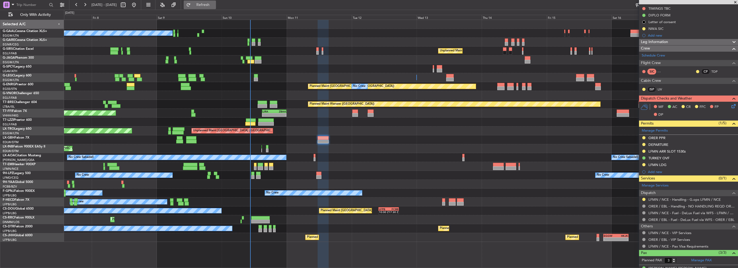
click at [202, 9] on button "Refresh" at bounding box center [200, 5] width 32 height 9
click at [214, 5] on span "Refresh" at bounding box center [203, 5] width 23 height 4
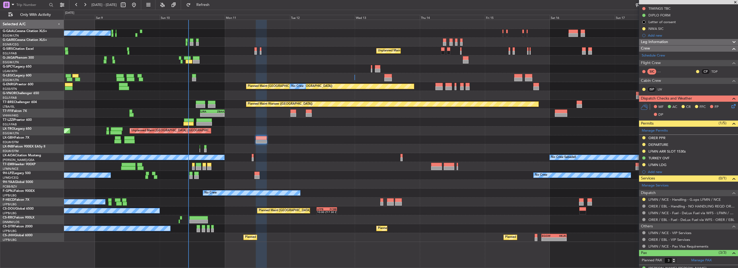
click at [365, 153] on div "No Crew Sabadell No Crew Sabadell" at bounding box center [401, 157] width 674 height 9
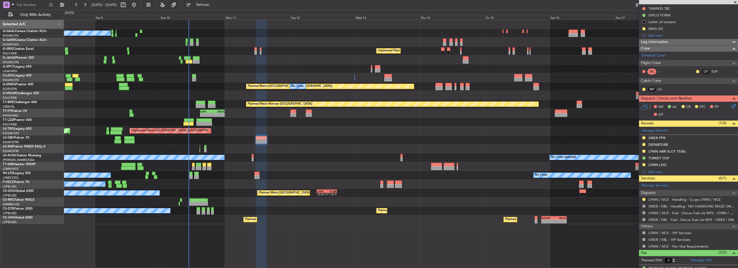
click at [0, 104] on html "08 Aug 2025 - 18 Aug 2025 Refresh Quick Links Only With Activity No Crew Unplan…" at bounding box center [369, 134] width 738 height 268
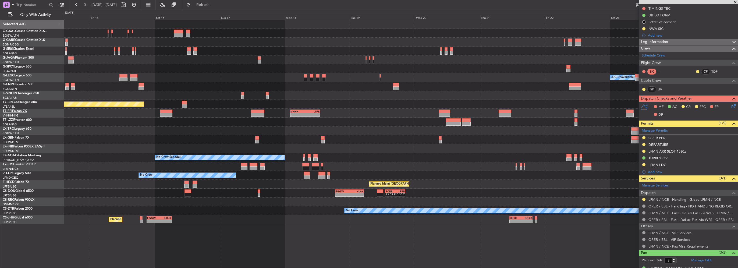
click at [40, 112] on div "Planned Maint Dusseldorf Unplanned Maint London (Farnborough) A/C Unavailable L…" at bounding box center [369, 139] width 738 height 258
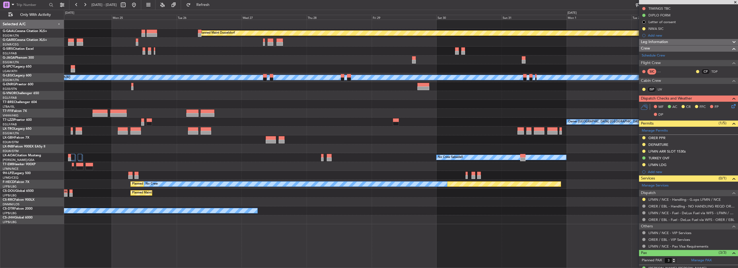
click at [0, 91] on html "08 Aug 2025 - 18 Aug 2025 Refresh Quick Links Only With Activity Planned Maint …" at bounding box center [369, 134] width 738 height 268
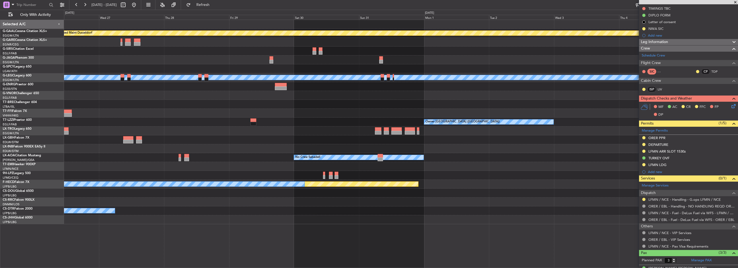
click at [207, 106] on div at bounding box center [401, 104] width 674 height 9
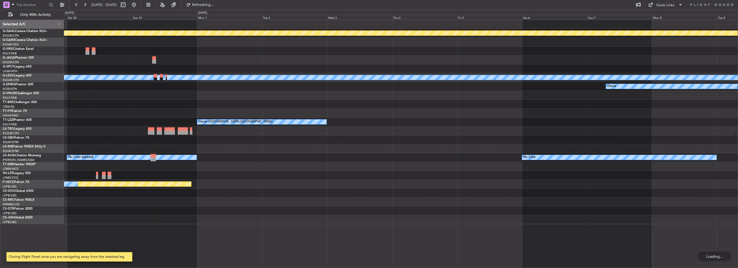
scroll to position [0, 0]
click at [146, 99] on div "Planned Maint Dusseldorf A/C Unavailable London (Luton) Owner Planned Maint Gen…" at bounding box center [401, 122] width 674 height 204
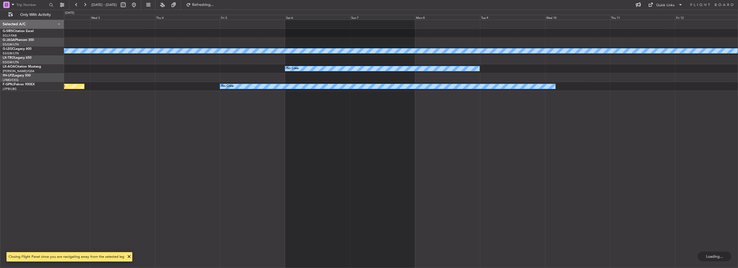
click at [463, 108] on div "A/C Unavailable London (Luton) No Crew No Crew Sabadell Planned Maint Paris (Le…" at bounding box center [401, 144] width 674 height 248
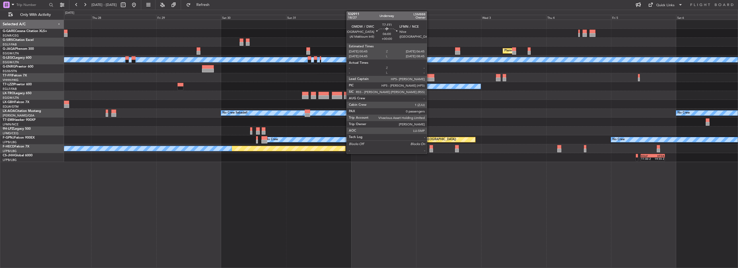
click at [429, 79] on div at bounding box center [426, 80] width 16 height 4
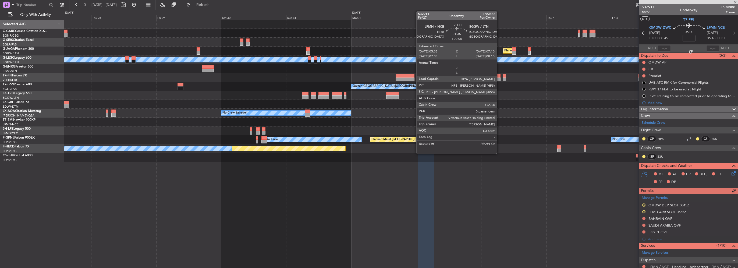
click at [499, 79] on div at bounding box center [498, 80] width 4 height 4
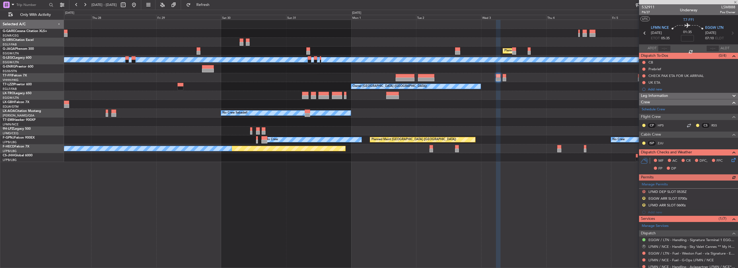
click at [387, 105] on div at bounding box center [401, 104] width 674 height 9
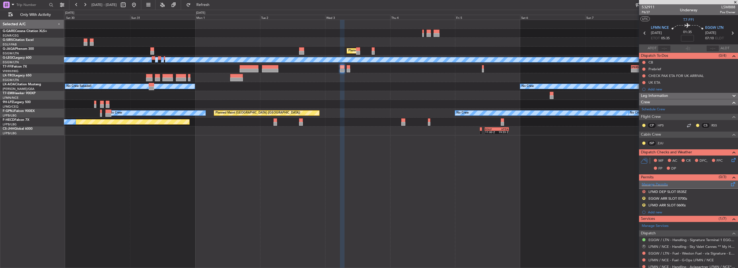
click at [682, 184] on div "Manage Permits" at bounding box center [688, 185] width 99 height 8
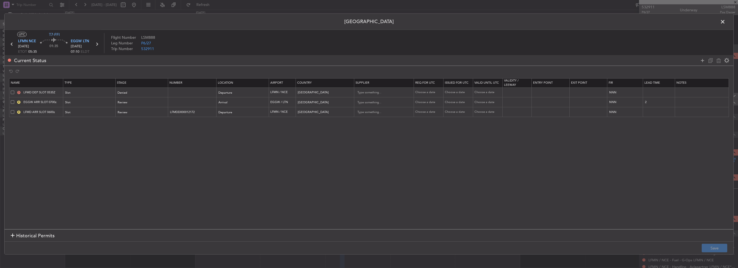
click at [12, 91] on span at bounding box center [12, 91] width 3 height 3
click at [15, 90] on input "checkbox" at bounding box center [15, 90] width 0 height 0
click at [719, 59] on icon at bounding box center [719, 60] width 6 height 6
type input "EGGW ARR SLOT 0700z"
type input "United Kingdom"
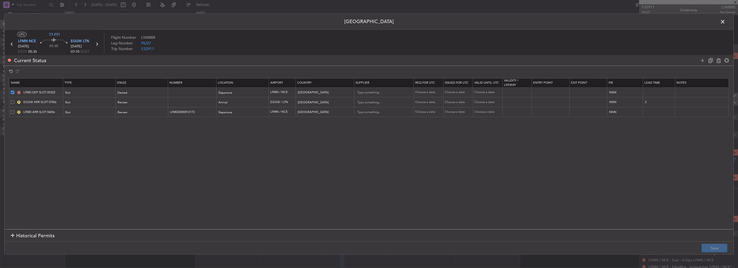
type input "2"
type input "LFMD ARR SLOT 0600z"
type input "LFMDD000012172"
type input "France"
click at [722, 247] on button "Save" at bounding box center [715, 248] width 26 height 9
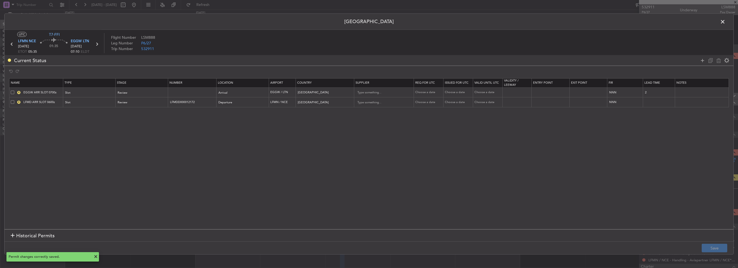
click at [726, 21] on span at bounding box center [726, 23] width 0 height 11
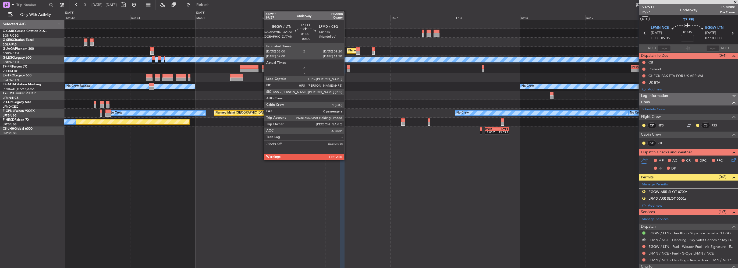
click at [340, 68] on div at bounding box center [342, 67] width 4 height 4
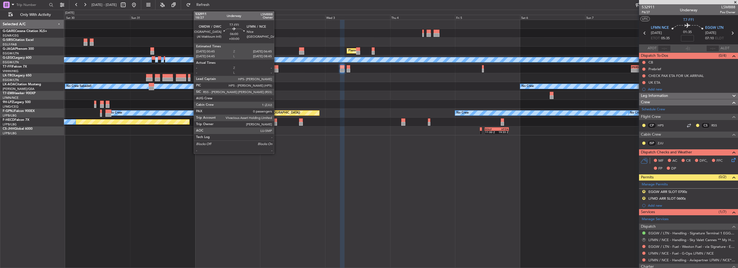
click at [277, 69] on div at bounding box center [270, 71] width 16 height 4
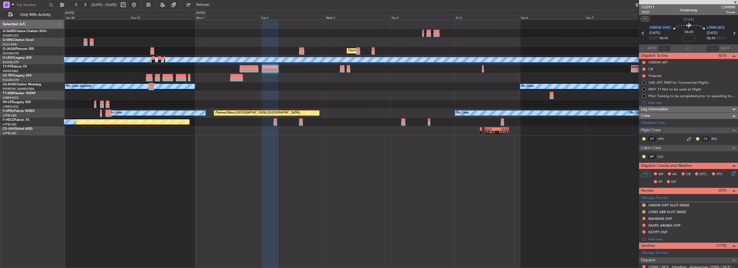
click at [440, 81] on div at bounding box center [401, 77] width 674 height 9
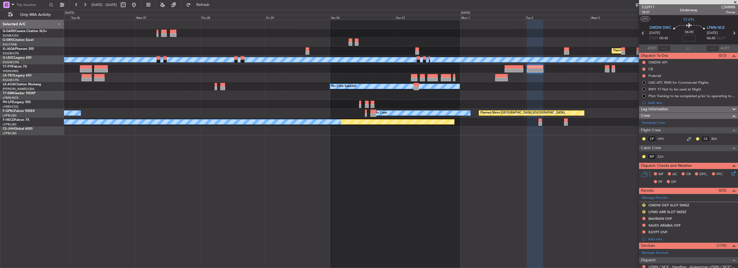
click at [417, 74] on div "Planned Maint London (Luton) A/C Unavailable London (Luton) - - LIEO 17:00 Z ZB…" at bounding box center [401, 77] width 674 height 115
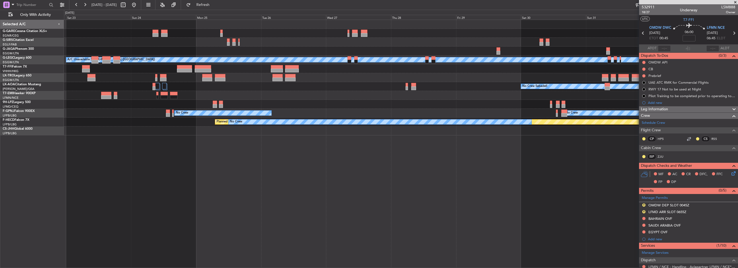
click at [0, 81] on html "29 Aug 2025 - 09 Sep 2025 Refresh Quick Links Only With Activity Planned Maint …" at bounding box center [369, 134] width 738 height 268
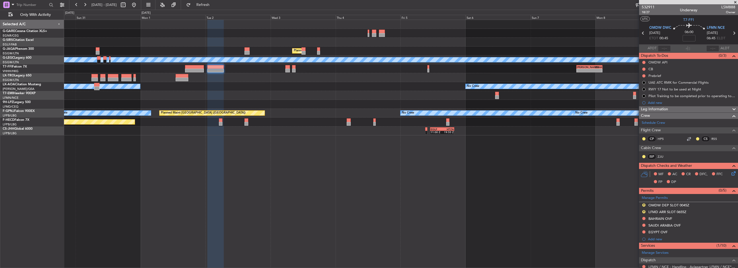
click at [0, 95] on html "29 Aug 2025 - 09 Sep 2025 Refresh Quick Links Only With Activity Planned Maint …" at bounding box center [369, 134] width 738 height 268
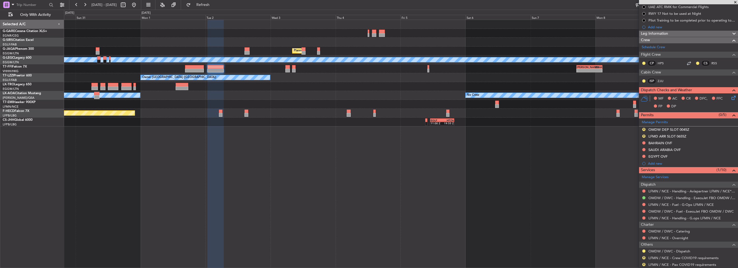
scroll to position [81, 0]
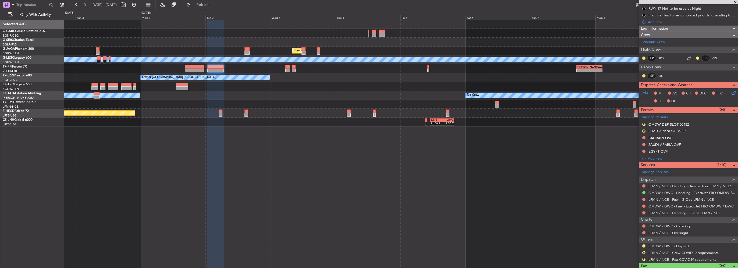
drag, startPoint x: 645, startPoint y: 259, endPoint x: 643, endPoint y: 256, distance: 3.7
click at [645, 259] on button "R" at bounding box center [644, 259] width 3 height 3
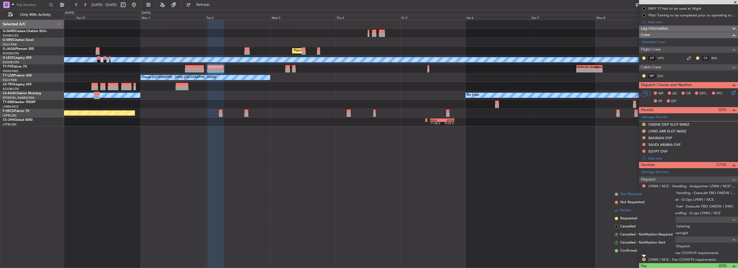
click at [633, 195] on span "Not Required" at bounding box center [632, 194] width 22 height 5
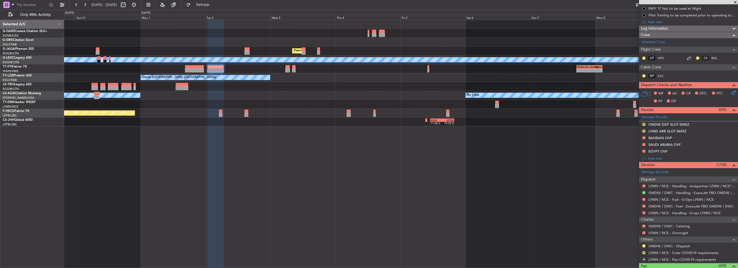
click at [644, 254] on div "R LFMN / NCE - Crew COVID19 requirements" at bounding box center [688, 252] width 99 height 7
click at [645, 252] on button "R" at bounding box center [644, 252] width 3 height 3
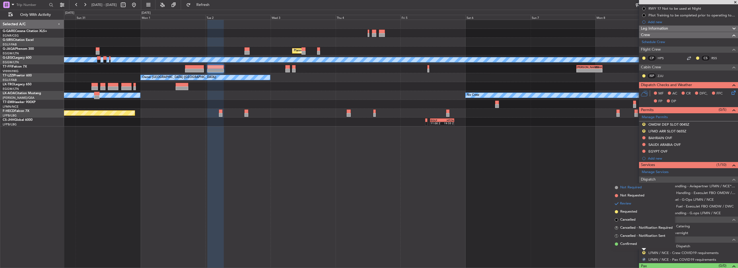
click at [633, 186] on span "Not Required" at bounding box center [632, 187] width 22 height 5
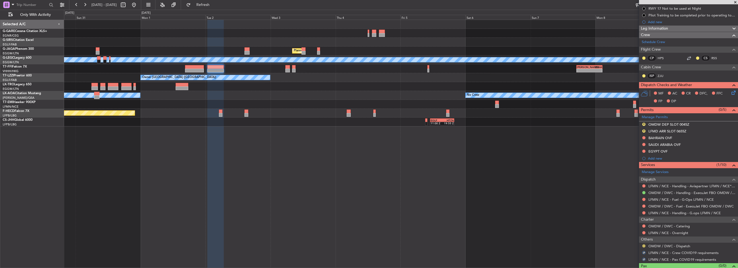
click at [643, 245] on button at bounding box center [644, 245] width 3 height 3
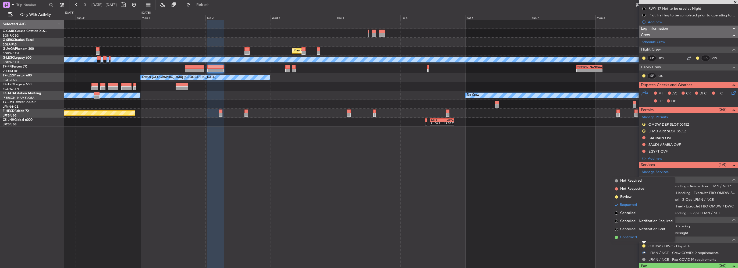
click at [637, 238] on span "Confirmed" at bounding box center [629, 237] width 17 height 5
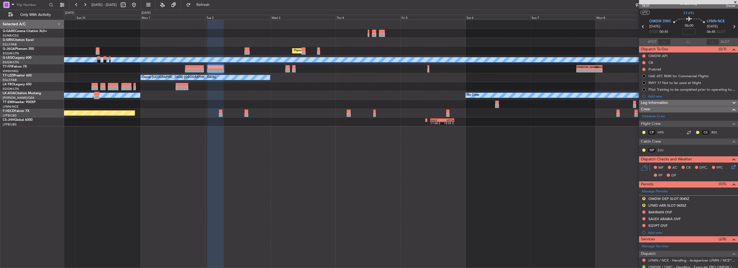
scroll to position [0, 0]
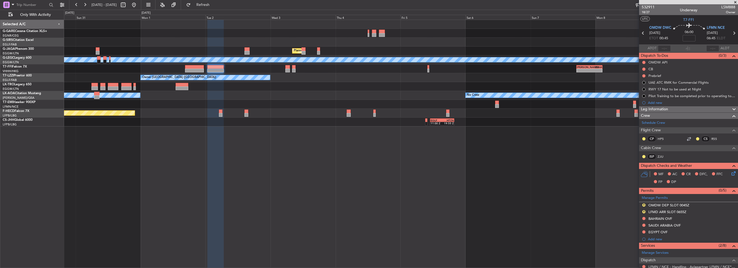
click at [684, 107] on div "Leg Information" at bounding box center [688, 109] width 99 height 6
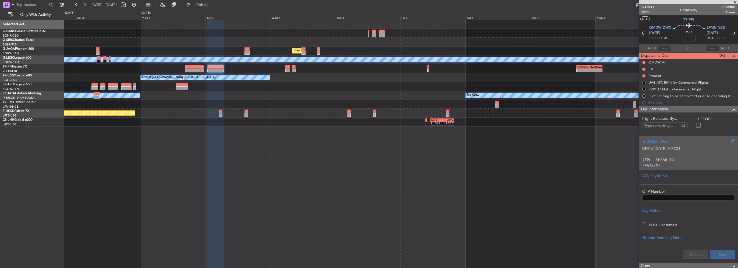
click at [674, 155] on p at bounding box center [689, 155] width 93 height 6
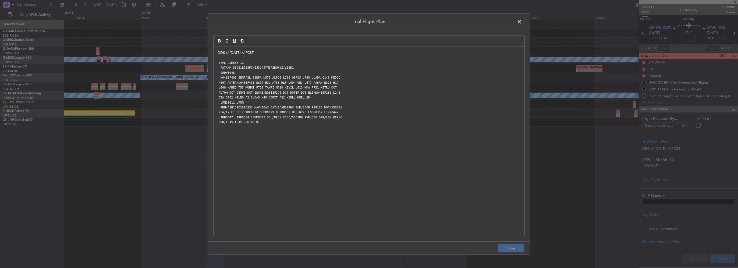
drag, startPoint x: 298, startPoint y: 100, endPoint x: 295, endPoint y: 98, distance: 3.4
click at [298, 100] on p "-LFMD0611 LFMN" at bounding box center [369, 102] width 303 height 5
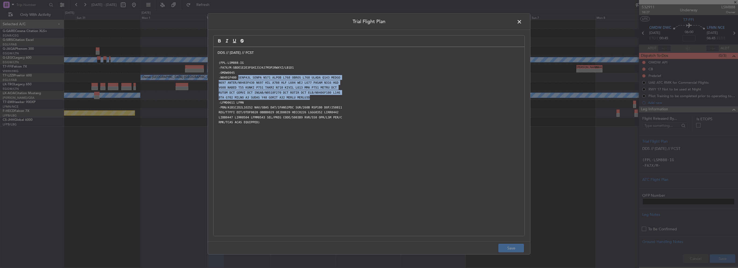
drag, startPoint x: 236, startPoint y: 76, endPoint x: 305, endPoint y: 98, distance: 72.9
click at [305, 98] on div "DDS // 10AUG // FCST (FPL-LSM888-IG -FA7X/M-SBDE1E2E3FGHIJ3J4J7M3P2RWXYZ/LB1D1 …" at bounding box center [369, 141] width 311 height 189
drag, startPoint x: 278, startPoint y: 79, endPoint x: 241, endPoint y: 71, distance: 38.3
click at [263, 81] on code "N697 ANTER/N0483F430 N697 HIL A788 HLF L604 WEJ L677 PASAM N316 HGD" at bounding box center [279, 82] width 122 height 5
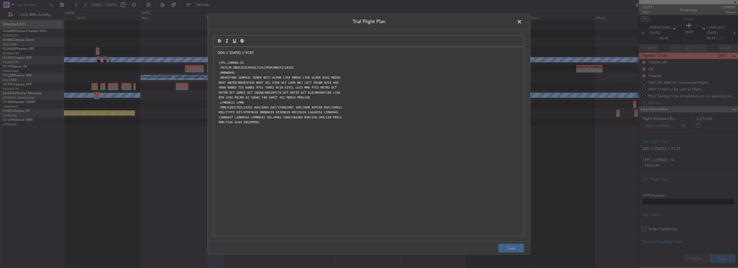
click at [234, 73] on code "-OMDW0045" at bounding box center [227, 73] width 18 height 5
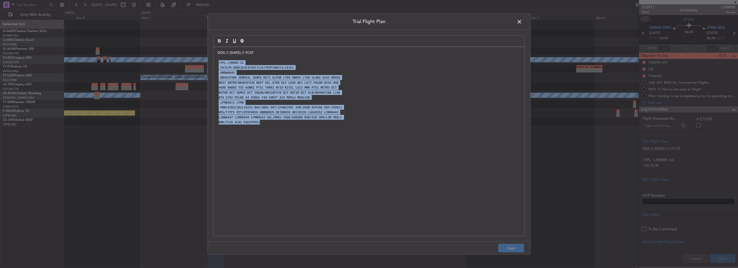
drag, startPoint x: 263, startPoint y: 167, endPoint x: 214, endPoint y: 64, distance: 114.2
click at [214, 64] on div "DDS // 10AUG // FCST (FPL-LSM888-IG -FA7X/M-SBDE1E2E3FGHIJ3J4J7M3P2RWXYZ/LB1D1 …" at bounding box center [369, 141] width 311 height 189
click at [351, 104] on p "-LFMD0611 LFMN" at bounding box center [369, 102] width 303 height 5
click at [343, 105] on p "-PBN/A1B1C2D2L1O2S2 NAV/SBAS DAT/1FANS2PDC SUR/260B RSP180 DOF/250811" at bounding box center [369, 107] width 303 height 5
drag, startPoint x: 223, startPoint y: 78, endPoint x: 231, endPoint y: 78, distance: 8.1
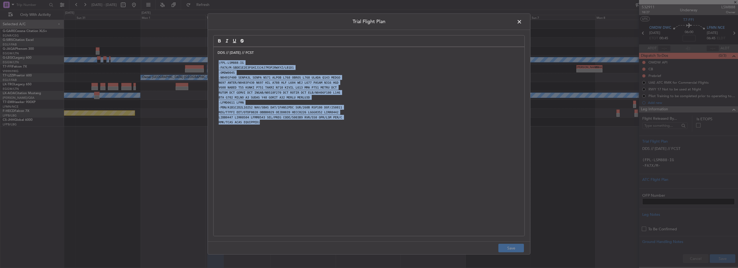
click at [224, 78] on code "-N0491F400 SENPA3L SENPA N571 ALPOB L768 OBROS L768 ULADA Q143 MEDGO" at bounding box center [280, 77] width 124 height 5
click at [249, 80] on code "N697 ANTER/N0483F430 N697 HIL A788 HLF L604 WEJ L677 PASAM N316 HGD" at bounding box center [279, 82] width 122 height 5
click at [247, 83] on code "N697 ANTER/N0483F430 N697 HIL A788 HLF L604 WEJ L677 PASAM N316 HGD" at bounding box center [279, 82] width 122 height 5
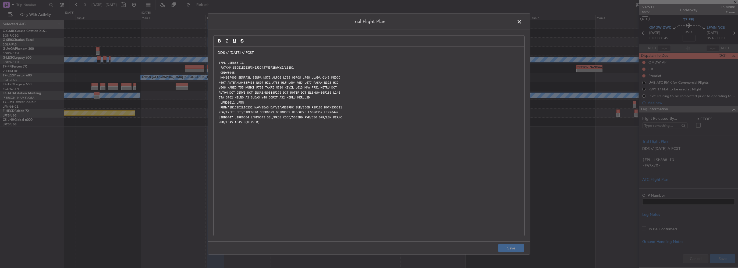
drag, startPoint x: 252, startPoint y: 83, endPoint x: 259, endPoint y: 93, distance: 12.9
click at [253, 85] on div "DDS // 10AUG // FCST (FPL-LSM888-IG -FA7X/M-SBDE1E2E3FGHIJ3J4J7M3P2RWXYZ/LB1D1 …" at bounding box center [369, 141] width 311 height 189
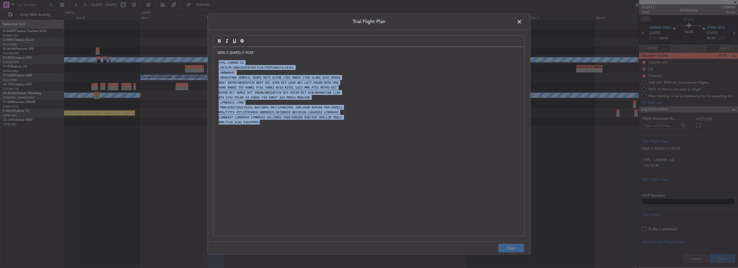
drag, startPoint x: 266, startPoint y: 136, endPoint x: 213, endPoint y: 63, distance: 90.6
click at [213, 63] on div "Trial Flight Plan DDS // 10AUG // FCST (FPL-LSM888-IG -FA7X/M-SBDE1E2E3FGHIJ3J4…" at bounding box center [369, 133] width 323 height 241
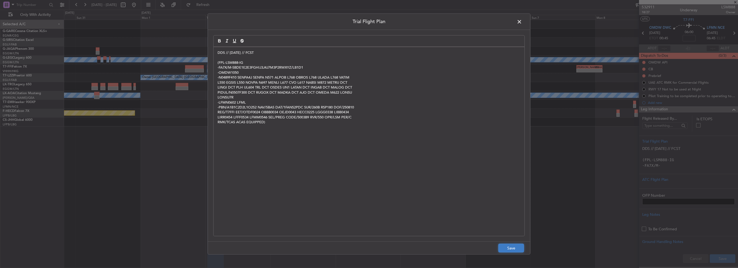
click at [512, 248] on button "Save" at bounding box center [512, 248] width 26 height 9
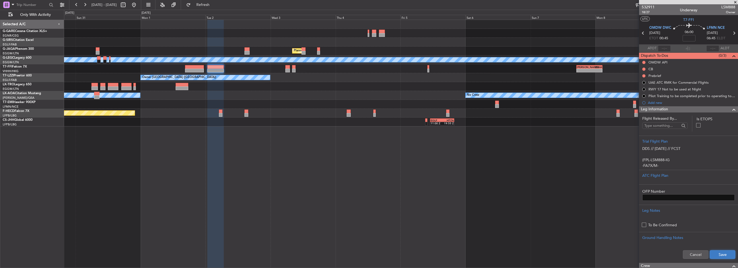
click at [726, 254] on button "Save" at bounding box center [723, 254] width 26 height 9
click at [688, 37] on input at bounding box center [689, 38] width 13 height 6
type input "+00:05"
click at [722, 110] on div "Leg Information" at bounding box center [688, 109] width 99 height 6
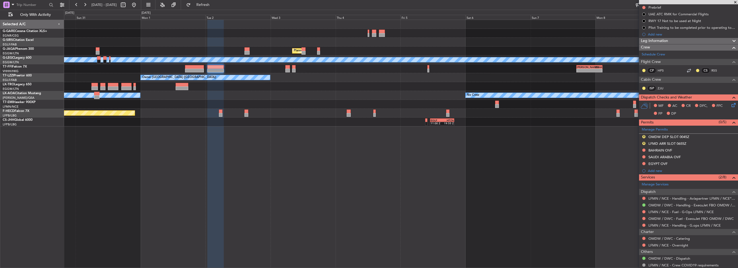
scroll to position [81, 0]
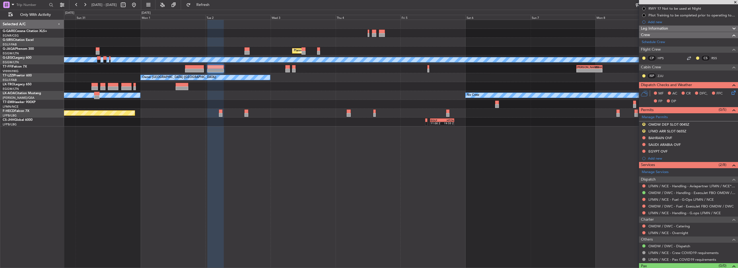
click at [205, 9] on fb-refresh-button "Refresh" at bounding box center [200, 5] width 38 height 10
click at [214, 3] on span "Refresh" at bounding box center [203, 5] width 23 height 4
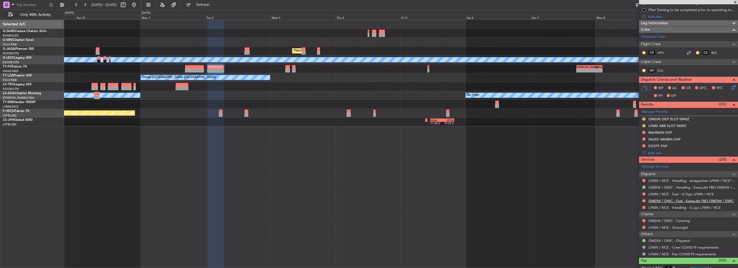
scroll to position [90, 0]
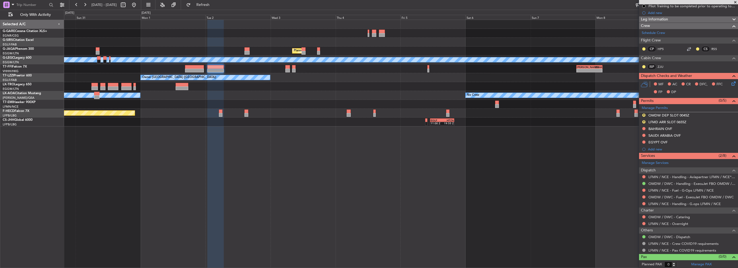
click at [284, 69] on div "2 Flight Legs - - LIEO 17:00 Z ZBAA 02:35 Z Planned Maint Geneva (Cointrin)" at bounding box center [401, 68] width 674 height 9
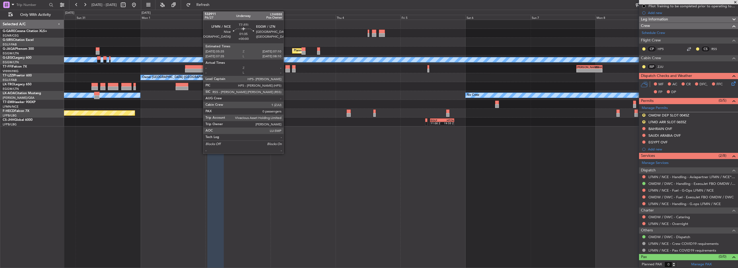
click at [286, 68] on div at bounding box center [288, 67] width 4 height 4
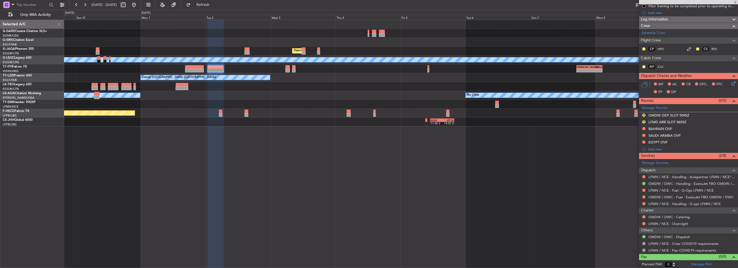
scroll to position [0, 0]
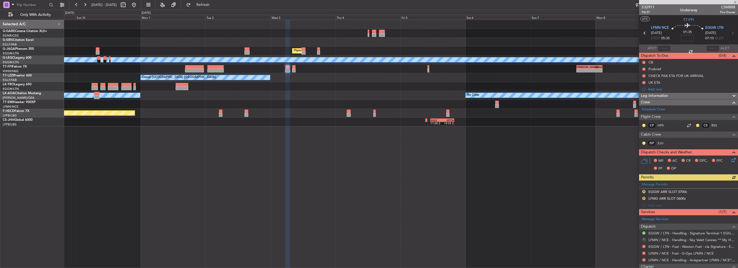
click at [645, 240] on button "R" at bounding box center [644, 239] width 3 height 3
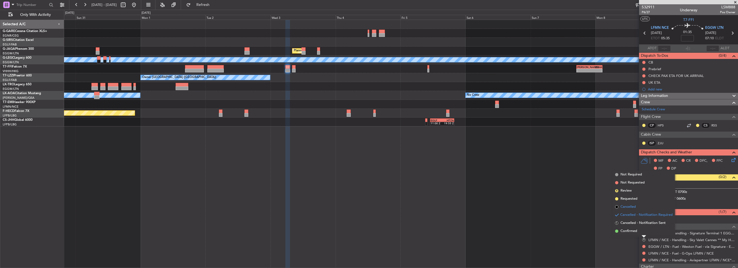
click at [632, 209] on span "Cancelled" at bounding box center [628, 206] width 15 height 5
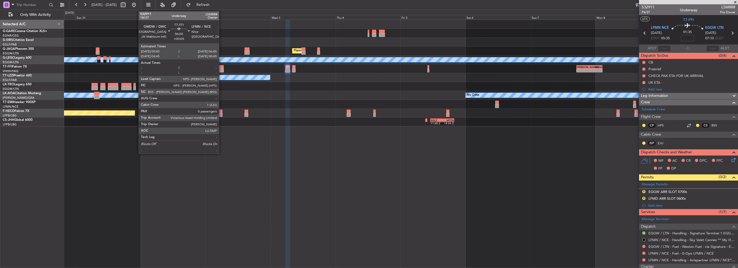
click at [220, 68] on div at bounding box center [215, 67] width 16 height 4
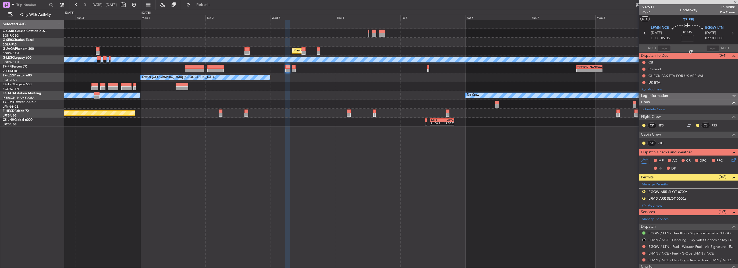
type input "+00:05"
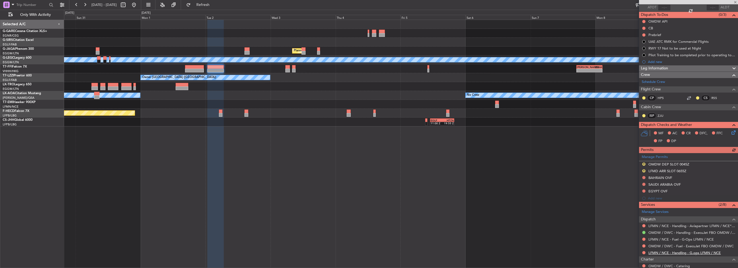
scroll to position [54, 0]
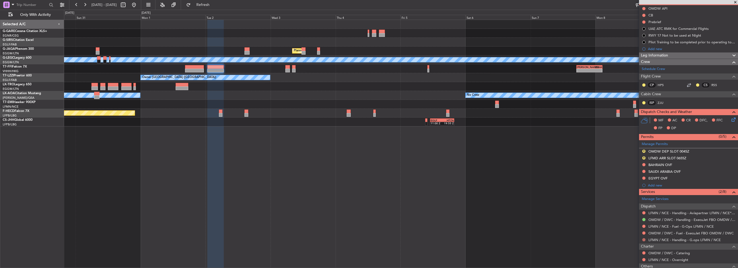
click at [645, 238] on button at bounding box center [644, 239] width 3 height 3
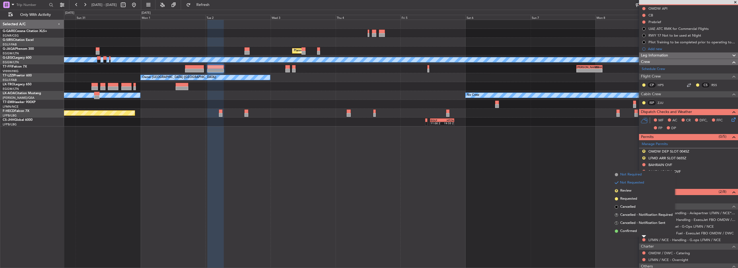
click at [629, 175] on span "Not Required" at bounding box center [632, 174] width 22 height 5
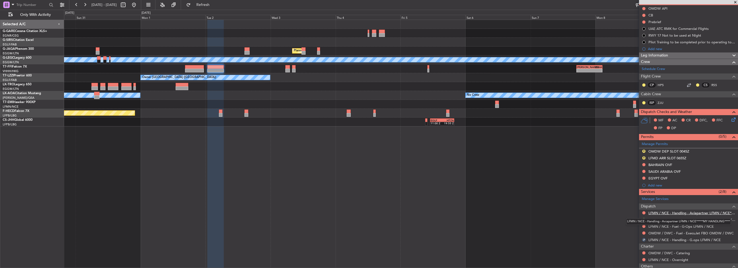
click at [713, 213] on link "LFMN / NCE - Handling - Aviapartner LFMN / NCE*****MY HANDLING****" at bounding box center [692, 213] width 87 height 5
click at [214, 66] on div at bounding box center [215, 67] width 16 height 4
click at [669, 157] on div "LFMD ARR SLOT 0655Z" at bounding box center [668, 158] width 38 height 5
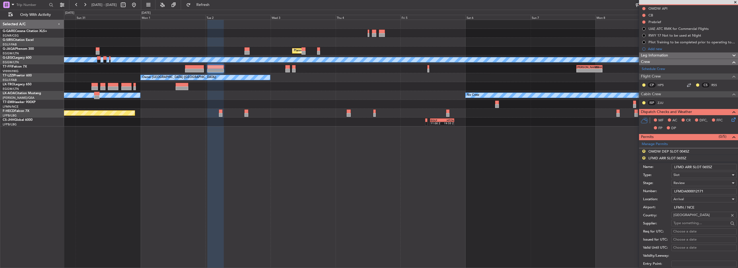
drag, startPoint x: 685, startPoint y: 167, endPoint x: 682, endPoint y: 167, distance: 3.2
click at [682, 167] on input "LFMD ARR SLOT 0655Z" at bounding box center [704, 167] width 65 height 6
click at [685, 168] on input "LFMD ARR SLOT 0655Z" at bounding box center [704, 167] width 65 height 6
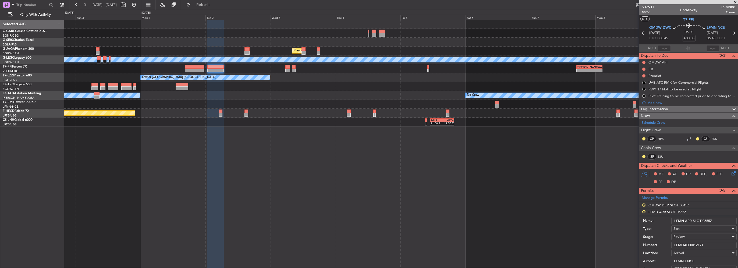
scroll to position [27, 0]
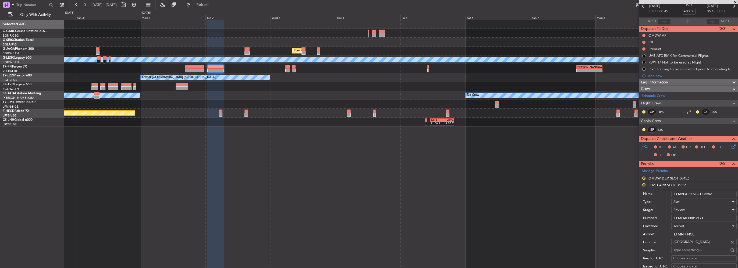
click at [710, 193] on input "LFMN ARR SLOT 0655Z" at bounding box center [704, 194] width 65 height 6
click at [708, 195] on input "LFMN ARR SLOT 0655Z" at bounding box center [704, 194] width 65 height 6
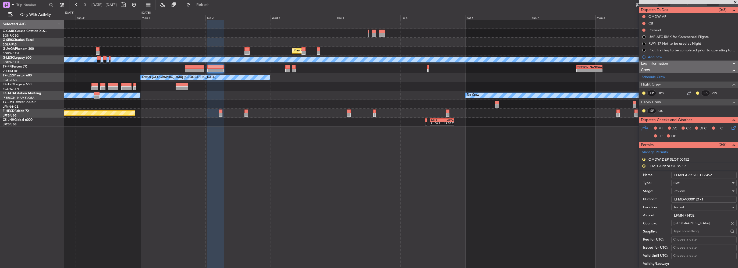
scroll to position [54, 0]
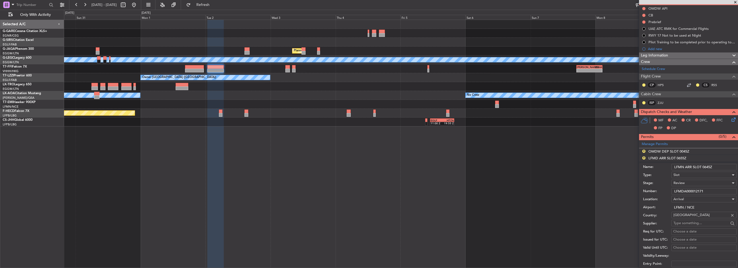
type input "LFMN ARR SLOT 0645Z"
click at [688, 181] on div "Review" at bounding box center [702, 183] width 57 height 8
click at [687, 216] on span "Requested" at bounding box center [702, 218] width 57 height 8
drag, startPoint x: 705, startPoint y: 193, endPoint x: 670, endPoint y: 190, distance: 35.9
click at [668, 191] on div "Number: LFMDA000012171" at bounding box center [690, 191] width 94 height 8
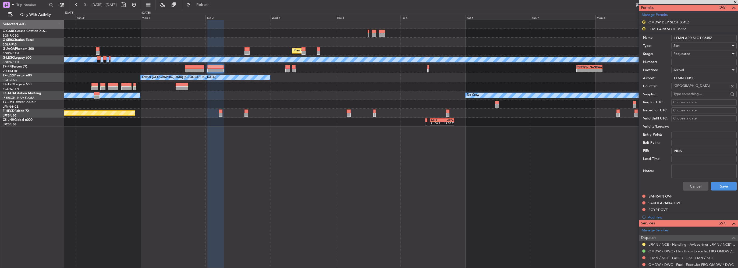
scroll to position [215, 0]
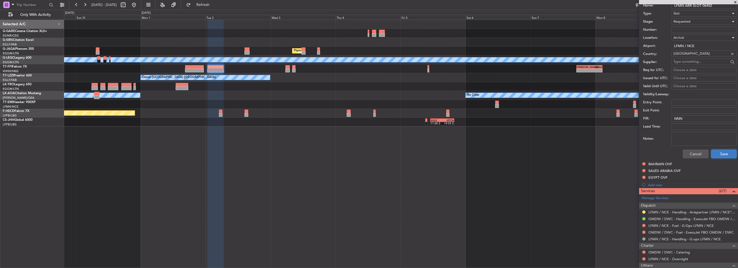
click at [723, 156] on button "Save" at bounding box center [725, 154] width 26 height 9
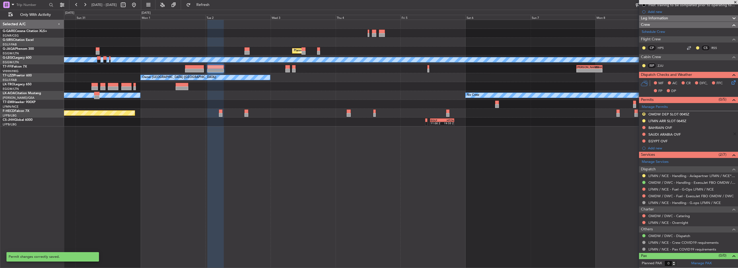
scroll to position [55, 0]
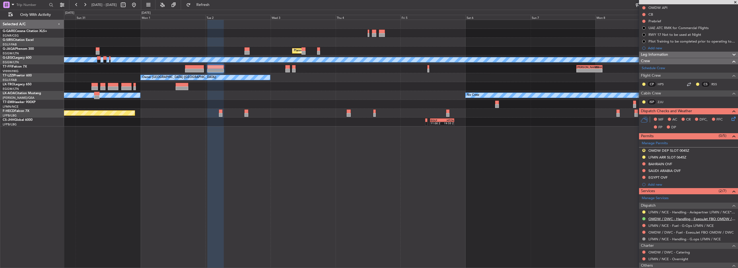
click at [691, 219] on link "OMDW / DWC - Handling - ExecuJet FBO OMDW / DWC" at bounding box center [692, 219] width 87 height 5
click at [644, 150] on button "R" at bounding box center [644, 150] width 3 height 3
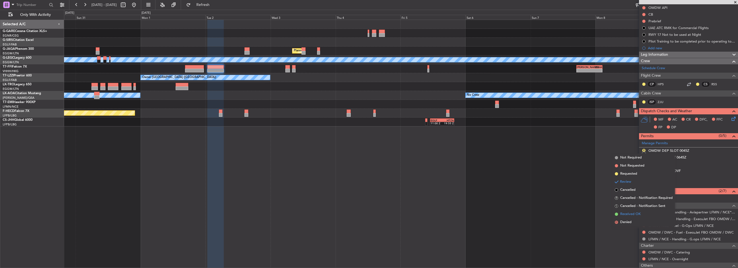
click at [633, 213] on span "Received OK" at bounding box center [631, 214] width 20 height 5
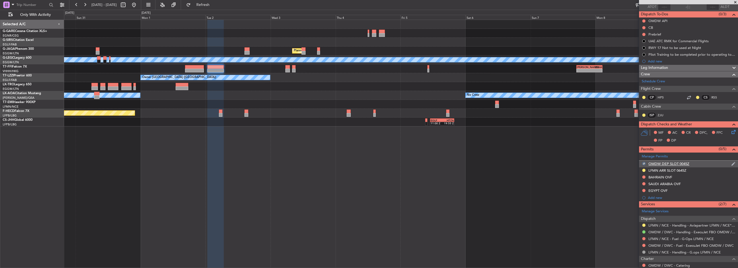
scroll to position [54, 0]
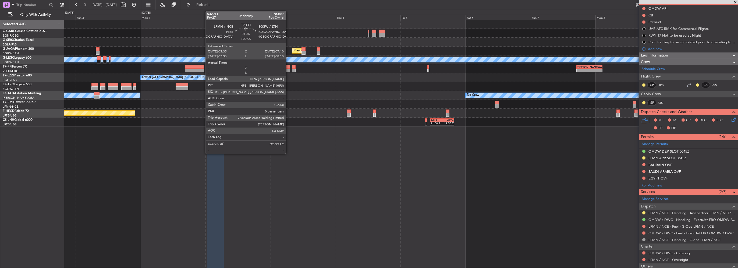
click at [288, 69] on div at bounding box center [288, 71] width 4 height 4
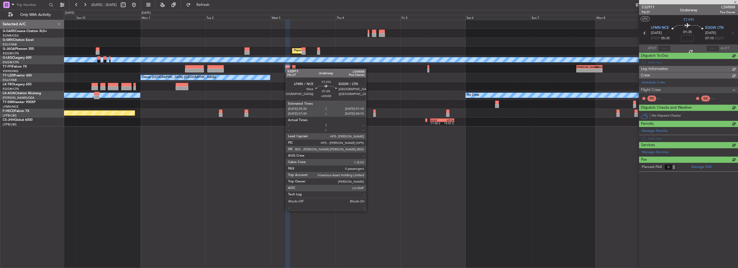
scroll to position [0, 0]
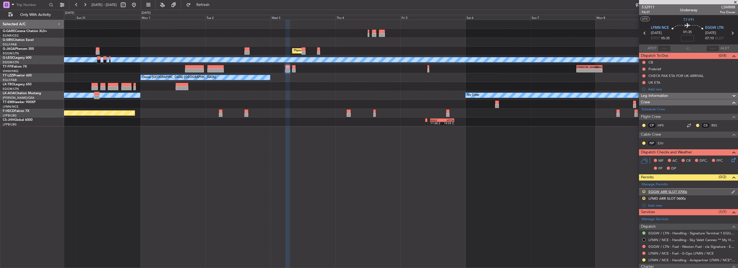
click at [643, 191] on button "R" at bounding box center [644, 191] width 3 height 3
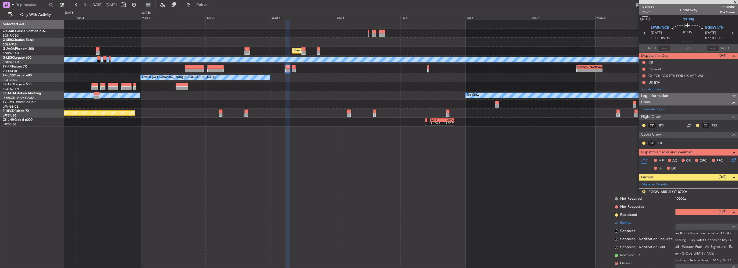
click at [538, 207] on div "Planned Maint London (Luton) A/C Unavailable London (Luton) 2 Flight Legs - - L…" at bounding box center [401, 144] width 674 height 248
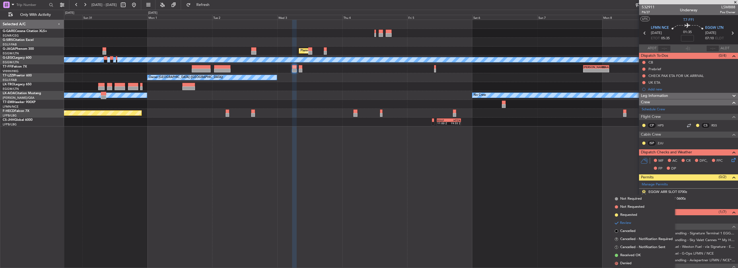
click at [586, 230] on div "Planned Maint London (Luton) A/C Unavailable London (Luton) 2 Flight Legs - - L…" at bounding box center [401, 144] width 674 height 248
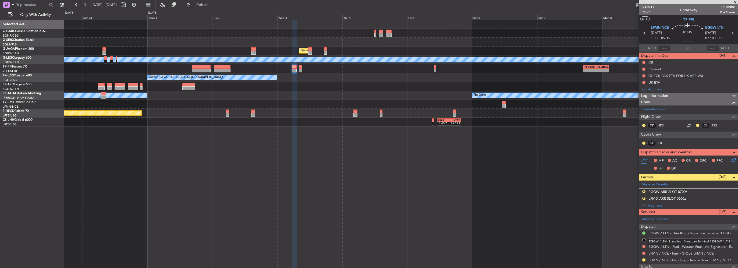
click at [684, 235] on mat-tooltip-component "EGGW / LTN - Handling - Signature Terminal 1 EGGW / LTN" at bounding box center [690, 242] width 91 height 14
click at [699, 232] on link "EGGW / LTN - Handling - Signature Terminal 1 EGGW / LTN" at bounding box center [692, 233] width 87 height 5
click at [644, 190] on button "R" at bounding box center [644, 191] width 3 height 3
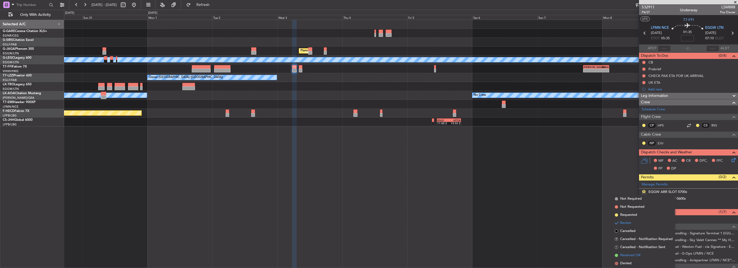
click at [630, 254] on span "Received OK" at bounding box center [631, 255] width 20 height 5
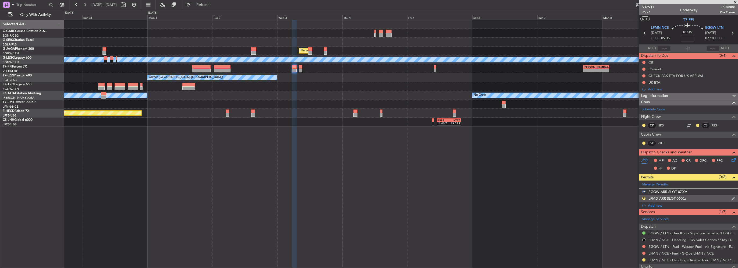
click at [684, 200] on div "LFMD ARR SLOT 0600z" at bounding box center [667, 198] width 37 height 5
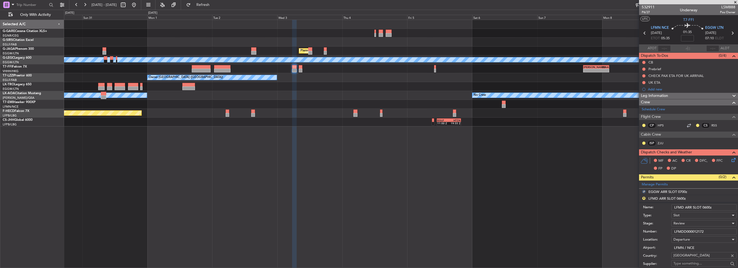
drag, startPoint x: 707, startPoint y: 208, endPoint x: 703, endPoint y: 208, distance: 4.8
click at [703, 208] on input "LFMD ARR SLOT 0600z" at bounding box center [704, 207] width 65 height 6
click at [683, 206] on input "LFMD ARR SLOT 0535z" at bounding box center [704, 207] width 65 height 6
drag, startPoint x: 693, startPoint y: 207, endPoint x: 686, endPoint y: 207, distance: 7.3
click at [686, 207] on input "LFMN ARR SLOT 0535z" at bounding box center [704, 207] width 65 height 6
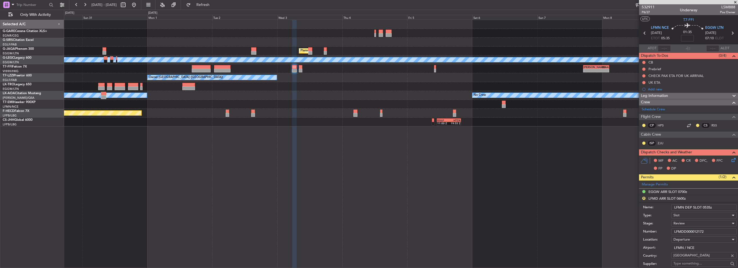
type input "LFMN DEP SLOT 0535z"
drag, startPoint x: 712, startPoint y: 230, endPoint x: 613, endPoint y: 231, distance: 99.3
click at [616, 231] on fb-app "[DATE] - [DATE] Refresh Quick Links Only With Activity Planned Maint [GEOGRAPHI…" at bounding box center [369, 136] width 738 height 264
click at [683, 222] on span "Review" at bounding box center [679, 223] width 11 height 5
drag, startPoint x: 693, startPoint y: 260, endPoint x: 711, endPoint y: 244, distance: 24.2
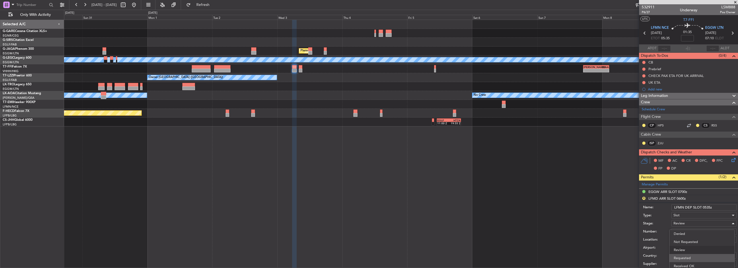
click at [693, 260] on span "Requested" at bounding box center [702, 258] width 57 height 8
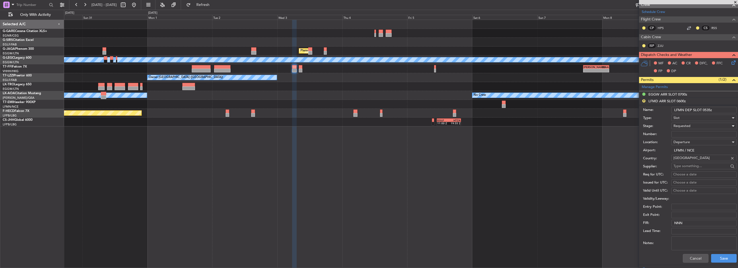
scroll to position [108, 0]
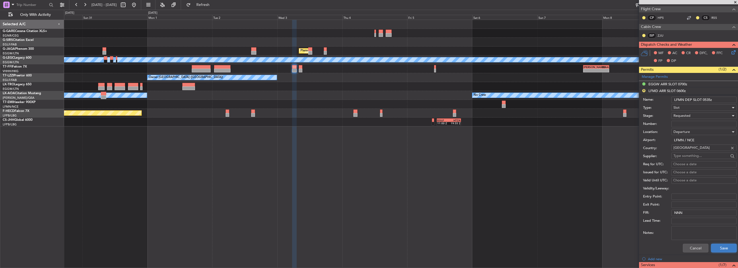
click at [722, 245] on button "Save" at bounding box center [725, 248] width 26 height 9
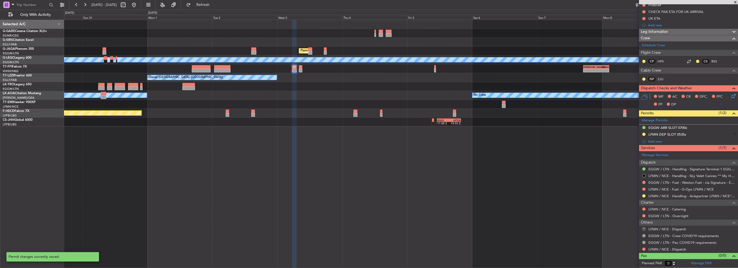
scroll to position [63, 0]
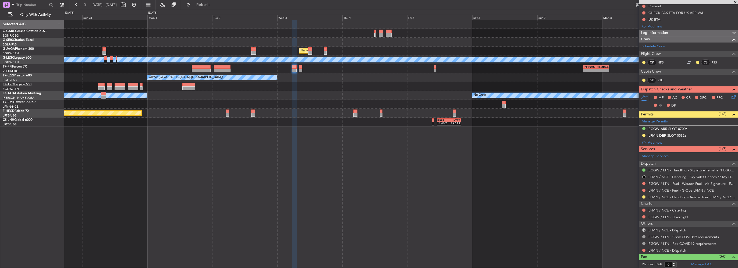
drag, startPoint x: 155, startPoint y: 4, endPoint x: 4, endPoint y: 84, distance: 170.8
click at [138, 4] on button at bounding box center [134, 5] width 9 height 9
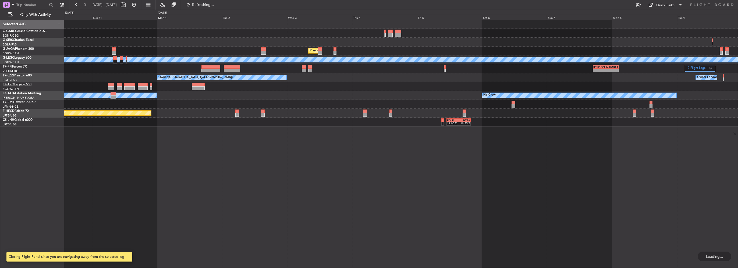
scroll to position [0, 0]
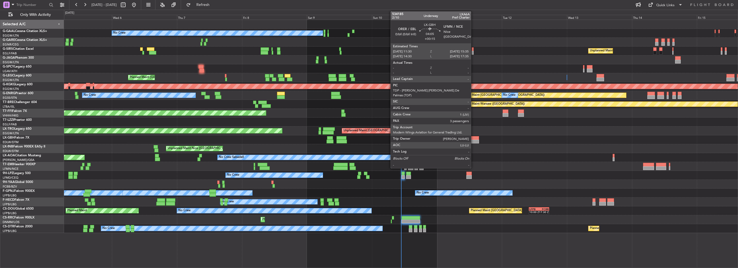
click at [474, 139] on div at bounding box center [473, 138] width 11 height 4
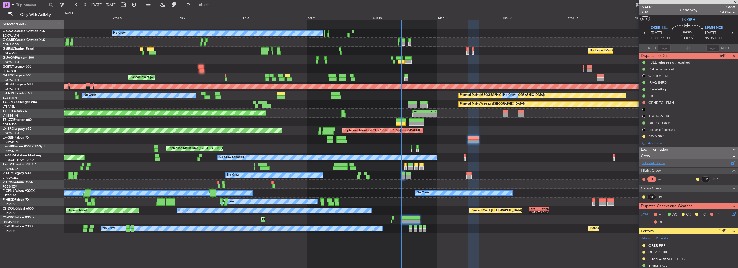
click at [654, 163] on link "Schedule Crew" at bounding box center [653, 163] width 23 height 5
click at [478, 144] on div "Unplanned Maint Nice ([GEOGRAPHIC_DATA])" at bounding box center [401, 148] width 674 height 9
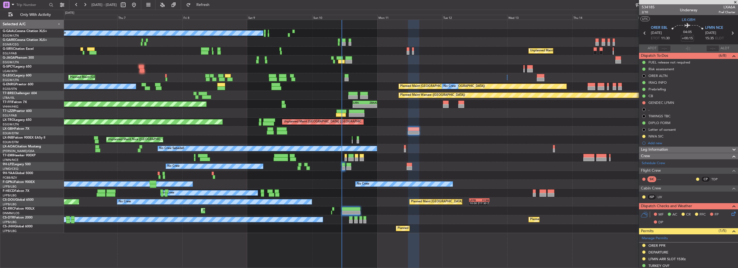
click at [448, 105] on div at bounding box center [446, 106] width 6 height 4
type input "+00:25"
type input "0"
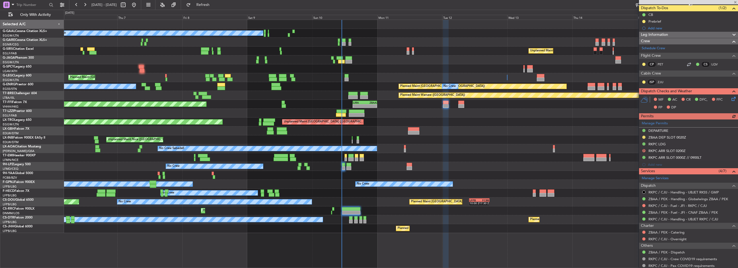
scroll to position [63, 0]
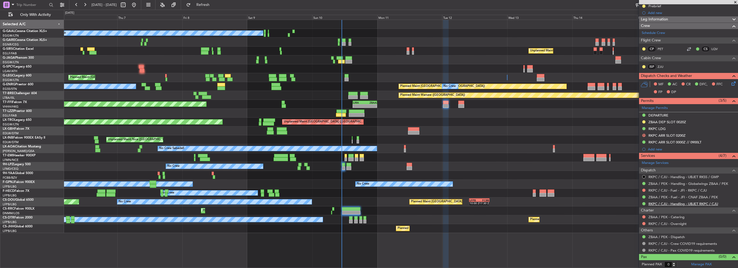
click at [692, 202] on link "RKPC / CJU - Handling - UBJET RKPC / CJU" at bounding box center [684, 204] width 70 height 5
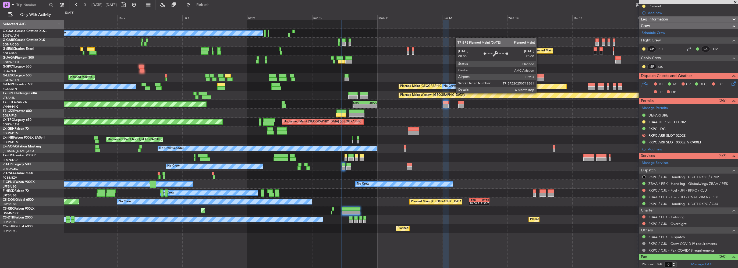
click at [91, 83] on div "No Crew Unplanned Maint [GEOGRAPHIC_DATA] ([GEOGRAPHIC_DATA]) A/C Unavailable P…" at bounding box center [401, 126] width 674 height 213
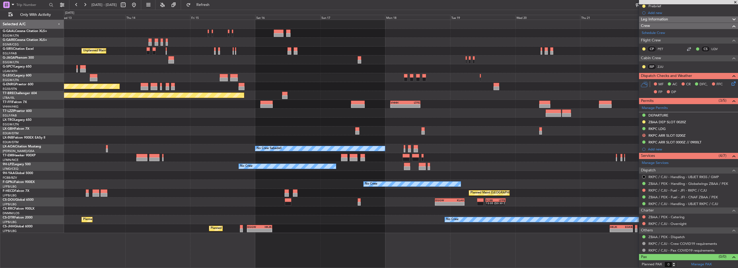
click at [100, 79] on div "A/C Unavailable [GEOGRAPHIC_DATA] ([GEOGRAPHIC_DATA]) A/C Unavailable [GEOGRAPH…" at bounding box center [401, 77] width 674 height 9
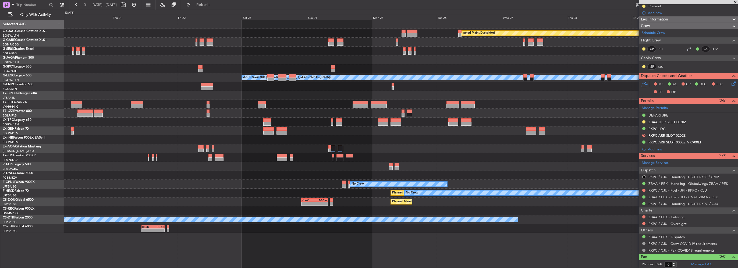
click at [16, 77] on div "Planned Maint Dusseldorf A/C Unavailable [GEOGRAPHIC_DATA] ([GEOGRAPHIC_DATA]) …" at bounding box center [369, 139] width 738 height 258
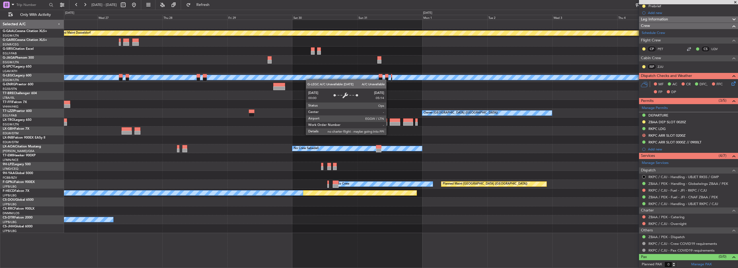
click at [115, 73] on div "A/C Unavailable [GEOGRAPHIC_DATA] ([GEOGRAPHIC_DATA])" at bounding box center [401, 77] width 674 height 9
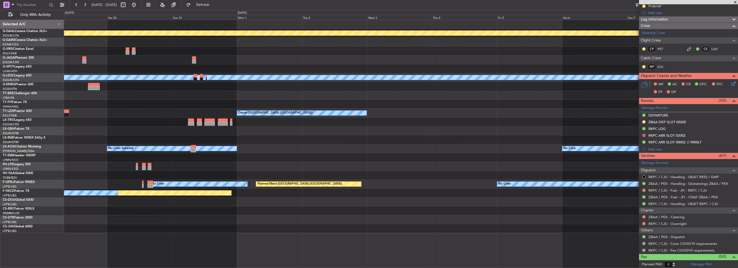
click at [351, 74] on div "A/C Unavailable [GEOGRAPHIC_DATA] ([GEOGRAPHIC_DATA])" at bounding box center [401, 77] width 674 height 9
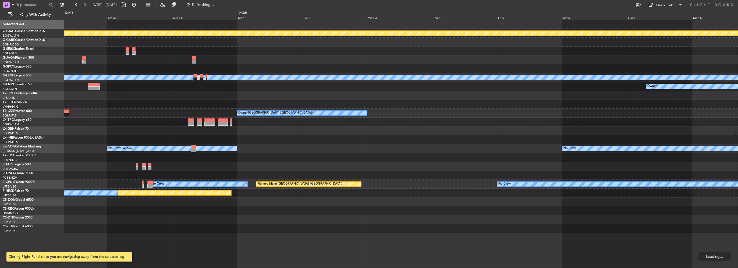
scroll to position [0, 0]
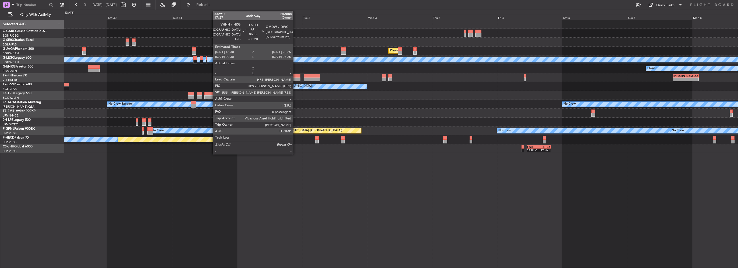
click at [296, 77] on div at bounding box center [291, 76] width 19 height 4
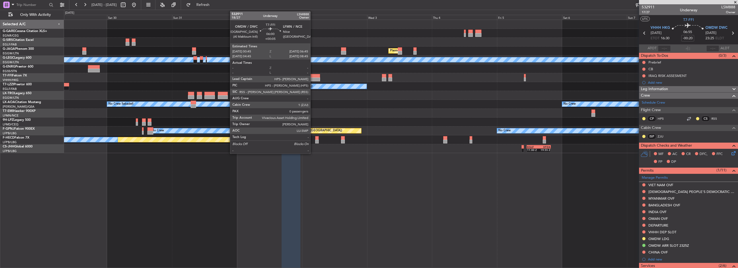
click at [312, 76] on div at bounding box center [312, 76] width 16 height 4
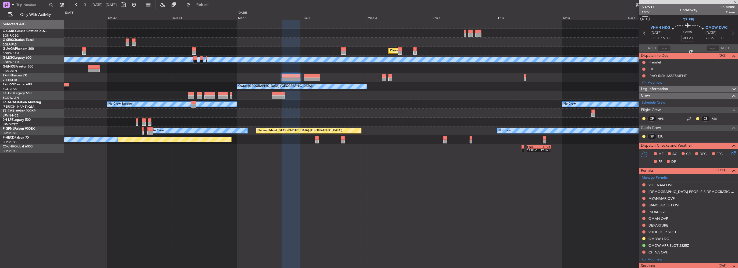
type input "+00:05"
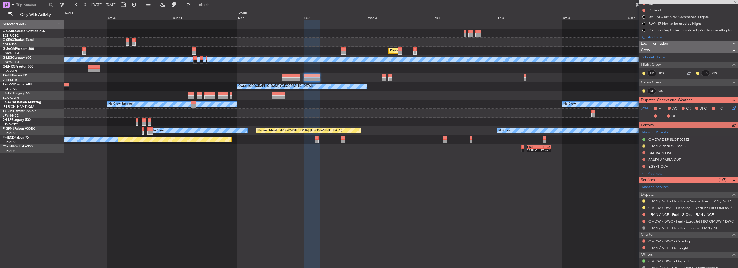
scroll to position [81, 0]
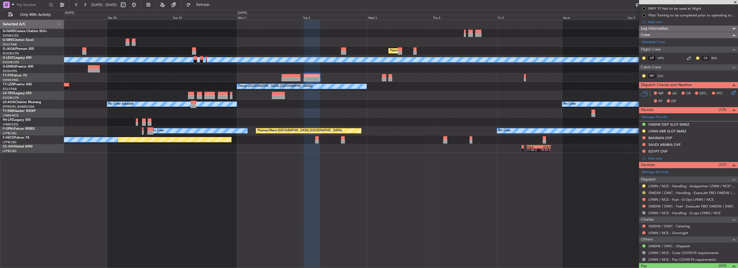
click at [644, 192] on button at bounding box center [644, 192] width 3 height 3
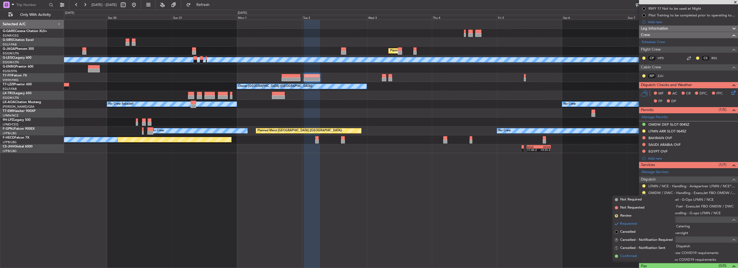
click at [628, 256] on span "Confirmed" at bounding box center [629, 255] width 17 height 5
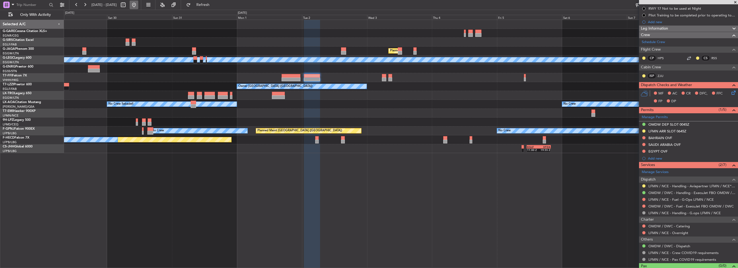
click at [138, 3] on button at bounding box center [134, 5] width 9 height 9
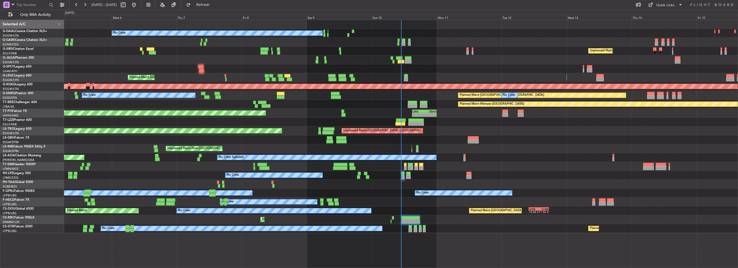
click at [416, 138] on div at bounding box center [401, 139] width 674 height 9
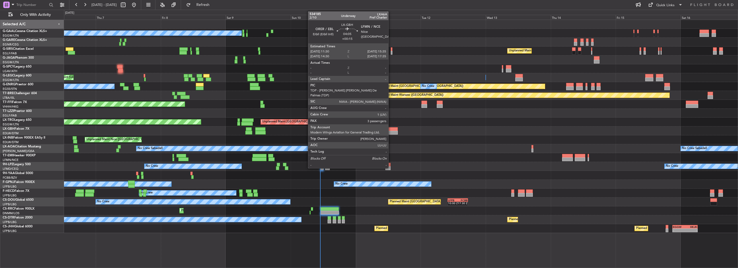
click at [391, 130] on div at bounding box center [392, 129] width 11 height 4
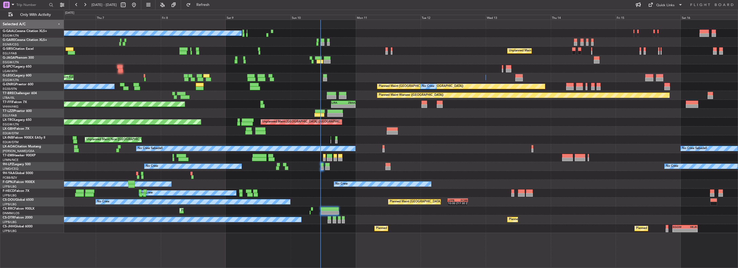
click at [435, 114] on div at bounding box center [401, 113] width 674 height 9
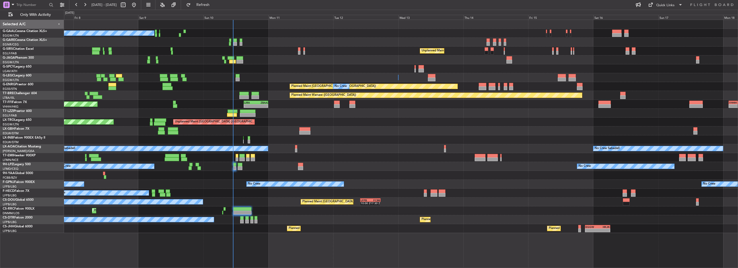
click at [219, 9] on fb-refresh-button "Refresh" at bounding box center [200, 5] width 38 height 10
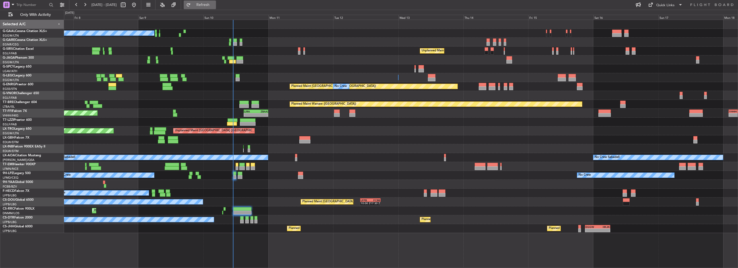
click at [214, 6] on span "Refresh" at bounding box center [203, 5] width 23 height 4
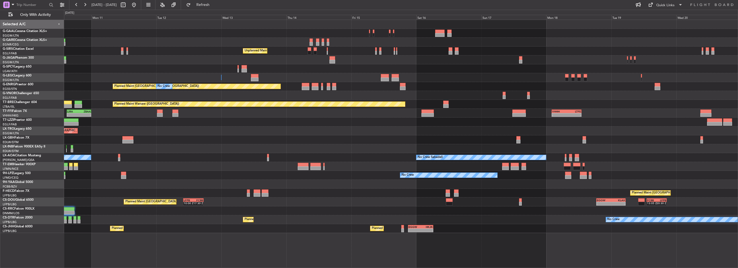
click at [194, 111] on div "No Crew Unplanned Maint [GEOGRAPHIC_DATA] ([GEOGRAPHIC_DATA]) A/C Unavailable […" at bounding box center [401, 126] width 674 height 213
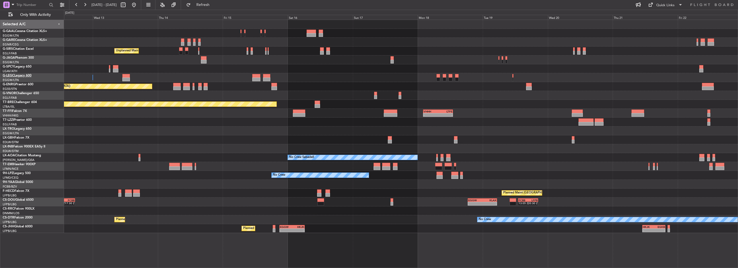
click at [43, 82] on div "Unplanned Maint [GEOGRAPHIC_DATA] ([GEOGRAPHIC_DATA]) A/C Unavailable [GEOGRAPH…" at bounding box center [369, 139] width 738 height 258
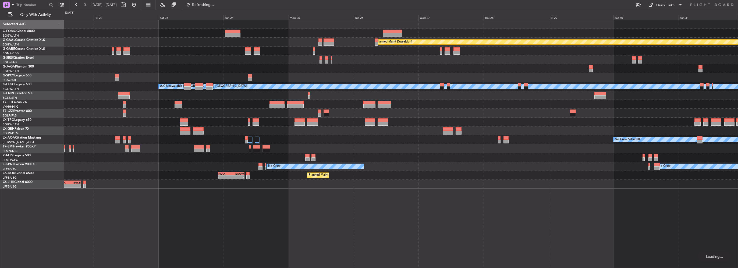
click at [208, 97] on div "Planned Maint Dusseldorf A/C Unavailable [GEOGRAPHIC_DATA] ([GEOGRAPHIC_DATA]) …" at bounding box center [401, 104] width 674 height 169
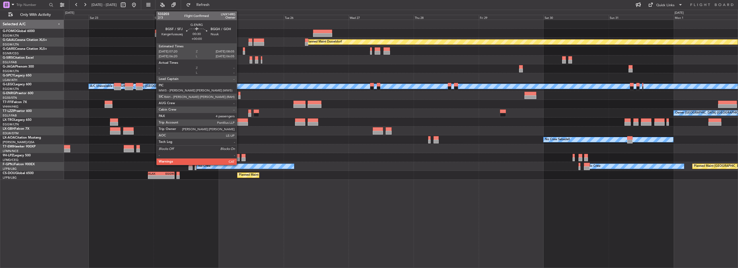
click at [239, 93] on div at bounding box center [239, 94] width 2 height 4
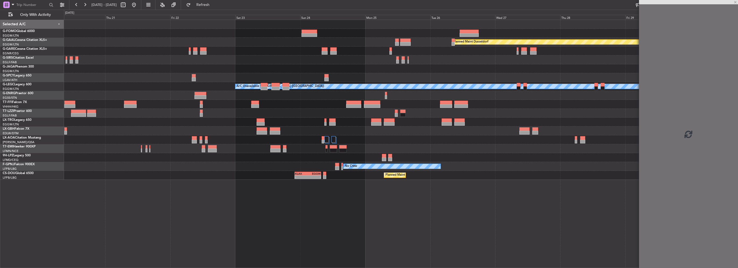
click at [343, 101] on div "Planned Maint Dusseldorf A/C Unavailable [GEOGRAPHIC_DATA] ([GEOGRAPHIC_DATA]) …" at bounding box center [401, 100] width 674 height 160
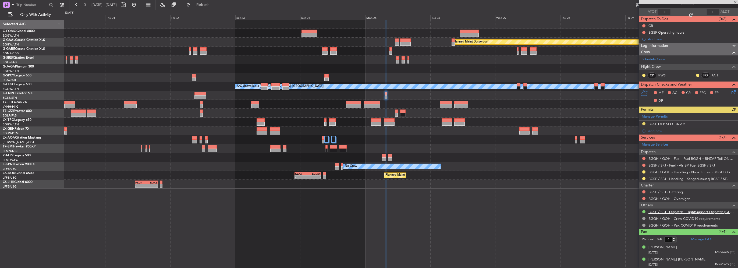
scroll to position [60, 0]
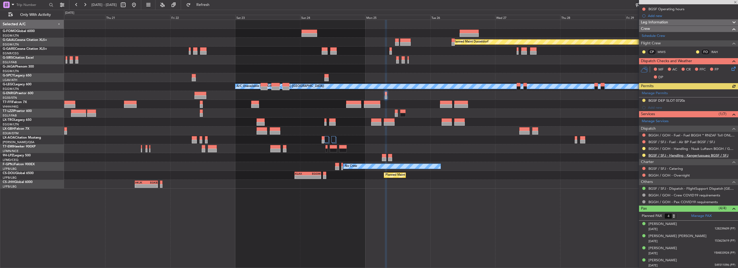
click at [702, 155] on link "BGSF / SFJ - Handling - Kangerlussuaq BGSF / SFJ" at bounding box center [689, 155] width 80 height 5
click at [469, 104] on div "VHHH 02:00 Z LTFE 13:00 Z - -" at bounding box center [401, 104] width 674 height 9
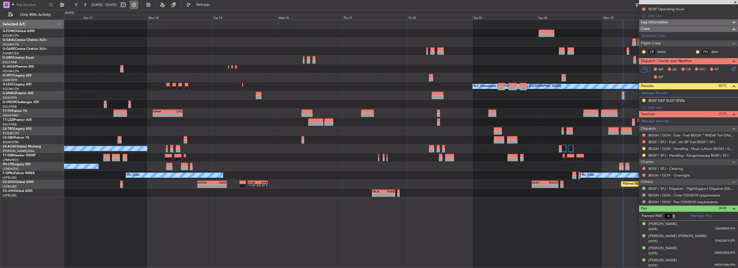
click at [138, 6] on button at bounding box center [134, 5] width 9 height 9
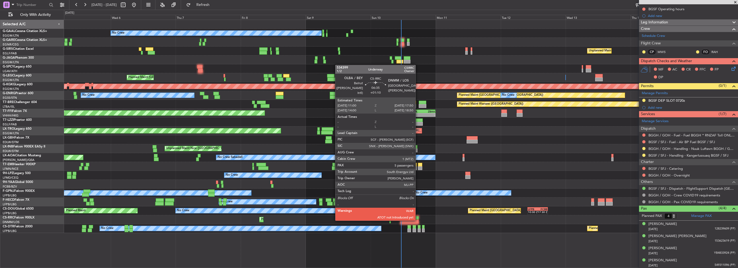
click at [417, 220] on div at bounding box center [409, 222] width 19 height 4
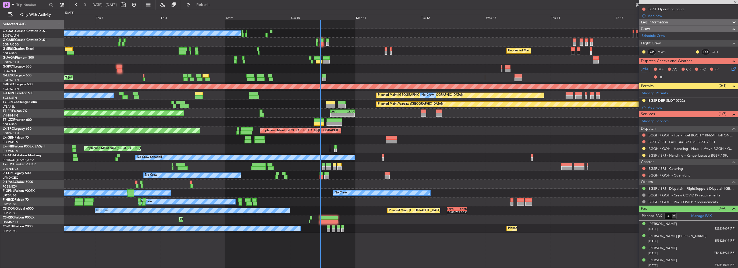
click at [394, 215] on div "No Crew Planned Maint [GEOGRAPHIC_DATA] ([GEOGRAPHIC_DATA]) LFPB 10:00 Z FCBB 1…" at bounding box center [401, 210] width 674 height 9
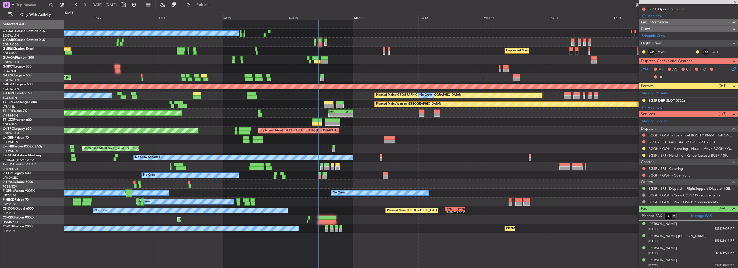
type input "+01:10"
type input "5"
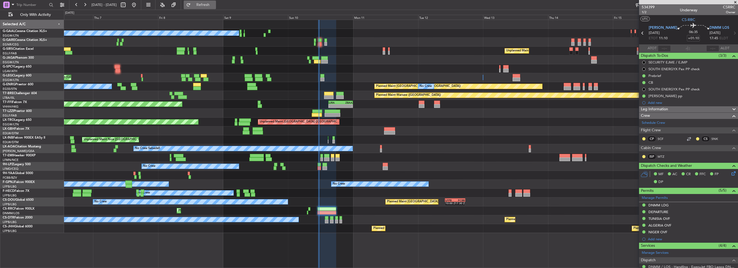
click at [216, 1] on button "Refresh" at bounding box center [200, 5] width 32 height 9
type input "11:15"
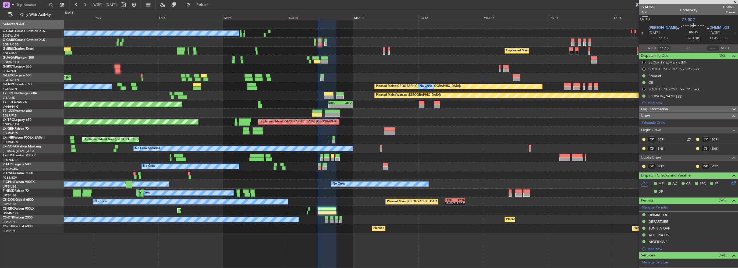
click at [302, 75] on div "No Crew Unplanned Maint [GEOGRAPHIC_DATA] ([GEOGRAPHIC_DATA]) A/C Unavailable P…" at bounding box center [401, 126] width 674 height 213
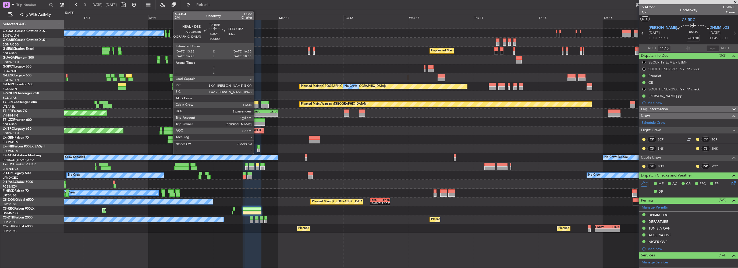
click at [256, 104] on div at bounding box center [253, 106] width 9 height 4
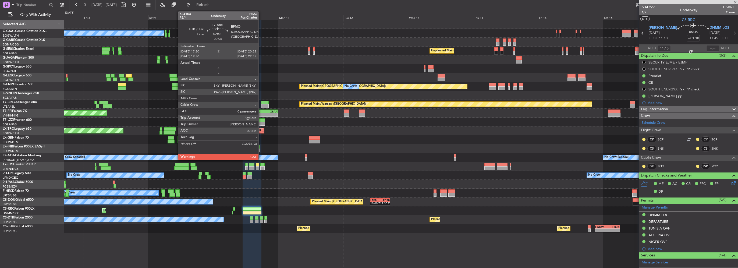
type input "2"
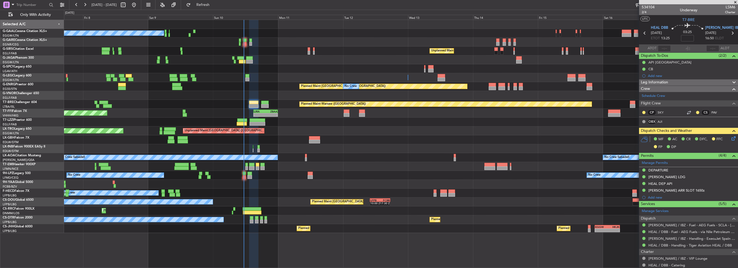
click at [731, 140] on icon at bounding box center [733, 137] width 4 height 4
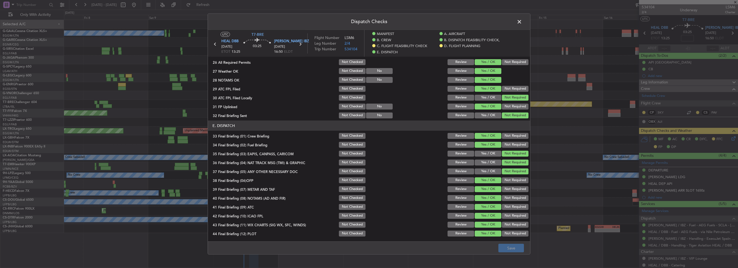
scroll to position [209, 0]
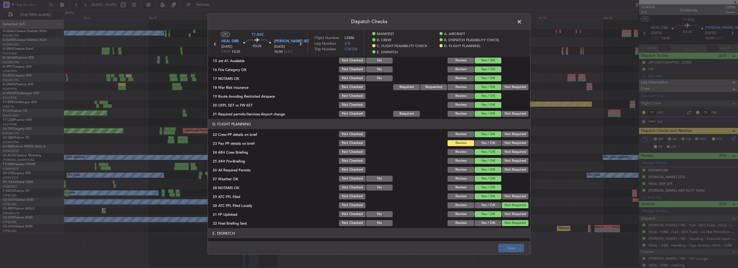
click at [482, 142] on button "Yes / OK" at bounding box center [488, 143] width 27 height 6
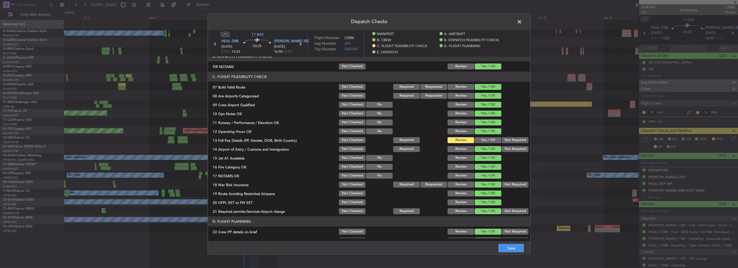
scroll to position [47, 0]
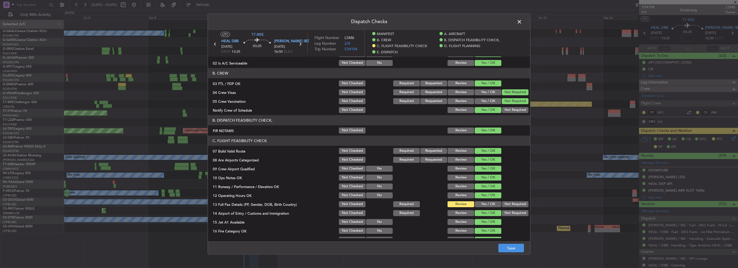
click at [483, 203] on button "Yes / OK" at bounding box center [488, 204] width 27 height 6
click at [513, 253] on footer "Save" at bounding box center [369, 247] width 322 height 13
drag, startPoint x: 513, startPoint y: 250, endPoint x: 514, endPoint y: 245, distance: 5.4
click at [512, 250] on button "Save" at bounding box center [512, 248] width 26 height 9
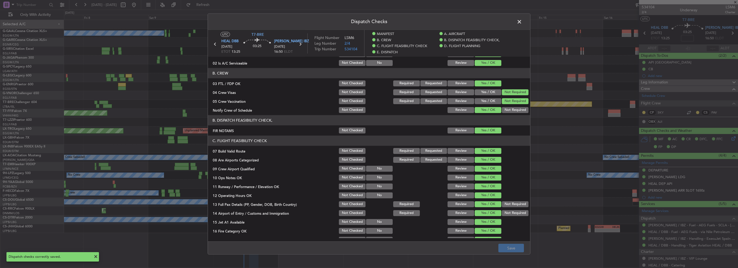
click at [522, 22] on span at bounding box center [522, 23] width 0 height 11
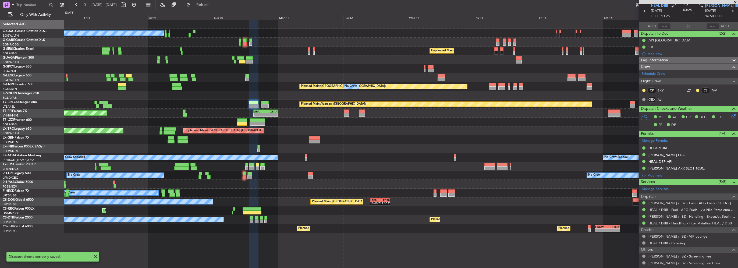
scroll to position [0, 0]
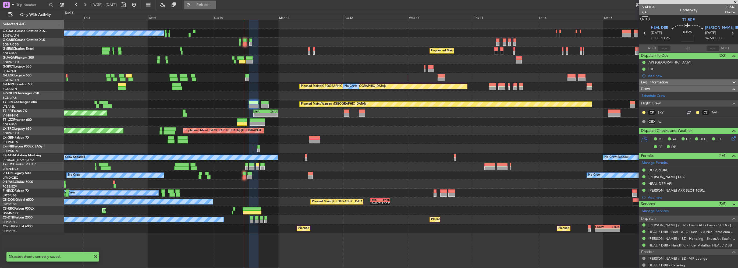
click at [214, 6] on span "Refresh" at bounding box center [203, 5] width 23 height 4
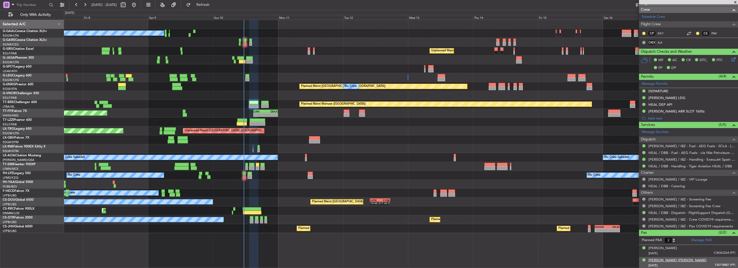
click at [687, 258] on div "[PERSON_NAME] [PERSON_NAME]" at bounding box center [678, 260] width 58 height 5
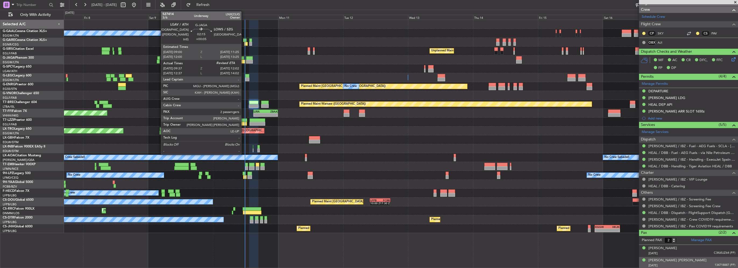
click at [244, 60] on div at bounding box center [242, 62] width 7 height 4
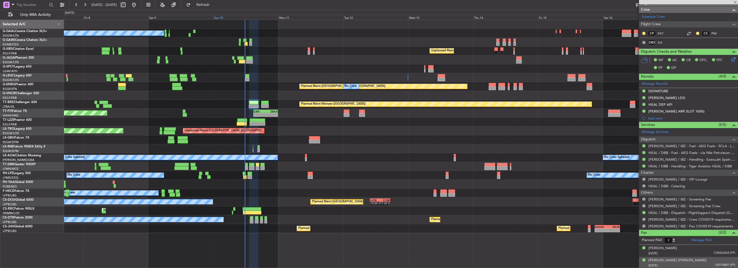
type input "+00:05"
type input "09:37"
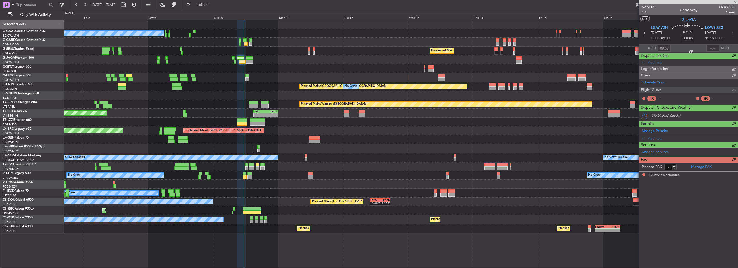
scroll to position [0, 0]
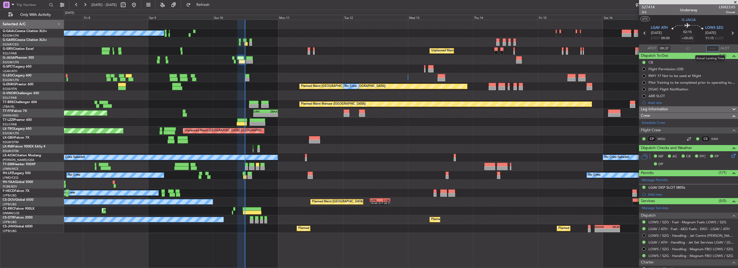
click at [709, 49] on input "text" at bounding box center [713, 48] width 13 height 6
type input "11:43"
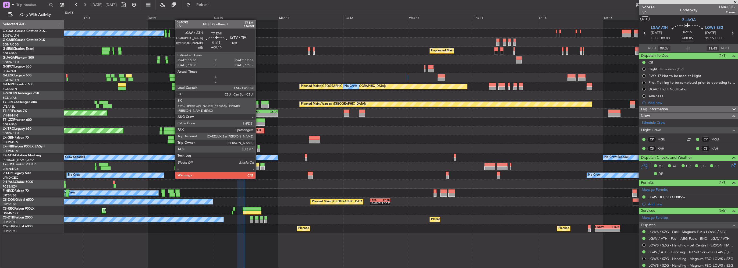
click at [258, 168] on div at bounding box center [257, 168] width 3 height 4
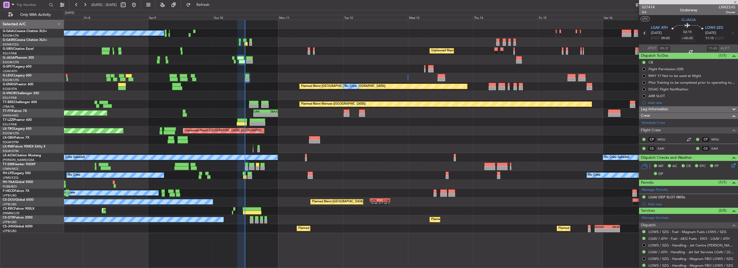
type input "+00:10"
type input "3"
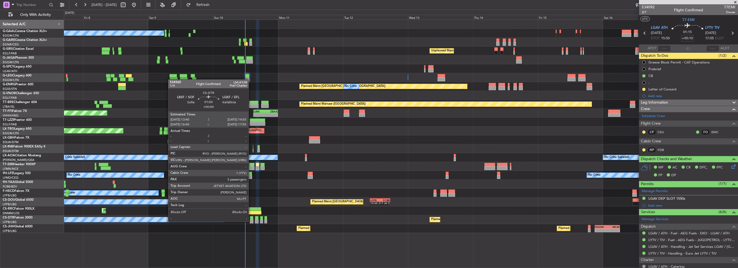
click at [251, 221] on div at bounding box center [251, 222] width 3 height 4
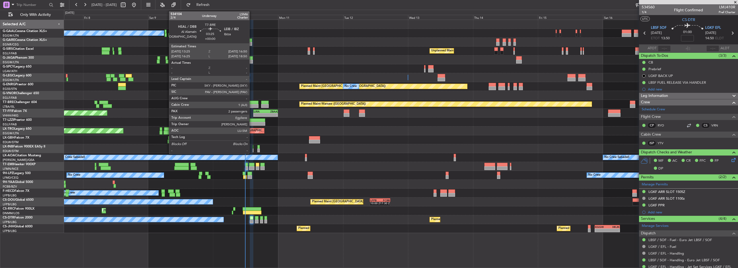
click at [252, 104] on div at bounding box center [253, 103] width 9 height 4
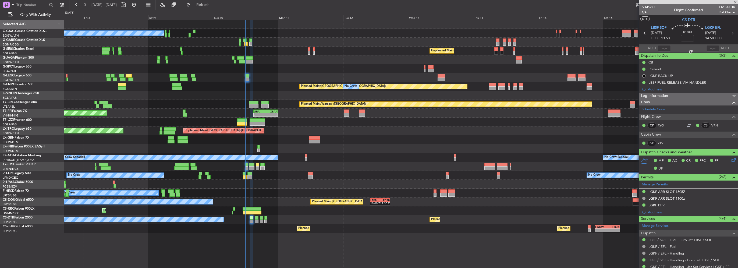
type input "2"
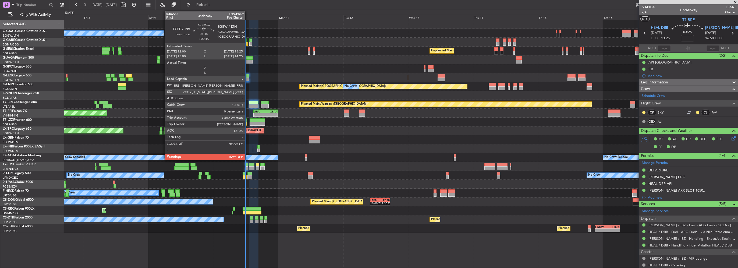
click at [248, 79] on div at bounding box center [247, 80] width 4 height 4
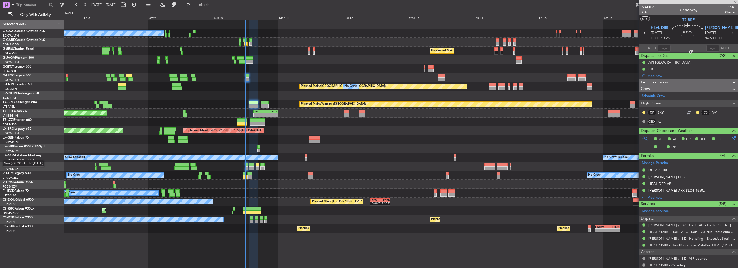
type input "+00:10"
type input "0"
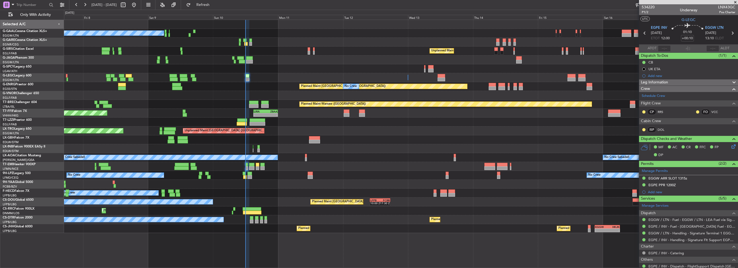
click at [686, 177] on div "EGGW ARR SLOT 1315z" at bounding box center [668, 178] width 39 height 5
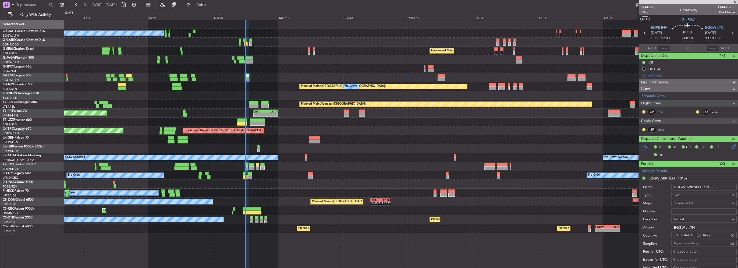
click at [711, 188] on input "EGGW ARR SLOT 1315z" at bounding box center [704, 187] width 65 height 6
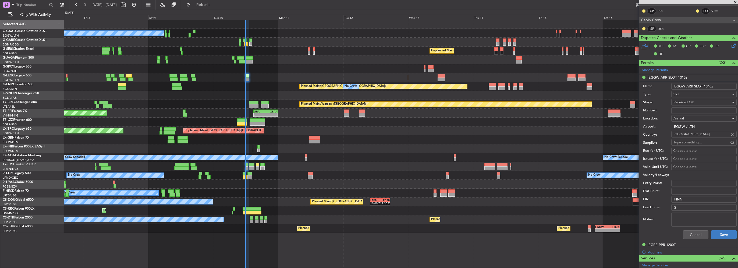
scroll to position [108, 0]
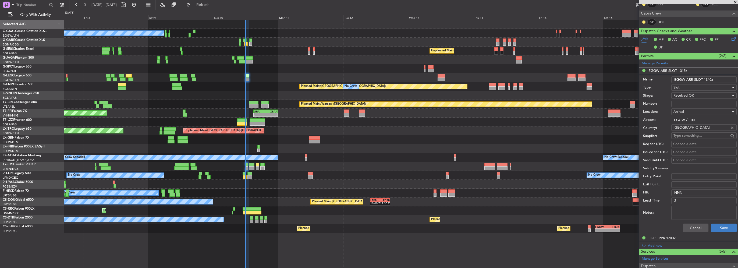
type input "EGGW ARR SLOT 1340z"
click at [723, 226] on button "Save" at bounding box center [725, 228] width 26 height 9
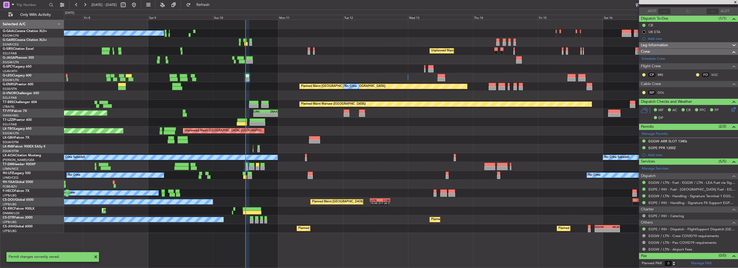
scroll to position [36, 0]
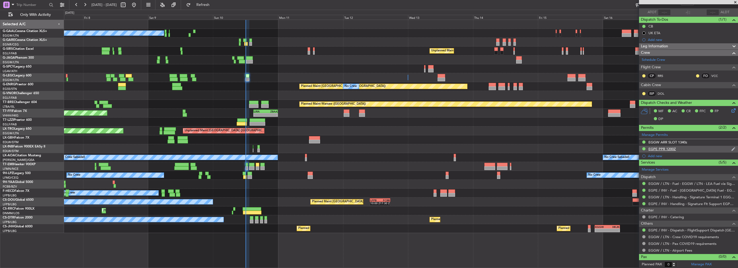
click at [677, 149] on div "EGPE PPR 1200Z" at bounding box center [688, 149] width 99 height 7
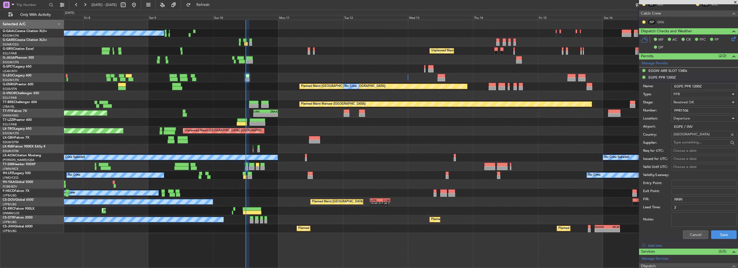
click at [697, 86] on input "EGPE PPR 1200Z" at bounding box center [704, 86] width 65 height 6
click at [696, 86] on input "EGPE PPR 1200Z" at bounding box center [704, 86] width 65 height 6
type input "EGPE PPR 1230Z"
click at [724, 235] on button "Save" at bounding box center [725, 234] width 26 height 9
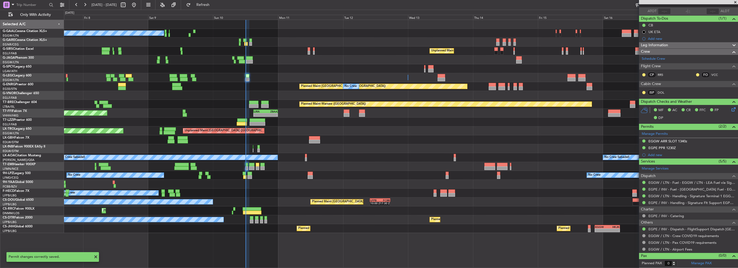
scroll to position [36, 0]
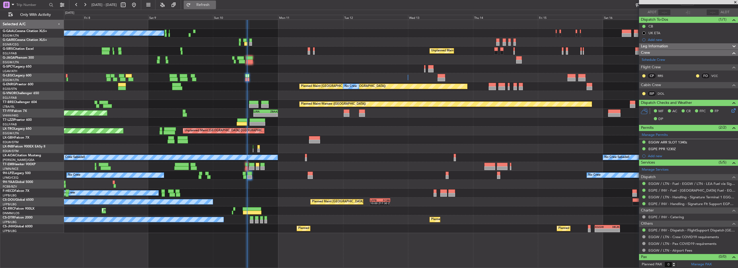
click at [214, 3] on span "Refresh" at bounding box center [203, 5] width 23 height 4
click at [0, 104] on html "07 Aug 2025 - 18 Aug 2025 Refresh Quick Links Only With Activity No Crew Unplan…" at bounding box center [369, 134] width 738 height 268
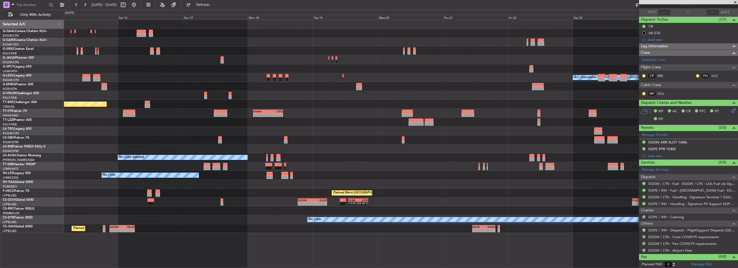
click at [98, 103] on div "Planned Maint Warsaw ([GEOGRAPHIC_DATA])" at bounding box center [401, 104] width 674 height 9
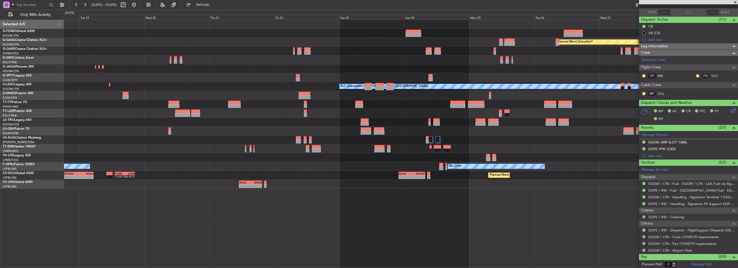
click at [0, 120] on html "18 Aug 2025 - 29 Aug 2025 Refresh Quick Links Only With Activity Planned Maint …" at bounding box center [369, 134] width 738 height 268
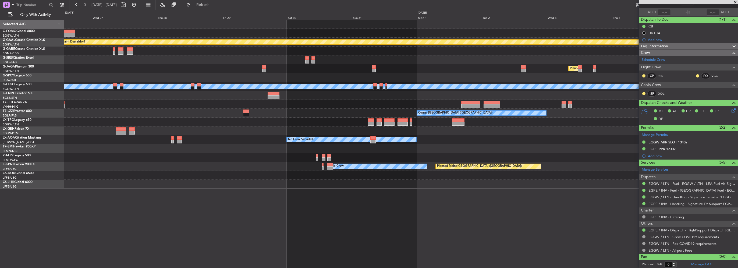
click at [66, 109] on div "Owner London (Luton)" at bounding box center [401, 113] width 674 height 9
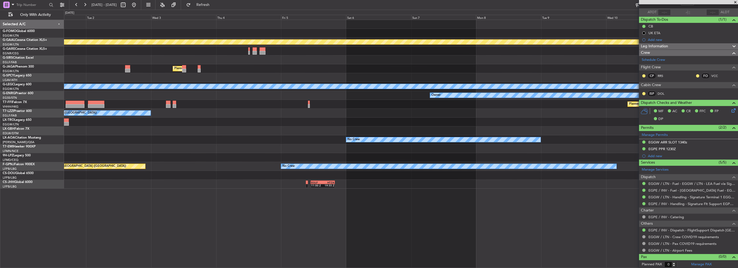
click at [158, 109] on div "Owner London (Luton) Owner London (Luton)" at bounding box center [401, 113] width 674 height 9
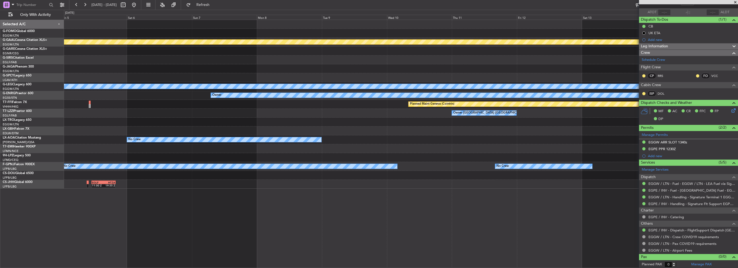
click at [90, 95] on div "Planned Maint Dusseldorf Planned Maint London (Luton) A/C Unavailable London (L…" at bounding box center [401, 104] width 674 height 169
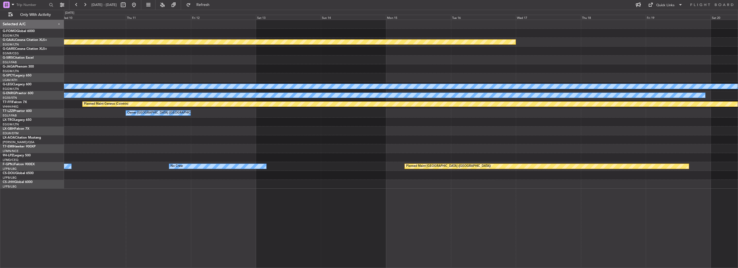
scroll to position [0, 0]
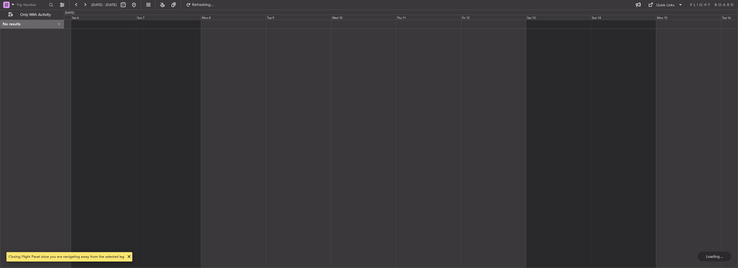
click at [572, 107] on div at bounding box center [401, 144] width 674 height 248
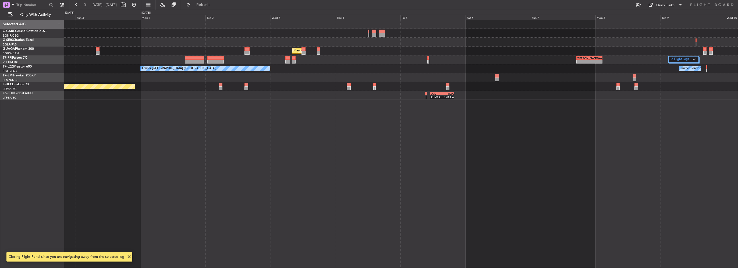
click at [466, 128] on div "Planned Maint London (Luton) 2 Flight Legs - - LIEO 17:00 Z ZBAA 02:35 Z Planne…" at bounding box center [401, 144] width 674 height 248
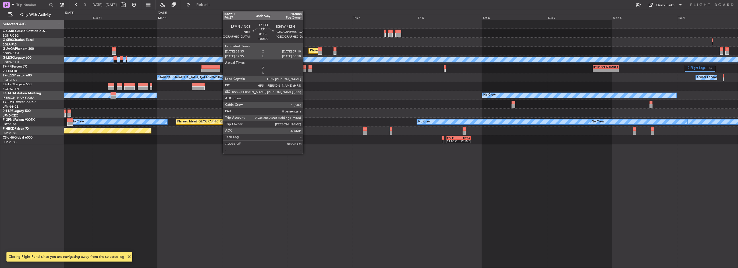
click at [306, 68] on div at bounding box center [304, 67] width 4 height 4
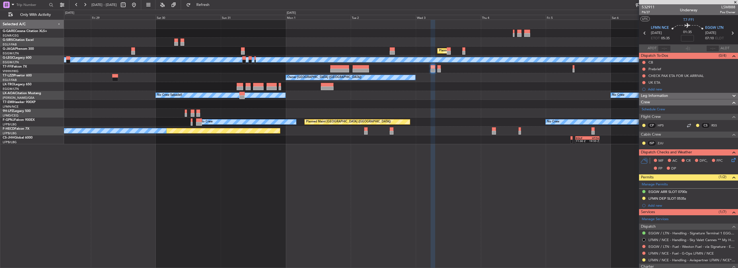
click at [360, 164] on div "Planned Maint London (Luton) A/C Unavailable London (Luton) - - LIEO 17:00 Z ZB…" at bounding box center [401, 144] width 674 height 248
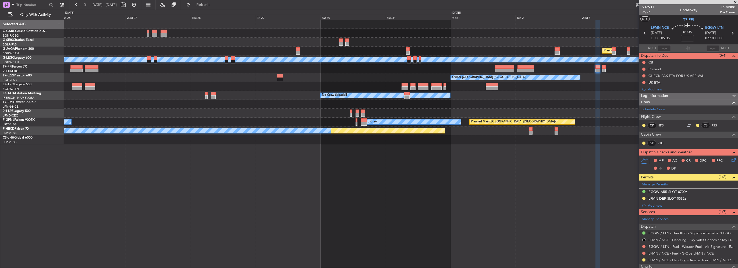
click at [392, 167] on div "Planned Maint London (Luton) A/C Unavailable London (Luton) - - LIEO 17:00 Z ZB…" at bounding box center [401, 144] width 674 height 248
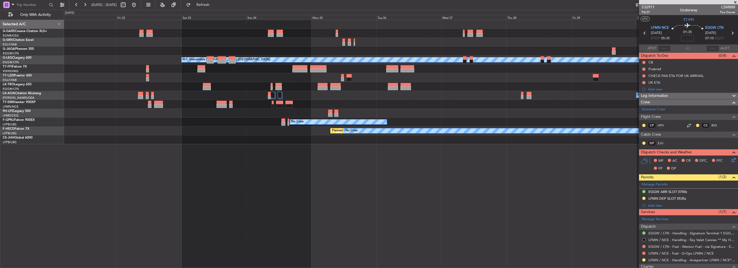
click at [436, 170] on div "A/C Unavailable London (Luton) Owner London (Luton) No Crew Sabadell No Crew No…" at bounding box center [401, 144] width 674 height 248
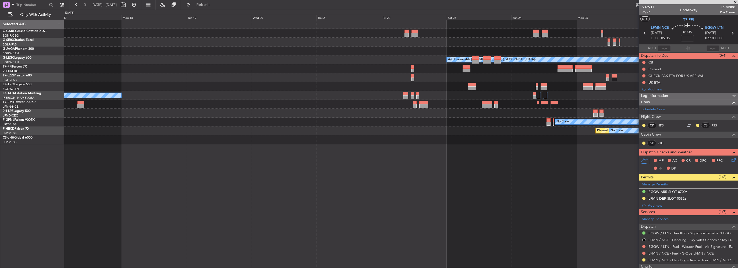
click at [524, 170] on div "A/C Unavailable London (Luton) No Crew Sabadell No Crew Sabadell No Crew Planne…" at bounding box center [401, 144] width 674 height 248
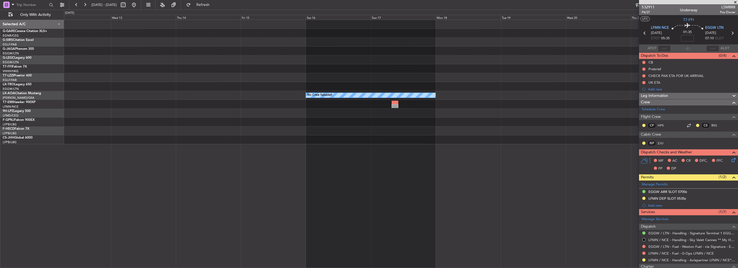
click at [517, 169] on div "A/C Unavailable London (Luton) No Crew Sabadell No Crew" at bounding box center [401, 144] width 674 height 248
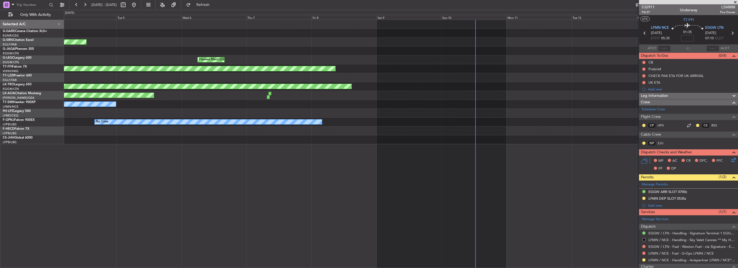
click at [452, 170] on div "Planned Maint Oxford (Kidlington) Planned Maint London (Luton) A/C Unavailable …" at bounding box center [401, 144] width 674 height 248
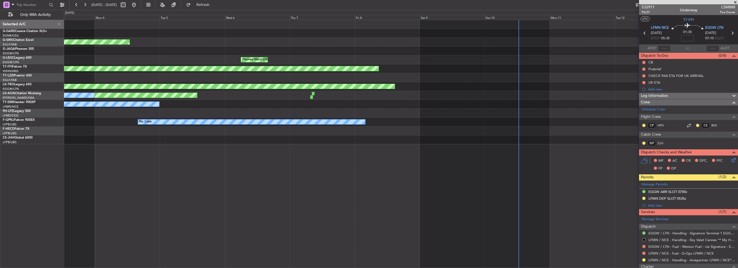
click at [28, 165] on div "Planned Maint Oxford (Kidlington) Planned Maint London (Luton) A/C Unavailable …" at bounding box center [369, 139] width 738 height 258
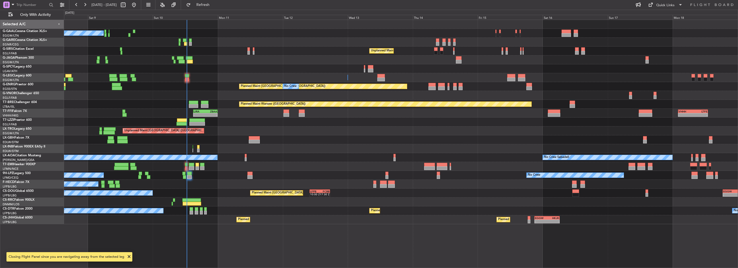
click at [270, 139] on div at bounding box center [401, 139] width 674 height 9
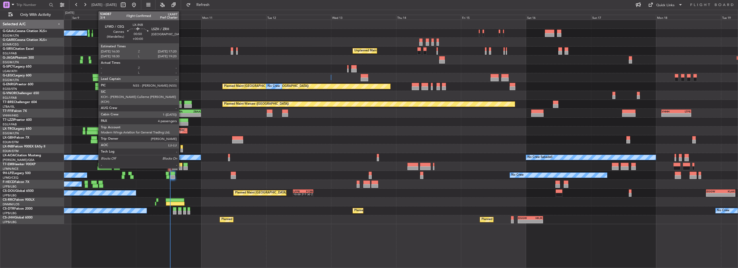
click at [181, 148] on div at bounding box center [182, 147] width 2 height 4
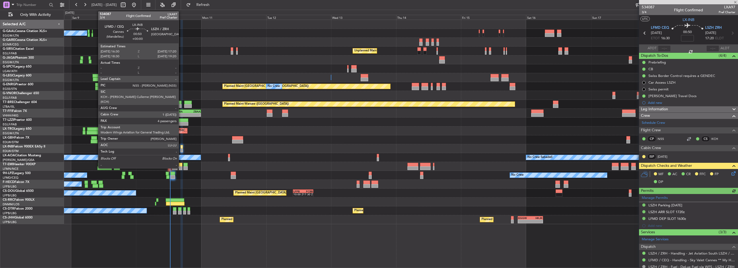
click at [181, 149] on div at bounding box center [182, 151] width 2 height 4
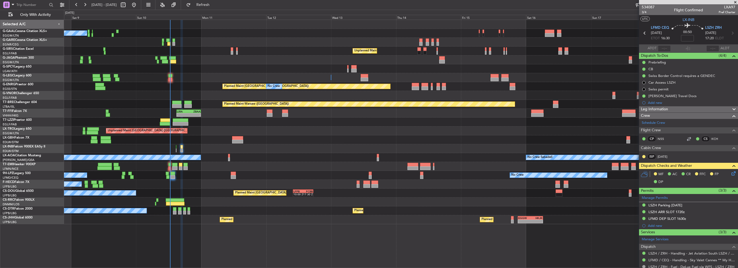
click at [731, 173] on icon at bounding box center [733, 172] width 4 height 4
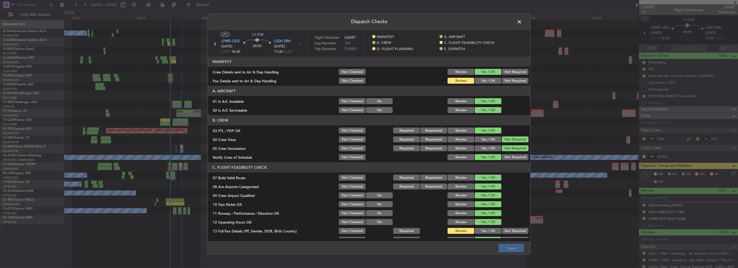
scroll to position [135, 0]
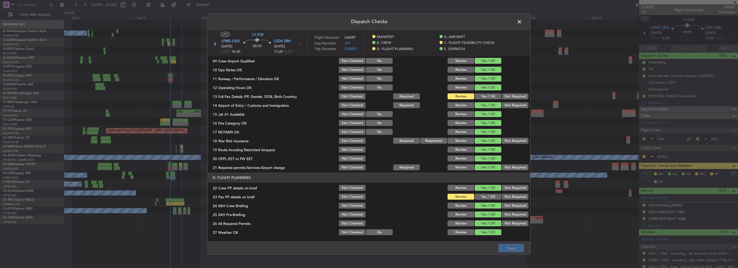
click at [491, 90] on div "Yes / OK" at bounding box center [487, 88] width 27 height 8
click at [490, 96] on button "Yes / OK" at bounding box center [488, 96] width 27 height 6
click at [487, 195] on button "Yes / OK" at bounding box center [488, 197] width 27 height 6
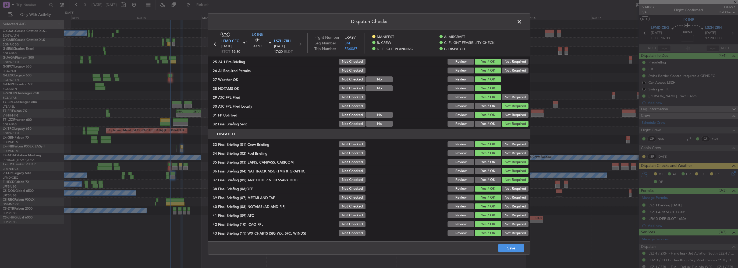
scroll to position [296, 0]
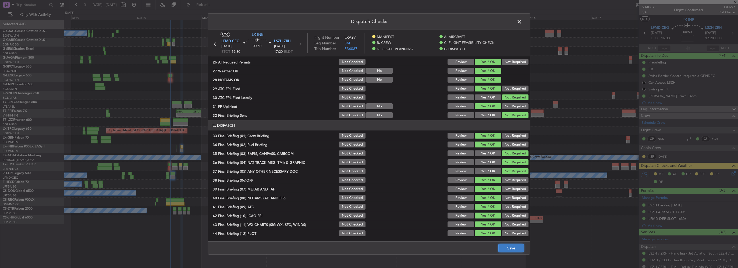
click at [512, 248] on button "Save" at bounding box center [512, 248] width 26 height 9
click at [522, 22] on span at bounding box center [522, 23] width 0 height 11
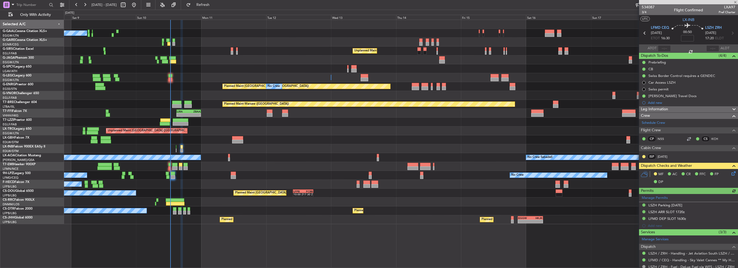
type input "+00:15"
type input "5"
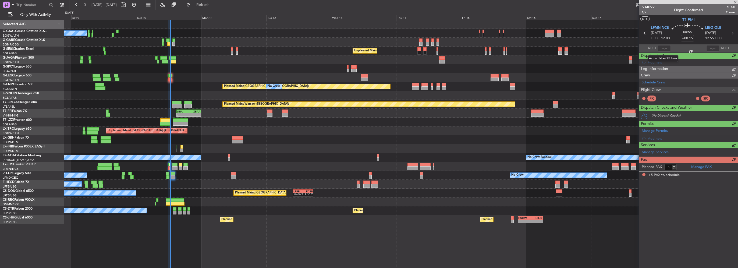
click at [661, 50] on div at bounding box center [664, 48] width 13 height 6
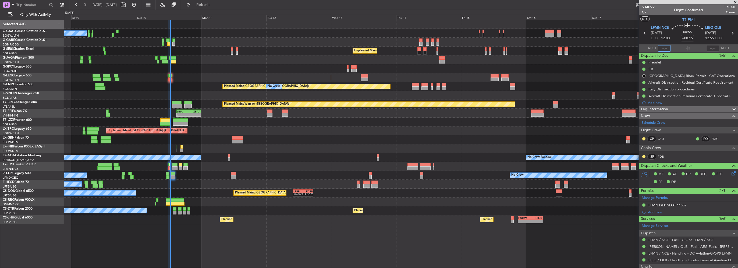
click at [662, 48] on input "text" at bounding box center [664, 48] width 13 height 6
type input "12:32"
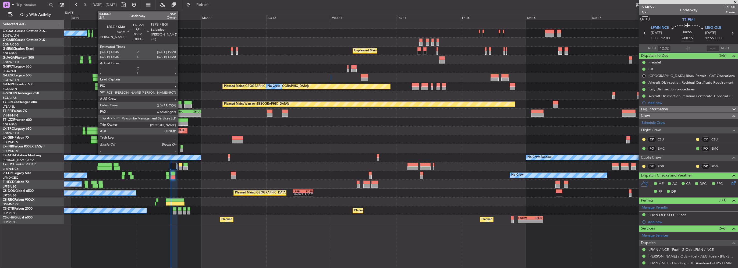
click at [181, 124] on div at bounding box center [181, 124] width 16 height 4
type input "6"
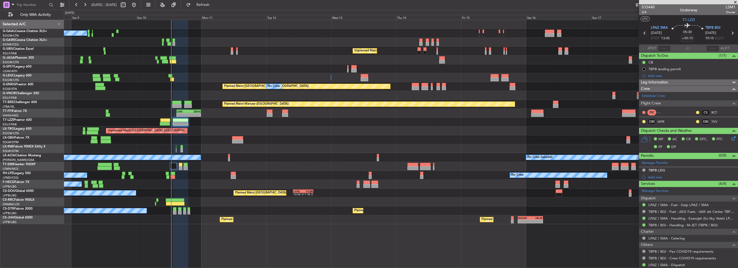
click at [216, 8] on fb-flight-board "08 Aug 2025 - 19 Aug 2025 Refresh Quick Links Only With Activity No Crew Unplan…" at bounding box center [369, 136] width 738 height 264
click at [214, 5] on span "Refresh" at bounding box center [203, 5] width 23 height 4
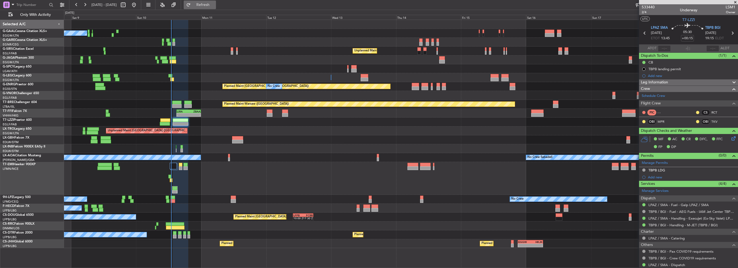
click at [216, 8] on button "Refresh" at bounding box center [200, 5] width 32 height 9
click at [209, 9] on fb-refresh-button "Refresh" at bounding box center [200, 5] width 38 height 10
click at [216, 2] on button "Refresh" at bounding box center [200, 5] width 32 height 9
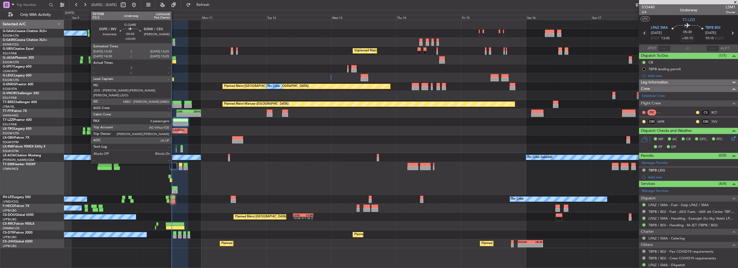
click at [174, 39] on div at bounding box center [173, 40] width 3 height 4
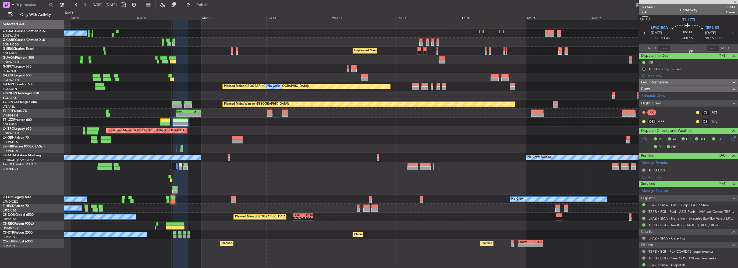
type input "0"
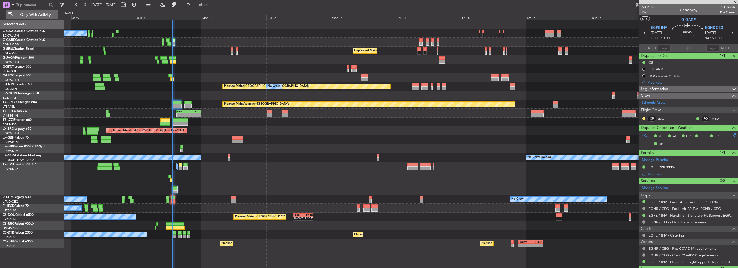
click at [36, 13] on span "Only With Activity" at bounding box center [35, 15] width 43 height 4
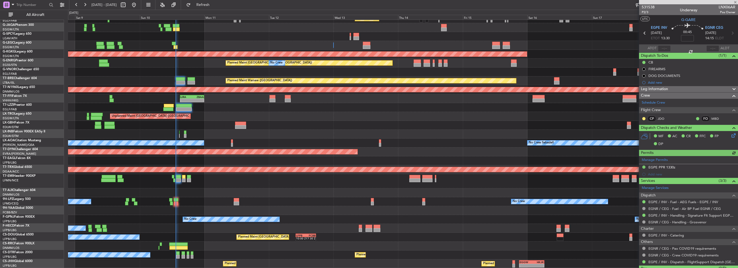
scroll to position [50, 0]
click at [36, 14] on span "All Aircraft" at bounding box center [35, 15] width 43 height 4
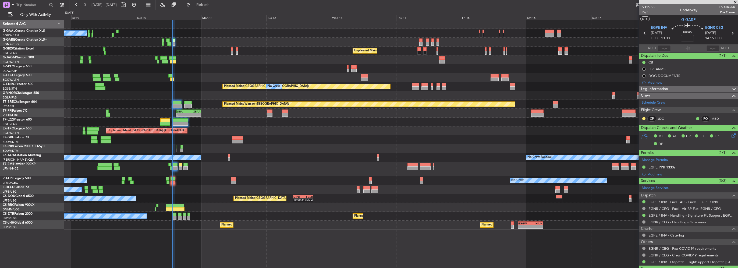
scroll to position [0, 0]
click at [216, 7] on button "Refresh" at bounding box center [200, 5] width 32 height 9
type input "13:21"
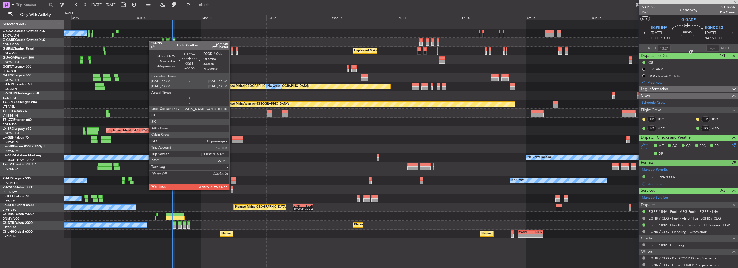
click at [232, 189] on div at bounding box center [232, 191] width 2 height 4
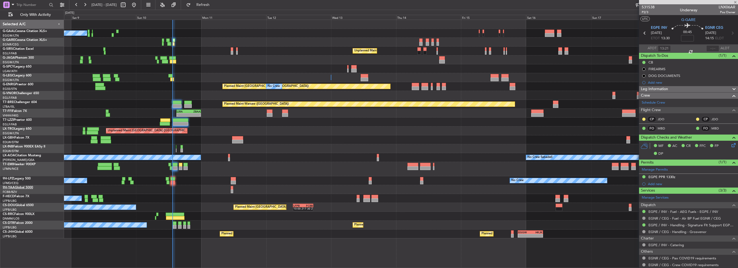
type input "13"
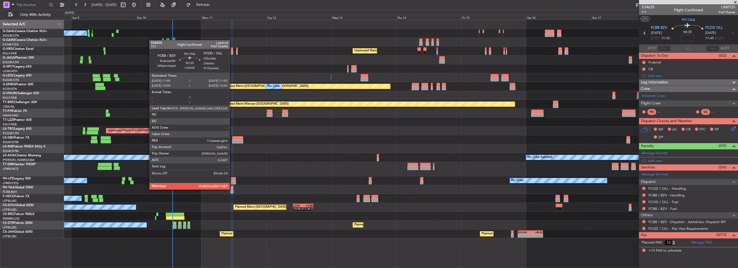
click at [231, 188] on div at bounding box center [232, 188] width 2 height 4
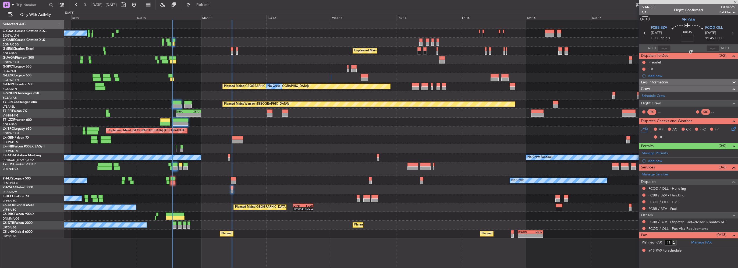
click at [231, 188] on div at bounding box center [232, 188] width 2 height 4
click at [661, 85] on span "Leg Information" at bounding box center [654, 82] width 27 height 6
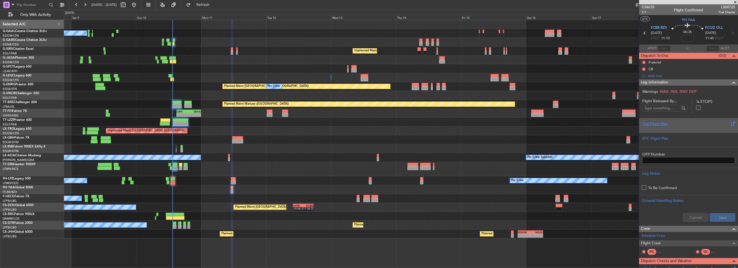
click at [657, 124] on div "Trial Flight Plan" at bounding box center [689, 124] width 93 height 6
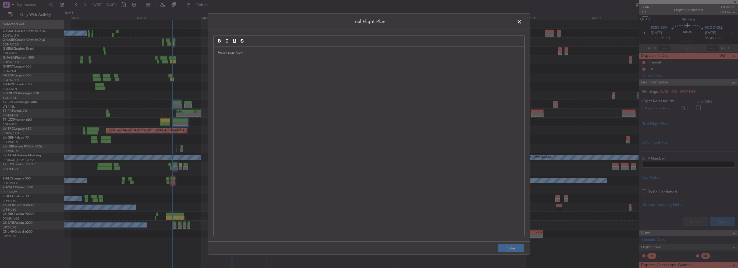
click at [342, 97] on div at bounding box center [369, 141] width 311 height 189
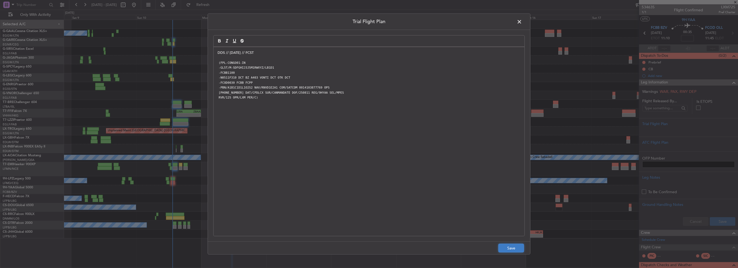
click at [514, 251] on button "Save" at bounding box center [512, 248] width 26 height 9
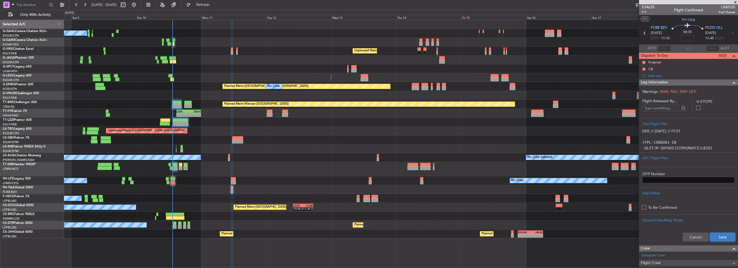
click at [723, 238] on button "Save" at bounding box center [723, 237] width 26 height 9
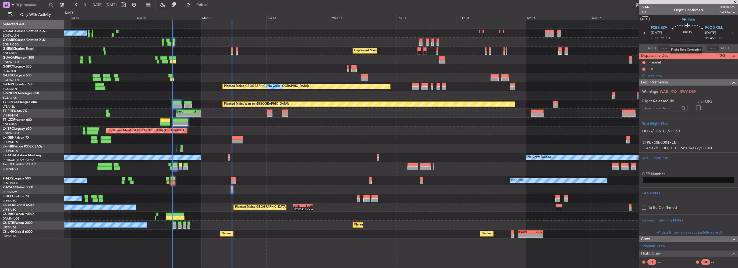
click at [686, 38] on input at bounding box center [687, 38] width 13 height 6
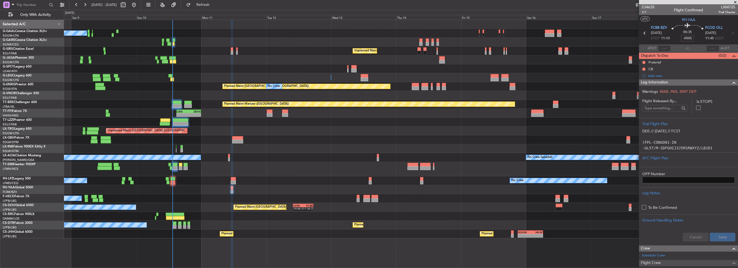
type input "-00:05"
click at [689, 83] on div "Leg Information" at bounding box center [688, 82] width 99 height 6
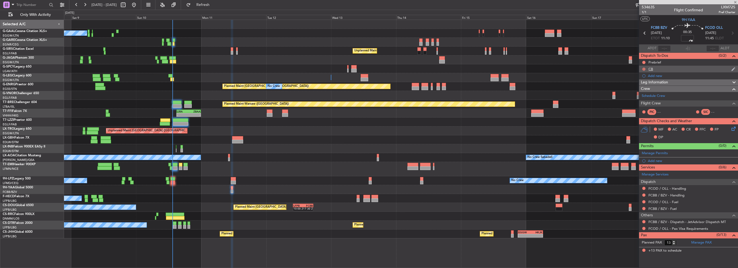
click at [644, 69] on button at bounding box center [644, 69] width 3 height 3
click at [645, 93] on span "Completed" at bounding box center [647, 92] width 18 height 5
click at [645, 62] on button at bounding box center [644, 62] width 3 height 3
drag, startPoint x: 646, startPoint y: 77, endPoint x: 647, endPoint y: 85, distance: 8.4
click at [647, 85] on ul "Not Started In Progress Completed Cancelled" at bounding box center [644, 82] width 29 height 32
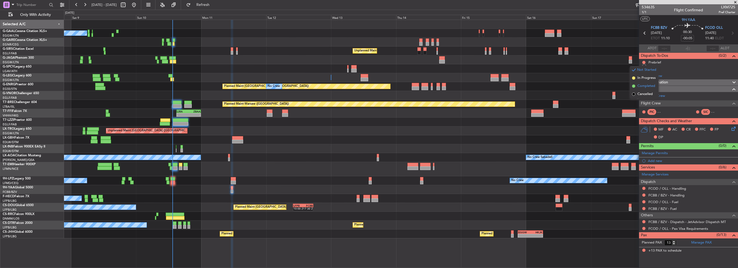
click at [648, 85] on span "Completed" at bounding box center [647, 85] width 18 height 5
click at [659, 60] on div "Prebrief" at bounding box center [655, 62] width 13 height 5
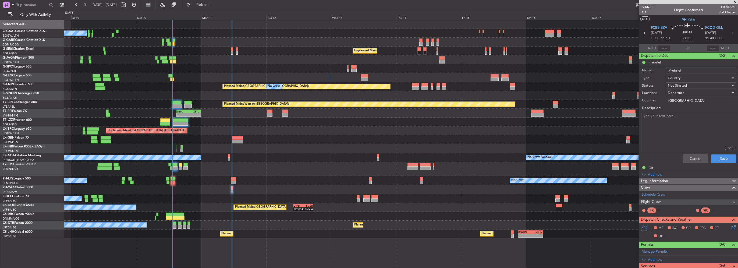
click at [694, 129] on textarea "Description:" at bounding box center [689, 132] width 95 height 38
paste textarea "ETD 12h LT CS CONGO01 PAX 13M Cargo 1000LBs Fuel 20200Lbs"
type textarea "ETD 12h LT CS CONGO01 PAX 13M Cargo 1000LBs Fuel 20200Lbs"
click at [721, 158] on button "Save" at bounding box center [724, 158] width 26 height 9
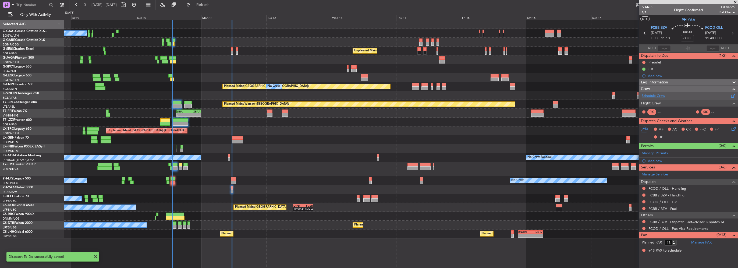
click at [656, 95] on link "Schedule Crew" at bounding box center [653, 95] width 23 height 5
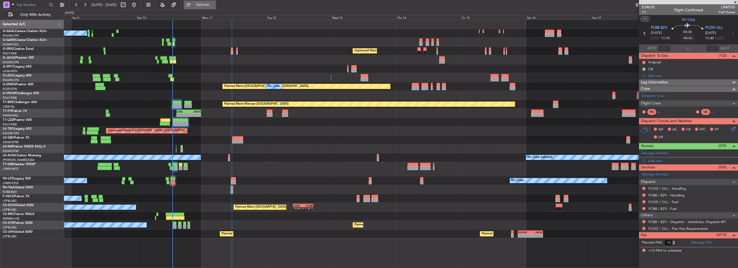
click at [214, 4] on span "Refresh" at bounding box center [203, 5] width 23 height 4
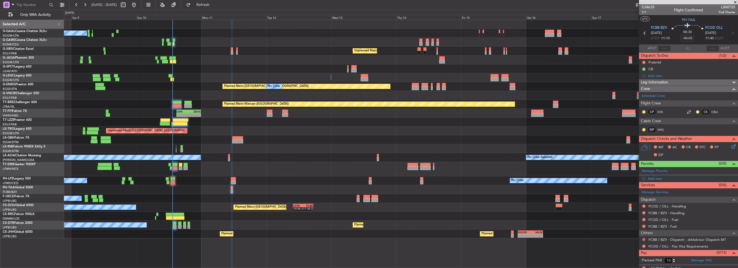
click at [645, 238] on button at bounding box center [644, 239] width 3 height 3
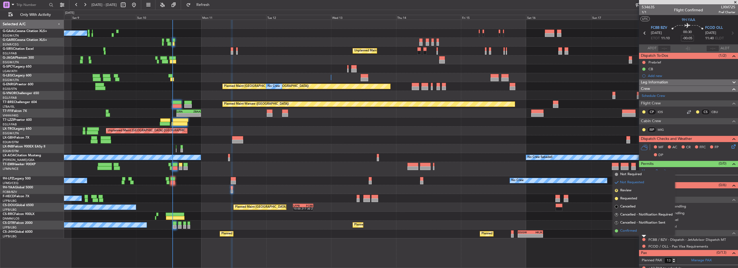
click at [638, 232] on li "Confirmed" at bounding box center [644, 231] width 62 height 8
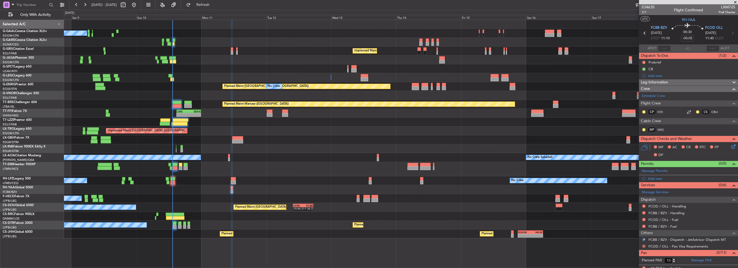
click at [645, 246] on button at bounding box center [644, 246] width 3 height 3
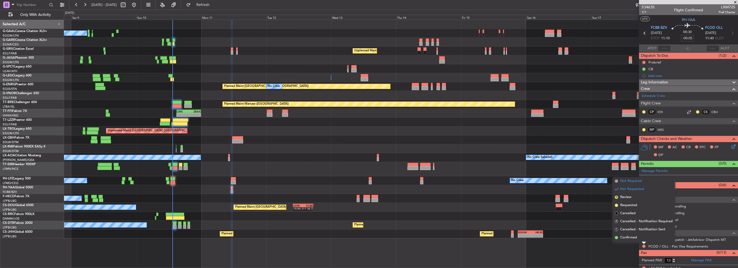
click at [638, 180] on span "Not Required" at bounding box center [632, 180] width 22 height 5
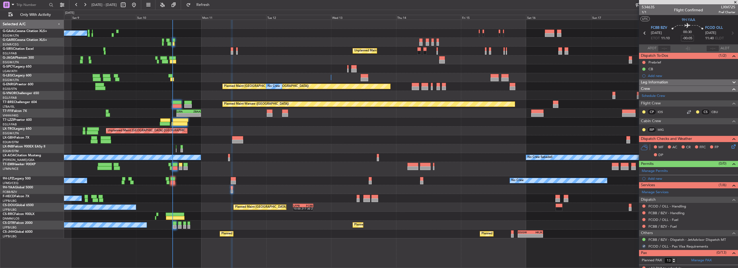
click at [322, 188] on div at bounding box center [401, 189] width 674 height 9
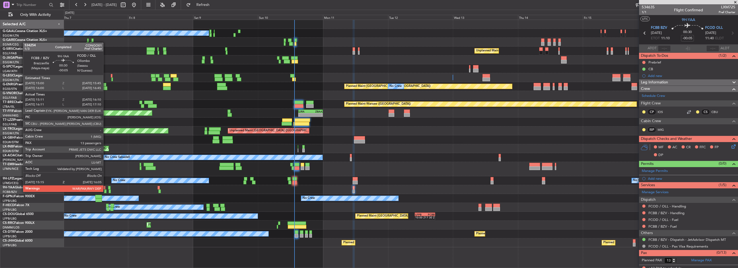
click at [106, 191] on div at bounding box center [105, 191] width 2 height 4
type input "15:21"
type input "16:05"
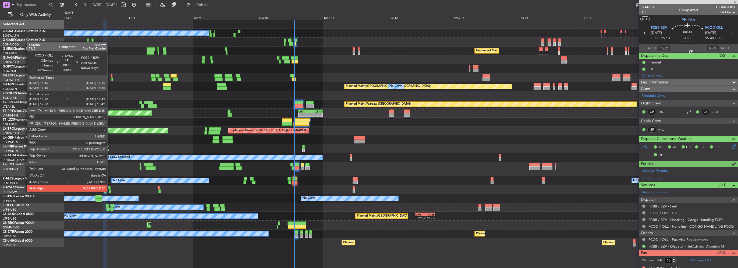
click at [110, 191] on div at bounding box center [110, 191] width 2 height 4
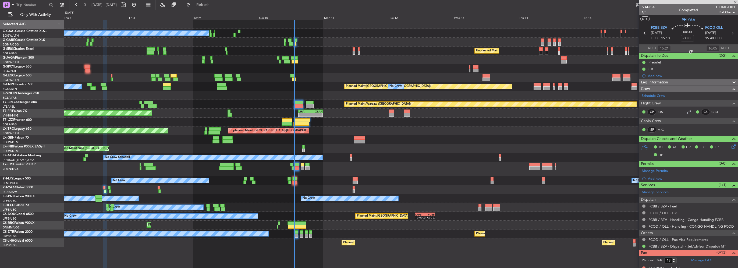
type input "17:00"
type input "17:37"
type input "0"
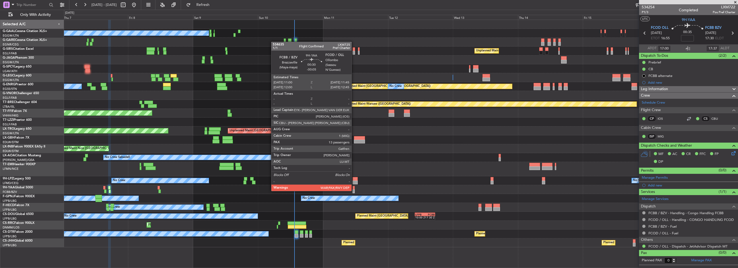
click at [354, 191] on div at bounding box center [354, 191] width 2 height 4
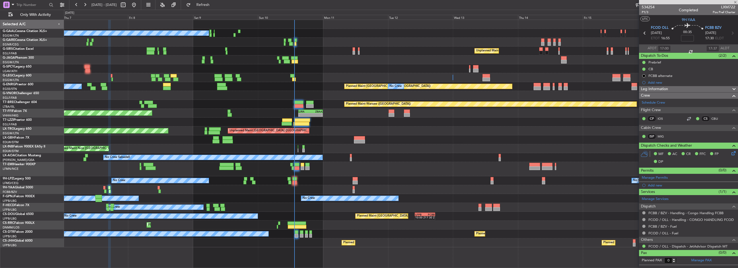
type input "-00:05"
type input "13"
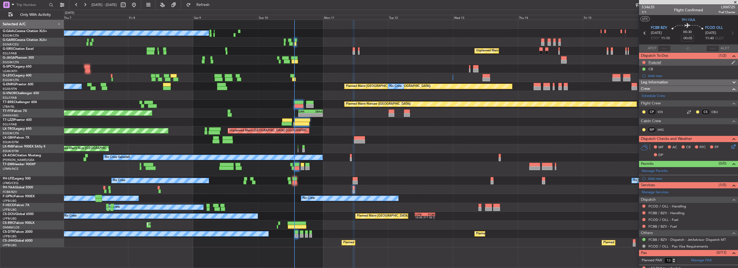
click at [656, 63] on div "Prebrief" at bounding box center [655, 62] width 13 height 5
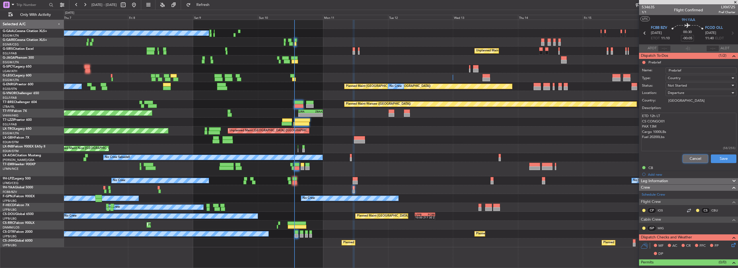
click at [689, 161] on button "Cancel" at bounding box center [696, 158] width 26 height 9
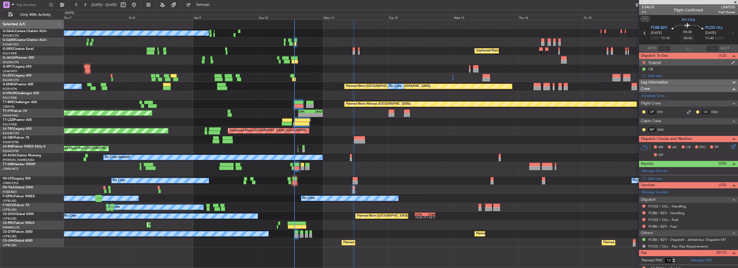
click at [645, 61] on button at bounding box center [644, 62] width 3 height 3
click at [648, 84] on span "Completed" at bounding box center [647, 85] width 18 height 5
click at [644, 206] on button at bounding box center [644, 206] width 3 height 3
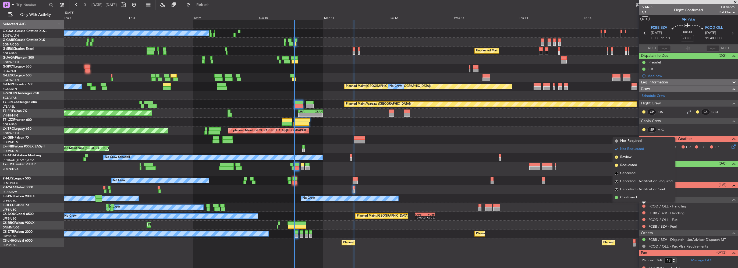
click at [540, 144] on div at bounding box center [401, 139] width 674 height 9
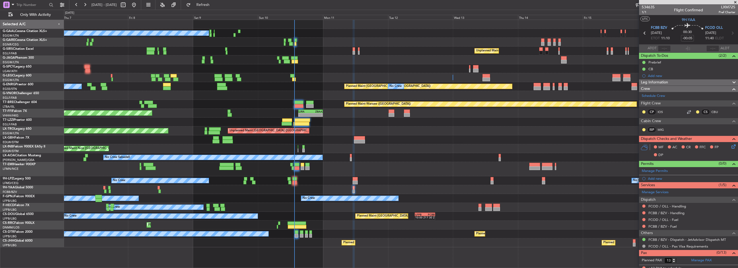
click at [731, 146] on icon at bounding box center [733, 145] width 4 height 4
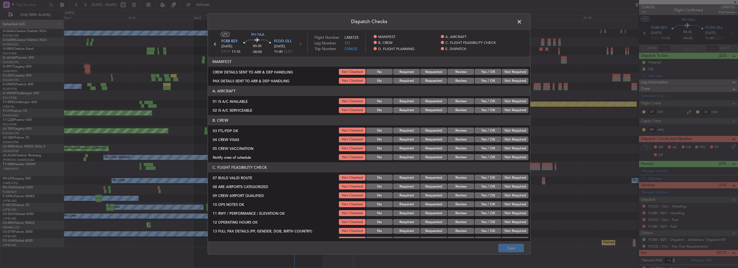
click at [487, 100] on button "Yes / OK" at bounding box center [488, 101] width 27 height 6
drag, startPoint x: 488, startPoint y: 107, endPoint x: 500, endPoint y: 115, distance: 13.9
click at [489, 107] on button "Yes / OK" at bounding box center [488, 110] width 27 height 6
click at [490, 129] on button "Yes / OK" at bounding box center [488, 131] width 27 height 6
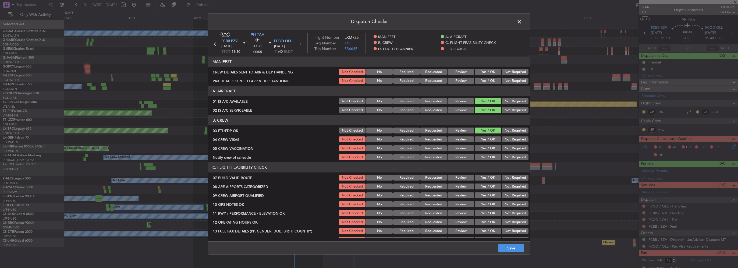
click at [515, 140] on button "Not Required" at bounding box center [515, 139] width 27 height 6
click at [511, 146] on button "Not Required" at bounding box center [515, 148] width 27 height 6
click at [485, 157] on button "Yes / OK" at bounding box center [488, 157] width 27 height 6
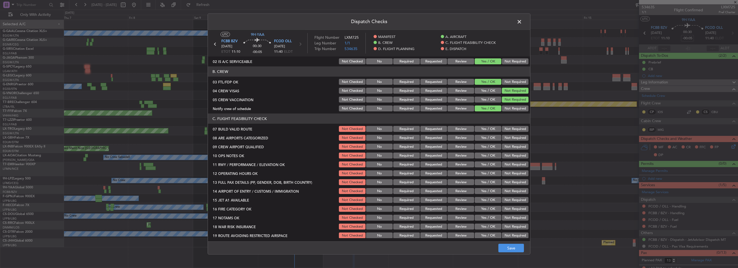
scroll to position [54, 0]
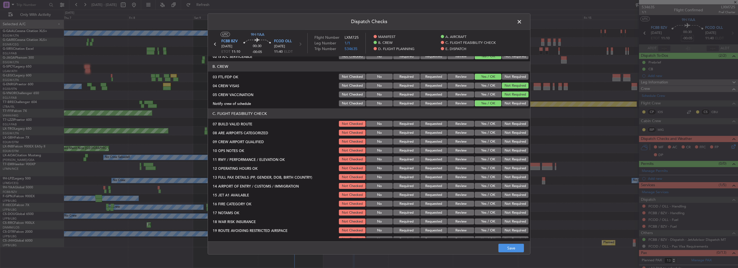
click at [487, 124] on button "Yes / OK" at bounding box center [488, 124] width 27 height 6
drag, startPoint x: 488, startPoint y: 132, endPoint x: 490, endPoint y: 140, distance: 8.3
click at [488, 132] on button "Yes / OK" at bounding box center [488, 133] width 27 height 6
click at [490, 141] on button "Yes / OK" at bounding box center [488, 142] width 27 height 6
drag, startPoint x: 491, startPoint y: 150, endPoint x: 492, endPoint y: 159, distance: 8.7
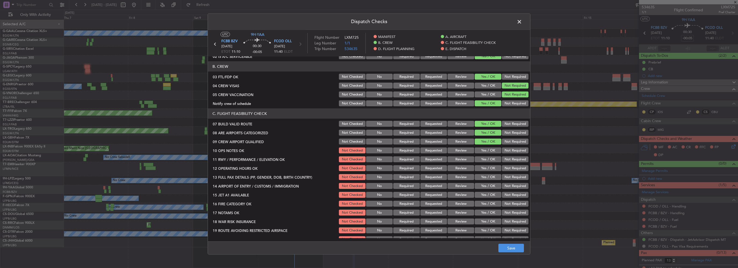
click at [491, 151] on button "Yes / OK" at bounding box center [488, 150] width 27 height 6
click at [492, 160] on button "Yes / OK" at bounding box center [488, 159] width 27 height 6
click at [490, 170] on button "Yes / OK" at bounding box center [488, 168] width 27 height 6
drag, startPoint x: 490, startPoint y: 174, endPoint x: 491, endPoint y: 182, distance: 7.6
click at [489, 174] on button "Yes / OK" at bounding box center [488, 177] width 27 height 6
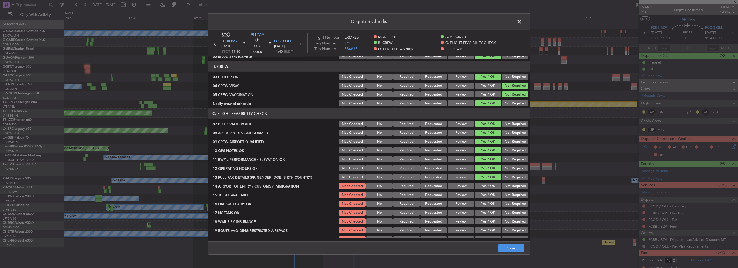
click at [490, 188] on button "Yes / OK" at bounding box center [488, 186] width 27 height 6
click at [487, 195] on button "Yes / OK" at bounding box center [488, 195] width 27 height 6
click at [491, 204] on button "Yes / OK" at bounding box center [488, 204] width 27 height 6
drag, startPoint x: 492, startPoint y: 208, endPoint x: 492, endPoint y: 215, distance: 7.3
click at [492, 209] on section "C. FLIGHT FEASIBILITY CHECK 07 BUILD VALID ROUTE Not Checked No Required Reques…" at bounding box center [369, 179] width 322 height 143
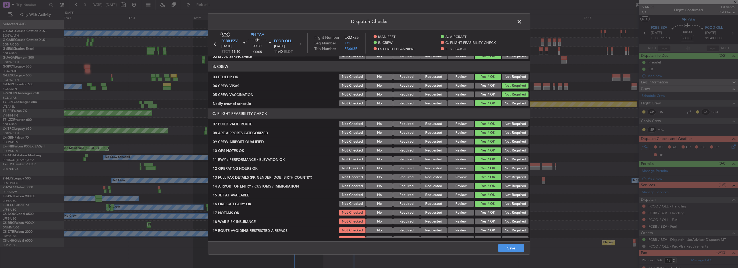
click at [491, 216] on div "Yes / OK" at bounding box center [487, 213] width 27 height 8
click at [489, 214] on button "Yes / OK" at bounding box center [488, 213] width 27 height 6
click at [490, 222] on button "Yes / OK" at bounding box center [488, 222] width 27 height 6
click at [490, 232] on button "Yes / OK" at bounding box center [488, 230] width 27 height 6
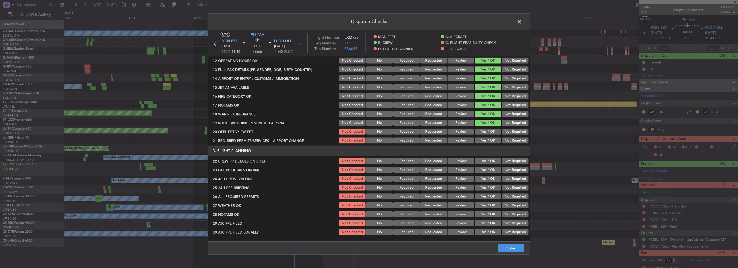
click at [489, 131] on button "Yes / OK" at bounding box center [488, 132] width 27 height 6
click at [491, 141] on button "Yes / OK" at bounding box center [488, 141] width 27 height 6
click at [484, 160] on button "Yes / OK" at bounding box center [488, 161] width 27 height 6
click at [487, 168] on button "Yes / OK" at bounding box center [488, 170] width 27 height 6
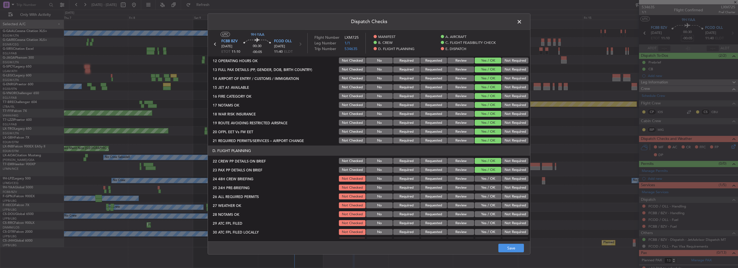
click at [490, 181] on button "Yes / OK" at bounding box center [488, 179] width 27 height 6
click at [505, 188] on button "Not Required" at bounding box center [515, 188] width 27 height 6
click at [515, 253] on footer "Save" at bounding box center [369, 247] width 322 height 13
click at [511, 249] on button "Save" at bounding box center [512, 248] width 26 height 9
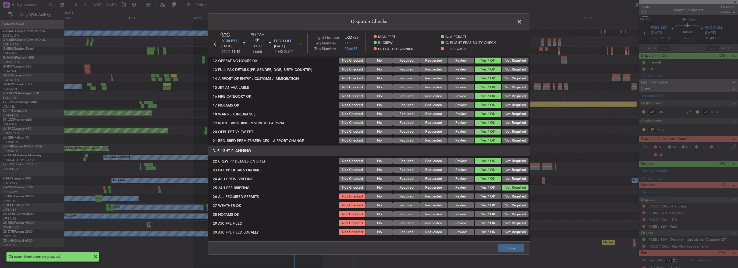
click at [522, 23] on span at bounding box center [522, 23] width 0 height 11
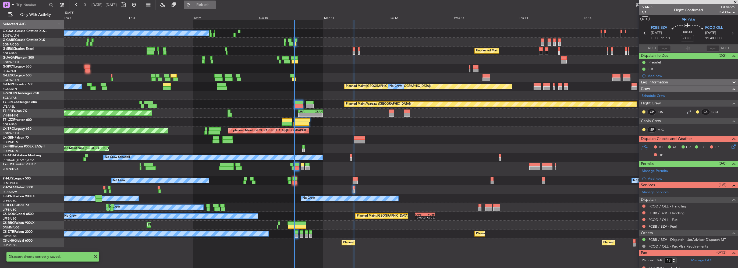
click at [216, 8] on button "Refresh" at bounding box center [200, 5] width 32 height 9
click at [355, 190] on div at bounding box center [401, 189] width 674 height 9
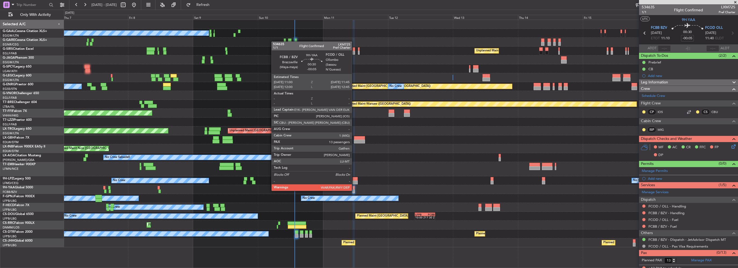
click at [354, 190] on div at bounding box center [354, 191] width 2 height 4
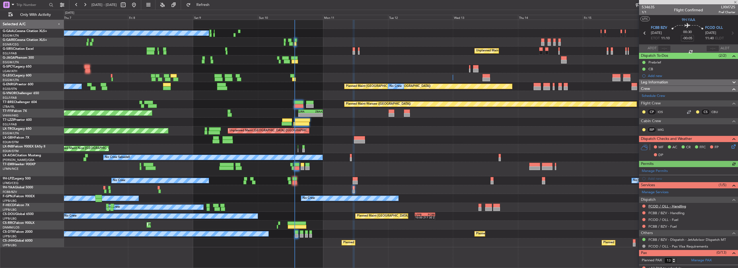
scroll to position [3, 0]
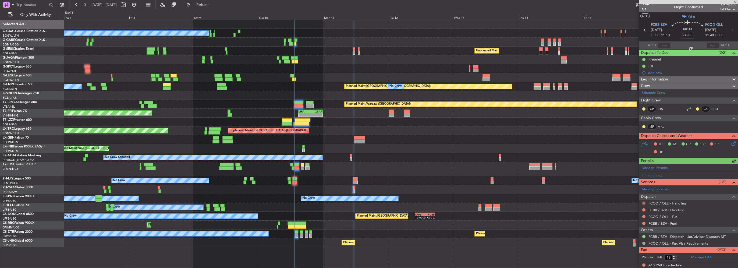
click at [645, 203] on button at bounding box center [644, 203] width 3 height 3
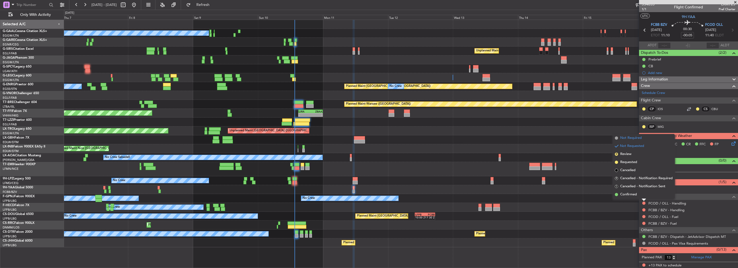
click at [627, 139] on span "Not Required" at bounding box center [632, 137] width 22 height 5
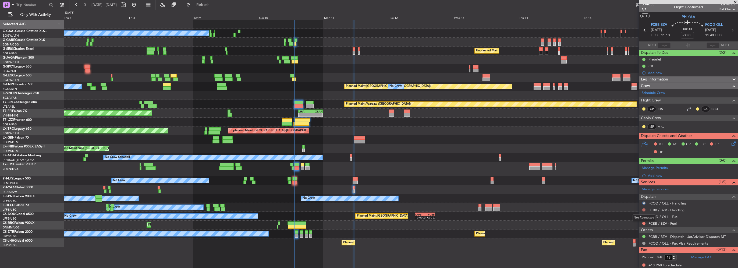
click at [643, 208] on button at bounding box center [644, 209] width 3 height 3
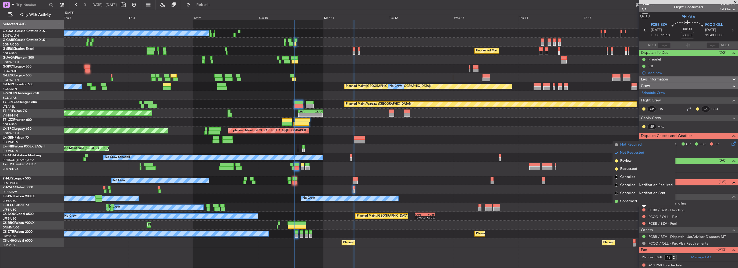
click at [631, 144] on span "Not Required" at bounding box center [632, 144] width 22 height 5
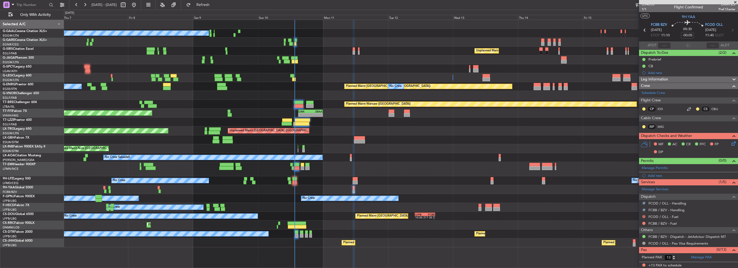
click at [644, 216] on button at bounding box center [644, 216] width 3 height 3
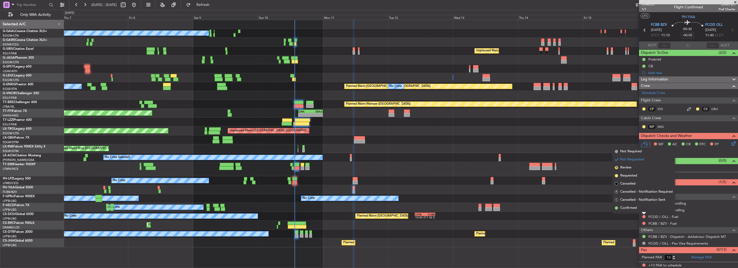
drag, startPoint x: 631, startPoint y: 153, endPoint x: 636, endPoint y: 195, distance: 42.6
click at [631, 153] on span "Not Required" at bounding box center [632, 151] width 22 height 5
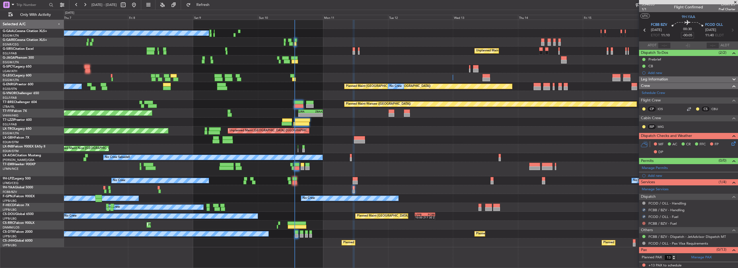
click at [645, 223] on button at bounding box center [644, 223] width 3 height 3
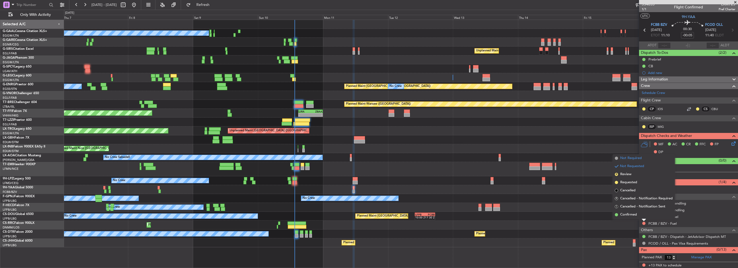
click at [632, 157] on span "Not Required" at bounding box center [632, 158] width 22 height 5
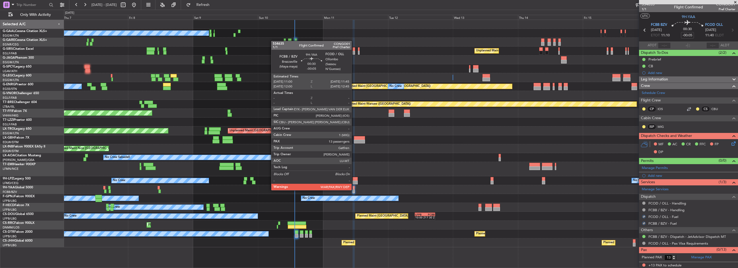
click at [354, 190] on div at bounding box center [354, 191] width 2 height 4
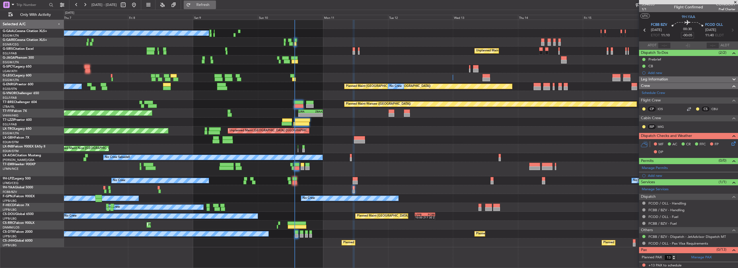
click at [211, 3] on span "Refresh" at bounding box center [203, 5] width 23 height 4
drag, startPoint x: 220, startPoint y: 6, endPoint x: 227, endPoint y: 18, distance: 14.6
click at [214, 6] on span "Refresh" at bounding box center [203, 5] width 23 height 4
click at [264, 125] on div "No Crew Unplanned Maint London (Farnborough) A/C Unavailable Planned Maint Oxfo…" at bounding box center [401, 133] width 674 height 227
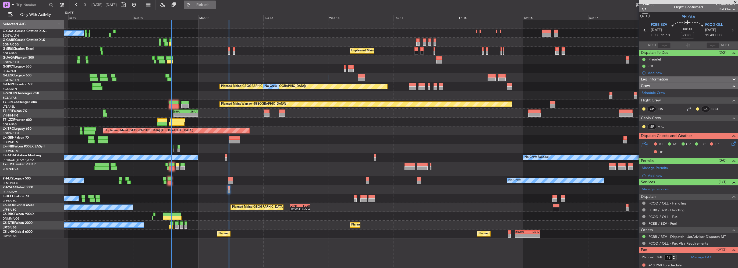
click at [214, 6] on span "Refresh" at bounding box center [203, 5] width 23 height 4
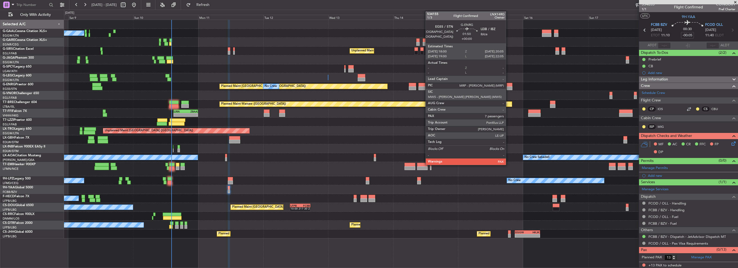
click at [181, 83] on div "Planned Maint London (Stansted) No Crew No Crew" at bounding box center [401, 86] width 674 height 9
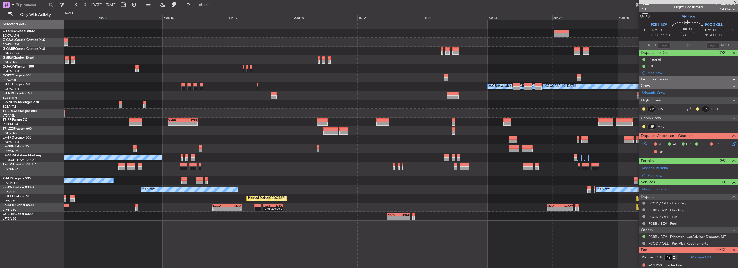
click at [216, 87] on div "Planned Maint Windsor Locks (Bradley Intl) Planned Maint Dusseldorf A/C Unavail…" at bounding box center [401, 120] width 674 height 201
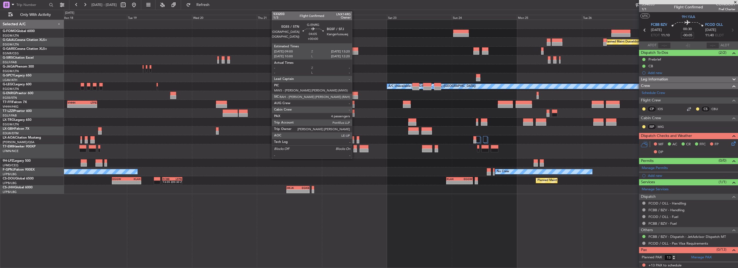
click at [355, 96] on div at bounding box center [352, 97] width 12 height 4
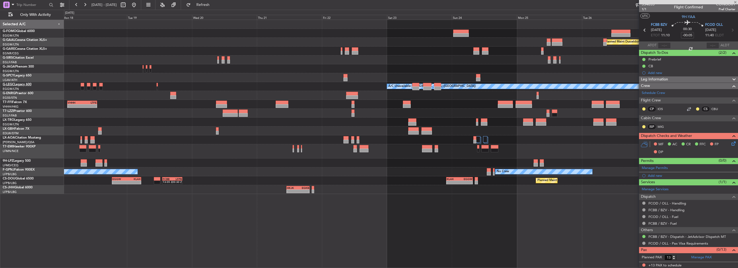
type input "4"
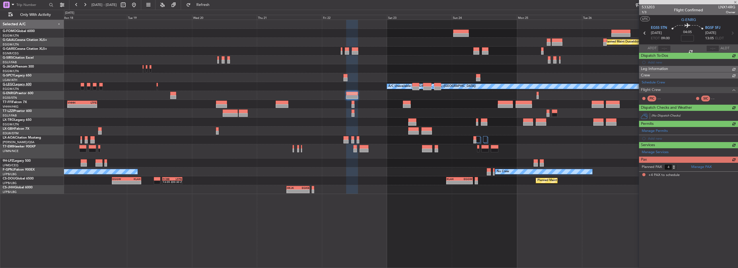
scroll to position [0, 0]
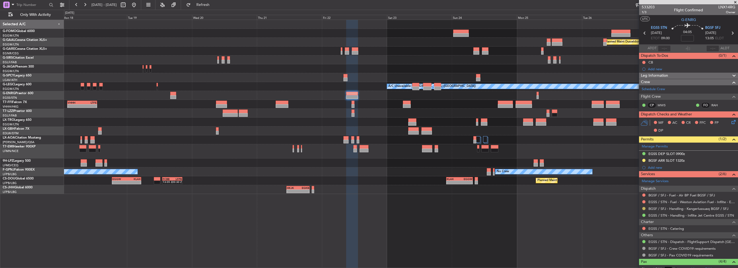
click at [644, 209] on button at bounding box center [644, 208] width 3 height 3
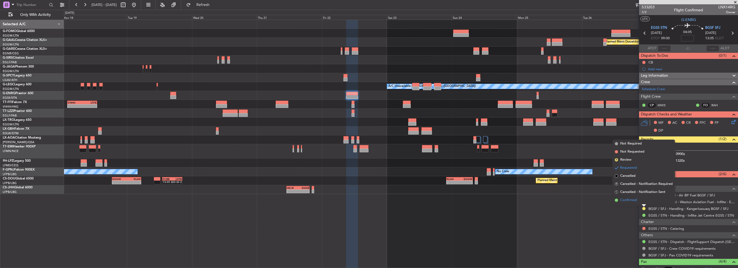
click at [633, 203] on li "Confirmed" at bounding box center [644, 200] width 62 height 8
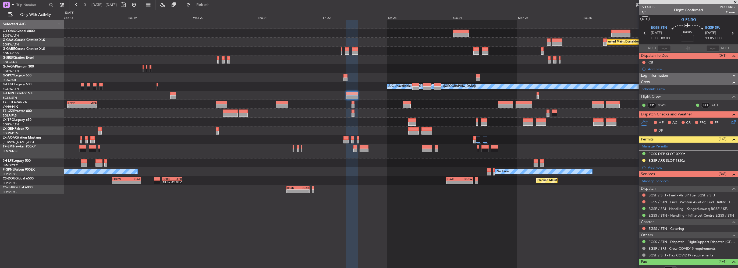
drag, startPoint x: 675, startPoint y: 160, endPoint x: 678, endPoint y: 161, distance: 2.7
click at [675, 160] on div "BGSF ARR SLOT 1320z" at bounding box center [667, 160] width 36 height 5
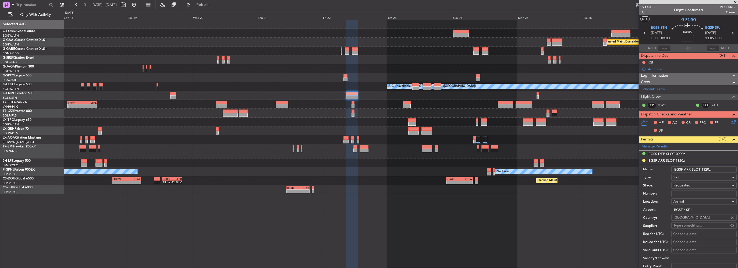
drag, startPoint x: 709, startPoint y: 169, endPoint x: 706, endPoint y: 169, distance: 3.2
click at [706, 169] on input "BGSF ARR SLOT 1320z" at bounding box center [704, 169] width 65 height 6
type input "BGSF ARR SLOT 1305z"
click at [689, 187] on div "Requested" at bounding box center [702, 185] width 57 height 8
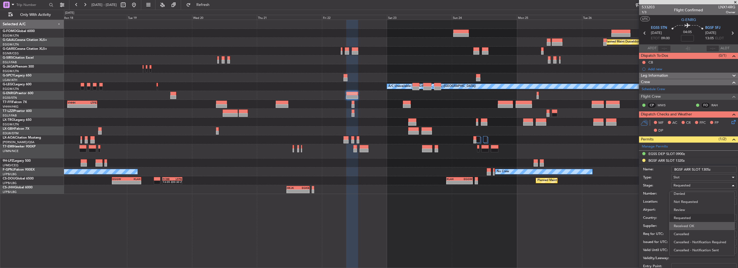
click at [693, 223] on span "Received OK" at bounding box center [702, 226] width 57 height 8
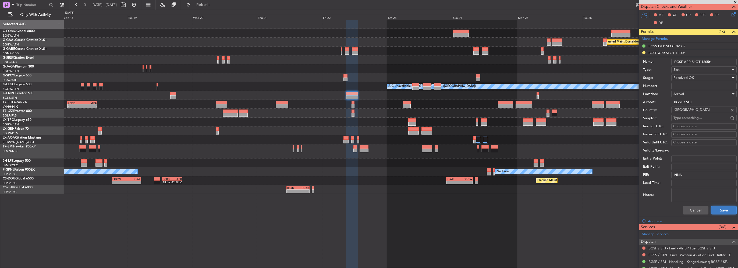
click at [723, 212] on button "Save" at bounding box center [725, 210] width 26 height 9
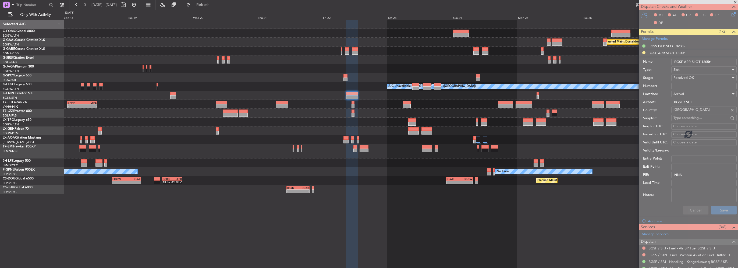
scroll to position [53, 0]
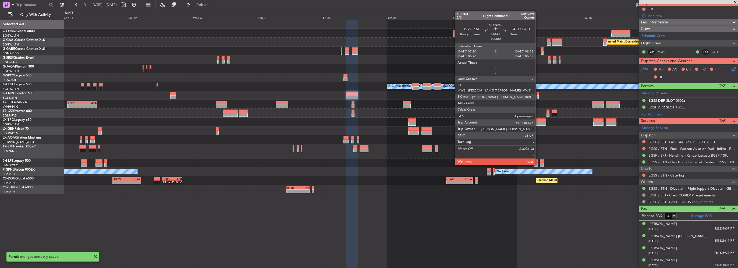
click at [538, 95] on div at bounding box center [538, 97] width 2 height 4
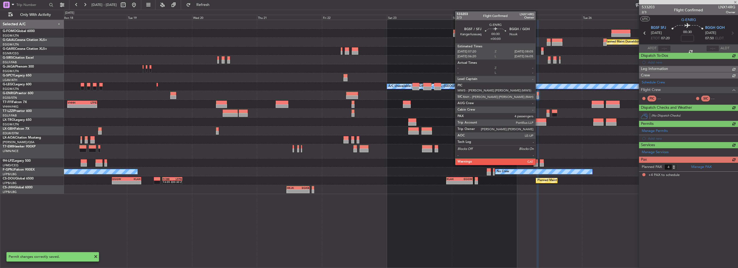
scroll to position [0, 0]
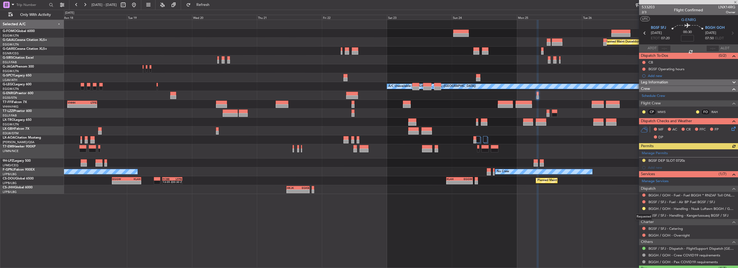
click at [642, 214] on mat-tooltip-component "Requested" at bounding box center [644, 217] width 24 height 14
click at [644, 216] on div "Requested" at bounding box center [644, 216] width 17 height 7
click at [644, 215] on button at bounding box center [644, 215] width 3 height 3
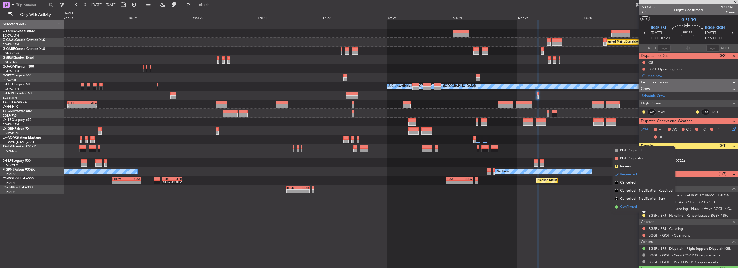
click at [629, 208] on span "Confirmed" at bounding box center [629, 206] width 17 height 5
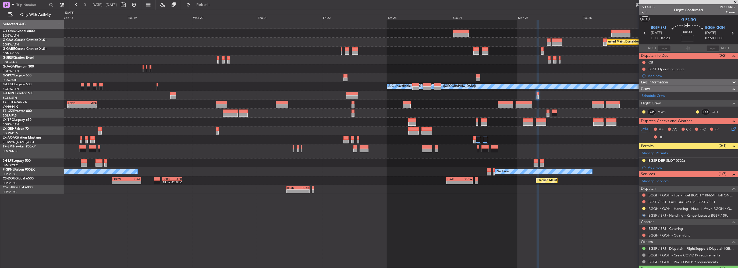
drag, startPoint x: 643, startPoint y: 160, endPoint x: 643, endPoint y: 164, distance: 4.3
click at [643, 160] on button at bounding box center [644, 160] width 3 height 3
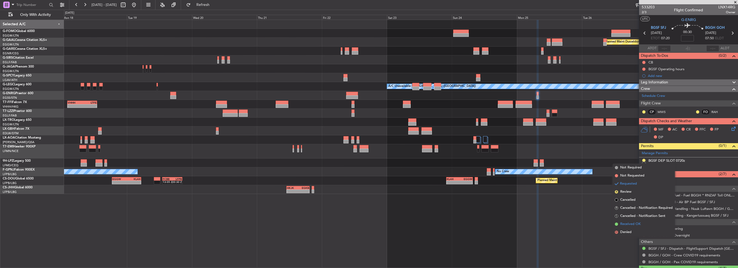
click at [637, 225] on span "Received OK" at bounding box center [631, 223] width 20 height 5
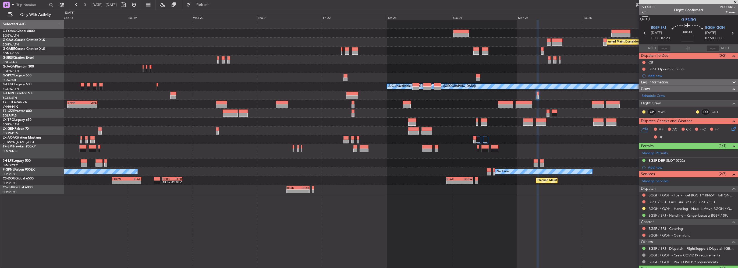
click at [422, 84] on div "Planned Maint Windsor Locks (Bradley Intl) Planned Maint Dusseldorf A/C Unavail…" at bounding box center [401, 107] width 674 height 174
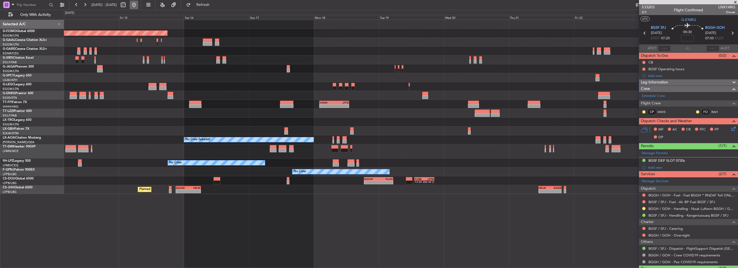
click at [138, 7] on button at bounding box center [134, 5] width 9 height 9
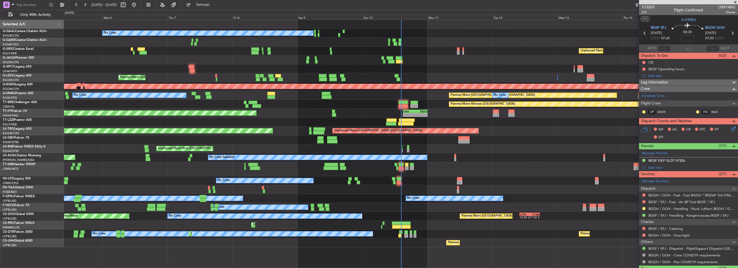
click at [169, 89] on div "No Crew Unplanned Maint London (Farnborough) A/C Unavailable Planned Maint Oxfo…" at bounding box center [401, 133] width 674 height 227
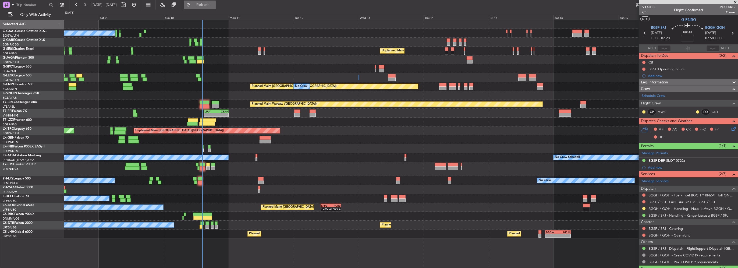
click at [214, 4] on span "Refresh" at bounding box center [203, 5] width 23 height 4
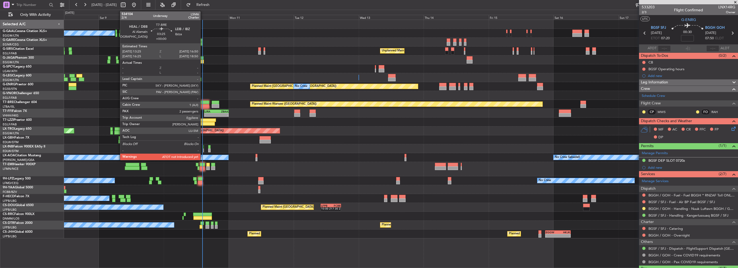
click at [203, 103] on div at bounding box center [204, 103] width 9 height 4
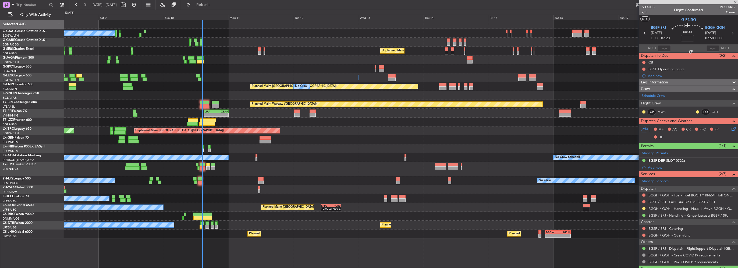
type input "2"
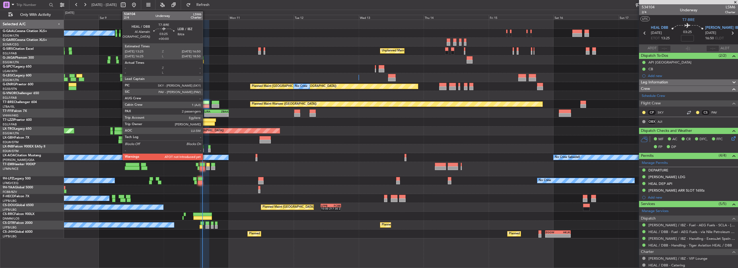
click at [205, 101] on div at bounding box center [204, 103] width 9 height 4
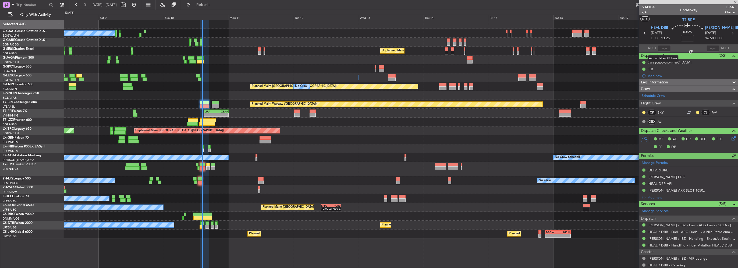
click at [663, 49] on div at bounding box center [664, 48] width 13 height 6
click at [664, 48] on input "text" at bounding box center [664, 48] width 13 height 6
type input "14:06"
